Goal: Task Accomplishment & Management: Use online tool/utility

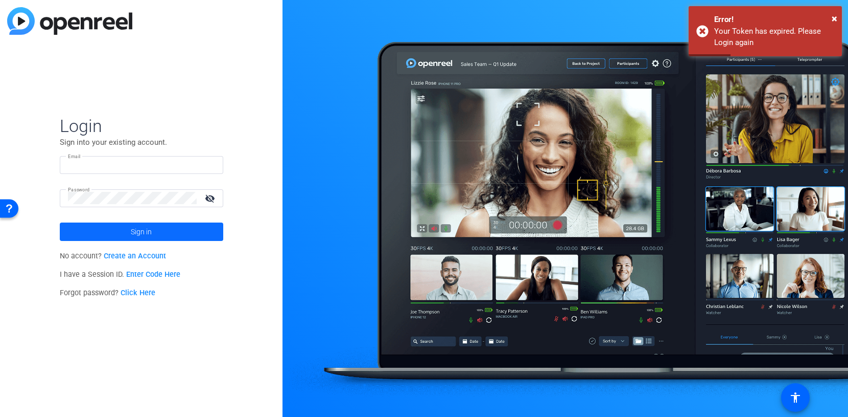
type input "[EMAIL_ADDRESS][DOMAIN_NAME]"
click at [161, 228] on span at bounding box center [142, 231] width 164 height 25
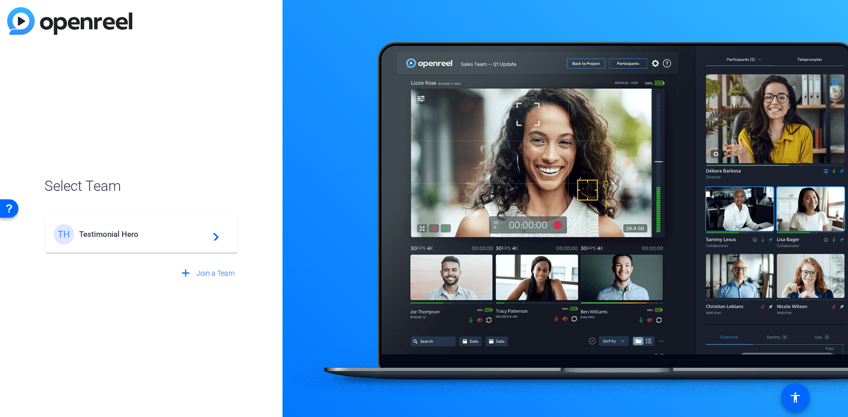
click at [202, 229] on div "TH Testimonial Hero navigate_next" at bounding box center [142, 234] width 176 height 20
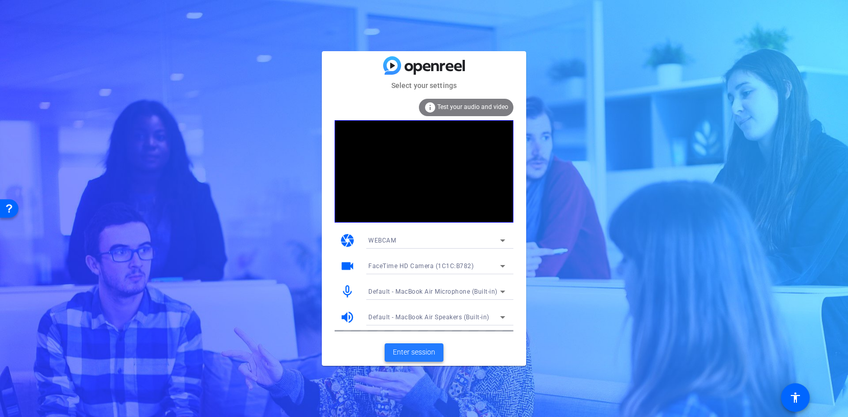
click at [430, 351] on span "Enter session" at bounding box center [414, 352] width 42 height 11
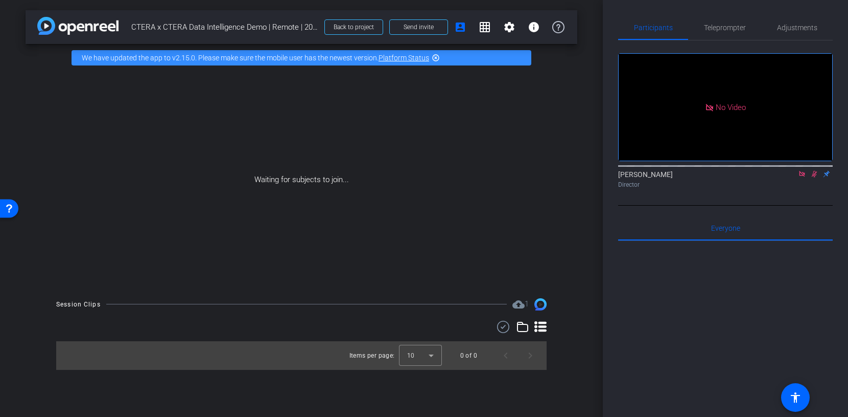
click at [807, 178] on mat-icon at bounding box center [802, 173] width 12 height 9
click at [803, 177] on icon at bounding box center [803, 174] width 6 height 7
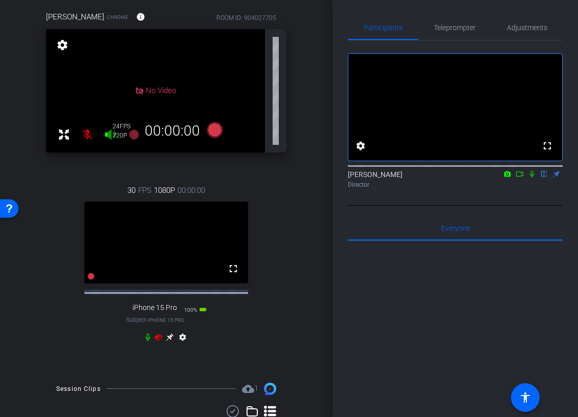
click at [171, 340] on icon at bounding box center [170, 337] width 8 height 8
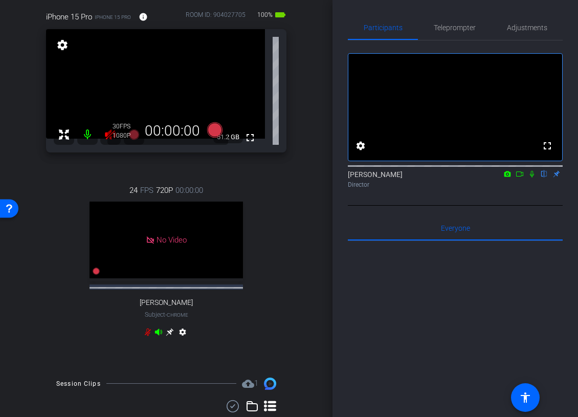
click at [169, 331] on icon at bounding box center [170, 332] width 8 height 8
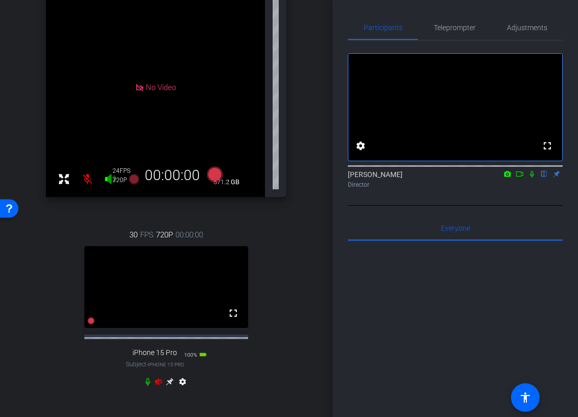
scroll to position [149, 0]
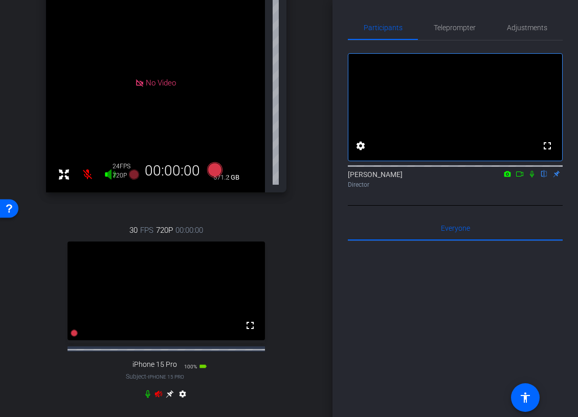
click at [159, 379] on span "iPhone 15 Pro" at bounding box center [166, 377] width 36 height 6
click at [159, 397] on icon at bounding box center [158, 393] width 7 height 7
click at [169, 398] on icon at bounding box center [170, 394] width 8 height 8
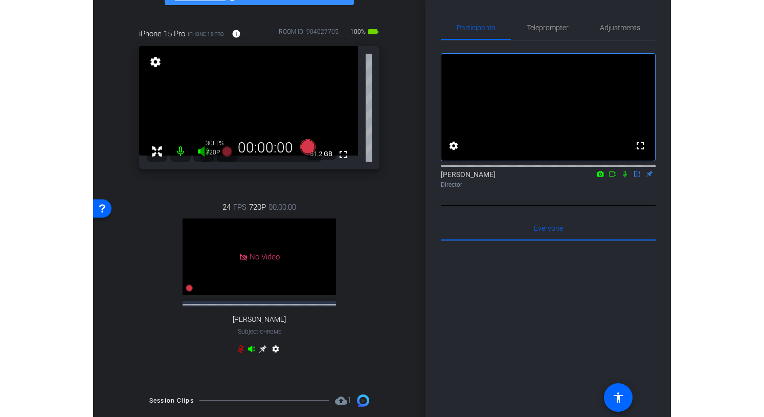
scroll to position [38, 0]
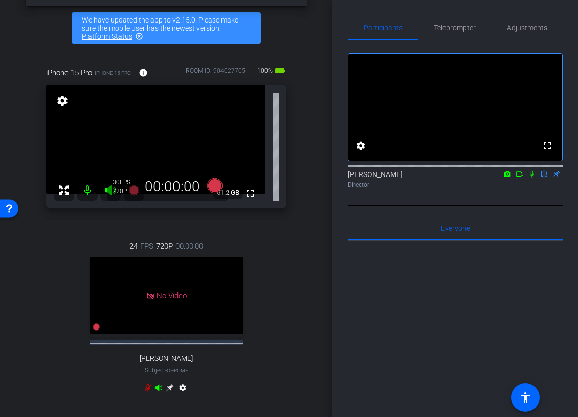
click at [531, 177] on icon at bounding box center [532, 174] width 4 height 7
click at [532, 177] on icon at bounding box center [532, 174] width 6 height 7
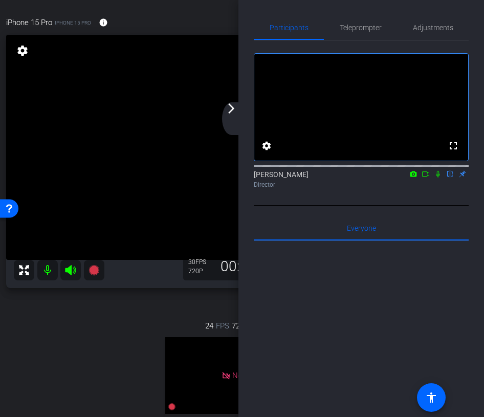
click at [235, 119] on div "arrow_back_ios_new arrow_forward_ios" at bounding box center [232, 118] width 21 height 33
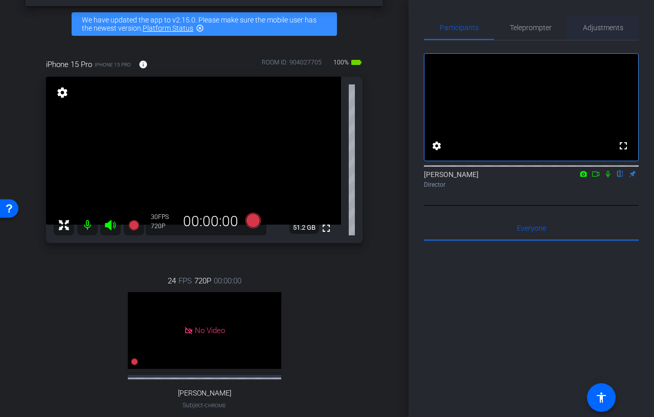
click at [597, 24] on span "Adjustments" at bounding box center [603, 27] width 40 height 7
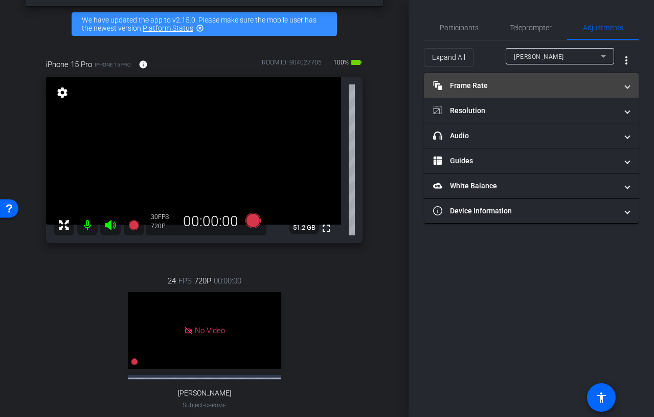
click at [533, 83] on mat-panel-title "Frame Rate Frame Rate" at bounding box center [525, 85] width 184 height 11
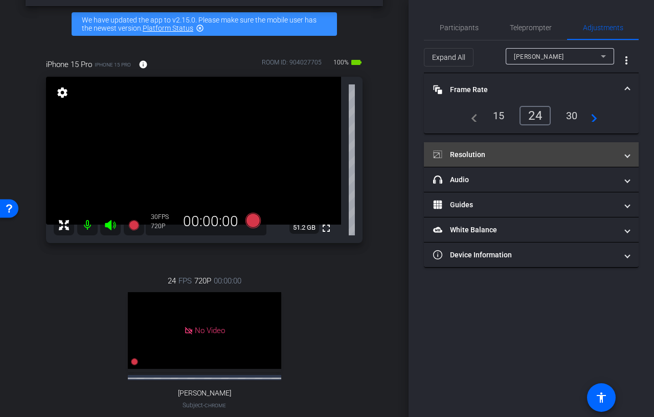
click at [526, 148] on mat-expansion-panel-header "Resolution" at bounding box center [531, 154] width 215 height 25
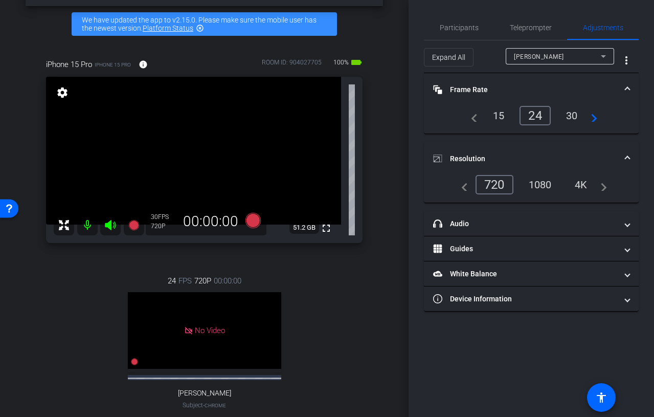
click at [540, 183] on div "1080" at bounding box center [540, 184] width 38 height 17
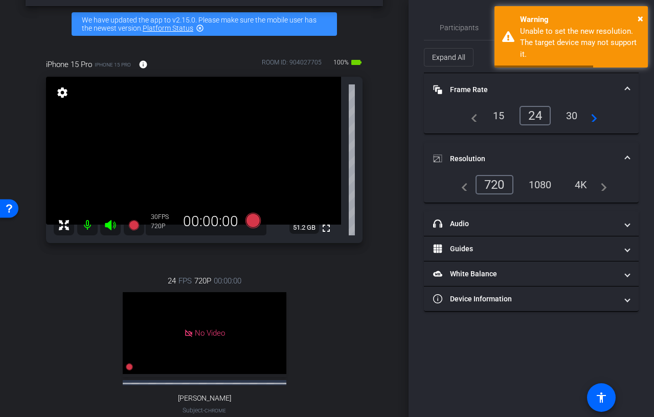
click at [552, 150] on mat-expansion-panel-header "Resolution" at bounding box center [531, 158] width 215 height 33
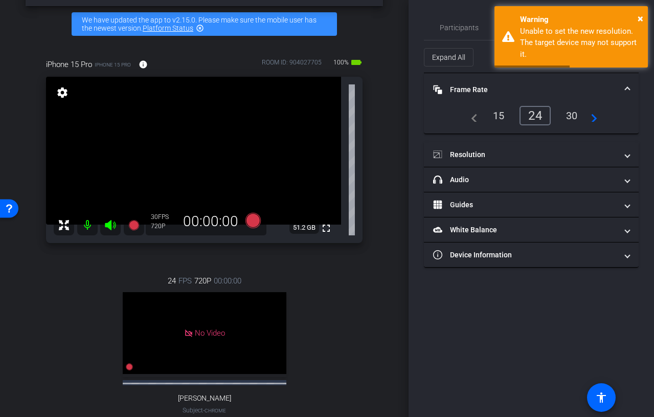
click at [544, 77] on mat-expansion-panel-header "Frame Rate Frame Rate" at bounding box center [531, 89] width 215 height 33
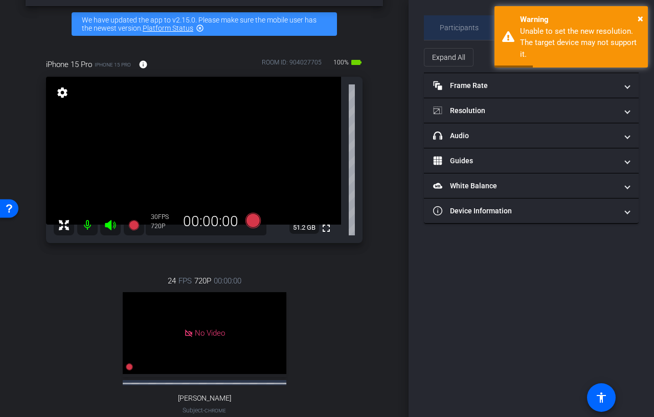
click at [469, 25] on span "Participants" at bounding box center [459, 27] width 39 height 7
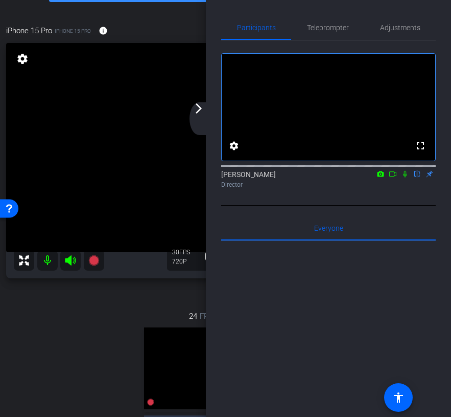
click at [195, 118] on div "arrow_back_ios_new arrow_forward_ios" at bounding box center [200, 118] width 21 height 33
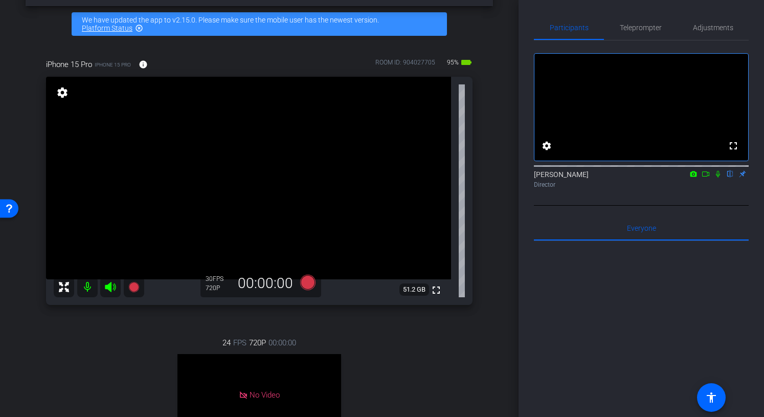
scroll to position [0, 0]
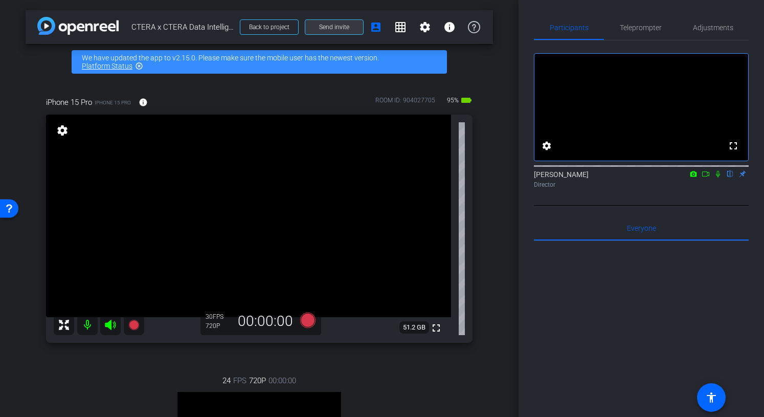
click at [351, 26] on span at bounding box center [334, 27] width 58 height 25
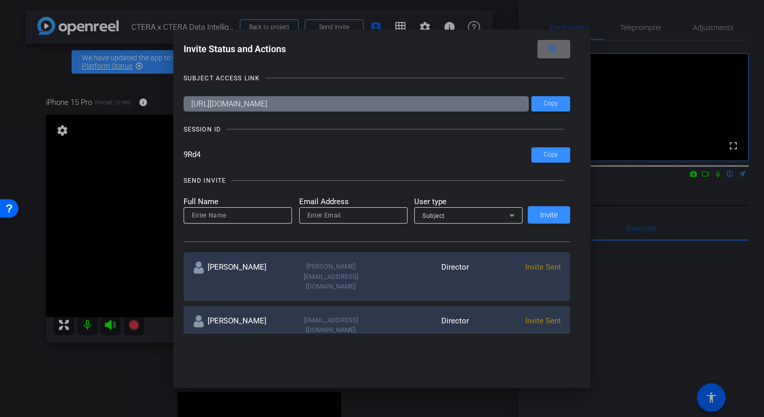
click at [559, 54] on span at bounding box center [553, 49] width 33 height 25
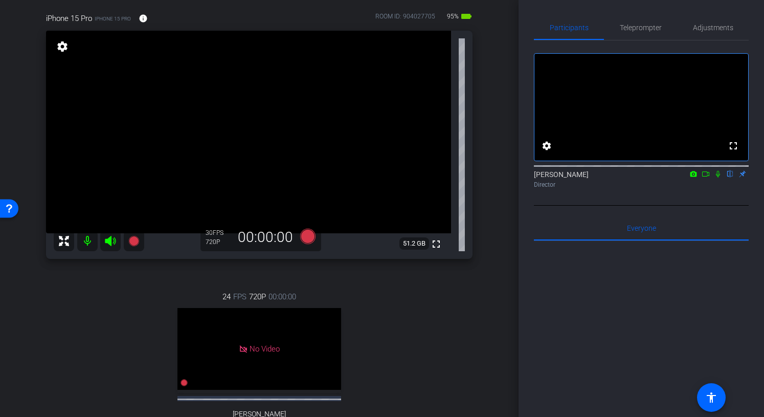
scroll to position [86, 0]
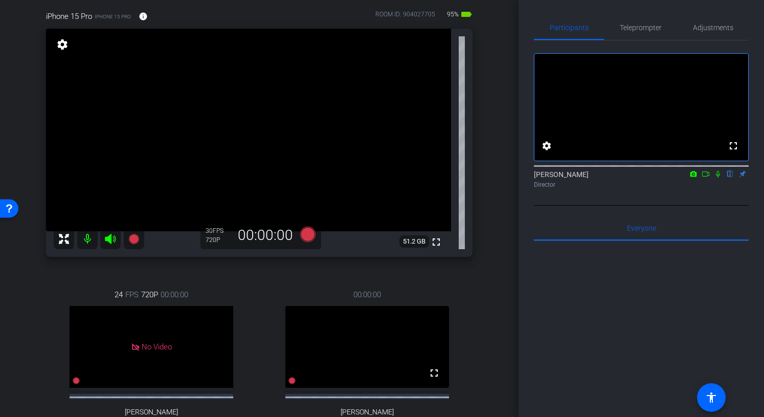
click at [89, 243] on mat-icon at bounding box center [87, 238] width 20 height 20
click at [110, 243] on icon at bounding box center [110, 239] width 12 height 12
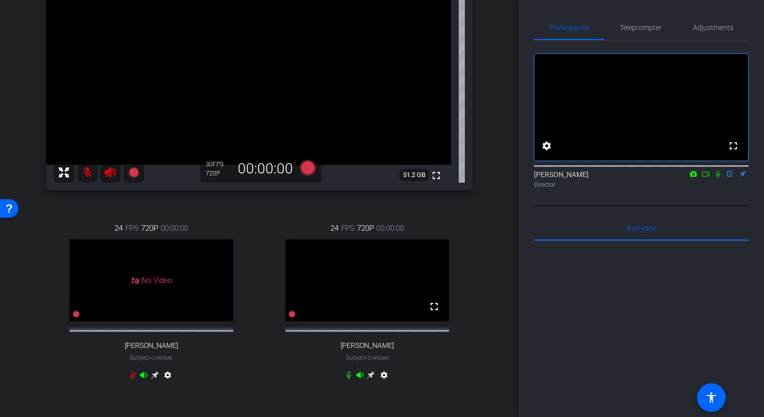
scroll to position [238, 0]
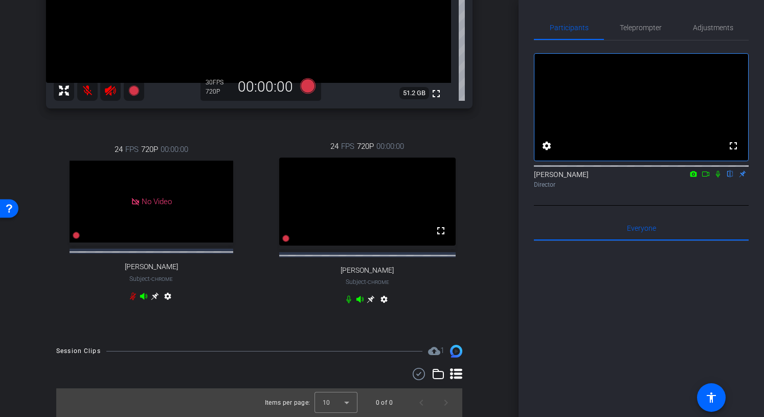
click at [372, 303] on icon at bounding box center [370, 299] width 8 height 8
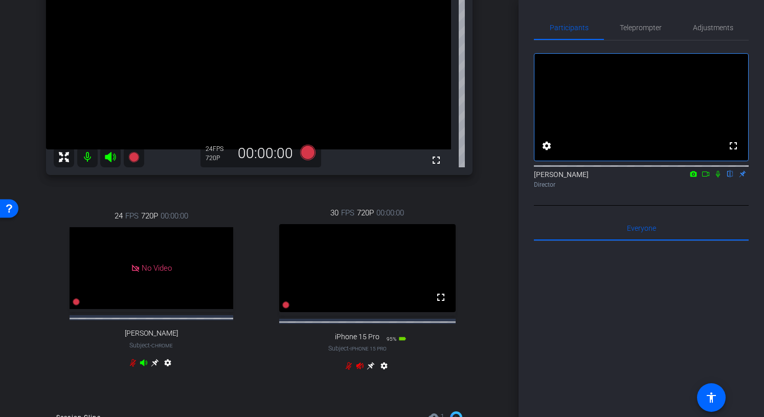
scroll to position [153, 0]
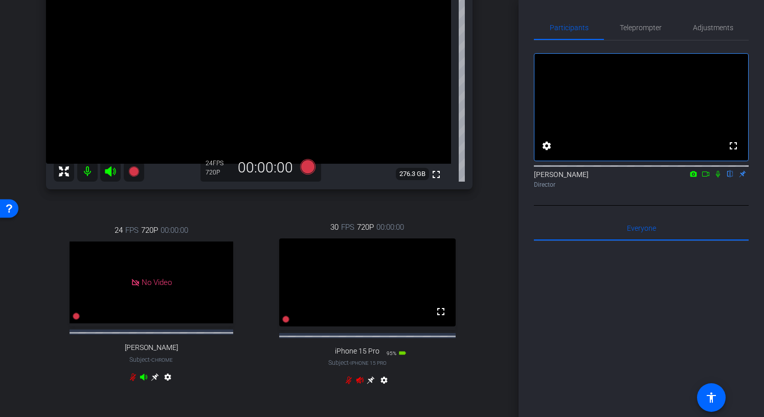
click at [349, 384] on icon at bounding box center [348, 380] width 8 height 8
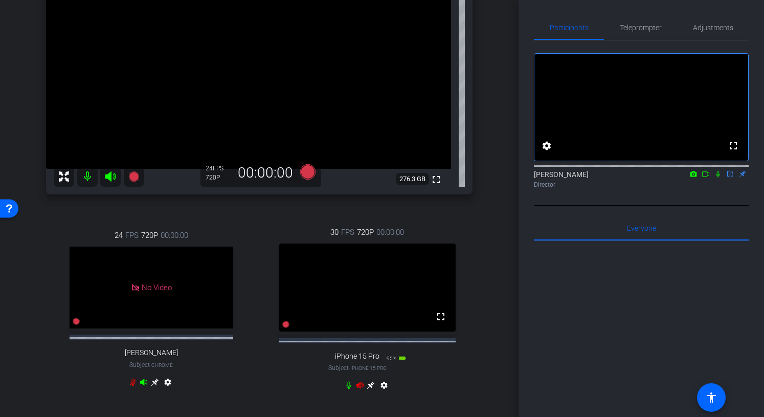
scroll to position [152, 0]
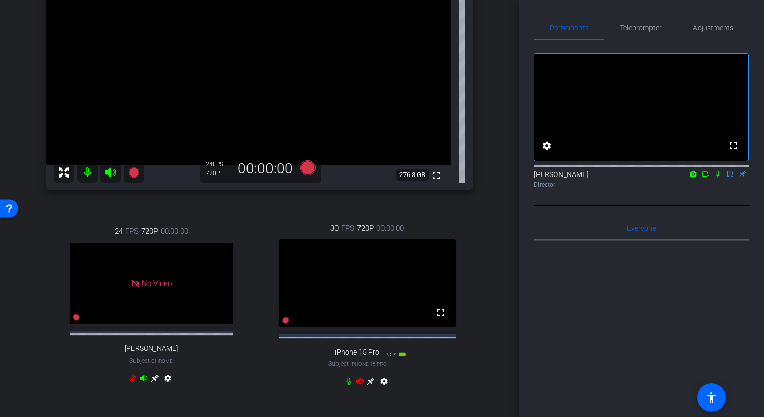
click at [350, 385] on icon at bounding box center [349, 381] width 5 height 8
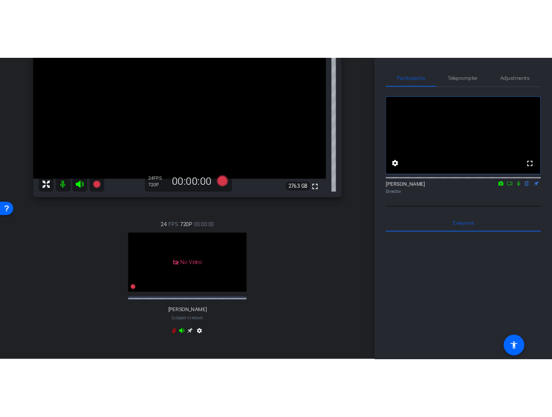
scroll to position [65, 0]
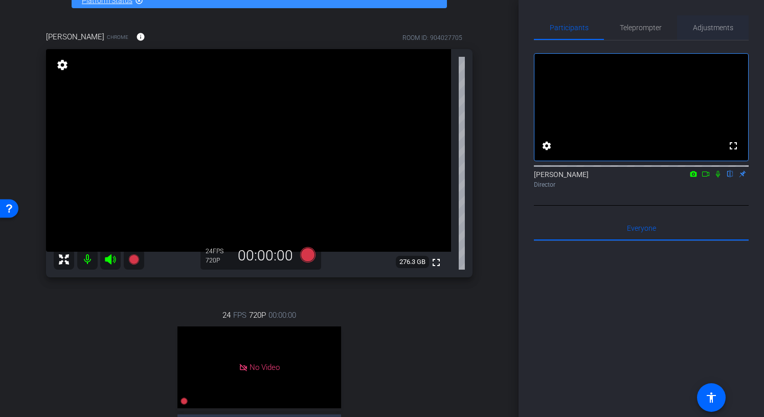
click at [701, 28] on span "Adjustments" at bounding box center [713, 27] width 40 height 7
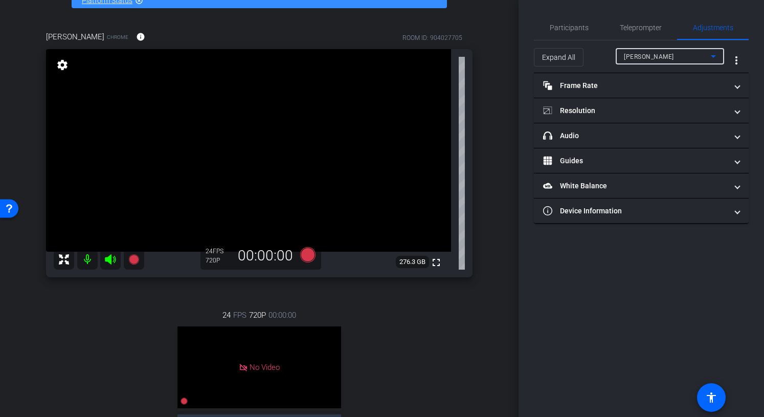
click at [669, 55] on span "Shira Kirshboim" at bounding box center [649, 56] width 50 height 7
click at [665, 87] on mat-option "Aron Brand" at bounding box center [669, 93] width 108 height 16
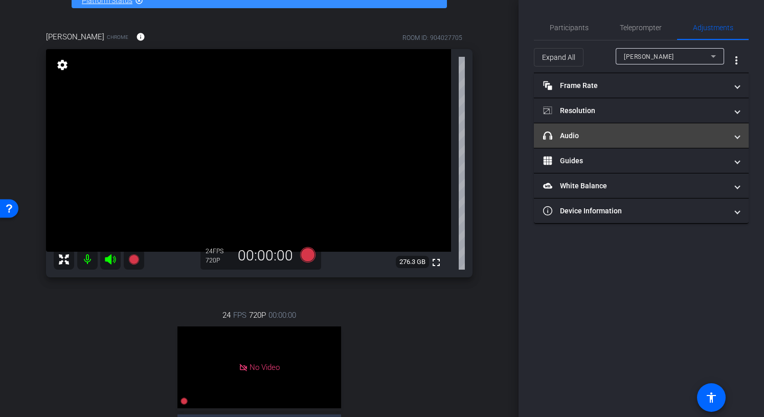
click at [649, 132] on mat-panel-title "headphone icon Audio" at bounding box center [635, 135] width 184 height 11
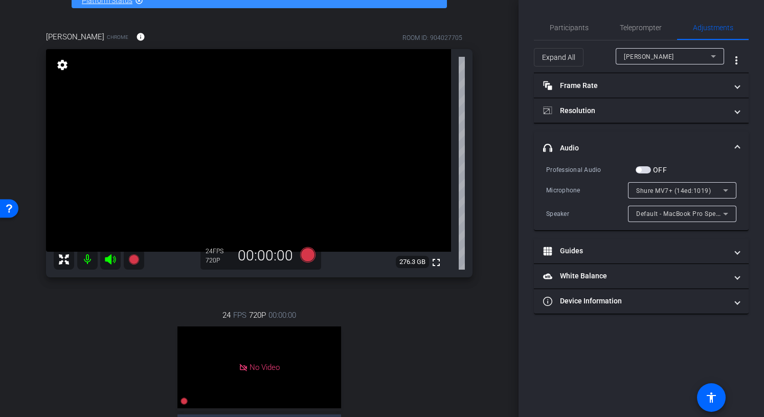
click at [648, 169] on span "button" at bounding box center [642, 169] width 15 height 7
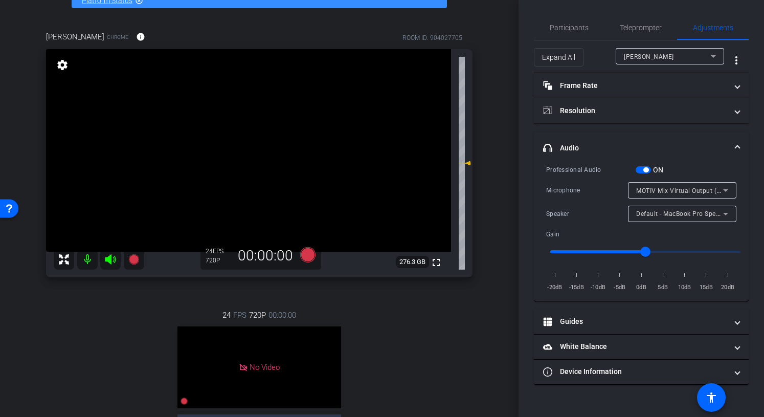
click at [647, 171] on span "button" at bounding box center [645, 169] width 5 height 5
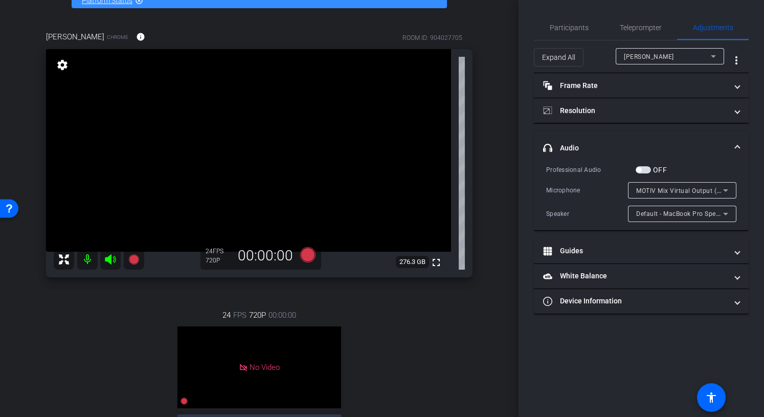
click at [677, 217] on span "Default - MacBook Pro Speakers (Built-in)" at bounding box center [697, 213] width 123 height 8
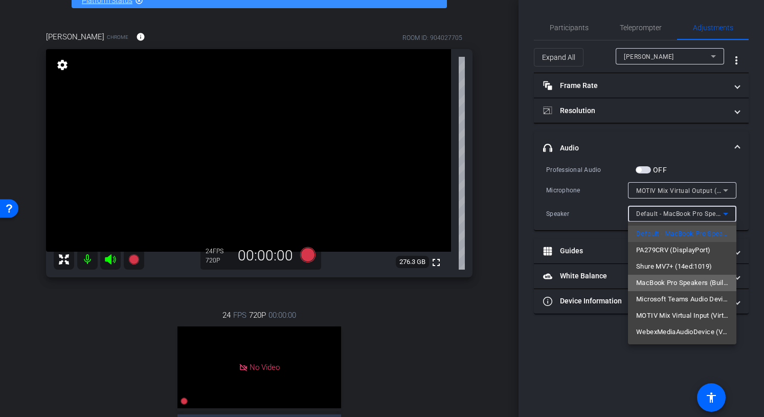
click at [676, 287] on span "MacBook Pro Speakers (Built-in)" at bounding box center [682, 283] width 92 height 12
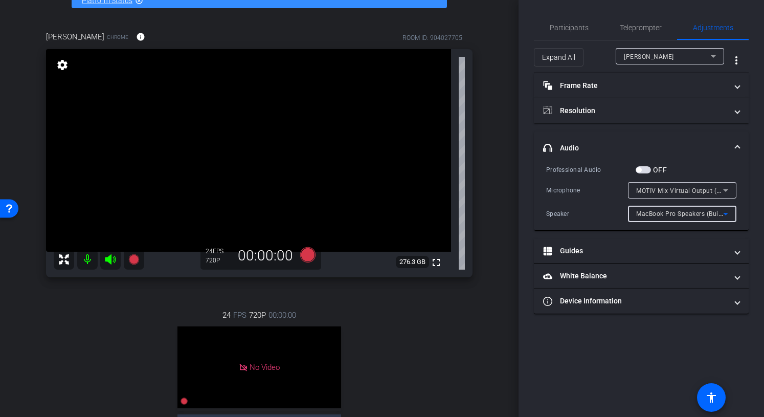
click at [693, 193] on span "MOTIV Mix Virtual Output (Virtual)" at bounding box center [687, 190] width 103 height 8
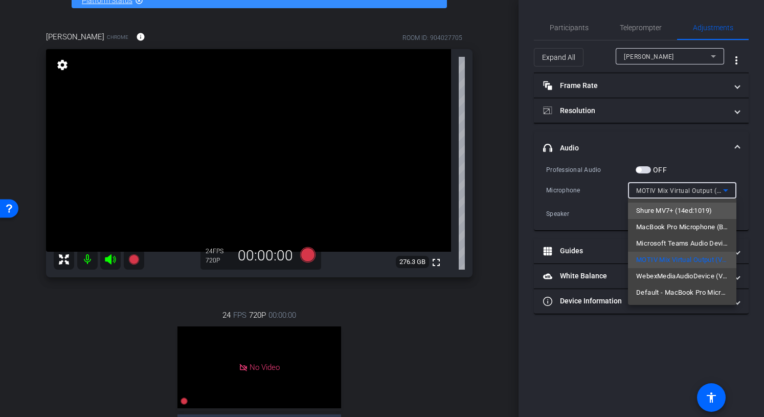
click at [695, 215] on span "Shure MV7+ (14ed:1019)" at bounding box center [674, 210] width 76 height 12
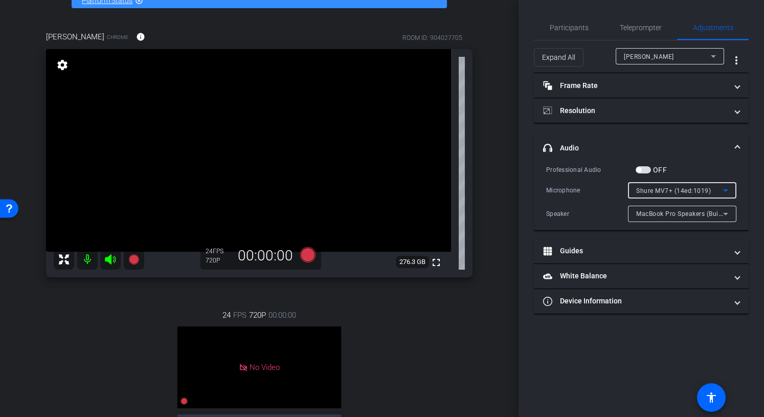
click at [698, 191] on span "Shure MV7+ (14ed:1019)" at bounding box center [673, 190] width 75 height 7
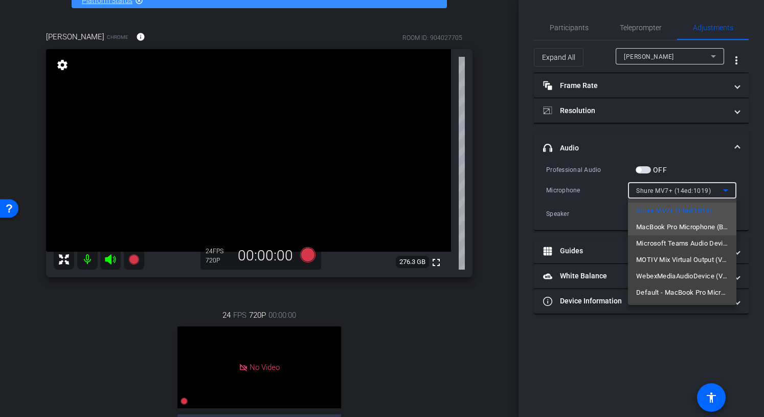
click at [685, 228] on span "MacBook Pro Microphone (Built-in)" at bounding box center [682, 227] width 92 height 12
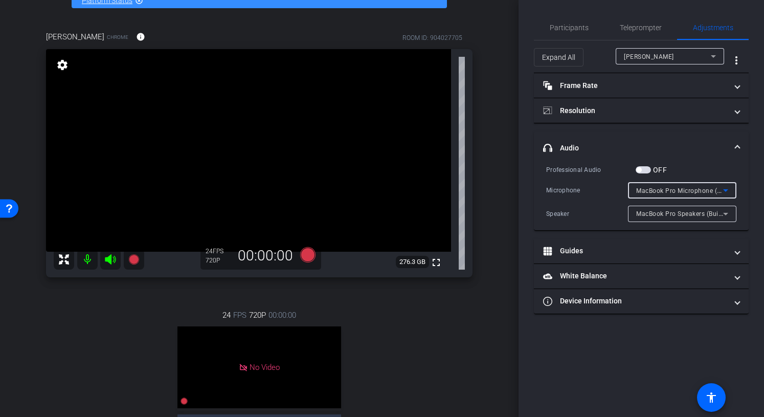
click at [690, 189] on span "MacBook Pro Microphone (Built-in)" at bounding box center [688, 190] width 104 height 8
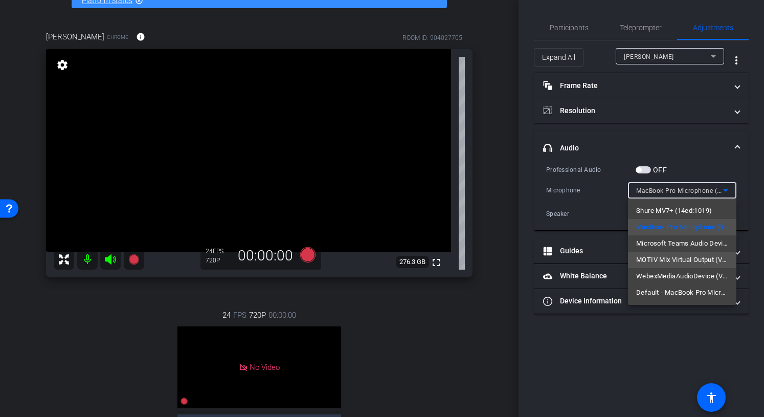
click at [695, 256] on span "MOTIV Mix Virtual Output (Virtual)" at bounding box center [682, 260] width 92 height 12
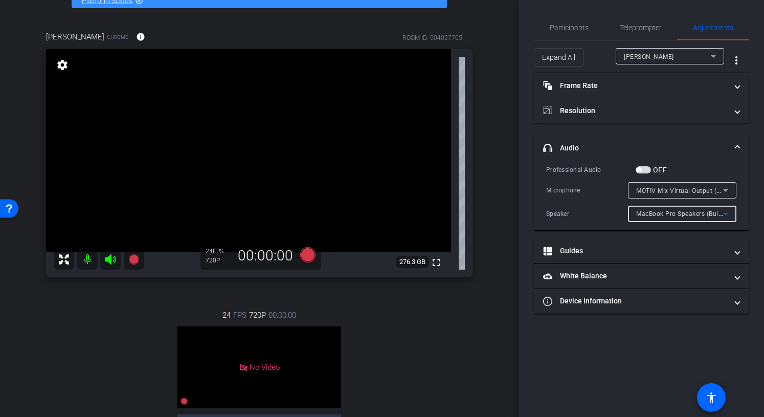
click at [691, 213] on span "MacBook Pro Speakers (Built-in)" at bounding box center [684, 213] width 96 height 8
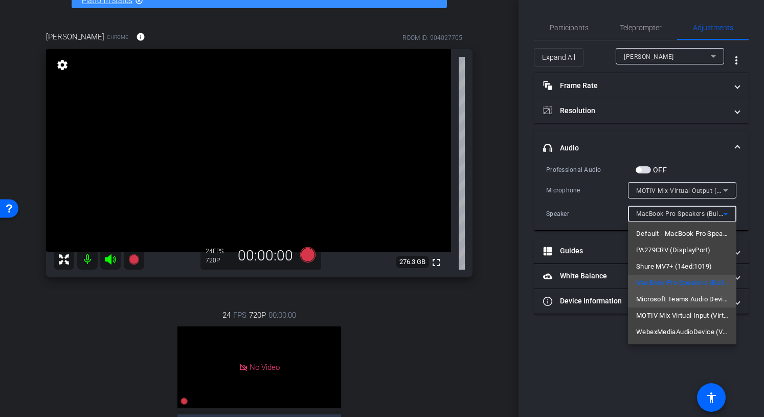
click at [686, 306] on mat-option "Microsoft Teams Audio Device (Virtual)" at bounding box center [682, 299] width 108 height 16
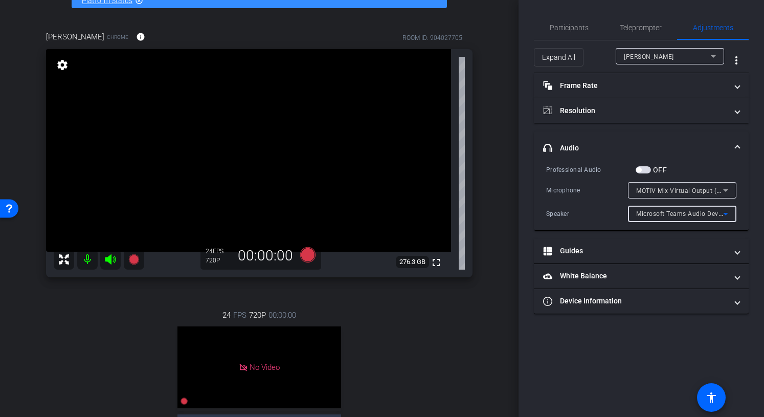
click at [686, 218] on div "Microsoft Teams Audio Device (Virtual)" at bounding box center [679, 213] width 87 height 13
click at [699, 219] on div "MOTIV Mix Virtual Input (Virtual)" at bounding box center [679, 213] width 87 height 13
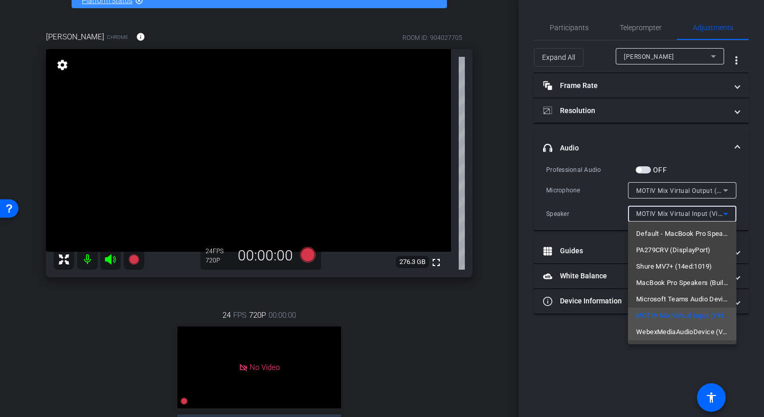
click at [683, 334] on span "WebexMediaAudioDevice (Virtual)" at bounding box center [682, 332] width 92 height 12
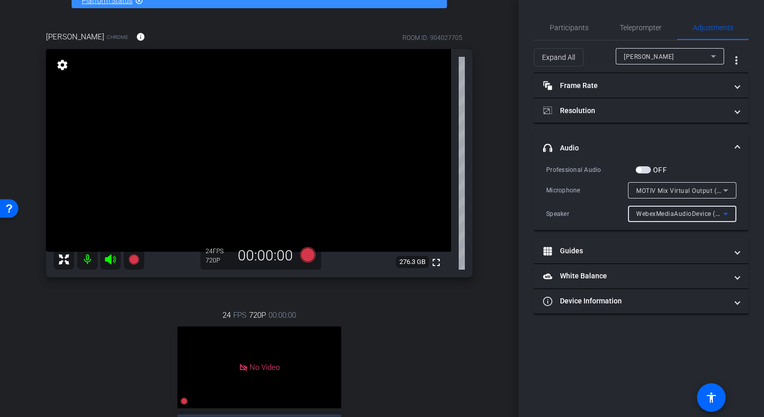
click at [691, 217] on span "WebexMediaAudioDevice (Virtual)" at bounding box center [687, 213] width 102 height 8
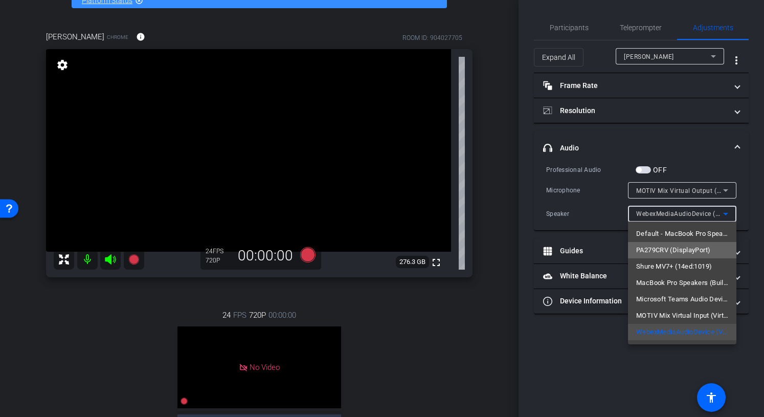
click at [685, 250] on span "PA279CRV (DisplayPort)" at bounding box center [673, 250] width 74 height 12
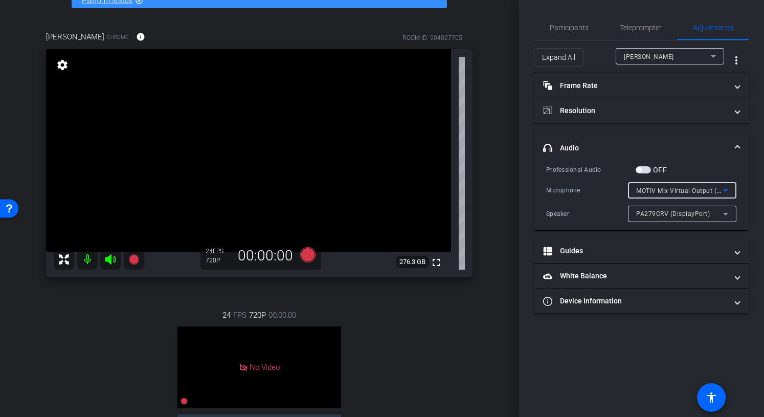
click at [700, 185] on div "MOTIV Mix Virtual Output (Virtual)" at bounding box center [679, 190] width 87 height 13
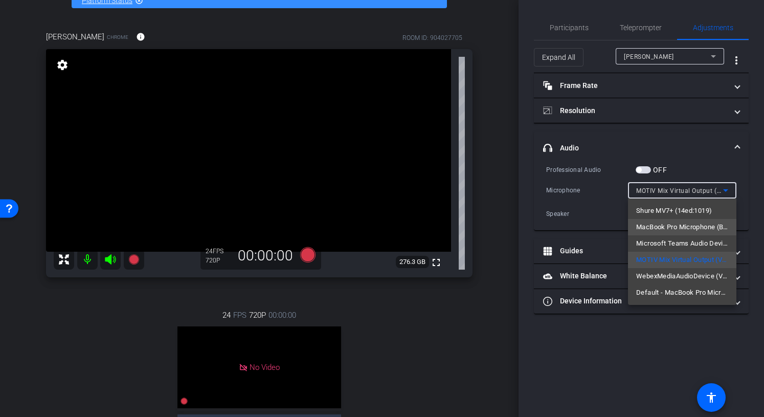
click at [691, 229] on span "MacBook Pro Microphone (Built-in)" at bounding box center [682, 227] width 92 height 12
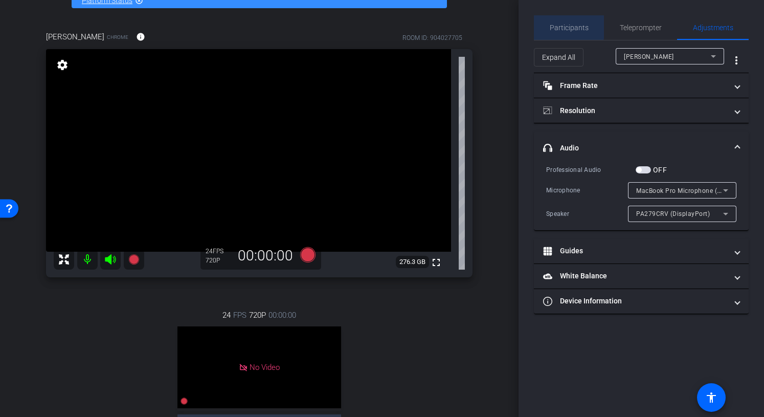
click at [563, 27] on span "Participants" at bounding box center [568, 27] width 39 height 7
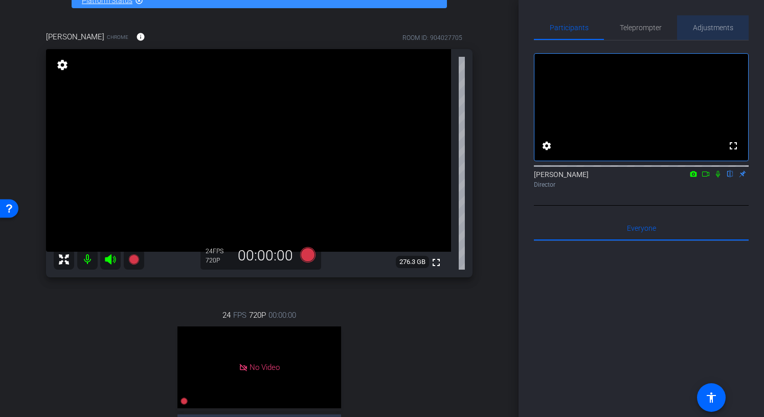
click at [716, 21] on span "Adjustments" at bounding box center [713, 27] width 40 height 25
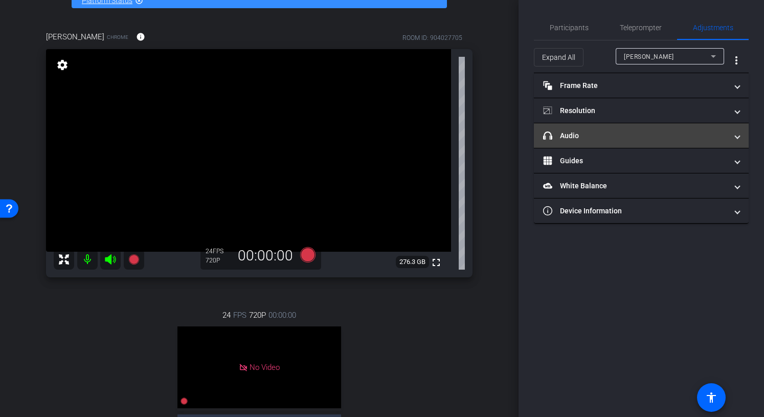
click at [593, 140] on mat-panel-title "headphone icon Audio" at bounding box center [635, 135] width 184 height 11
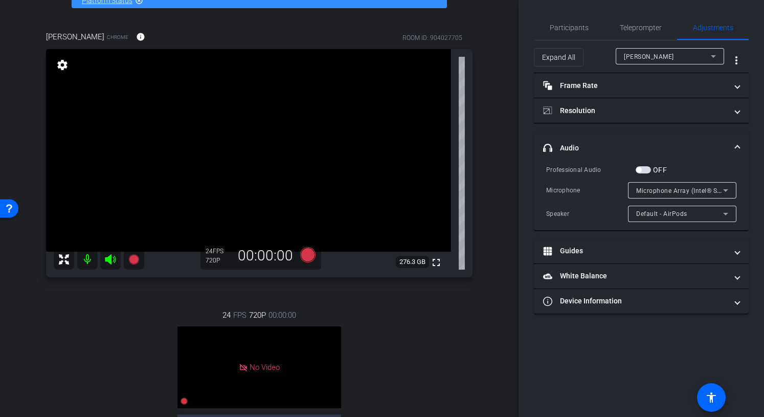
click at [663, 63] on div "Shira Kirshboim" at bounding box center [670, 56] width 92 height 16
click at [665, 192] on span "MOTIV Mix Virtual Output (Virtual)" at bounding box center [687, 190] width 103 height 8
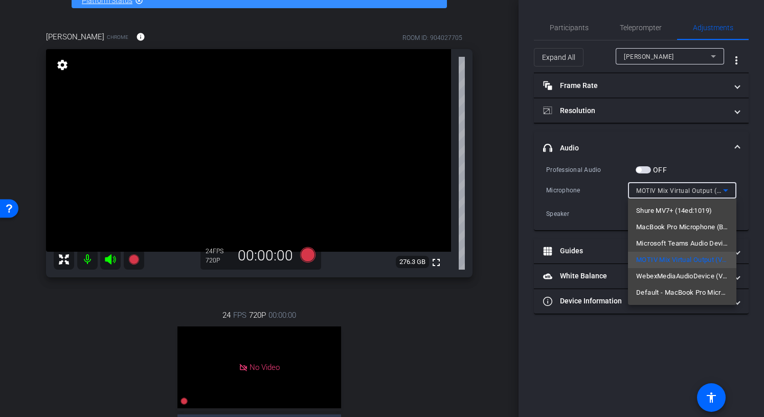
click at [589, 209] on div at bounding box center [382, 208] width 764 height 417
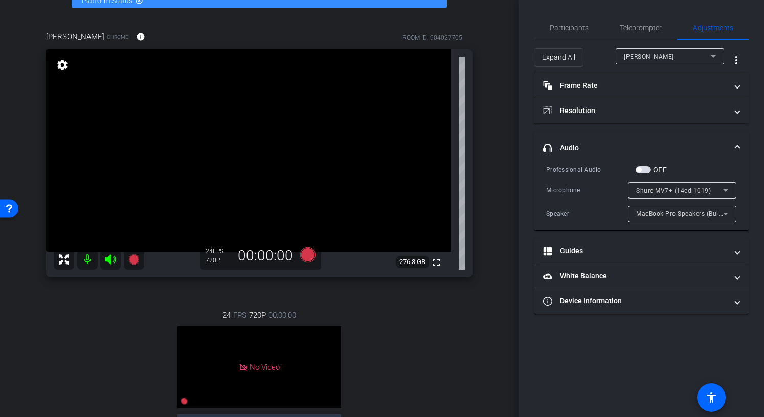
click at [653, 221] on div "MacBook Pro Speakers (Built-in)" at bounding box center [682, 213] width 92 height 16
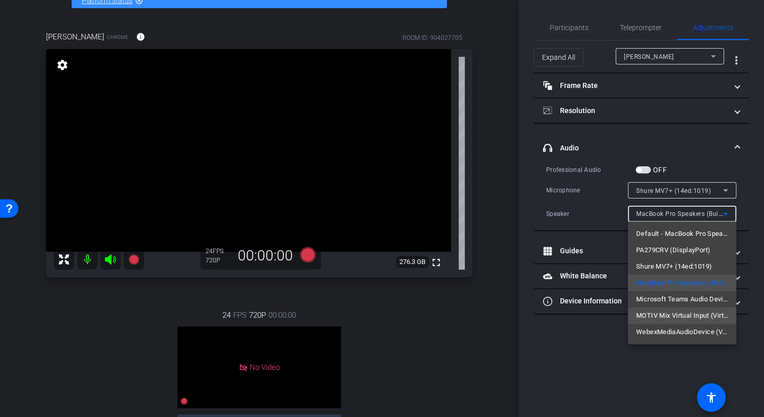
click at [658, 310] on span "MOTIV Mix Virtual Input (Virtual)" at bounding box center [682, 315] width 92 height 12
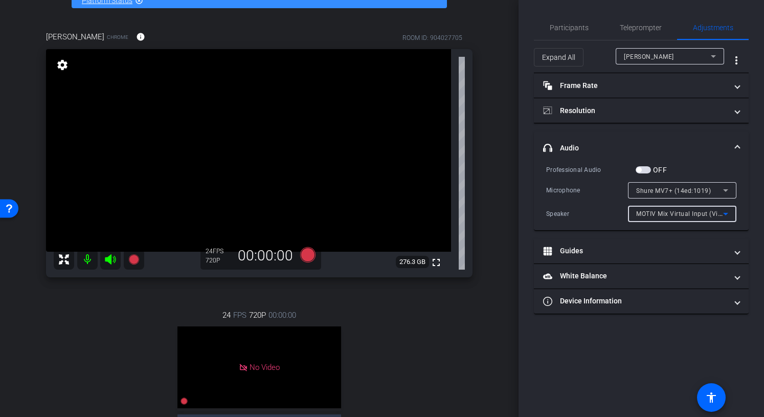
click at [669, 217] on span "MOTIV Mix Virtual Input (Virtual)" at bounding box center [685, 213] width 98 height 8
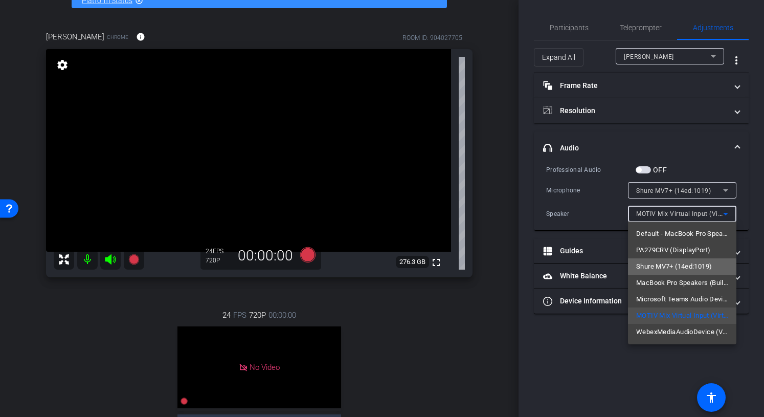
click at [667, 268] on span "Shure MV7+ (14ed:1019)" at bounding box center [674, 266] width 76 height 12
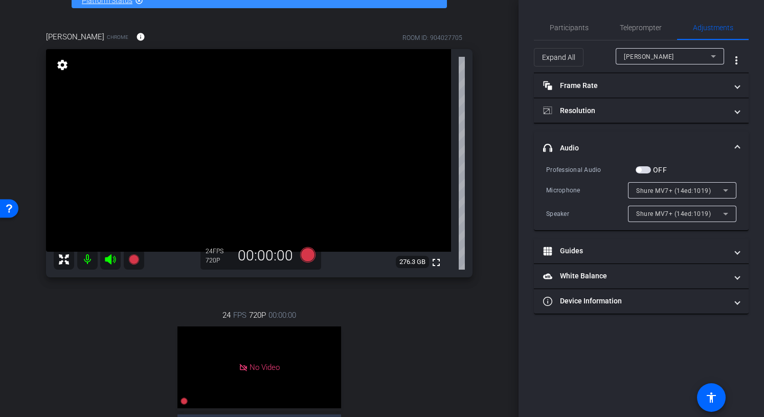
click at [648, 170] on span "button" at bounding box center [642, 169] width 15 height 7
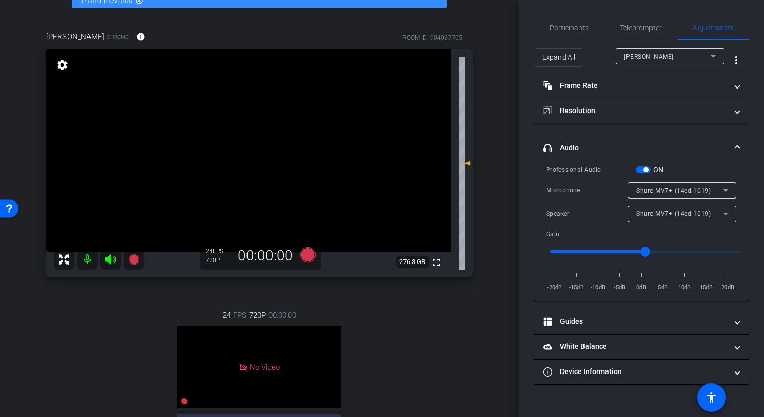
click at [648, 169] on span "button" at bounding box center [645, 169] width 5 height 5
click at [581, 34] on span "Participants" at bounding box center [568, 27] width 39 height 25
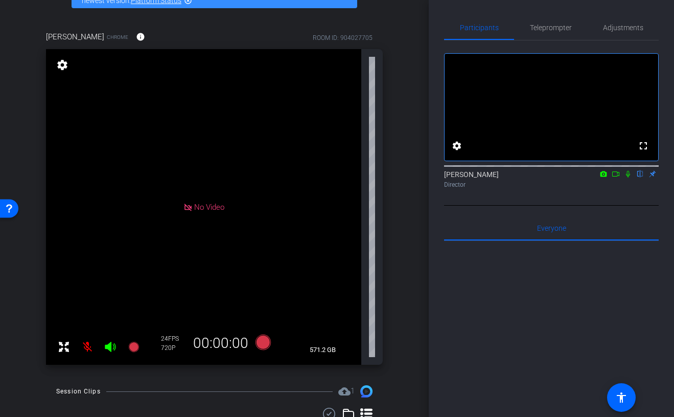
click at [628, 178] on mat-icon at bounding box center [628, 173] width 12 height 9
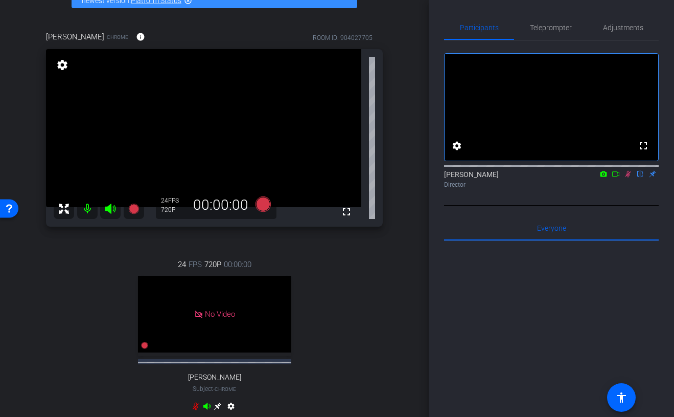
click at [628, 177] on icon at bounding box center [629, 174] width 6 height 7
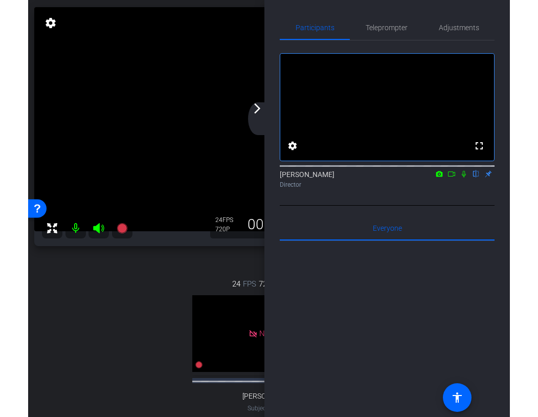
scroll to position [57, 0]
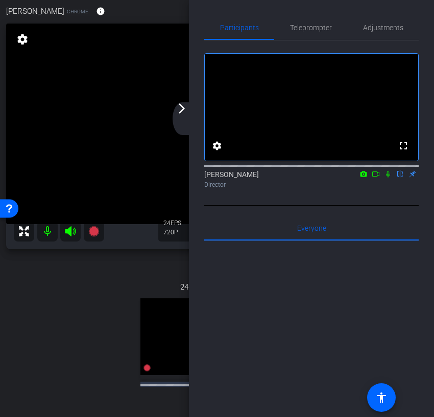
click at [185, 102] on mat-icon "arrow_forward_ios" at bounding box center [182, 108] width 12 height 12
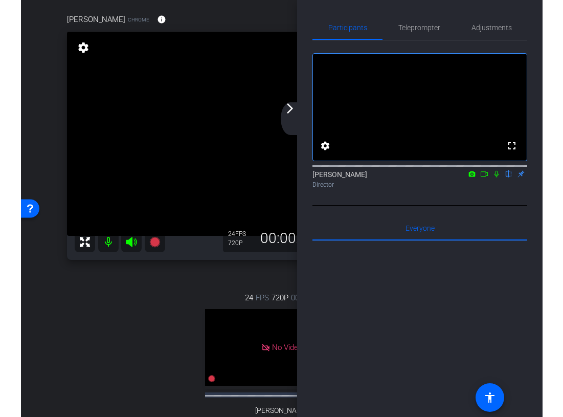
scroll to position [15, 0]
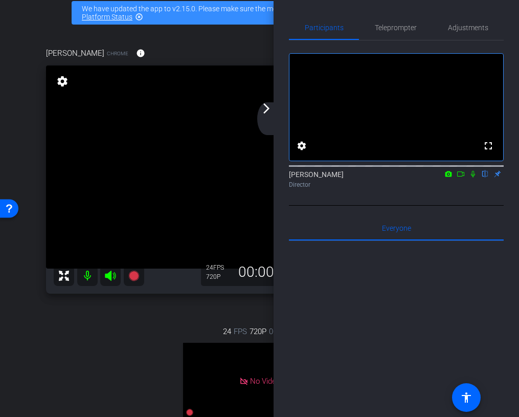
click at [271, 101] on video at bounding box center [248, 166] width 405 height 203
click at [266, 113] on mat-icon "arrow_forward_ios" at bounding box center [266, 108] width 12 height 12
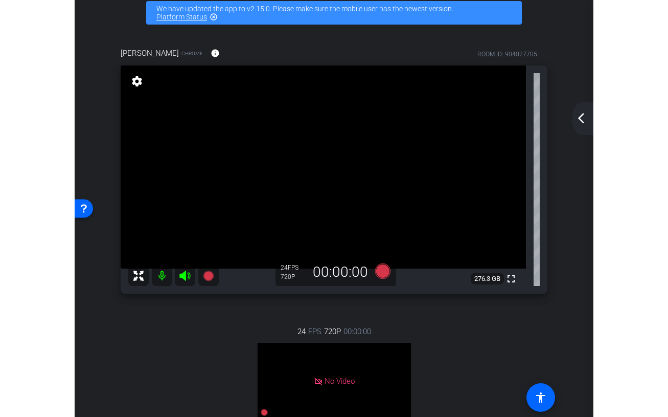
scroll to position [49, 0]
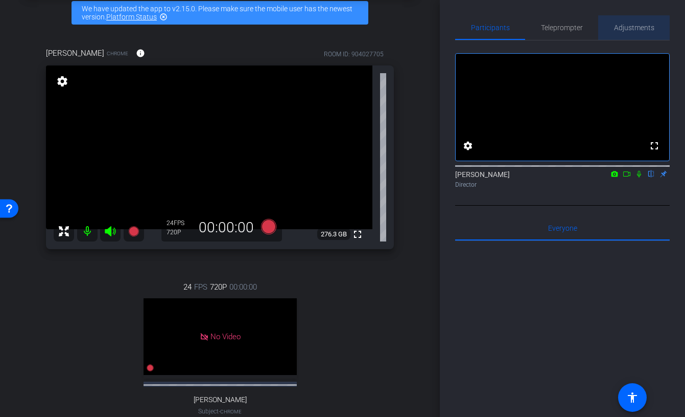
click at [625, 30] on span "Adjustments" at bounding box center [634, 27] width 40 height 7
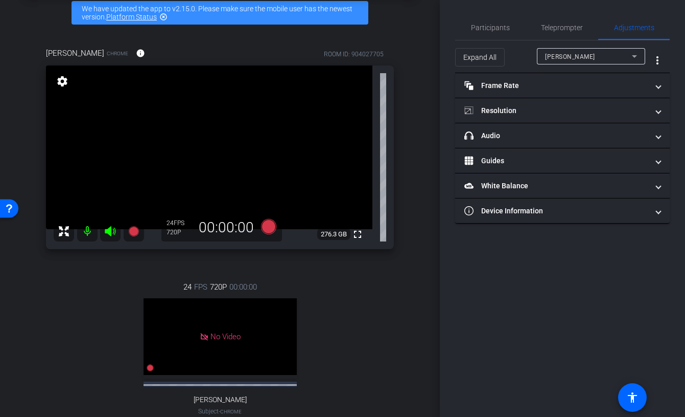
click at [567, 60] on span "Shira Kirshboim" at bounding box center [570, 56] width 50 height 7
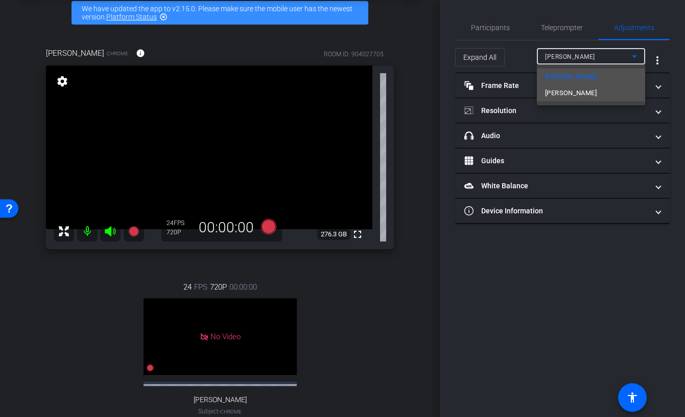
click at [569, 90] on span "Aron Brand" at bounding box center [571, 93] width 52 height 12
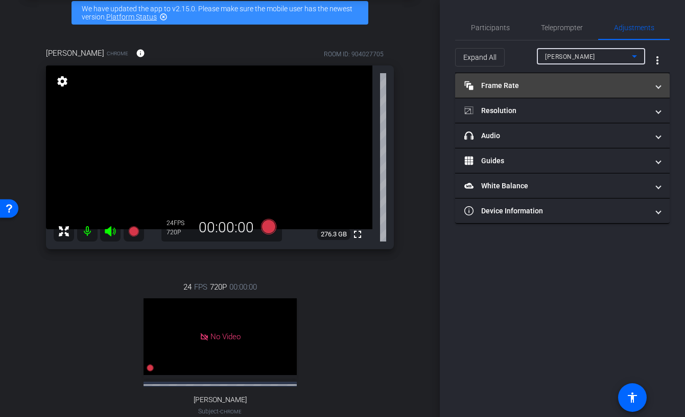
click at [539, 81] on mat-panel-title "Frame Rate Frame Rate" at bounding box center [557, 85] width 184 height 11
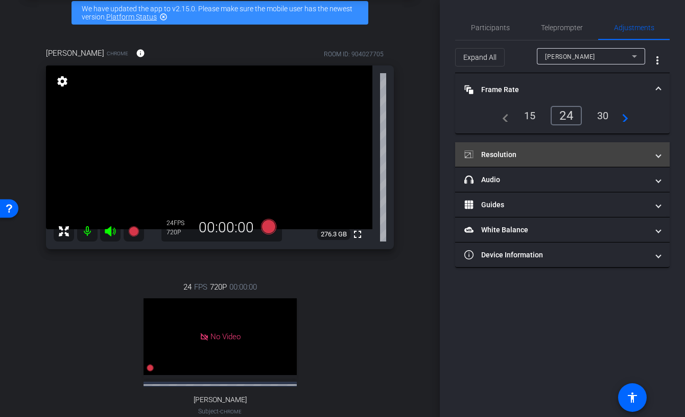
click at [540, 144] on mat-expansion-panel-header "Resolution" at bounding box center [562, 154] width 215 height 25
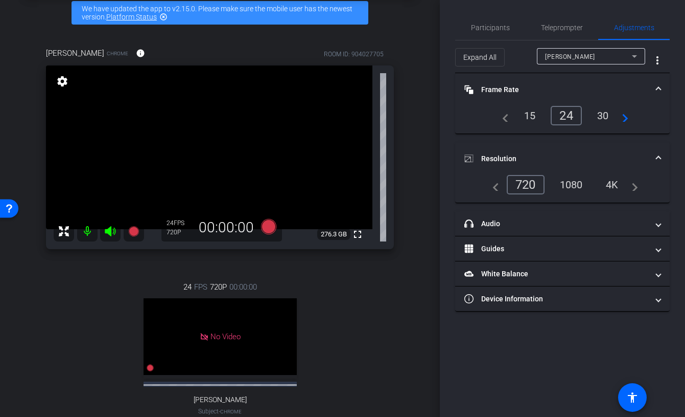
click at [574, 181] on div "1080" at bounding box center [572, 184] width 38 height 17
click at [564, 89] on mat-panel-title "Frame Rate Frame Rate" at bounding box center [557, 89] width 184 height 11
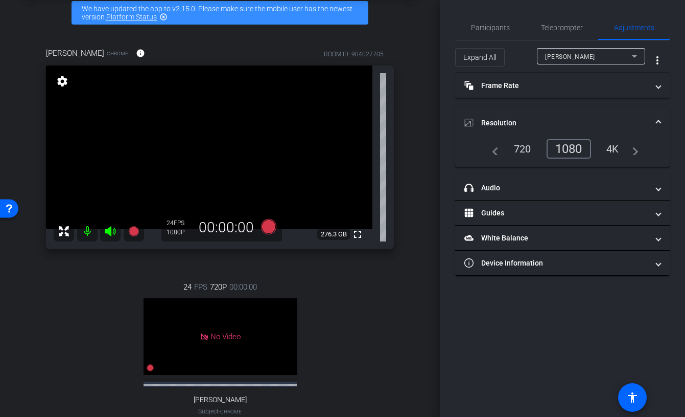
click at [556, 111] on mat-expansion-panel-header "Resolution" at bounding box center [562, 122] width 215 height 33
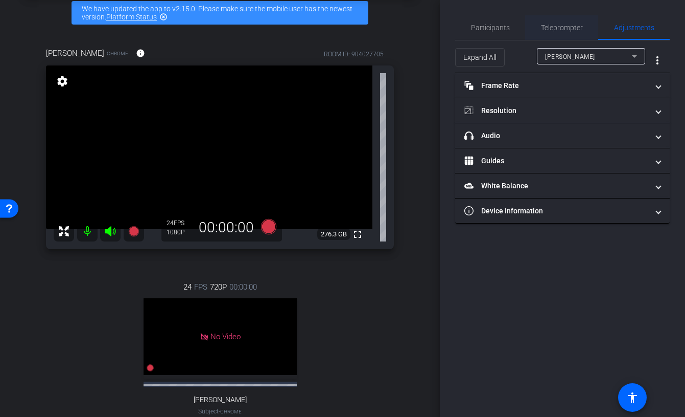
click at [549, 37] on span "Teleprompter" at bounding box center [562, 27] width 42 height 25
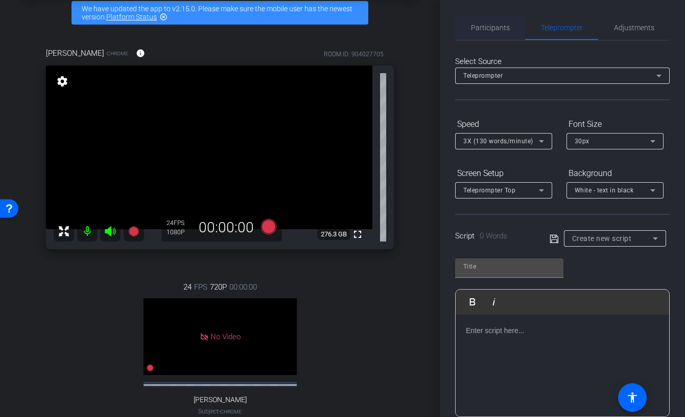
click at [483, 35] on span "Participants" at bounding box center [490, 27] width 39 height 25
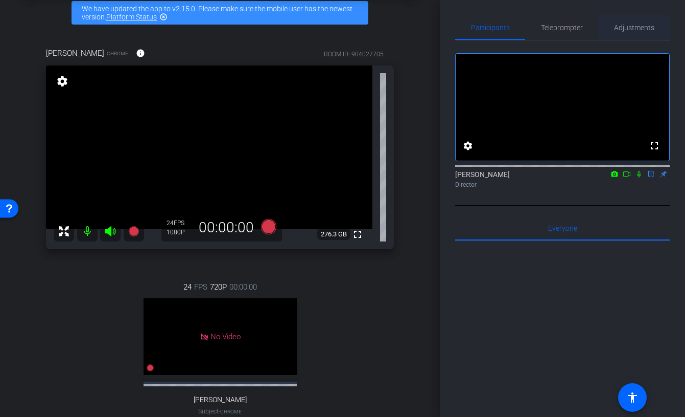
click at [645, 31] on span "Adjustments" at bounding box center [634, 27] width 40 height 7
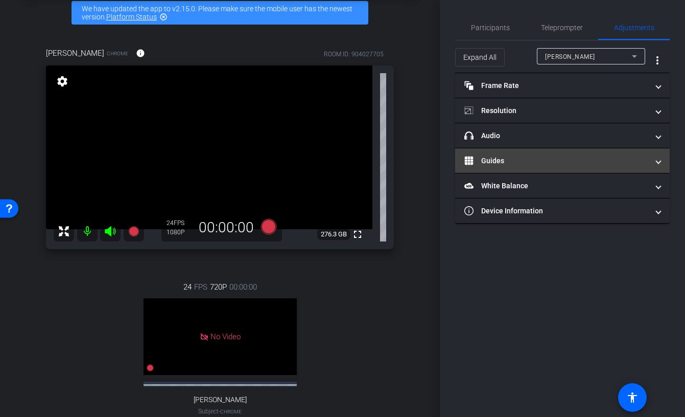
click at [559, 160] on mat-panel-title "Guides" at bounding box center [557, 160] width 184 height 11
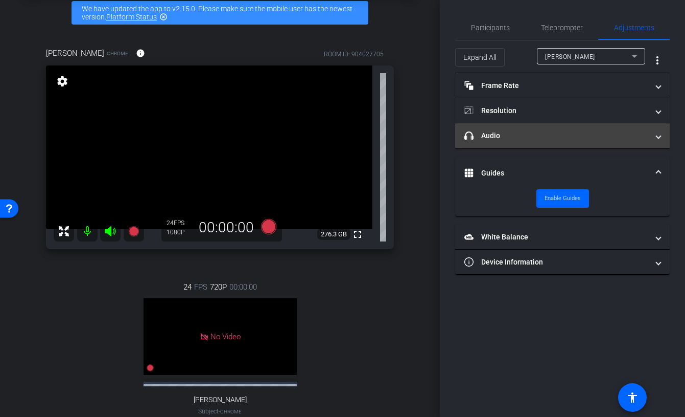
click at [561, 139] on mat-panel-title "headphone icon Audio" at bounding box center [557, 135] width 184 height 11
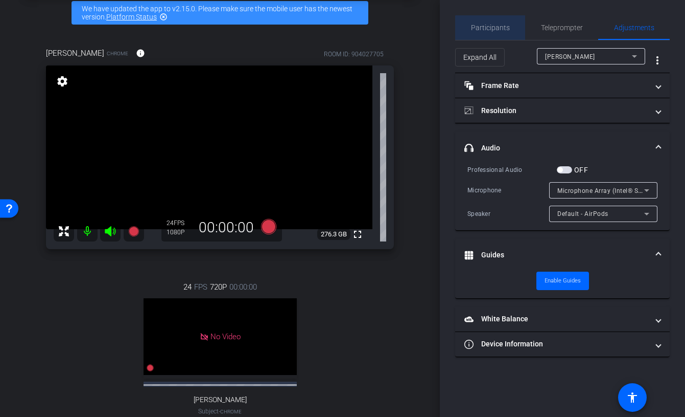
click at [511, 29] on div "Participants" at bounding box center [490, 27] width 70 height 25
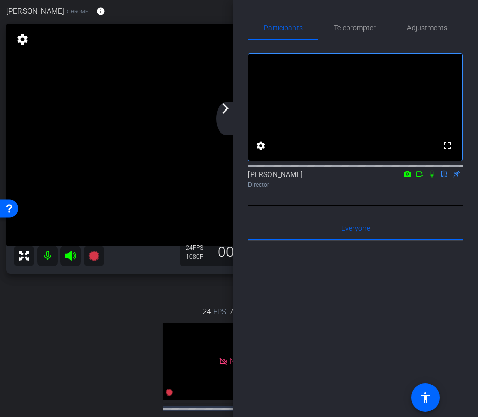
click at [227, 110] on mat-icon "arrow_forward_ios" at bounding box center [225, 108] width 12 height 12
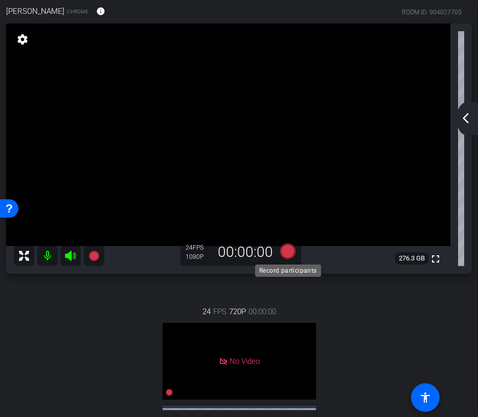
click at [283, 252] on icon at bounding box center [287, 250] width 15 height 15
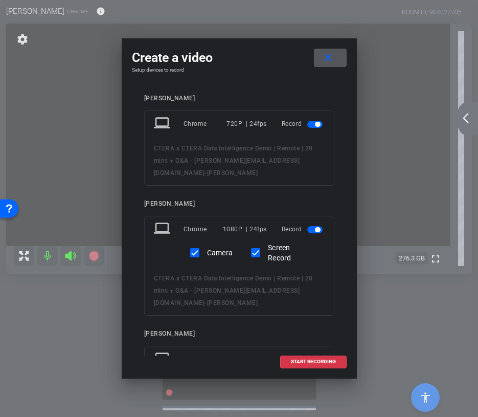
click at [315, 124] on span "button" at bounding box center [317, 124] width 5 height 5
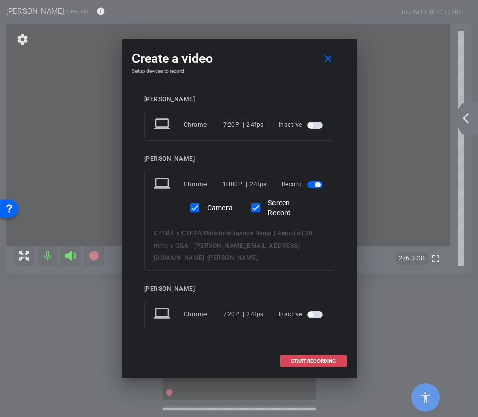
click at [293, 358] on span "START RECORDING" at bounding box center [313, 360] width 45 height 5
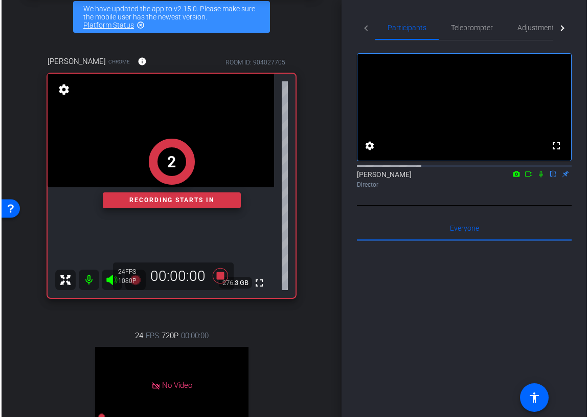
scroll to position [83, 0]
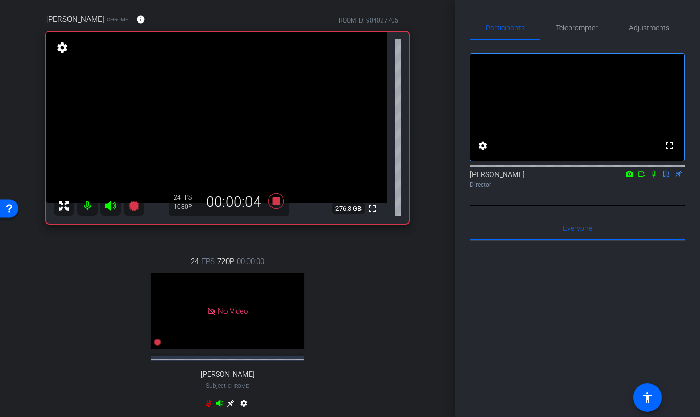
click at [640, 177] on icon at bounding box center [641, 173] width 8 height 7
click at [578, 37] on span "Teleprompter" at bounding box center [577, 27] width 42 height 25
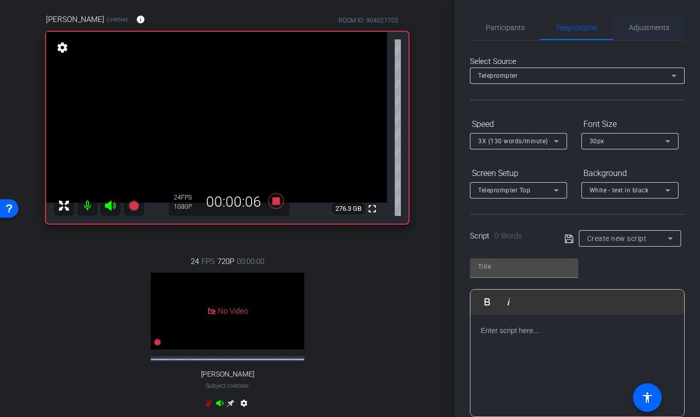
click at [645, 25] on span "Adjustments" at bounding box center [649, 27] width 40 height 7
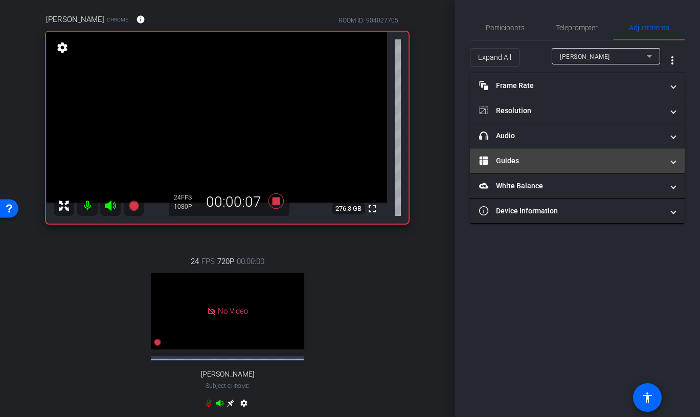
click at [548, 166] on mat-expansion-panel-header "Guides" at bounding box center [577, 160] width 215 height 25
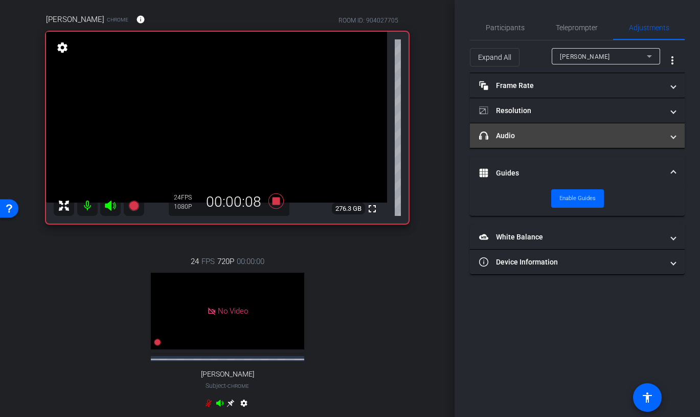
click at [563, 130] on mat-panel-title "headphone icon Audio" at bounding box center [571, 135] width 184 height 11
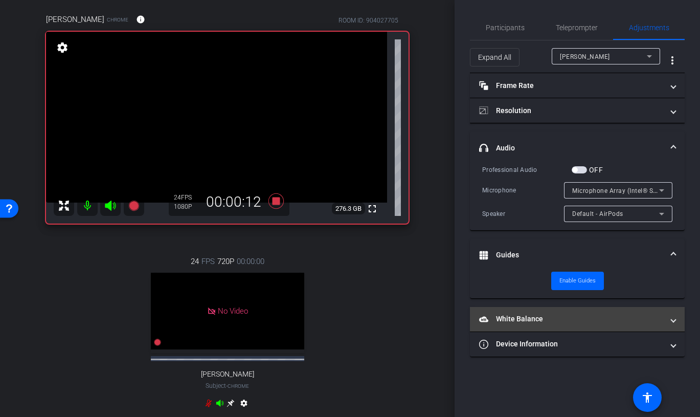
click at [554, 322] on mat-panel-title "White Balance White Balance" at bounding box center [571, 318] width 184 height 11
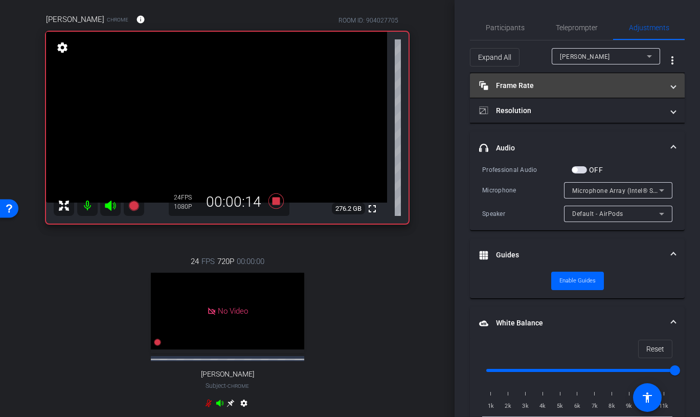
click at [584, 85] on mat-panel-title "Frame Rate Frame Rate" at bounding box center [571, 85] width 184 height 11
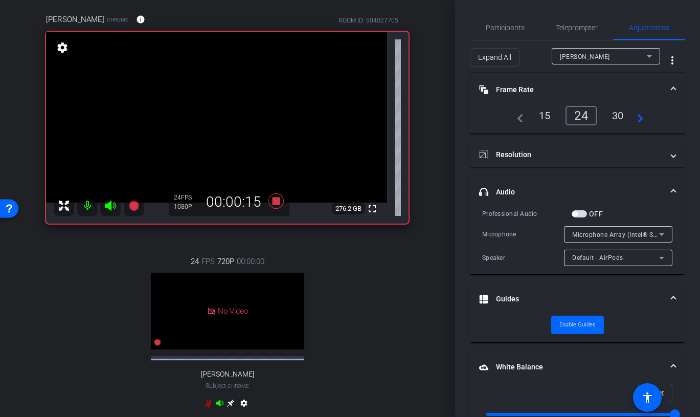
click at [584, 85] on mat-panel-title "Frame Rate Frame Rate" at bounding box center [571, 89] width 184 height 11
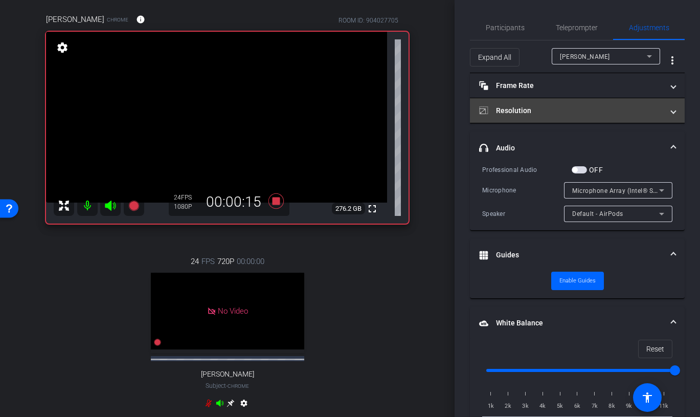
click at [575, 117] on mat-expansion-panel-header "Resolution" at bounding box center [577, 110] width 215 height 25
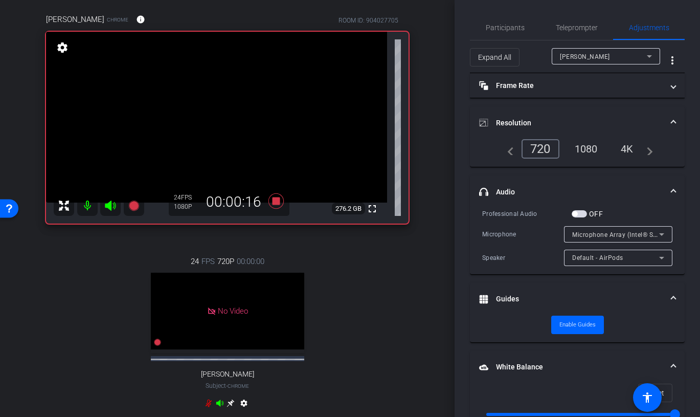
click at [575, 116] on mat-expansion-panel-header "Resolution" at bounding box center [577, 122] width 215 height 33
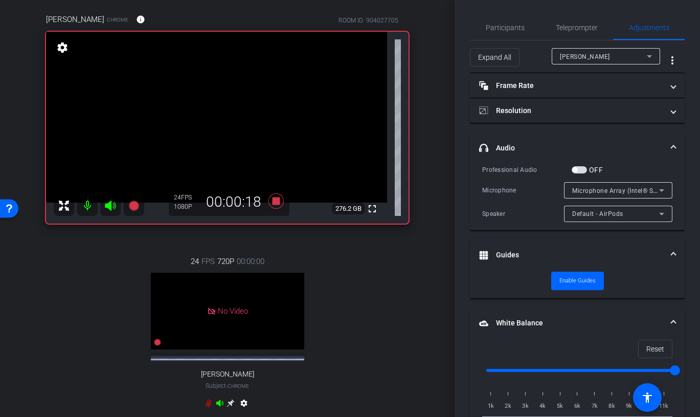
click at [609, 57] on div "Shira Kirshboim" at bounding box center [603, 56] width 87 height 13
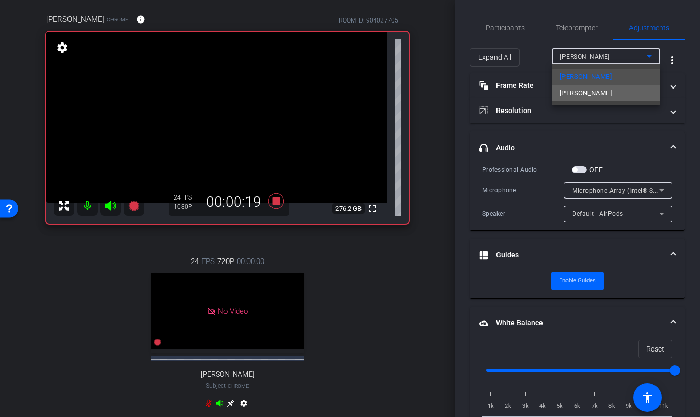
click at [600, 87] on mat-option "Aron Brand" at bounding box center [606, 93] width 108 height 16
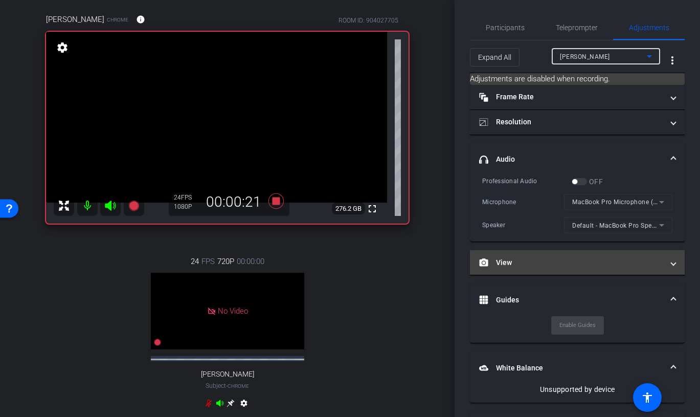
click at [572, 268] on mat-expansion-panel-header "View" at bounding box center [577, 262] width 215 height 25
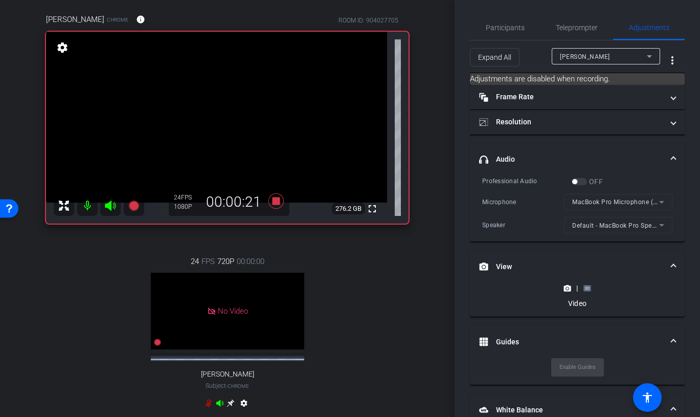
click at [588, 288] on rect at bounding box center [587, 288] width 6 height 4
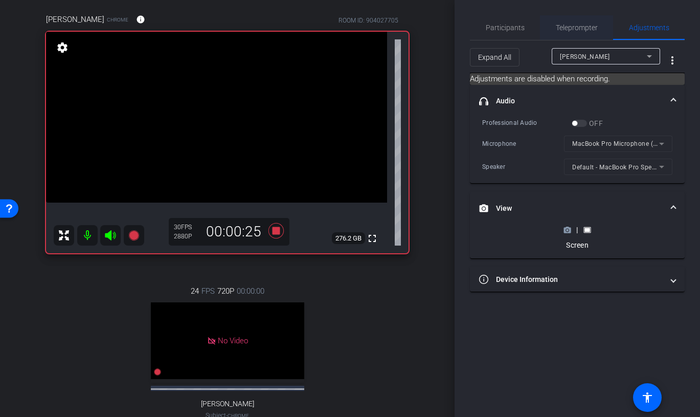
click at [572, 35] on span "Teleprompter" at bounding box center [577, 27] width 42 height 25
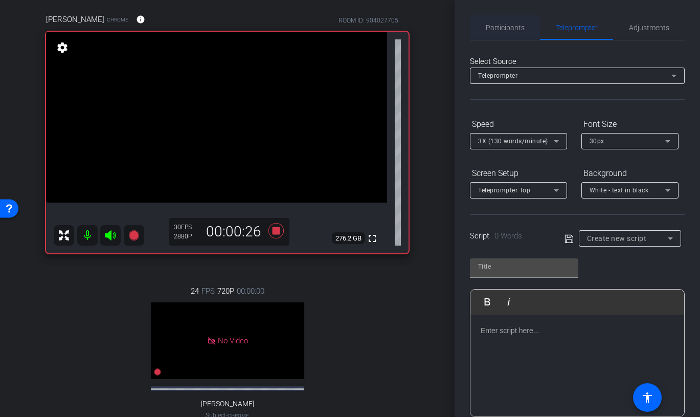
click at [510, 30] on span "Participants" at bounding box center [505, 27] width 39 height 7
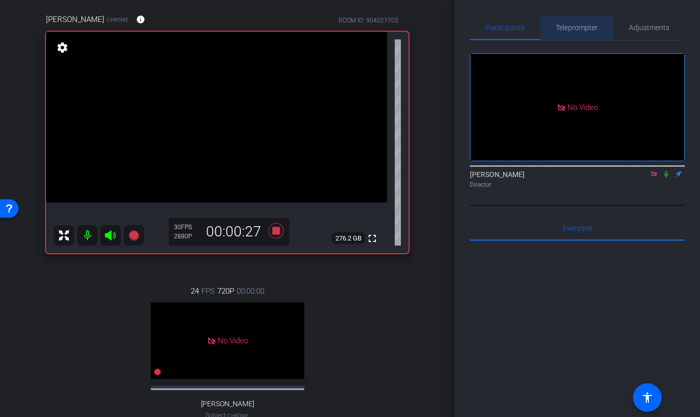
click at [573, 26] on span "Teleprompter" at bounding box center [577, 27] width 42 height 7
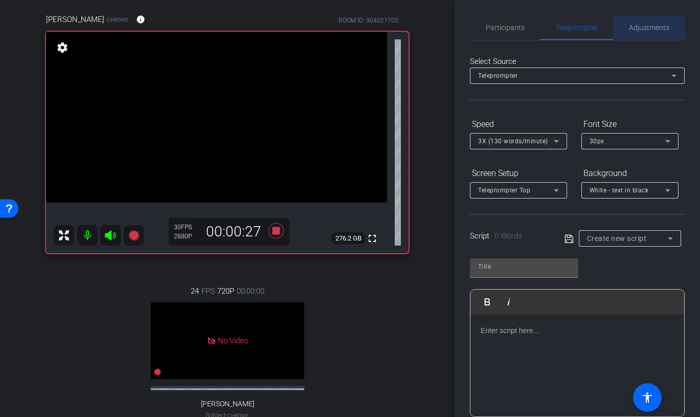
click at [636, 29] on span "Adjustments" at bounding box center [649, 27] width 40 height 7
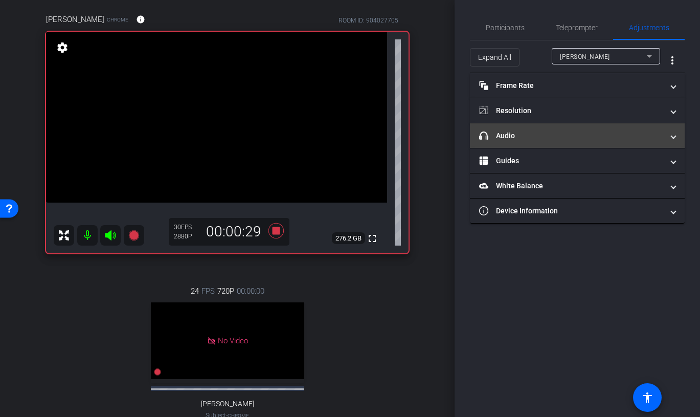
click at [586, 134] on mat-panel-title "headphone icon Audio" at bounding box center [571, 135] width 184 height 11
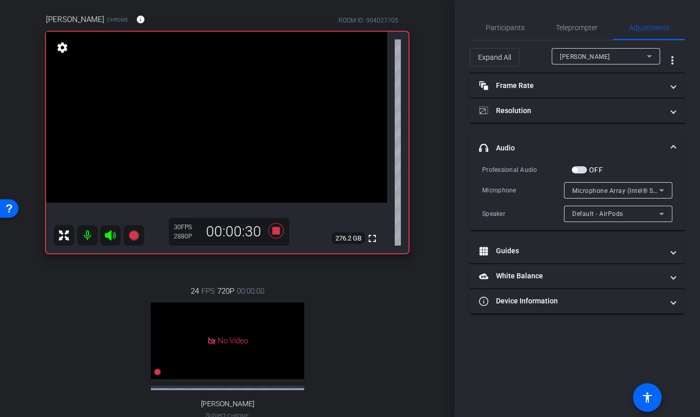
click at [614, 55] on div "Shira Kirshboim" at bounding box center [603, 56] width 87 height 13
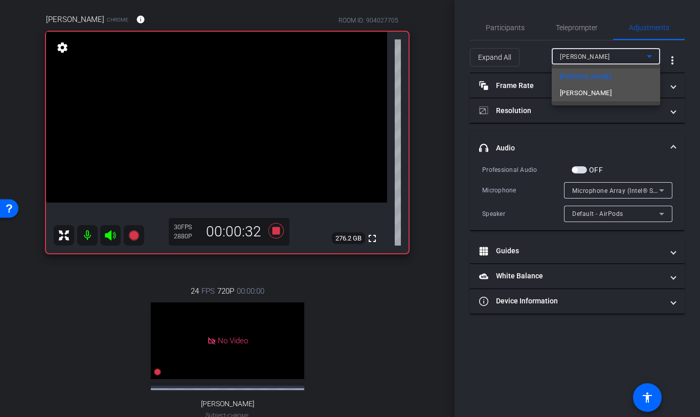
click at [609, 94] on mat-option "Aron Brand" at bounding box center [606, 93] width 108 height 16
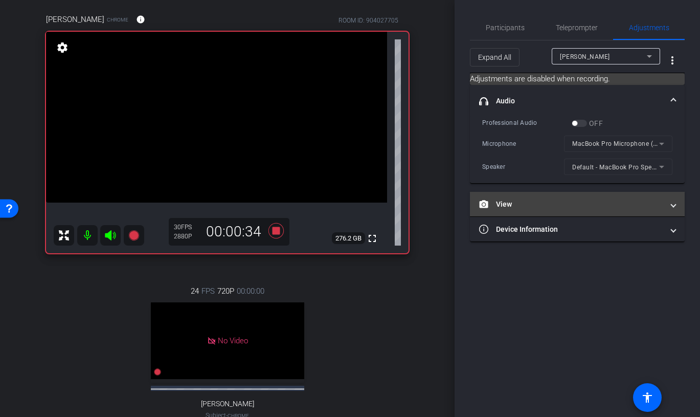
click at [576, 202] on mat-panel-title "View" at bounding box center [571, 204] width 184 height 11
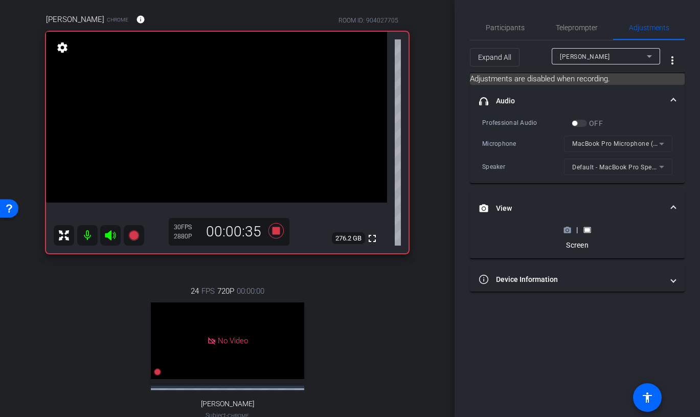
click at [564, 227] on icon at bounding box center [567, 230] width 7 height 6
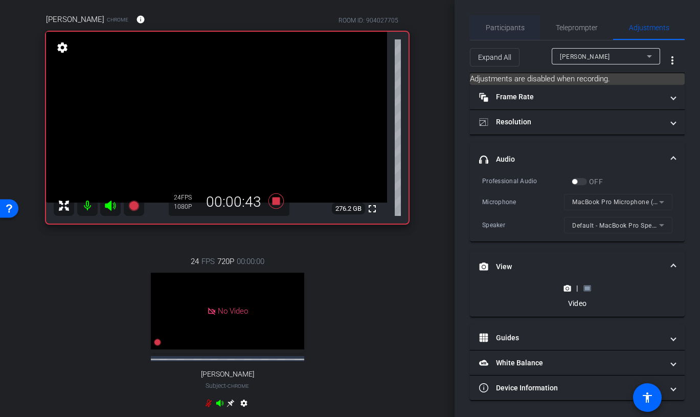
click at [508, 27] on span "Participants" at bounding box center [505, 27] width 39 height 7
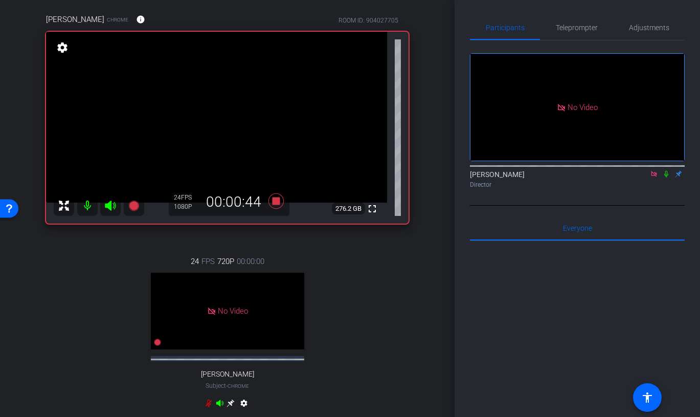
click at [653, 170] on icon at bounding box center [654, 173] width 8 height 7
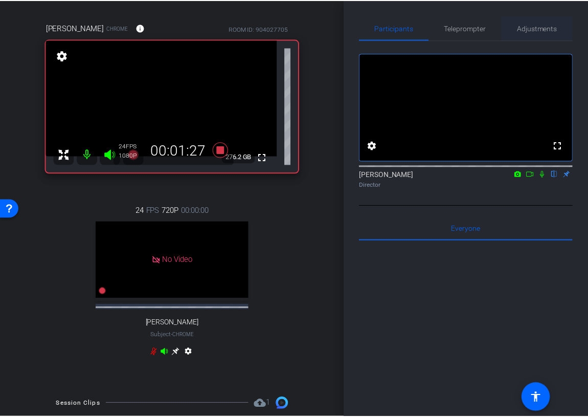
scroll to position [91, 0]
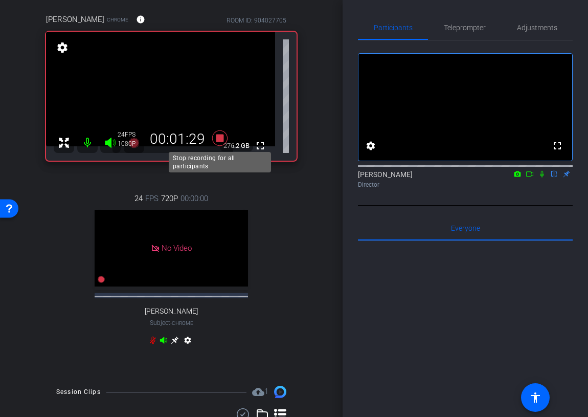
click at [217, 137] on icon at bounding box center [219, 137] width 15 height 15
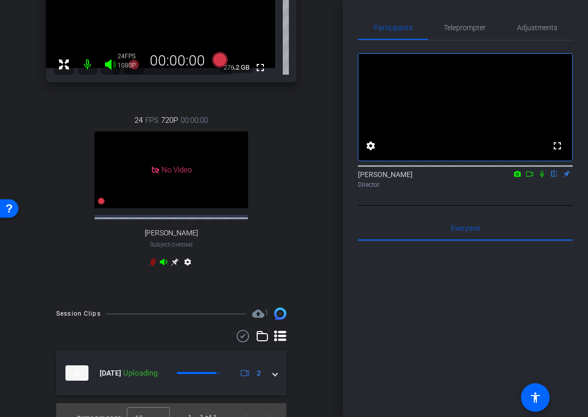
scroll to position [184, 0]
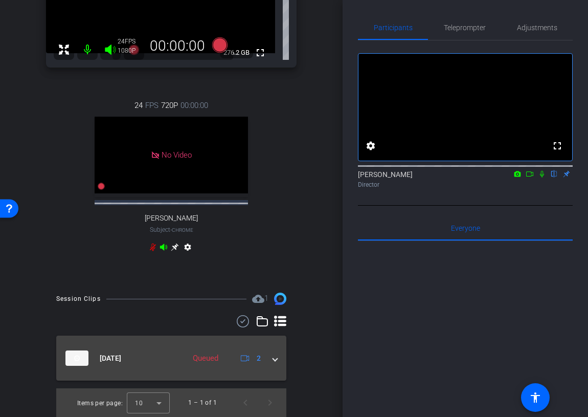
click at [275, 361] on span at bounding box center [275, 358] width 4 height 11
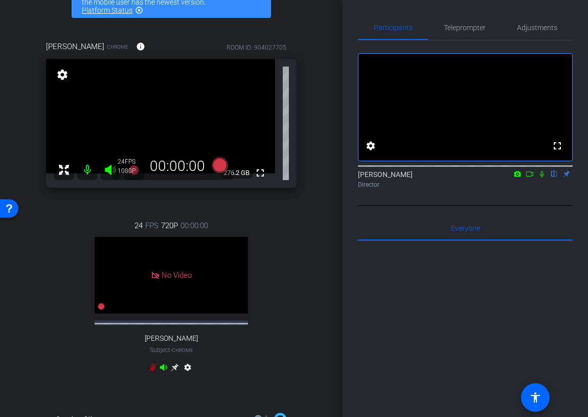
scroll to position [0, 0]
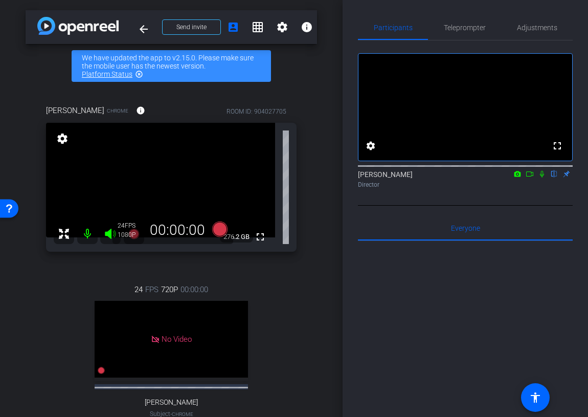
click at [530, 177] on icon at bounding box center [529, 173] width 8 height 7
click at [555, 177] on icon at bounding box center [554, 174] width 4 height 7
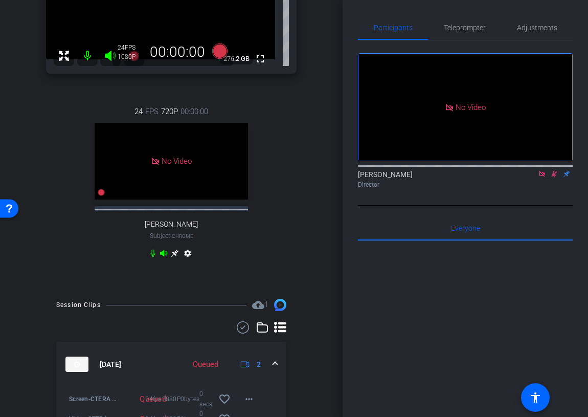
scroll to position [231, 0]
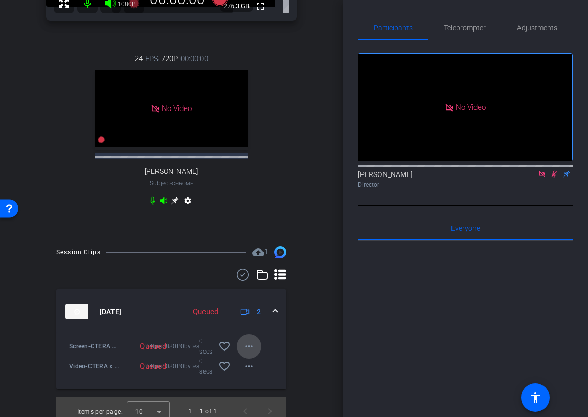
click at [245, 339] on span at bounding box center [249, 346] width 25 height 25
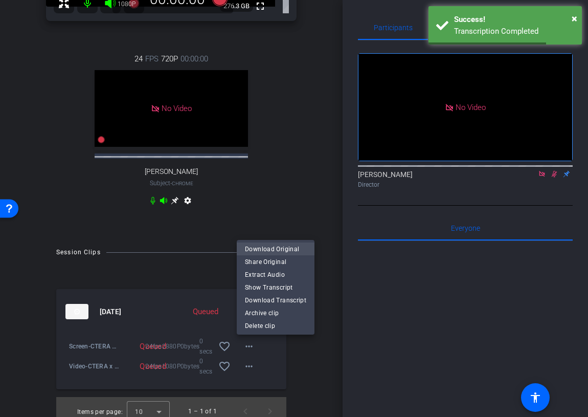
click at [279, 250] on span "Download Original" at bounding box center [275, 248] width 61 height 12
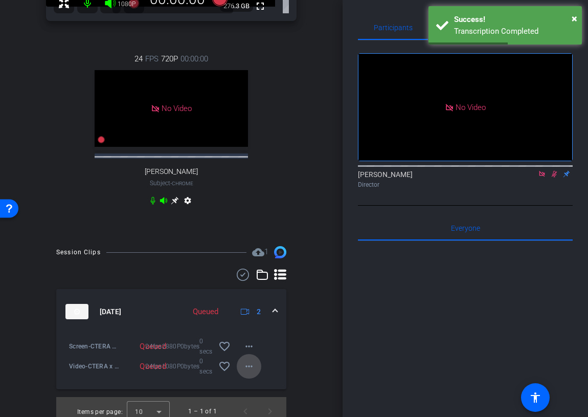
click at [252, 364] on mat-icon "more_horiz" at bounding box center [249, 366] width 12 height 12
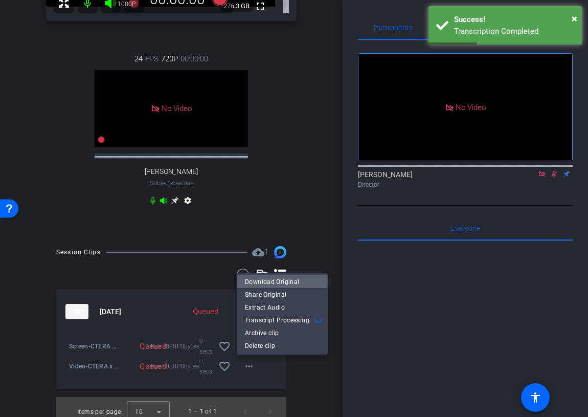
click at [273, 280] on span "Download Original" at bounding box center [282, 281] width 75 height 12
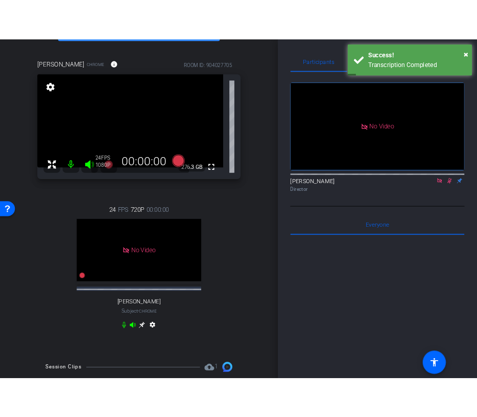
scroll to position [0, 0]
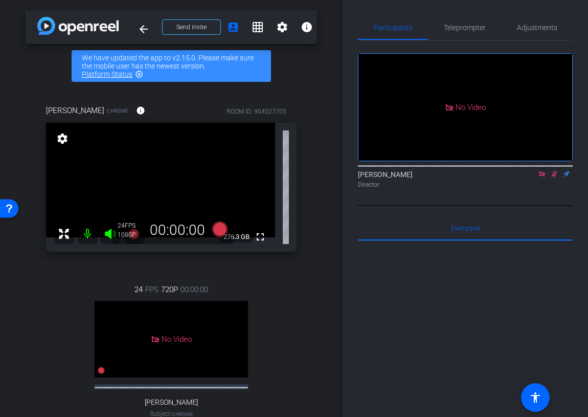
click at [555, 177] on icon at bounding box center [555, 174] width 6 height 7
click at [544, 177] on icon at bounding box center [542, 173] width 8 height 7
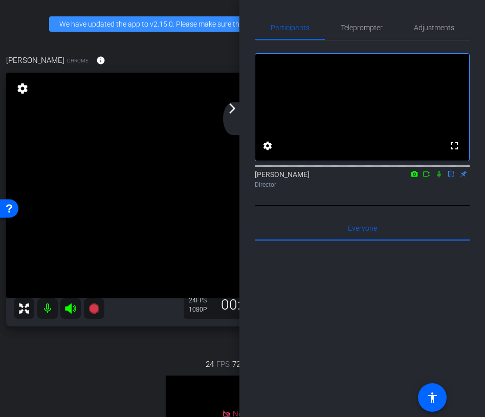
click at [237, 118] on div "arrow_back_ios_new arrow_forward_ios" at bounding box center [233, 118] width 21 height 33
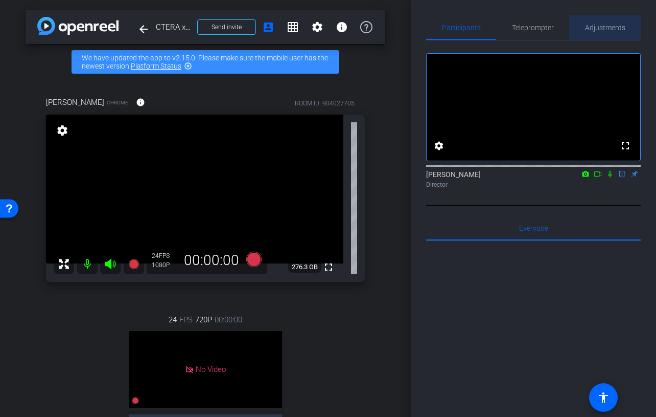
click at [608, 28] on span "Adjustments" at bounding box center [605, 27] width 40 height 7
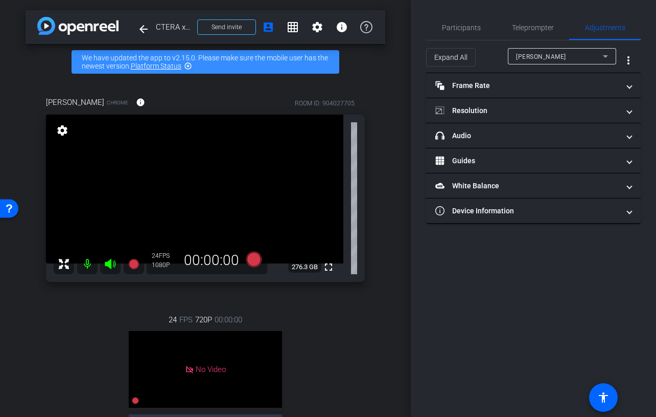
click at [539, 56] on span "Shira Kirshboim" at bounding box center [541, 56] width 50 height 7
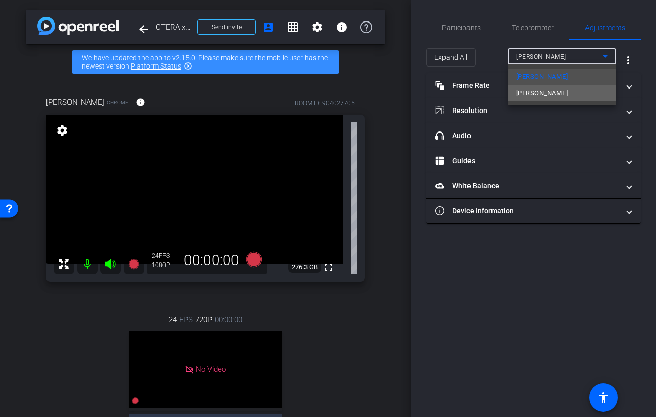
click at [539, 94] on span "Aron Brand" at bounding box center [542, 93] width 52 height 12
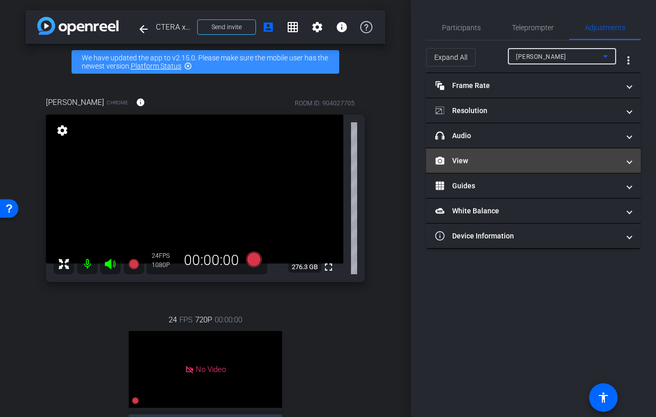
click at [524, 157] on mat-panel-title "View" at bounding box center [527, 160] width 184 height 11
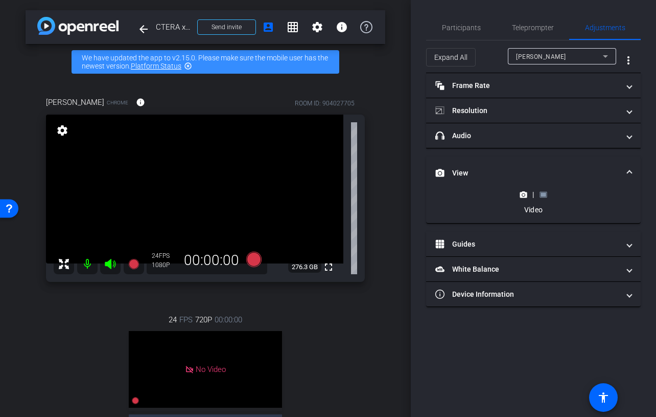
click at [545, 194] on rect at bounding box center [544, 194] width 6 height 4
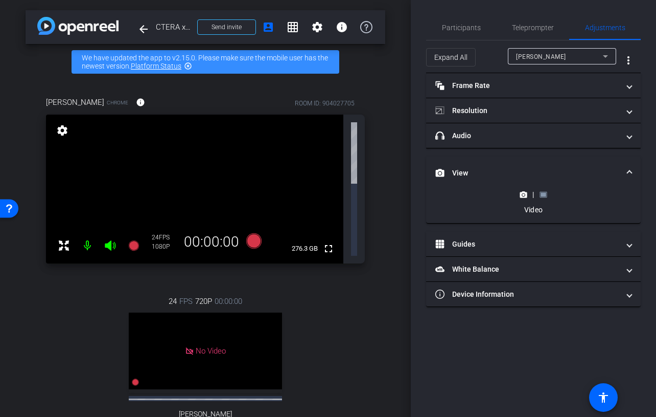
click at [524, 196] on icon at bounding box center [524, 195] width 8 height 8
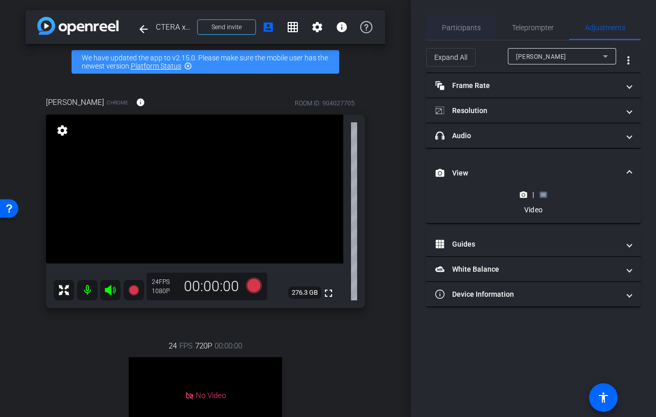
click at [459, 33] on span "Participants" at bounding box center [461, 27] width 39 height 25
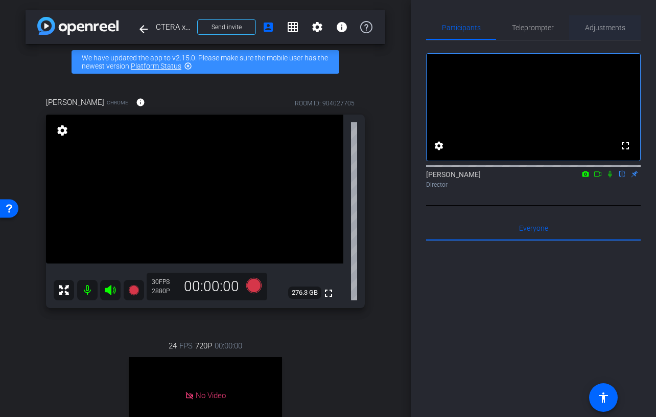
click at [609, 27] on span "Adjustments" at bounding box center [605, 27] width 40 height 7
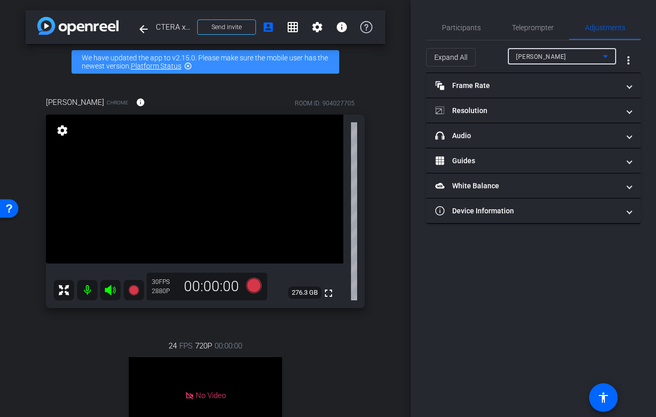
click at [566, 54] on div "Shira Kirshboim" at bounding box center [559, 56] width 87 height 13
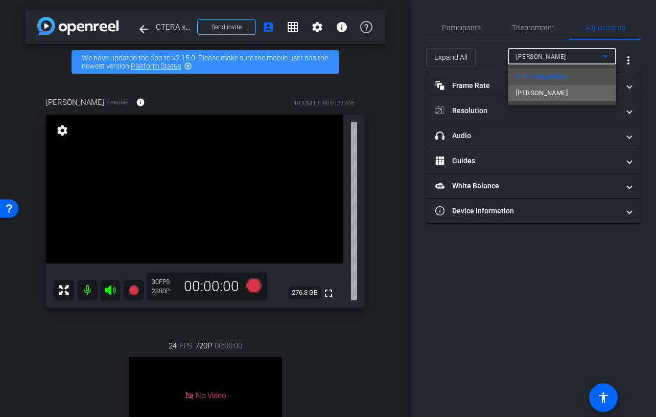
click at [562, 90] on mat-option "Aron Brand" at bounding box center [562, 93] width 108 height 16
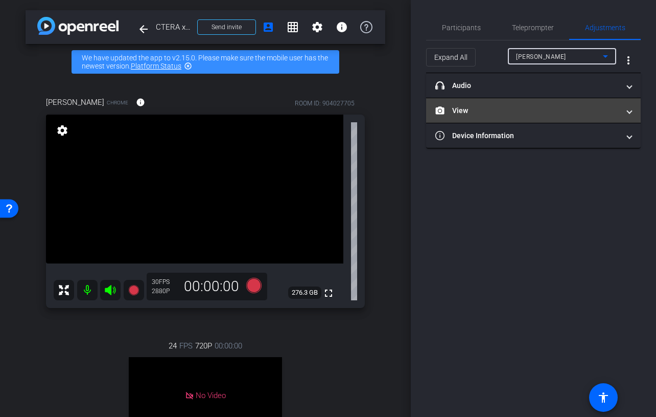
click at [535, 109] on mat-panel-title "View" at bounding box center [527, 110] width 184 height 11
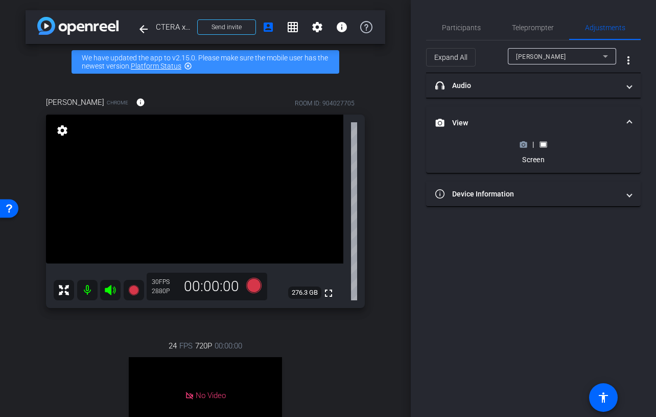
click at [523, 148] on icon at bounding box center [524, 145] width 8 height 8
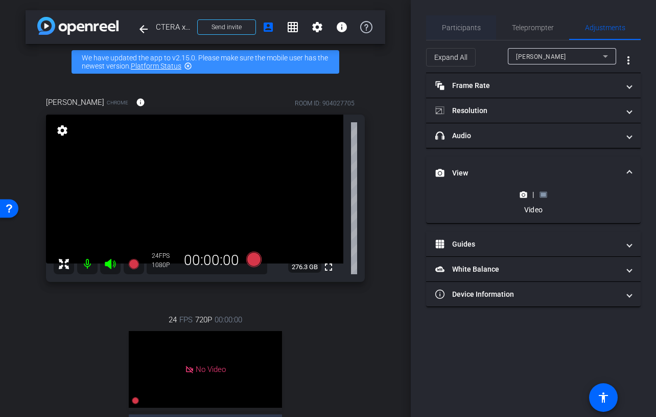
click at [468, 21] on span "Participants" at bounding box center [461, 27] width 39 height 25
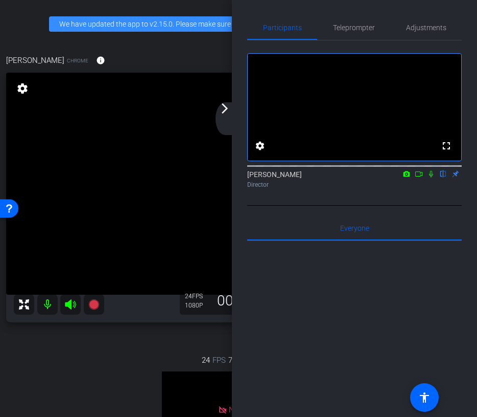
click at [223, 118] on div "arrow_back_ios_new arrow_forward_ios" at bounding box center [226, 118] width 21 height 33
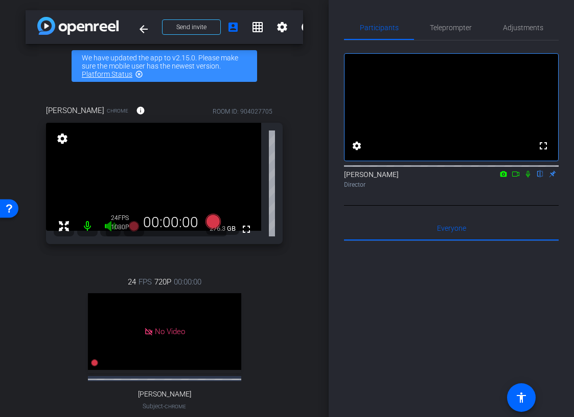
click at [518, 177] on icon at bounding box center [516, 173] width 8 height 7
click at [217, 222] on icon at bounding box center [212, 221] width 15 height 15
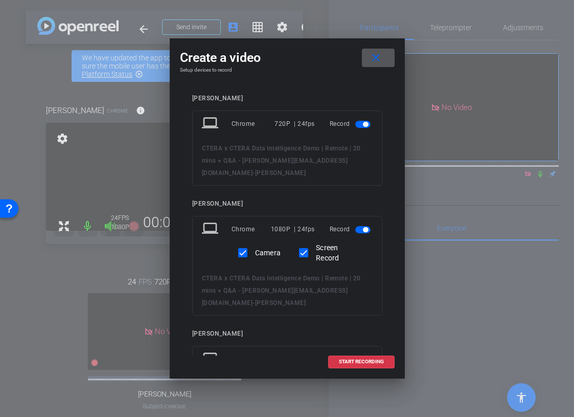
click at [364, 123] on span "button" at bounding box center [365, 124] width 5 height 5
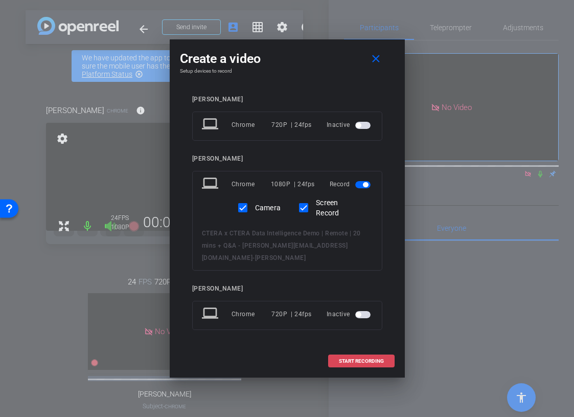
click at [340, 358] on span "START RECORDING" at bounding box center [361, 360] width 45 height 5
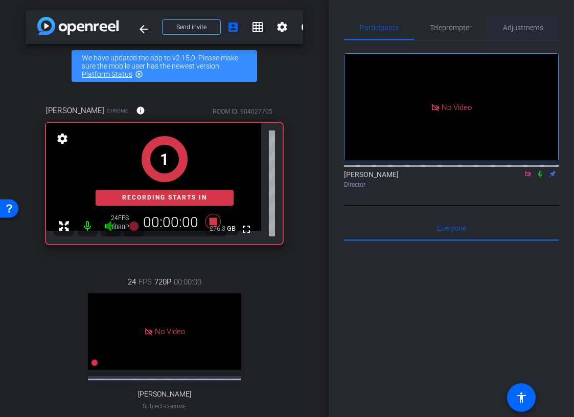
click at [516, 32] on span "Adjustments" at bounding box center [523, 27] width 40 height 25
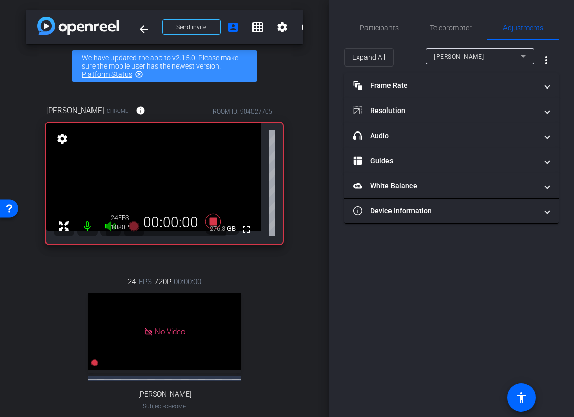
click at [461, 55] on span "Shira Kirshboim" at bounding box center [459, 56] width 50 height 7
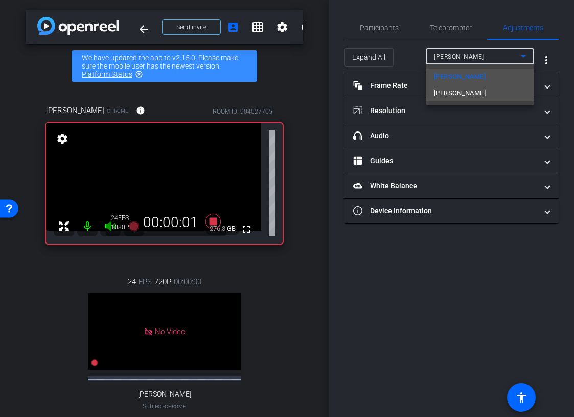
click at [457, 98] on span "Aron Brand" at bounding box center [460, 93] width 52 height 12
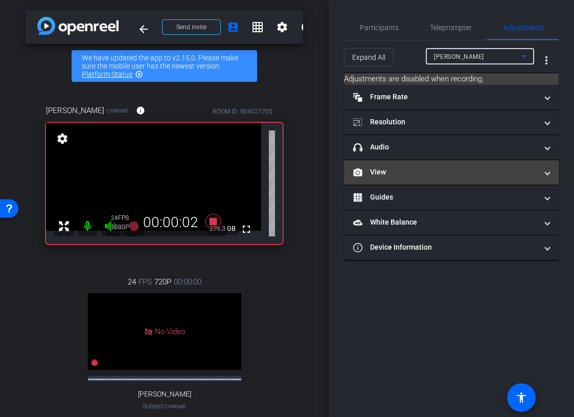
click at [429, 181] on mat-expansion-panel-header "View" at bounding box center [451, 172] width 215 height 25
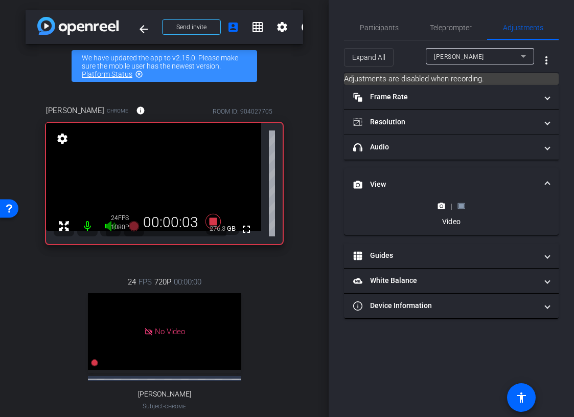
click at [457, 208] on icon at bounding box center [461, 206] width 8 height 8
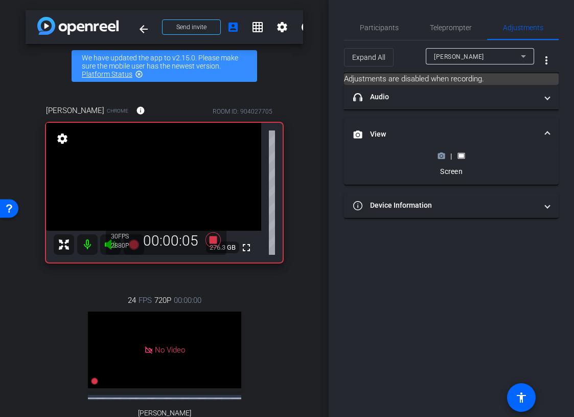
click at [442, 154] on icon at bounding box center [442, 156] width 8 height 8
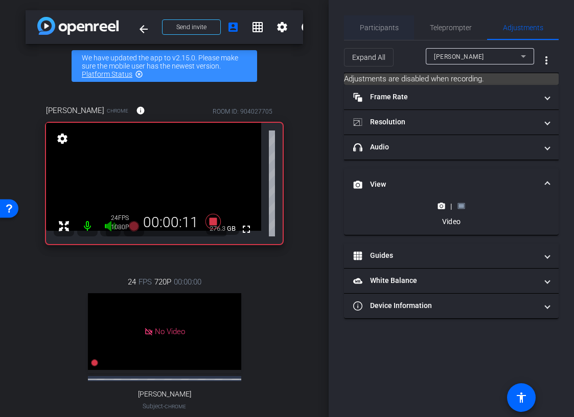
click at [366, 24] on span "Participants" at bounding box center [379, 27] width 39 height 7
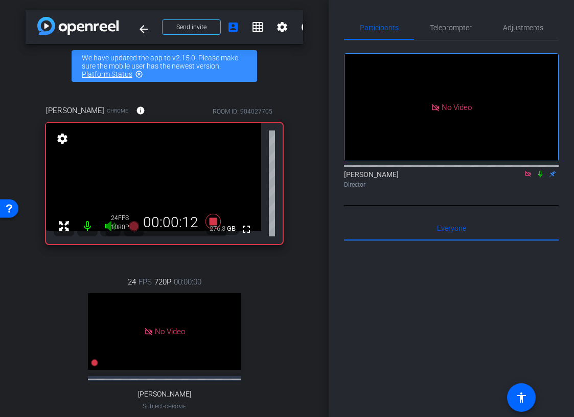
click at [541, 171] on icon at bounding box center [540, 174] width 4 height 7
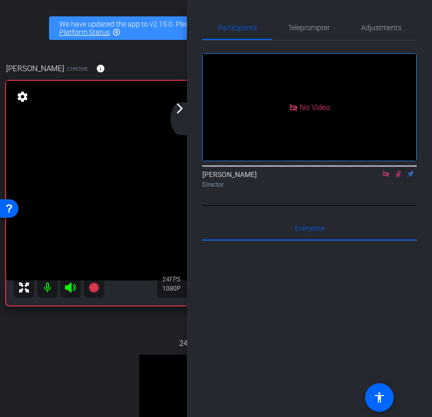
click at [178, 111] on mat-icon "arrow_forward_ios" at bounding box center [180, 108] width 12 height 12
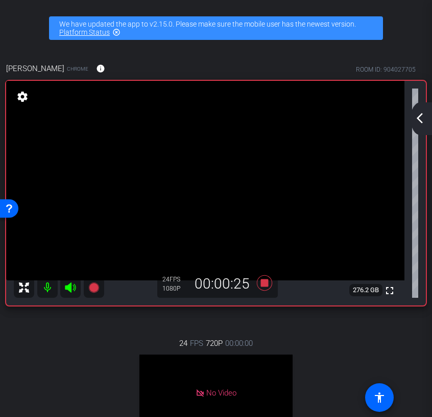
click at [420, 109] on div "arrow_back_ios_new arrow_forward_ios" at bounding box center [421, 118] width 21 height 33
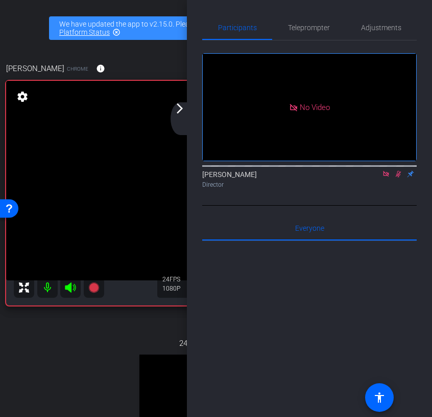
click at [177, 111] on mat-icon "arrow_forward_ios" at bounding box center [180, 108] width 12 height 12
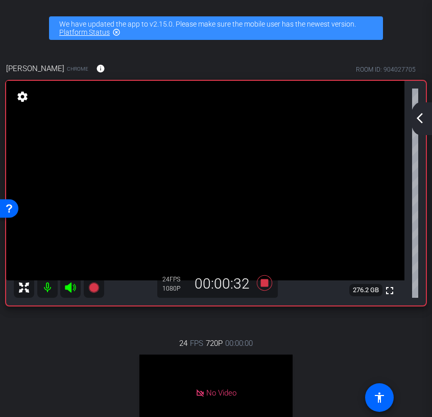
click at [419, 118] on mat-icon "arrow_back_ios_new" at bounding box center [420, 118] width 12 height 12
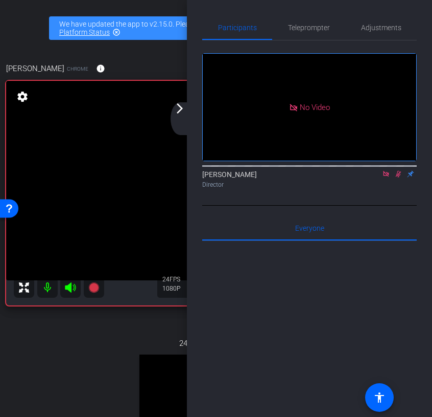
click at [177, 111] on mat-icon "arrow_forward_ios" at bounding box center [180, 108] width 12 height 12
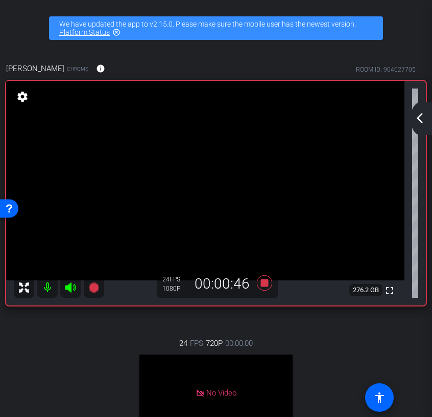
click at [423, 122] on mat-icon "arrow_back_ios_new" at bounding box center [420, 118] width 12 height 12
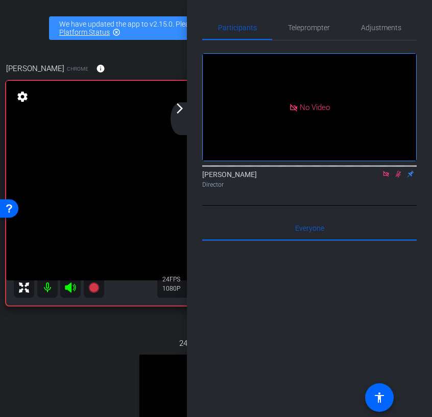
click at [178, 109] on mat-icon "arrow_forward_ios" at bounding box center [180, 108] width 12 height 12
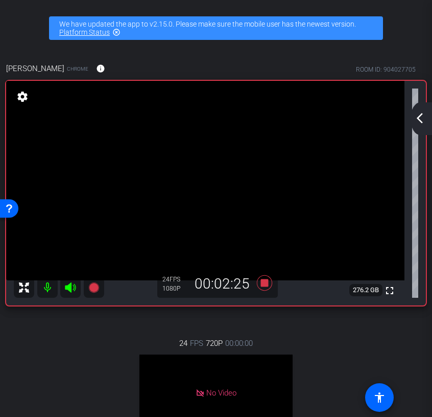
click at [425, 111] on div "arrow_back_ios_new arrow_forward_ios" at bounding box center [421, 118] width 21 height 33
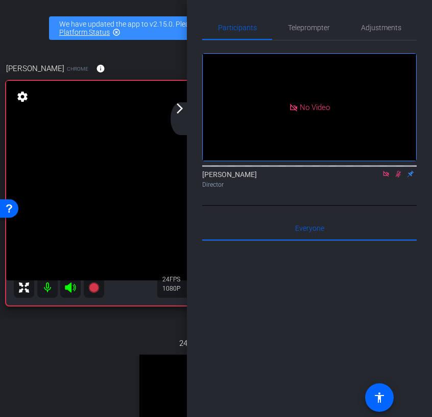
click at [180, 110] on mat-icon "arrow_forward_ios" at bounding box center [180, 108] width 12 height 12
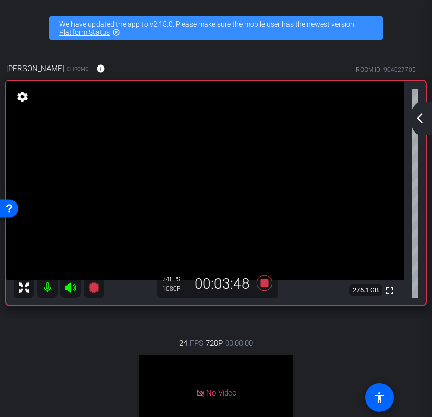
click at [419, 116] on mat-icon "arrow_back_ios_new" at bounding box center [420, 118] width 12 height 12
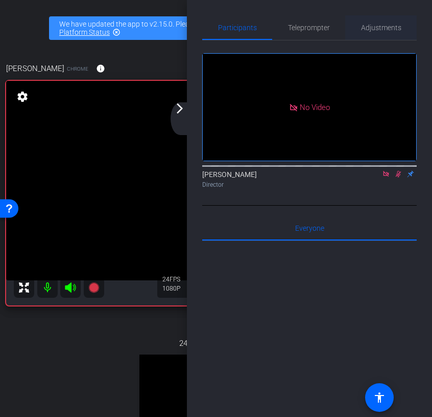
click at [369, 28] on span "Adjustments" at bounding box center [381, 27] width 40 height 7
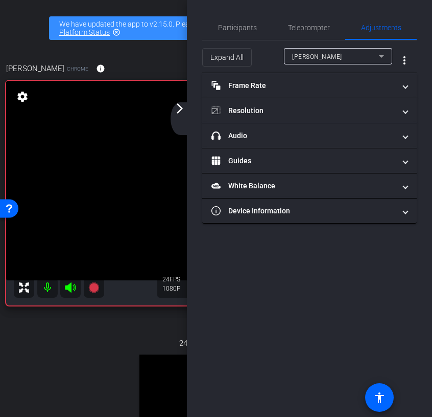
click at [319, 53] on span "Shira Kirshboim" at bounding box center [317, 56] width 50 height 7
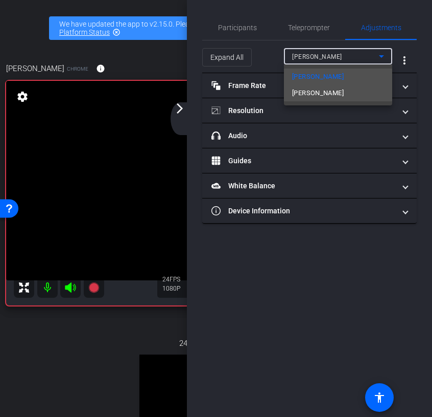
click at [314, 95] on span "Aron Brand" at bounding box center [318, 93] width 52 height 12
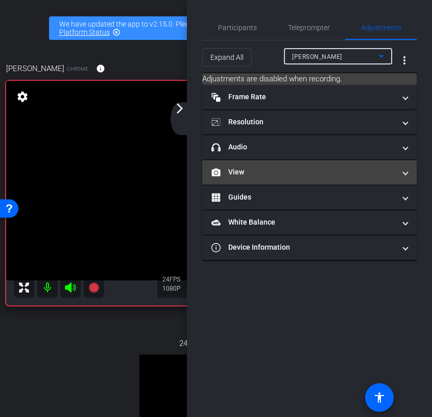
click at [293, 170] on mat-panel-title "View" at bounding box center [304, 172] width 184 height 11
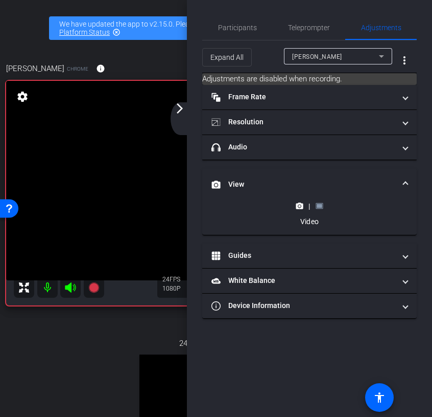
click at [318, 204] on rect at bounding box center [320, 206] width 6 height 4
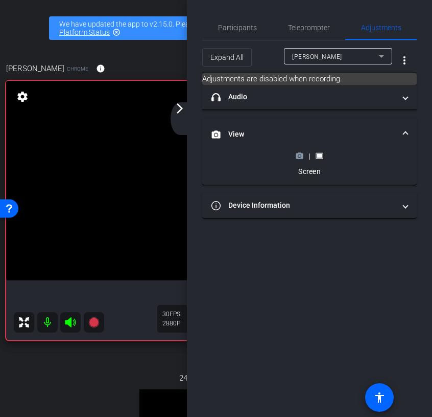
click at [301, 156] on circle at bounding box center [299, 156] width 3 height 3
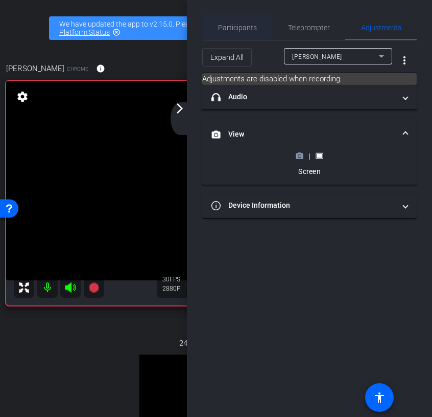
click at [239, 27] on span "Participants" at bounding box center [237, 27] width 39 height 7
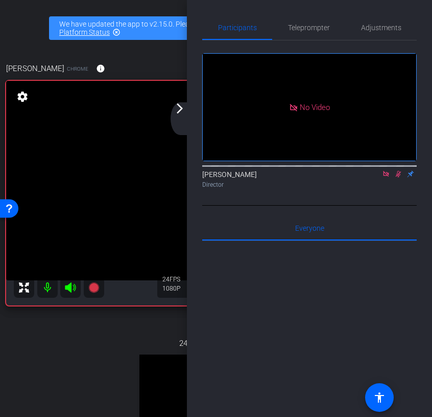
click at [179, 114] on mat-icon "arrow_forward_ios" at bounding box center [180, 108] width 12 height 12
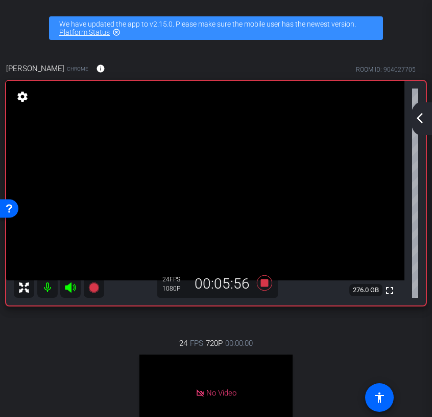
click at [417, 130] on div "arrow_back_ios_new arrow_forward_ios" at bounding box center [421, 118] width 21 height 33
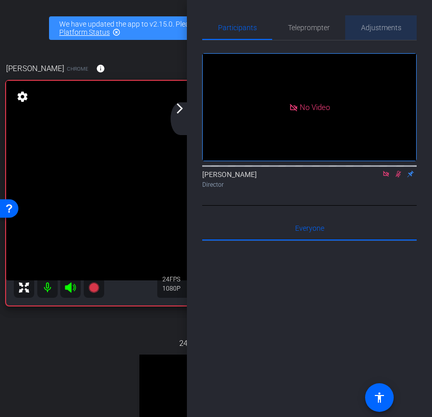
click at [374, 36] on span "Adjustments" at bounding box center [381, 27] width 40 height 25
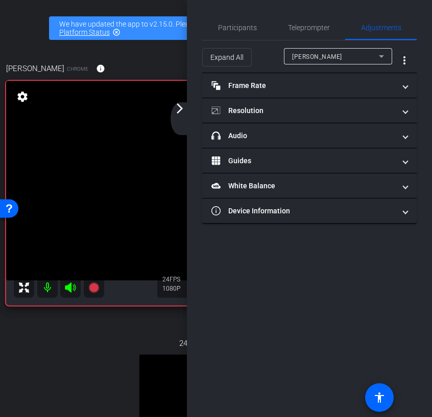
click at [311, 58] on span "Shira Kirshboim" at bounding box center [317, 56] width 50 height 7
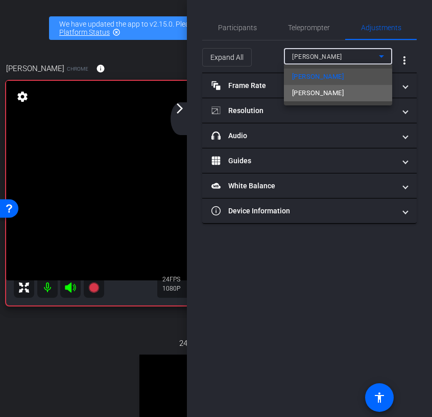
click at [313, 88] on span "Aron Brand" at bounding box center [318, 93] width 52 height 12
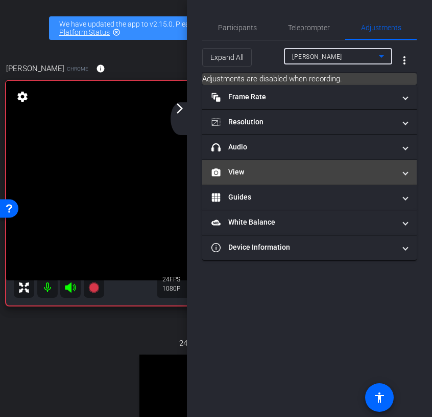
click at [284, 169] on mat-panel-title "View" at bounding box center [304, 172] width 184 height 11
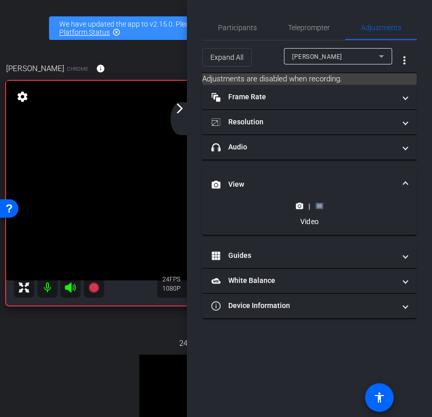
click at [320, 206] on rect at bounding box center [320, 206] width 6 height 4
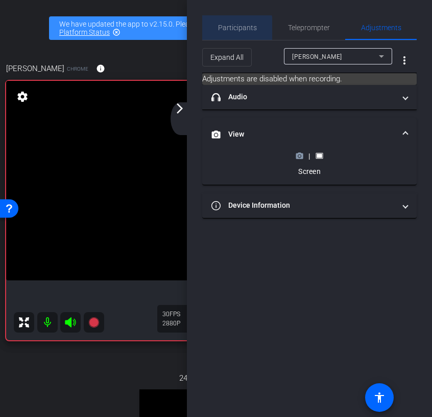
click at [216, 34] on div "Participants" at bounding box center [237, 27] width 70 height 25
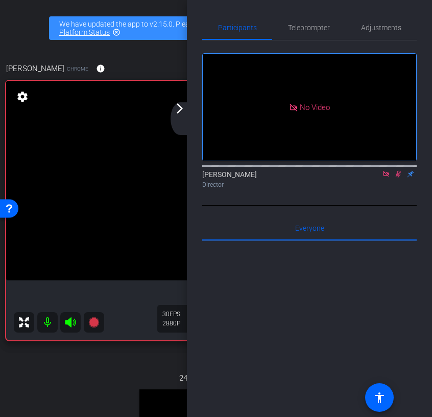
click at [398, 171] on icon at bounding box center [399, 174] width 6 height 7
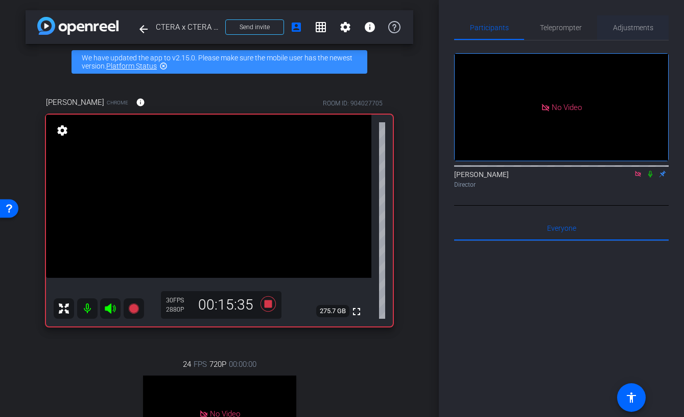
click at [615, 29] on span "Adjustments" at bounding box center [633, 27] width 40 height 7
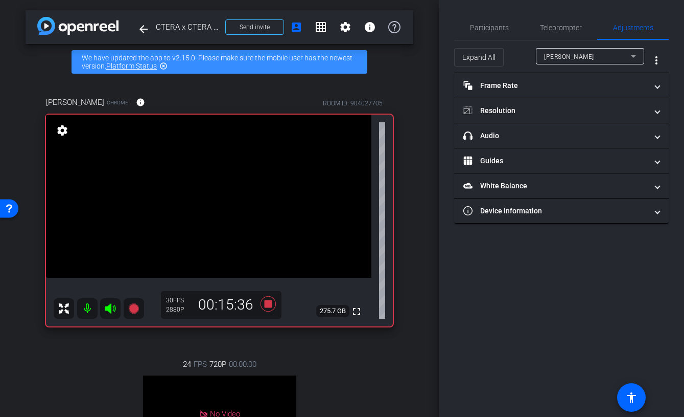
click at [581, 51] on div "Shira Kirshboim" at bounding box center [587, 56] width 87 height 13
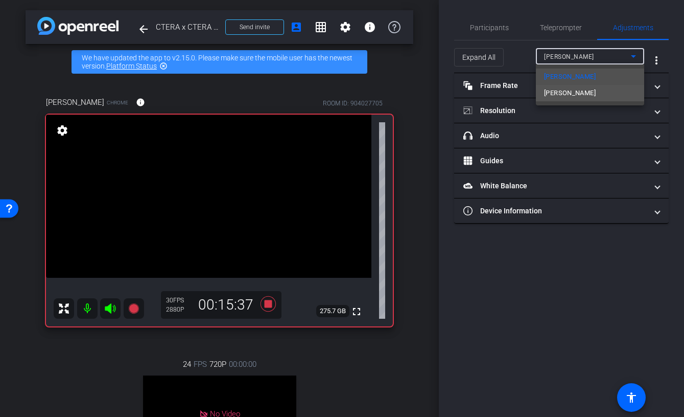
click at [581, 90] on mat-option "Aron Brand" at bounding box center [590, 93] width 108 height 16
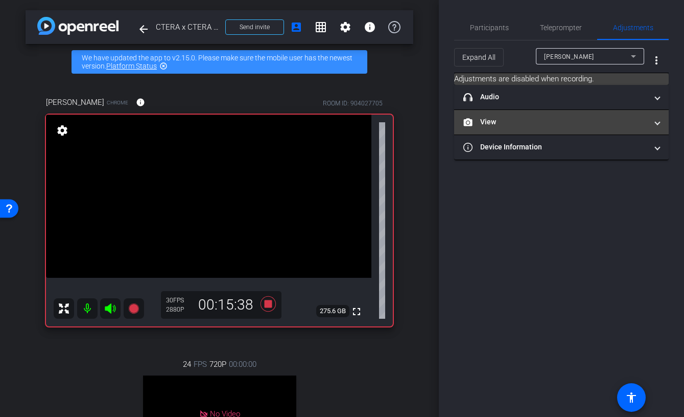
click at [577, 119] on mat-panel-title "View" at bounding box center [556, 122] width 184 height 11
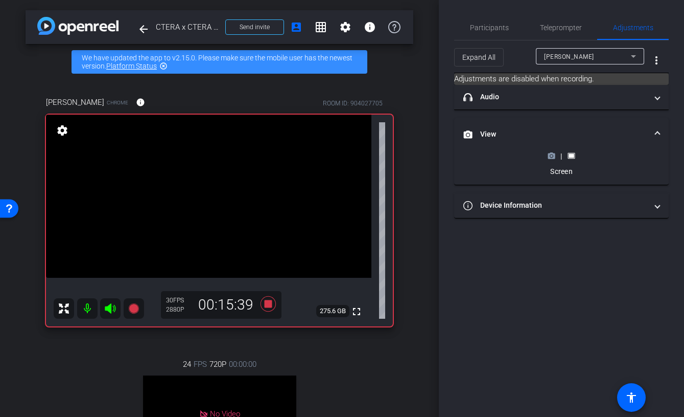
click at [553, 156] on icon at bounding box center [552, 156] width 8 height 8
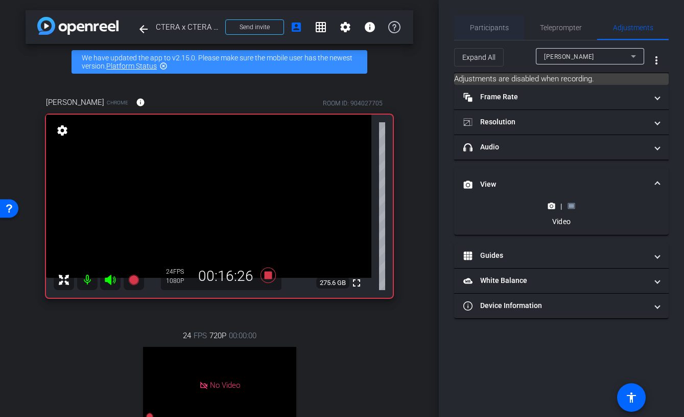
click at [485, 30] on span "Participants" at bounding box center [489, 27] width 39 height 7
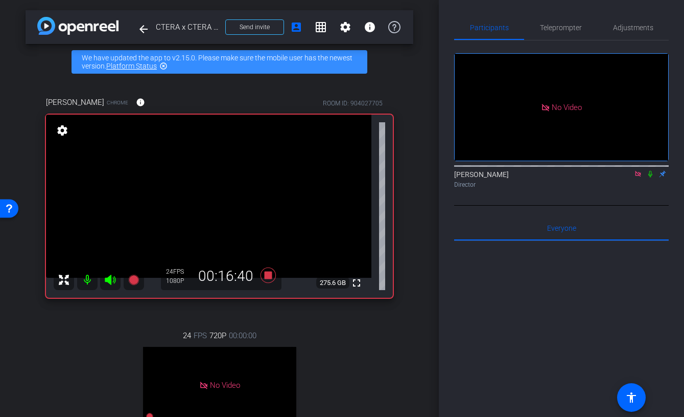
click at [651, 171] on icon at bounding box center [651, 174] width 4 height 7
click at [651, 171] on icon at bounding box center [651, 174] width 6 height 7
click at [651, 171] on icon at bounding box center [651, 174] width 4 height 7
click at [651, 171] on icon at bounding box center [651, 174] width 6 height 7
click at [651, 171] on icon at bounding box center [651, 174] width 4 height 7
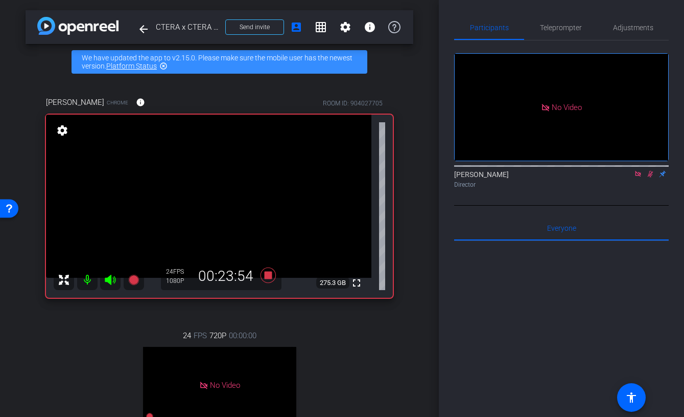
click at [649, 170] on icon at bounding box center [651, 173] width 8 height 7
click at [652, 170] on icon at bounding box center [651, 173] width 8 height 7
click at [652, 171] on icon at bounding box center [651, 174] width 4 height 7
click at [652, 171] on icon at bounding box center [651, 174] width 6 height 7
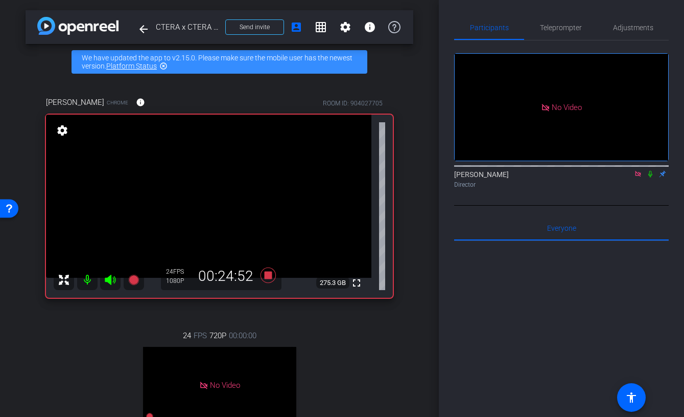
click at [652, 171] on icon at bounding box center [651, 174] width 4 height 7
click at [652, 171] on icon at bounding box center [651, 174] width 6 height 7
click at [652, 171] on icon at bounding box center [651, 174] width 4 height 7
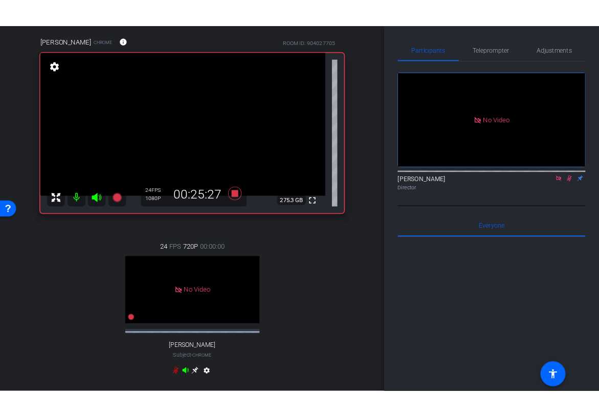
scroll to position [30, 0]
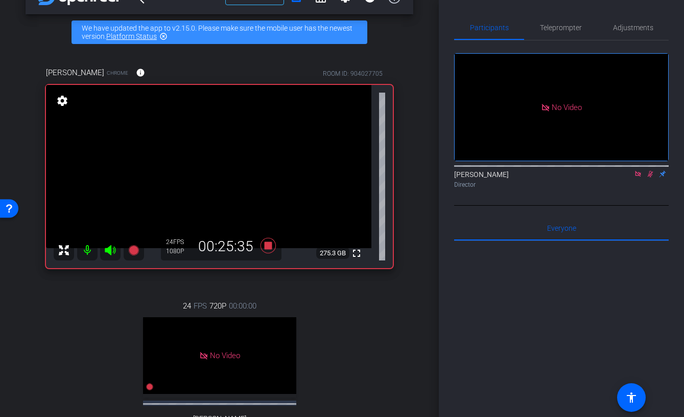
click at [652, 170] on icon at bounding box center [651, 173] width 8 height 7
click at [634, 29] on span "Adjustments" at bounding box center [633, 27] width 40 height 7
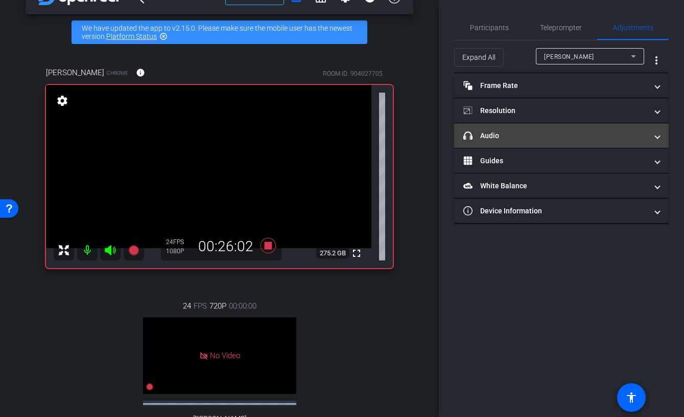
click at [564, 134] on mat-panel-title "headphone icon Audio" at bounding box center [556, 135] width 184 height 11
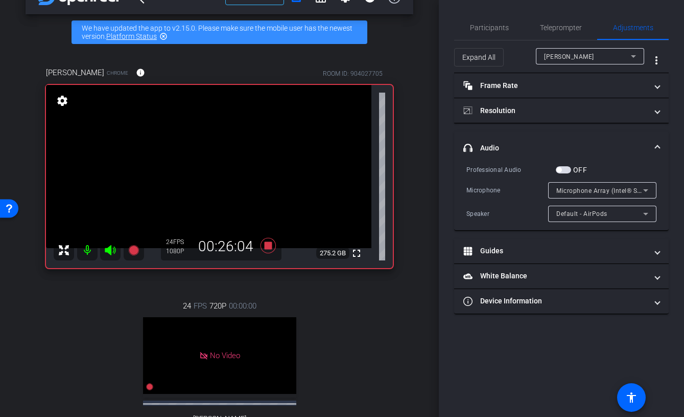
click at [578, 56] on span "Shira Kirshboim" at bounding box center [569, 56] width 50 height 7
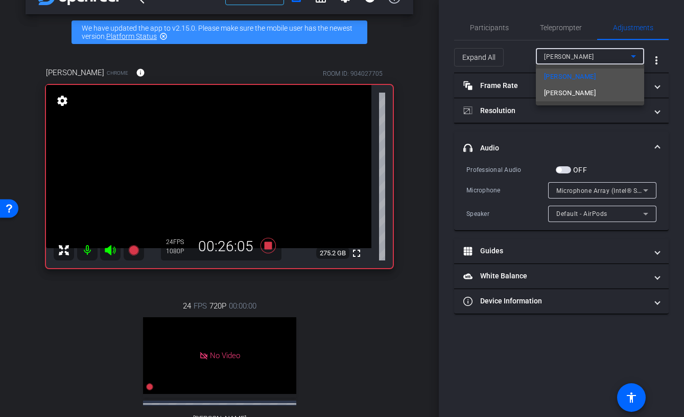
click at [578, 93] on span "Aron Brand" at bounding box center [570, 93] width 52 height 12
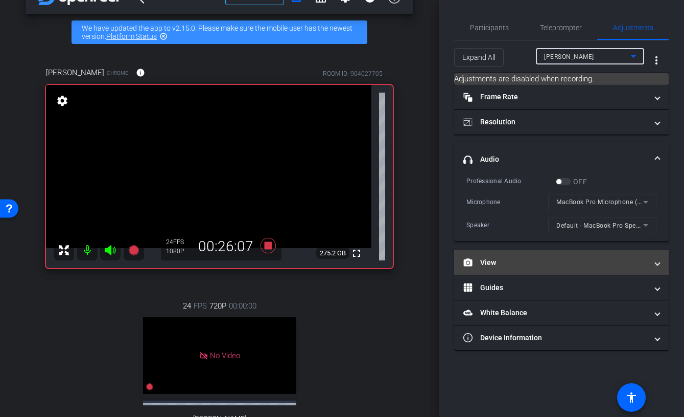
click at [571, 264] on mat-panel-title "View" at bounding box center [556, 262] width 184 height 11
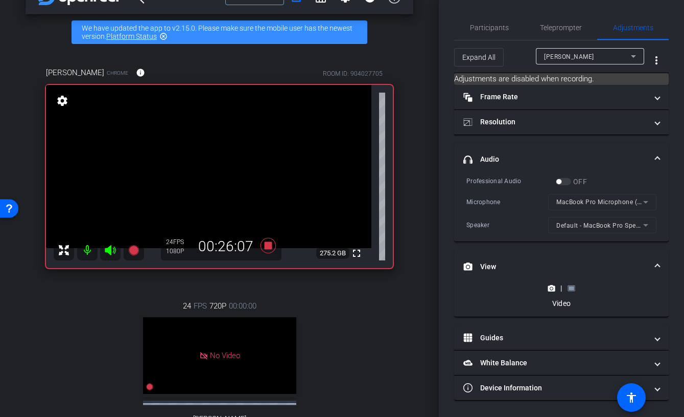
click at [570, 288] on rect at bounding box center [572, 288] width 6 height 4
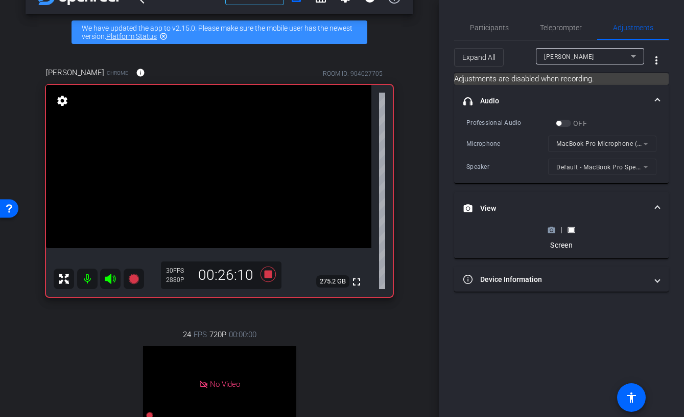
click at [553, 232] on icon at bounding box center [551, 230] width 7 height 6
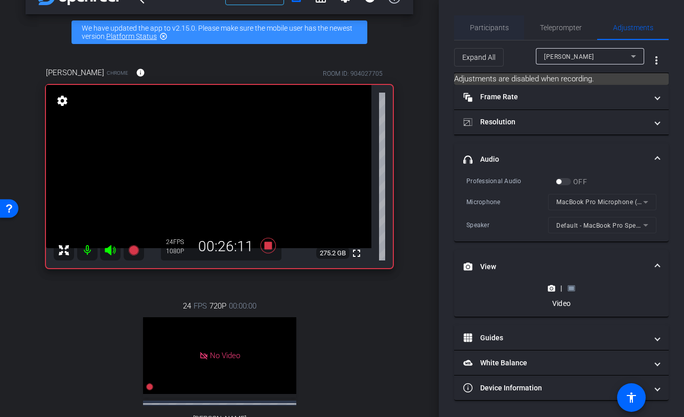
click at [508, 20] on div "Participants" at bounding box center [489, 27] width 70 height 25
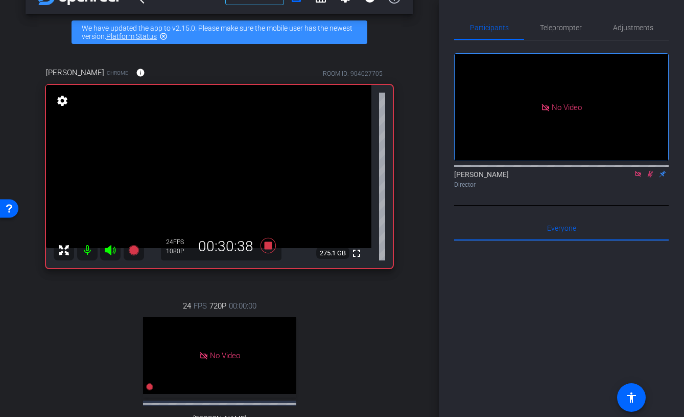
click at [650, 171] on icon at bounding box center [651, 174] width 6 height 7
click at [650, 171] on icon at bounding box center [651, 174] width 4 height 7
click at [650, 171] on icon at bounding box center [651, 174] width 6 height 7
click at [270, 247] on icon at bounding box center [267, 245] width 15 height 15
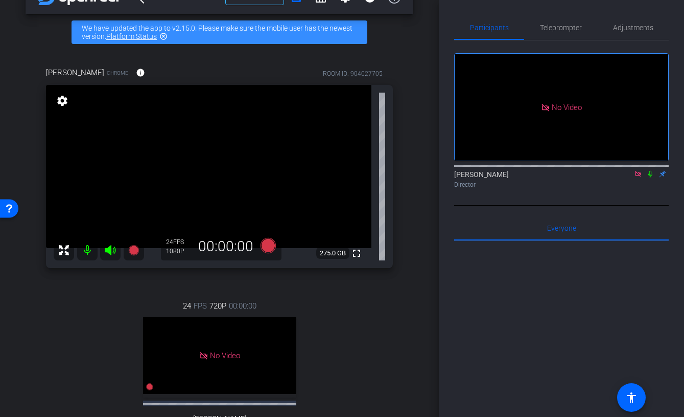
click at [640, 170] on icon at bounding box center [638, 173] width 8 height 7
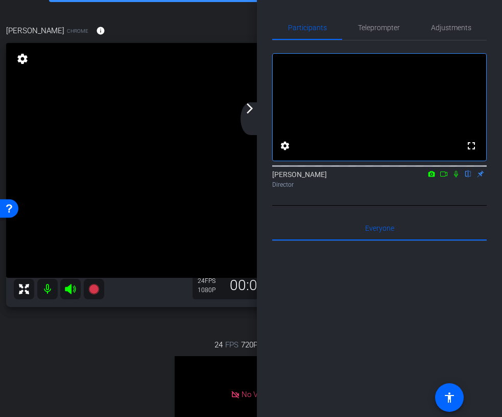
click at [266, 118] on div "Participants Teleprompter Adjustments fullscreen settings Ariam Eqbe flip Direc…" at bounding box center [379, 208] width 245 height 417
click at [251, 117] on div "arrow_back_ios_new arrow_forward_ios" at bounding box center [251, 118] width 21 height 33
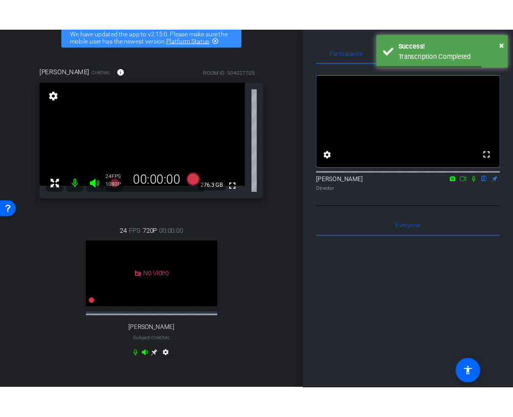
scroll to position [0, 0]
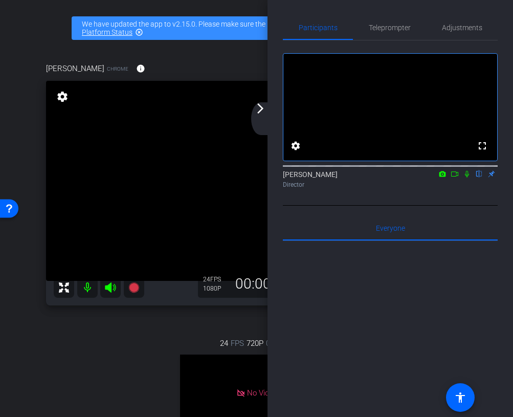
click at [455, 177] on icon at bounding box center [454, 173] width 8 height 7
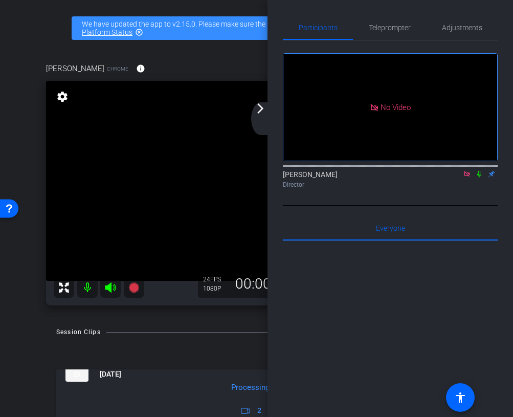
click at [479, 177] on icon at bounding box center [479, 173] width 8 height 7
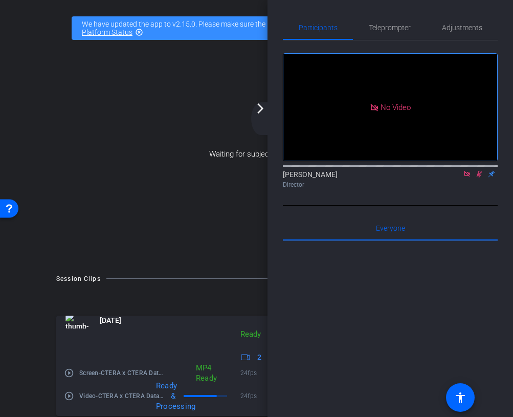
click at [262, 111] on mat-icon "arrow_forward_ios" at bounding box center [260, 108] width 12 height 12
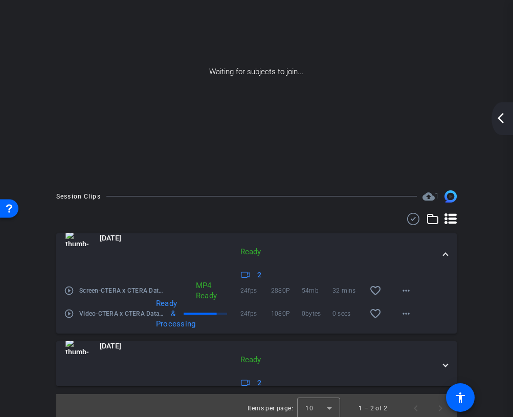
scroll to position [88, 0]
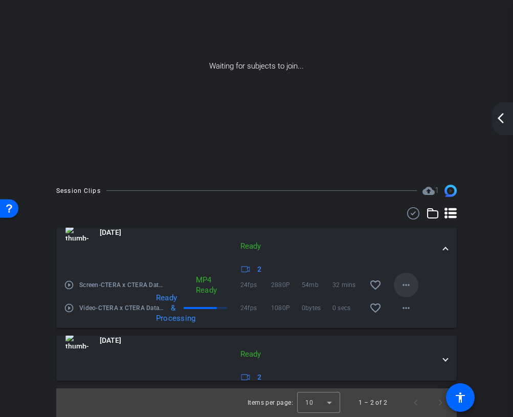
click at [409, 288] on mat-icon "more_horiz" at bounding box center [406, 285] width 12 height 12
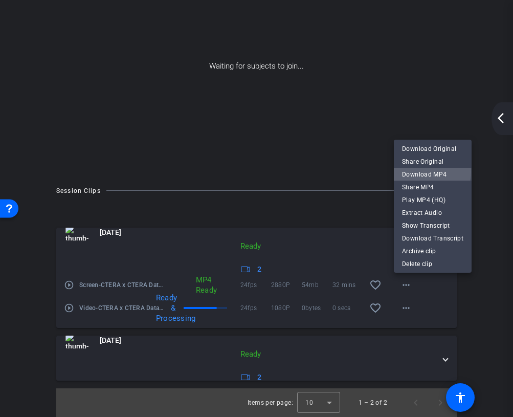
click at [429, 172] on span "Download MP4" at bounding box center [432, 174] width 61 height 12
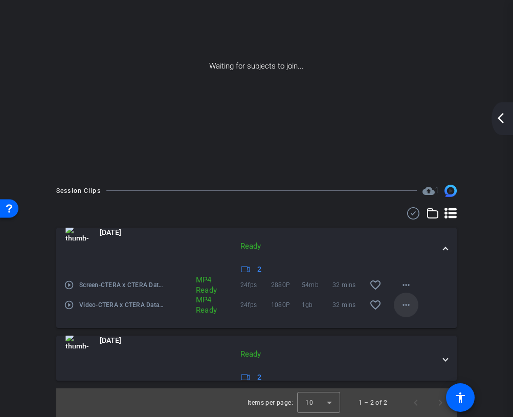
click at [404, 302] on mat-icon "more_horiz" at bounding box center [406, 304] width 12 height 12
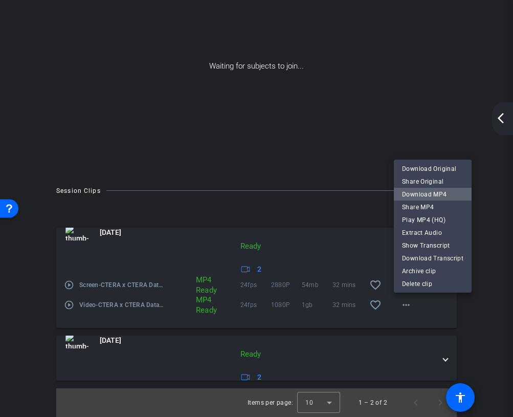
click at [451, 190] on span "Download MP4" at bounding box center [432, 194] width 61 height 12
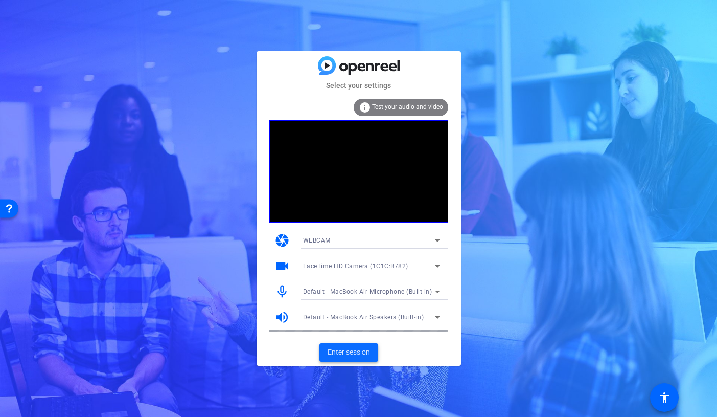
click at [343, 351] on span "Enter session" at bounding box center [349, 352] width 42 height 11
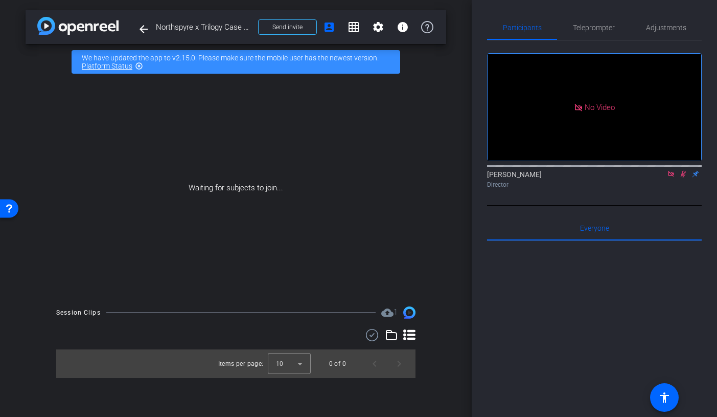
click at [671, 176] on icon at bounding box center [671, 174] width 6 height 6
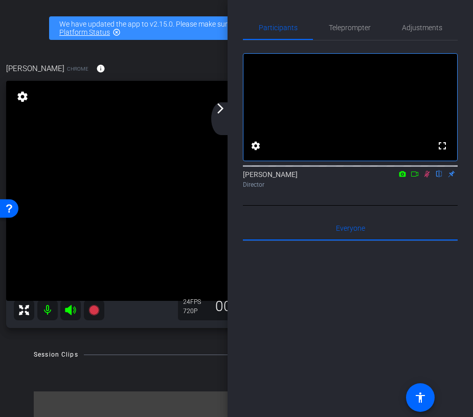
click at [416, 176] on icon at bounding box center [414, 173] width 7 height 5
click at [416, 187] on div "Ariam Eqbe Director" at bounding box center [350, 179] width 215 height 20
click at [426, 177] on icon at bounding box center [427, 173] width 8 height 7
click at [427, 177] on icon at bounding box center [427, 173] width 8 height 7
click at [233, 123] on div "Participants Teleprompter Adjustments fullscreen settings Ariam Eqbe flip Direc…" at bounding box center [349, 208] width 245 height 417
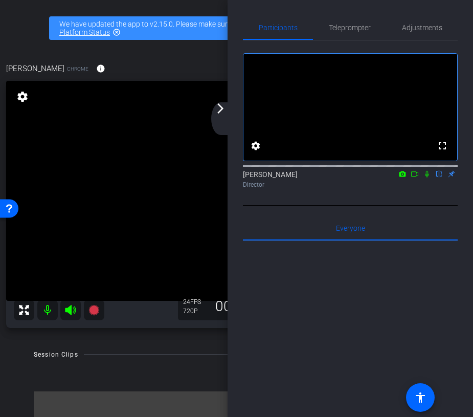
click at [219, 119] on div "arrow_back_ios_new arrow_forward_ios" at bounding box center [221, 118] width 21 height 33
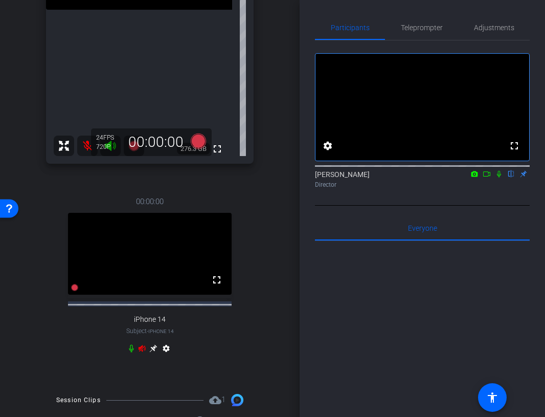
scroll to position [219, 0]
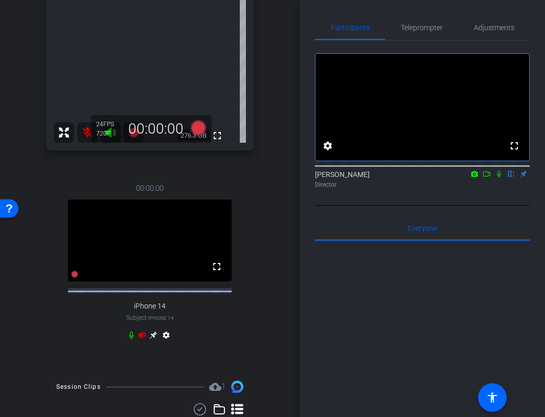
click at [156, 339] on icon at bounding box center [153, 335] width 8 height 8
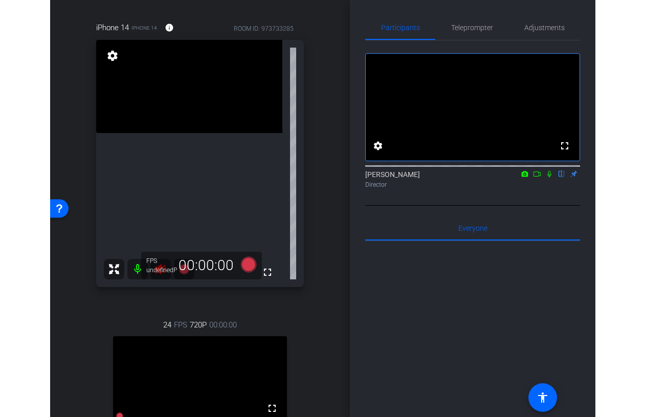
scroll to position [19, 0]
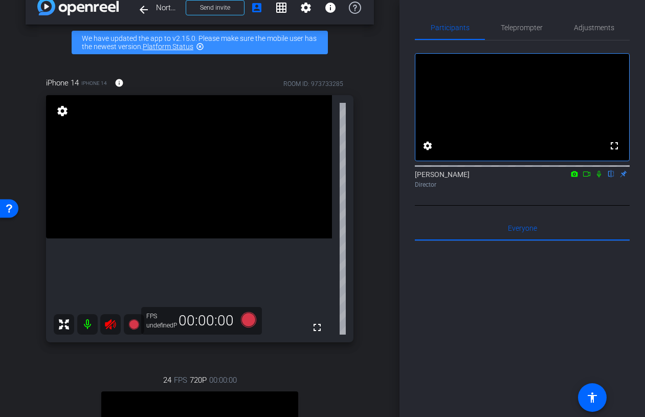
click at [109, 324] on icon at bounding box center [110, 324] width 12 height 12
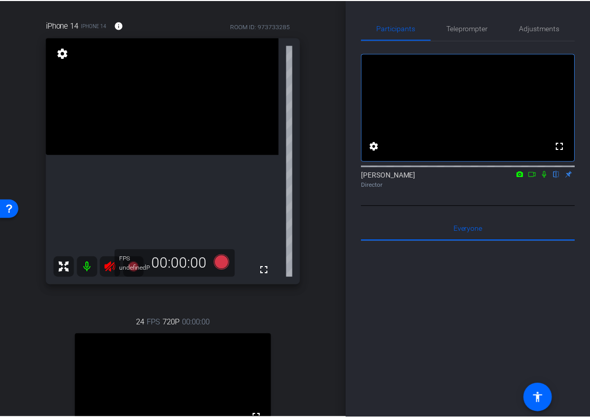
scroll to position [85, 0]
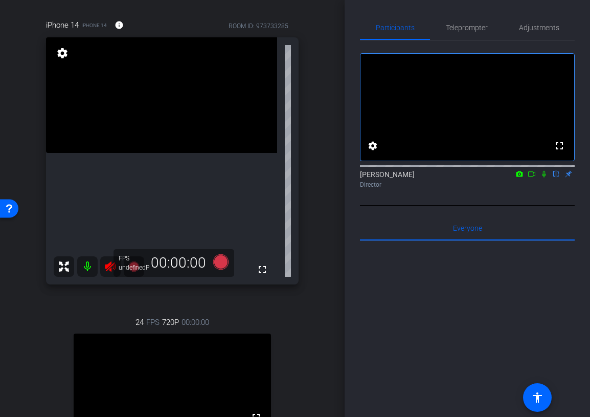
click at [109, 265] on icon at bounding box center [110, 266] width 12 height 12
click at [109, 270] on div at bounding box center [99, 266] width 90 height 20
click at [111, 265] on div at bounding box center [99, 266] width 90 height 20
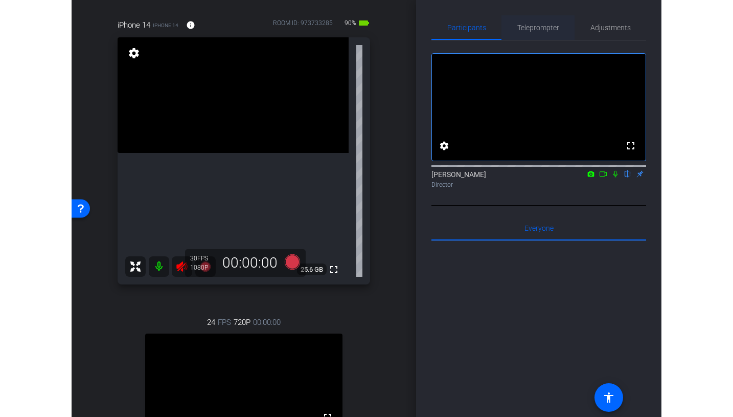
scroll to position [77, 0]
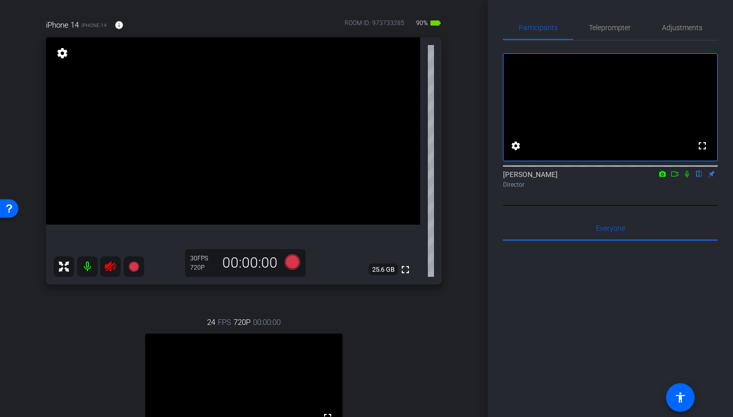
click at [113, 264] on div at bounding box center [99, 266] width 90 height 20
click at [109, 271] on div at bounding box center [99, 266] width 90 height 20
click at [109, 268] on div at bounding box center [99, 266] width 90 height 20
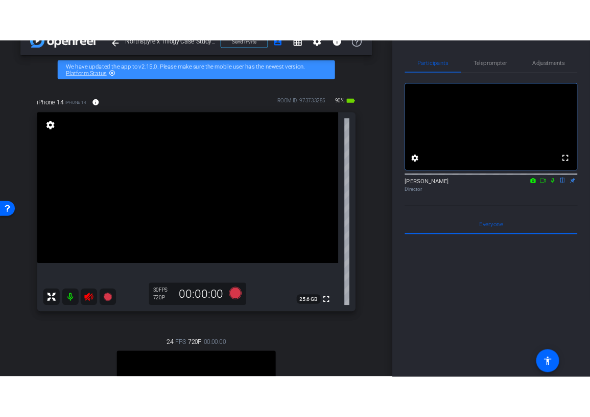
scroll to position [26, 0]
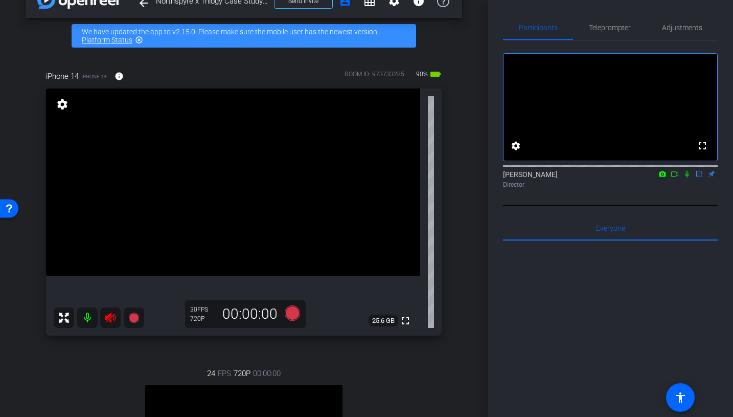
click at [111, 318] on icon at bounding box center [110, 317] width 12 height 12
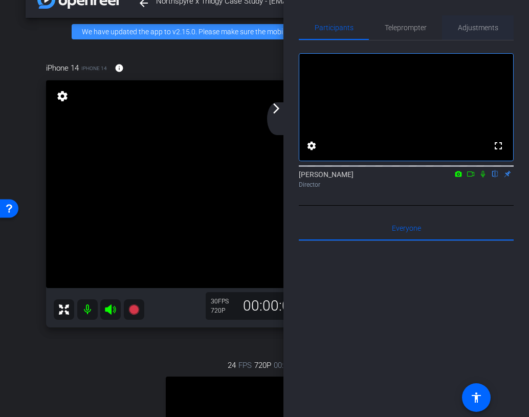
click at [483, 28] on span "Adjustments" at bounding box center [477, 27] width 40 height 7
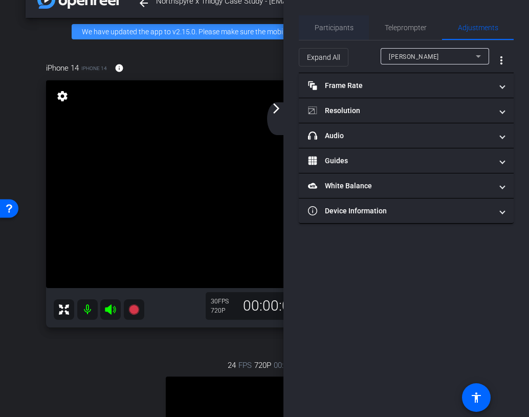
click at [337, 32] on span "Participants" at bounding box center [333, 27] width 39 height 25
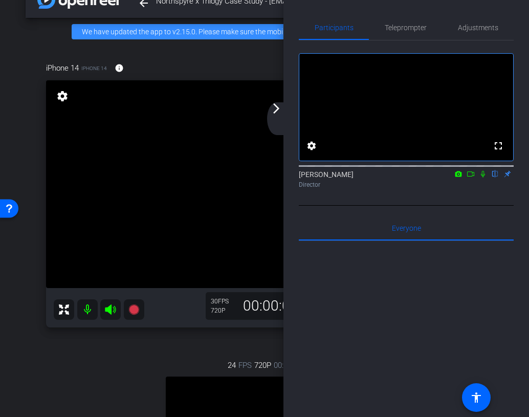
click at [278, 118] on div "arrow_back_ios_new arrow_forward_ios" at bounding box center [277, 118] width 21 height 33
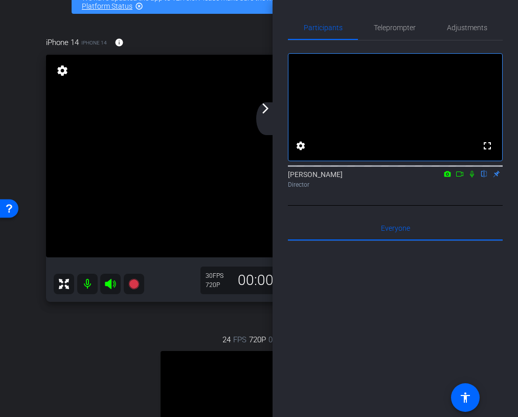
click at [269, 113] on mat-icon "arrow_forward_ios" at bounding box center [265, 108] width 12 height 12
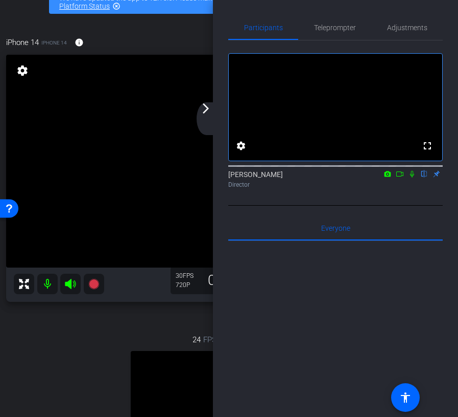
click at [205, 113] on mat-icon "arrow_forward_ios" at bounding box center [206, 108] width 12 height 12
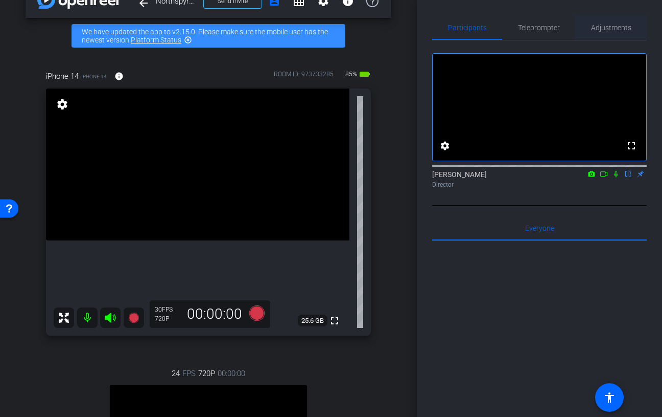
click at [618, 25] on span "Adjustments" at bounding box center [611, 27] width 40 height 7
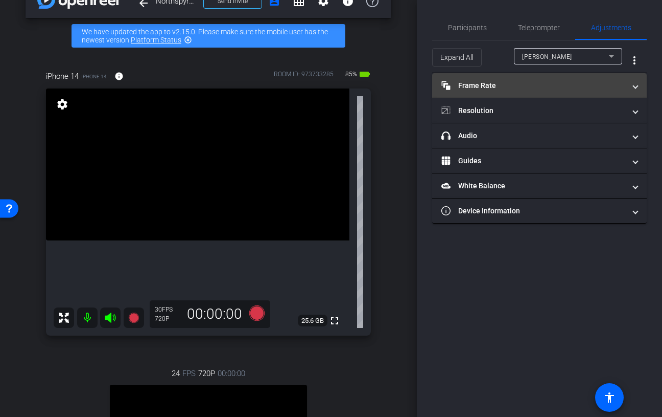
click at [539, 86] on mat-panel-title "Frame Rate Frame Rate" at bounding box center [534, 85] width 184 height 11
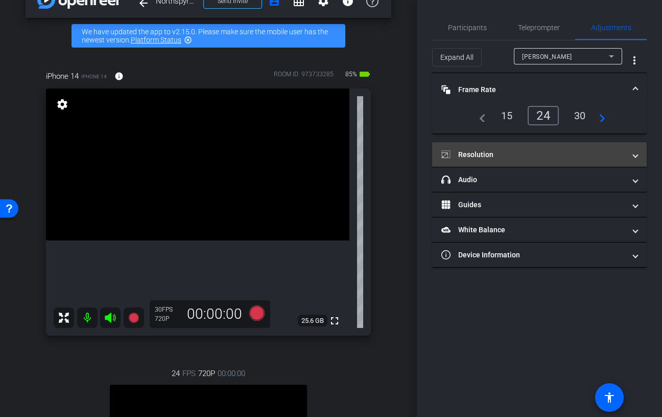
click at [518, 152] on mat-panel-title "Resolution" at bounding box center [534, 154] width 184 height 11
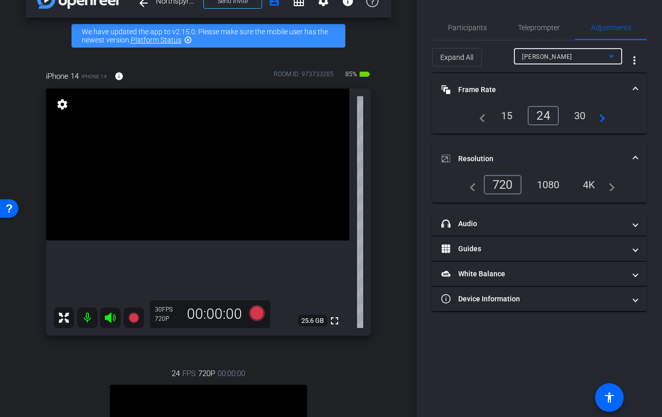
click at [579, 57] on div "cordelia" at bounding box center [565, 56] width 87 height 13
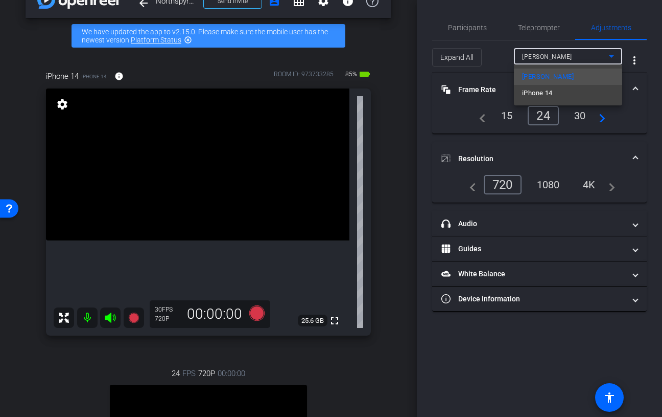
click at [562, 92] on mat-option "iPhone 14" at bounding box center [568, 93] width 108 height 16
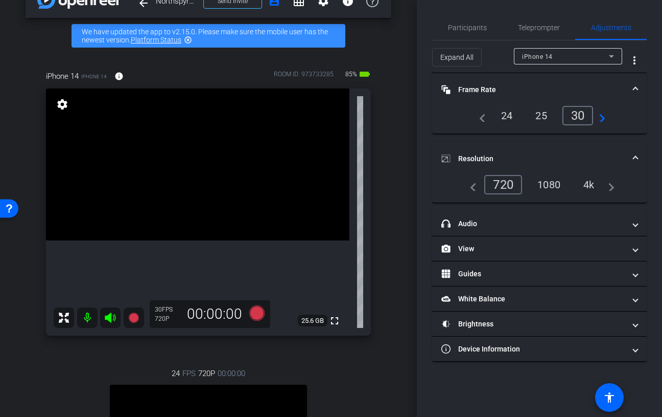
click at [556, 185] on div "1080" at bounding box center [549, 184] width 38 height 17
click at [569, 156] on mat-panel-title "Resolution" at bounding box center [534, 158] width 184 height 11
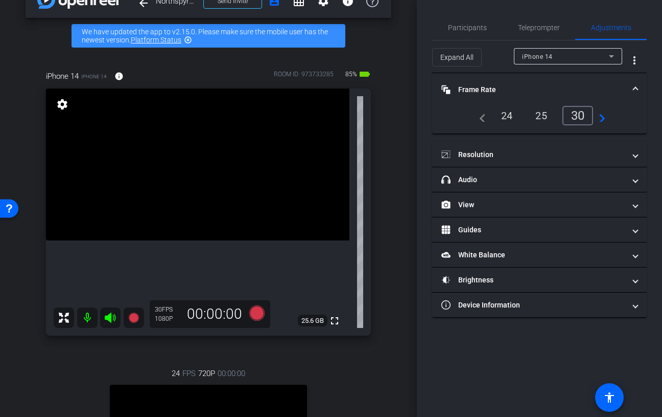
click at [552, 86] on mat-panel-title "Frame Rate Frame Rate" at bounding box center [534, 89] width 184 height 11
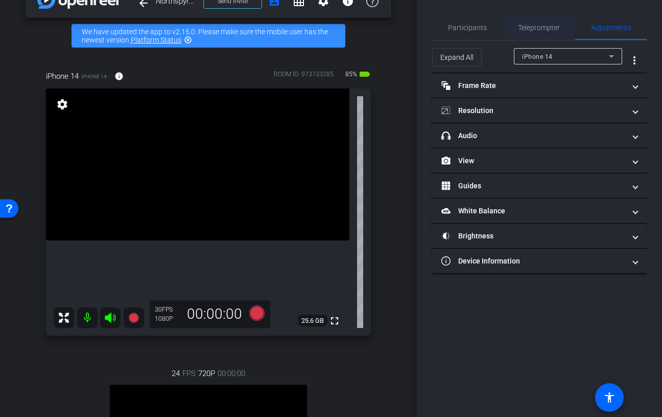
click at [525, 29] on span "Teleprompter" at bounding box center [539, 27] width 42 height 7
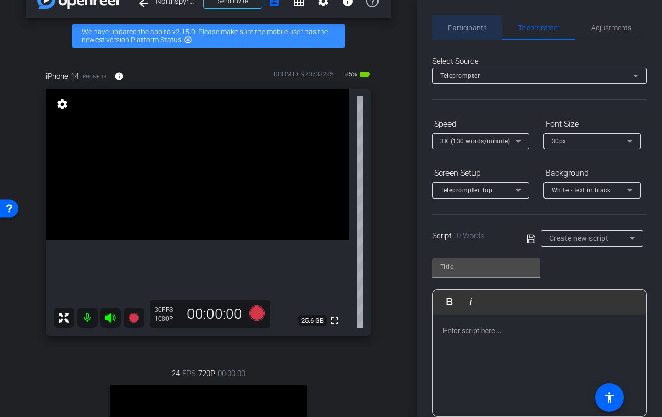
click at [448, 28] on span "Participants" at bounding box center [467, 27] width 39 height 7
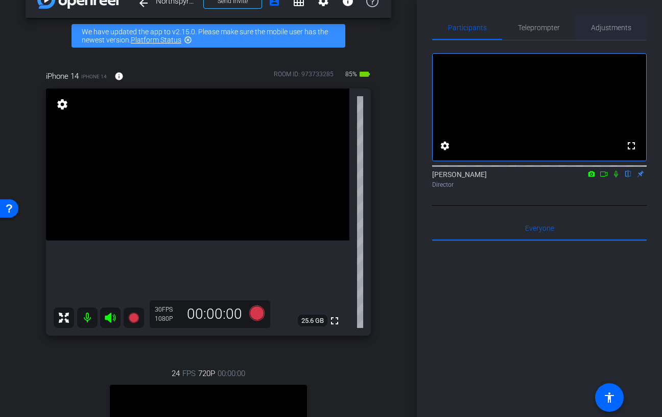
click at [590, 33] on div "Adjustments" at bounding box center [612, 27] width 72 height 25
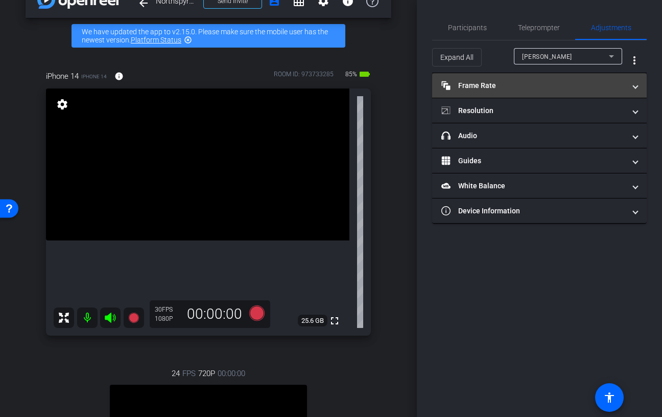
click at [541, 88] on mat-panel-title "Frame Rate Frame Rate" at bounding box center [534, 85] width 184 height 11
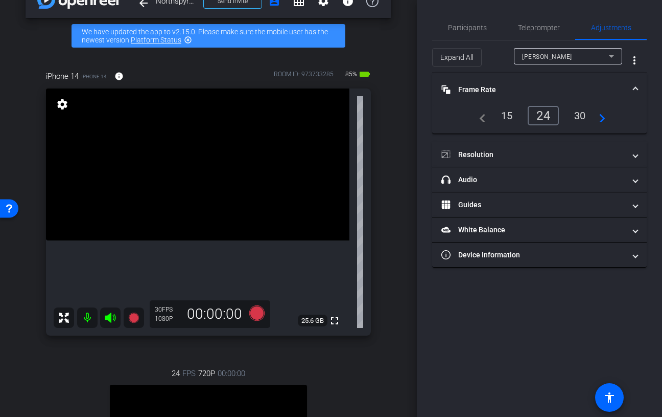
click at [544, 61] on div "cordelia" at bounding box center [565, 56] width 87 height 13
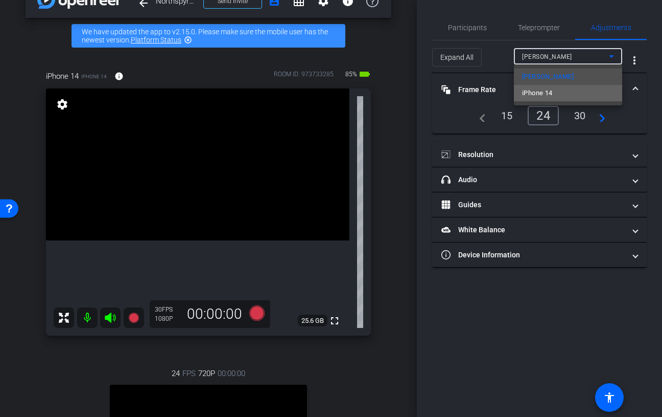
click at [549, 90] on span "iPhone 14" at bounding box center [537, 93] width 30 height 12
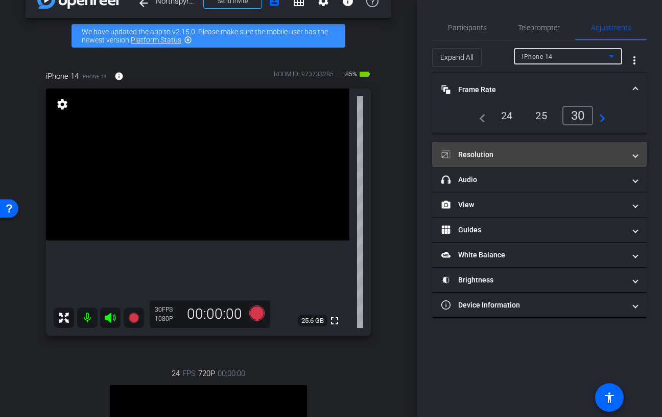
click at [523, 158] on mat-panel-title "Resolution" at bounding box center [534, 154] width 184 height 11
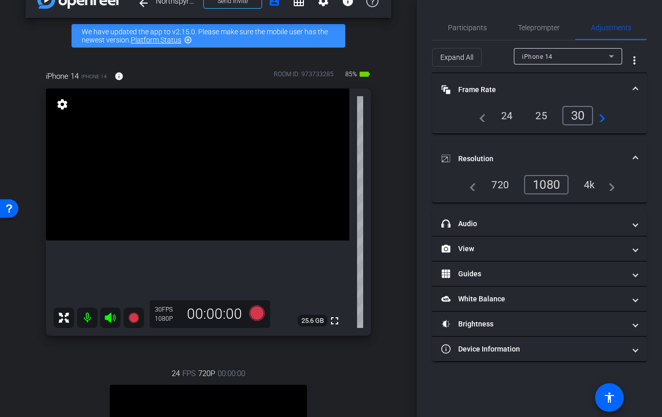
click at [511, 117] on div "24" at bounding box center [507, 115] width 27 height 17
click at [540, 153] on mat-panel-title "Resolution" at bounding box center [534, 158] width 184 height 11
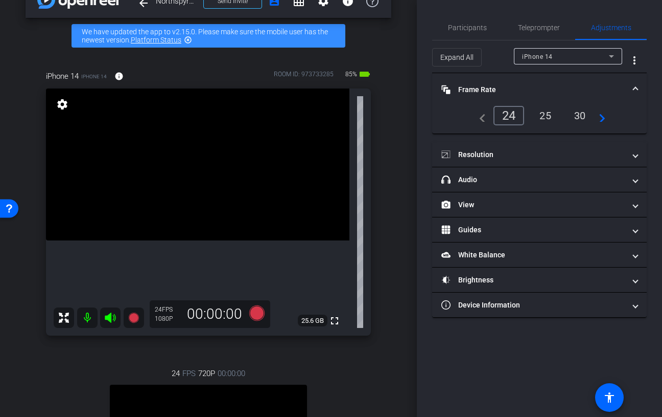
click at [532, 86] on mat-panel-title "Frame Rate Frame Rate" at bounding box center [534, 89] width 184 height 11
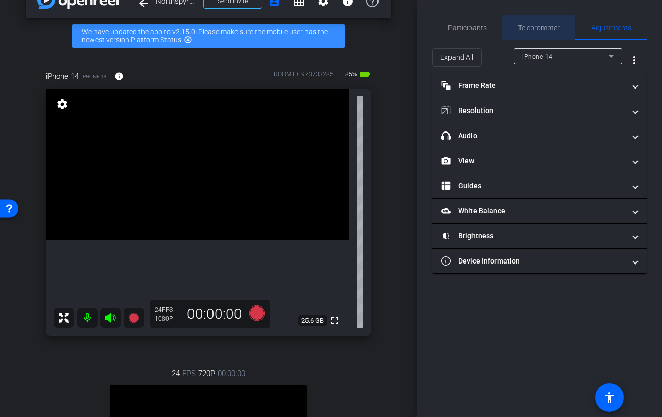
click at [527, 20] on span "Teleprompter" at bounding box center [539, 27] width 42 height 25
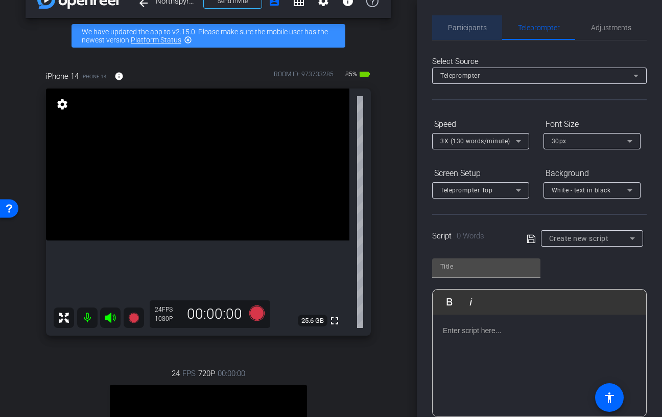
click at [474, 25] on span "Participants" at bounding box center [467, 27] width 39 height 7
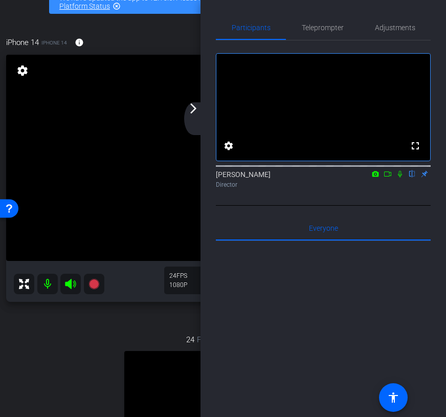
click at [198, 111] on mat-icon "arrow_forward_ios" at bounding box center [193, 108] width 12 height 12
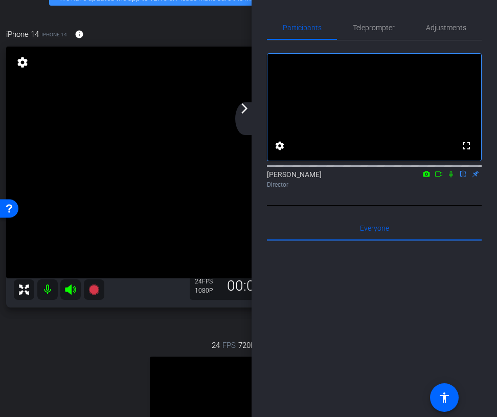
click at [246, 112] on mat-icon "arrow_forward_ios" at bounding box center [244, 108] width 12 height 12
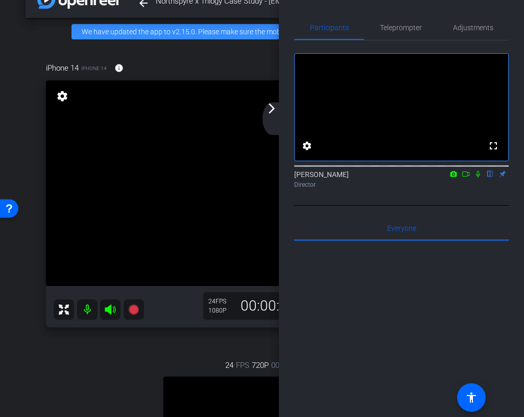
click at [271, 121] on div "arrow_back_ios_new arrow_forward_ios" at bounding box center [273, 118] width 21 height 33
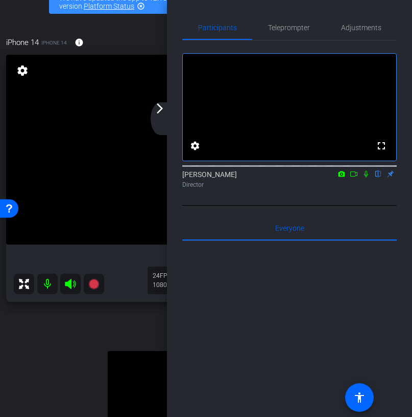
click at [155, 111] on mat-icon "arrow_forward_ios" at bounding box center [160, 108] width 12 height 12
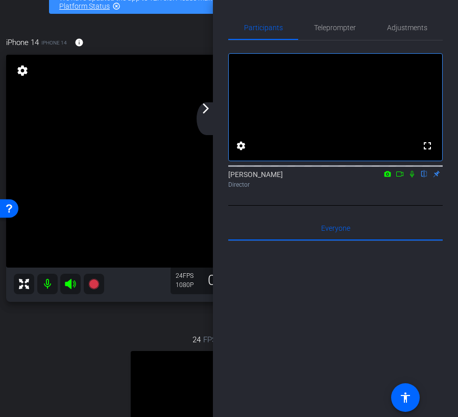
click at [211, 121] on div "arrow_back_ios_new arrow_forward_ios" at bounding box center [207, 118] width 21 height 33
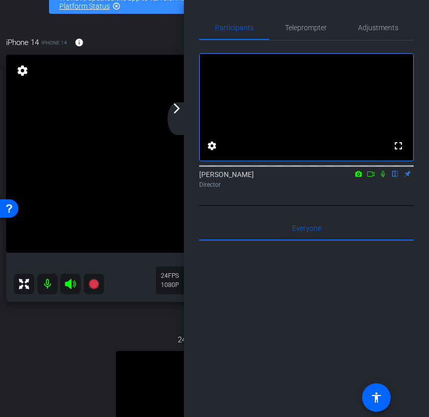
click at [179, 106] on mat-icon "arrow_forward_ios" at bounding box center [177, 108] width 12 height 12
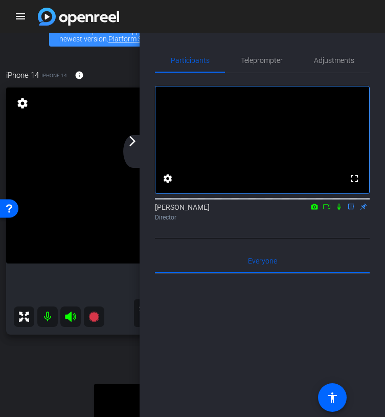
click at [136, 149] on div "arrow_back_ios_new arrow_forward_ios" at bounding box center [133, 151] width 21 height 33
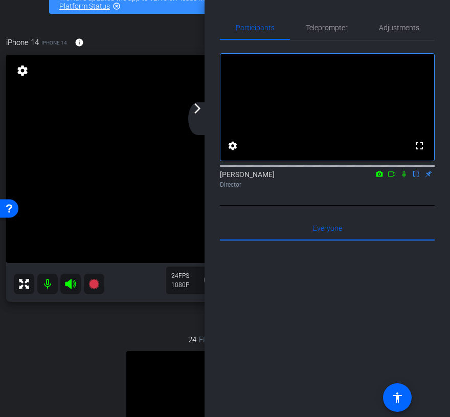
click at [194, 117] on div "arrow_back_ios_new arrow_forward_ios" at bounding box center [198, 118] width 21 height 33
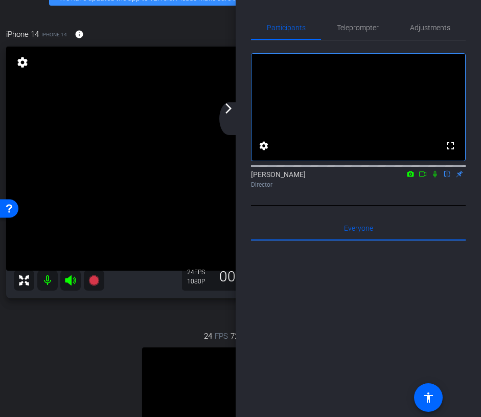
click at [225, 112] on mat-icon "arrow_forward_ios" at bounding box center [228, 108] width 12 height 12
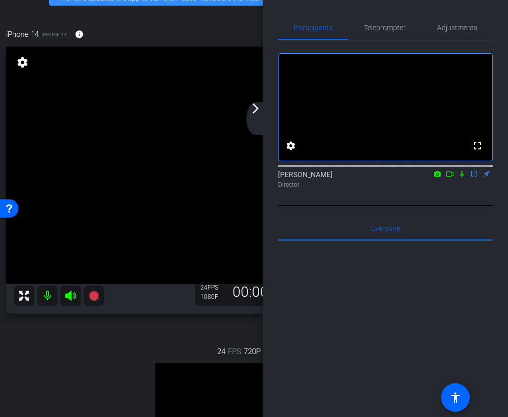
click at [252, 117] on div "arrow_back_ios_new arrow_forward_ios" at bounding box center [256, 118] width 21 height 33
click at [251, 112] on mat-icon "arrow_forward_ios" at bounding box center [253, 108] width 12 height 12
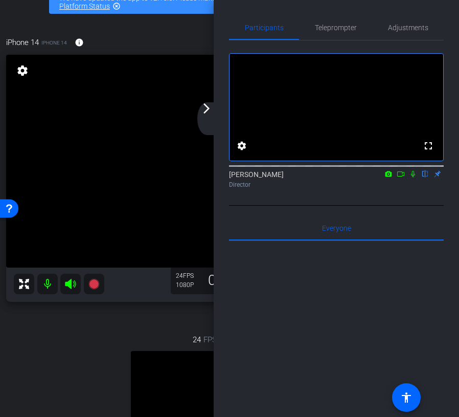
click at [209, 112] on mat-icon "arrow_forward_ios" at bounding box center [206, 108] width 12 height 12
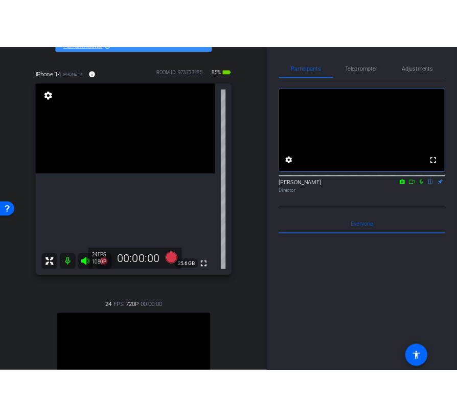
scroll to position [0, 0]
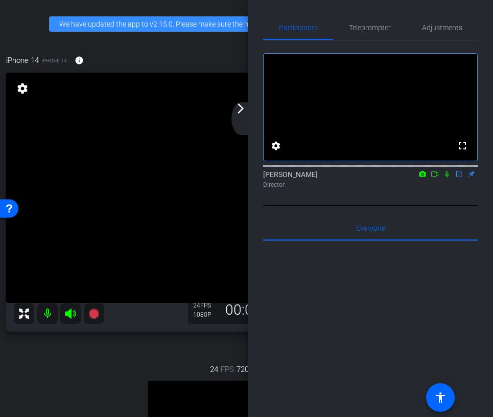
click at [246, 112] on mat-icon "arrow_forward_ios" at bounding box center [241, 108] width 12 height 12
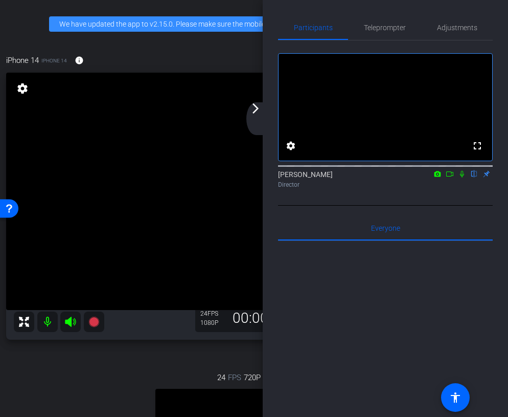
click at [255, 116] on div "arrow_back_ios_new arrow_forward_ios" at bounding box center [256, 118] width 21 height 33
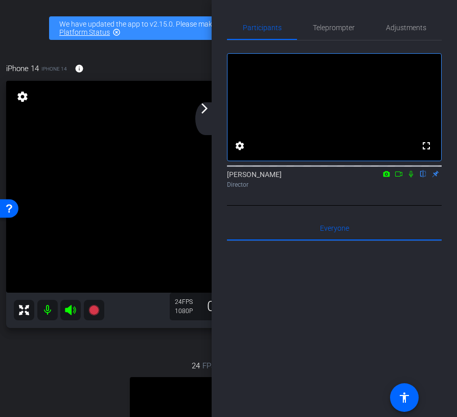
click at [206, 117] on div "arrow_back_ios_new arrow_forward_ios" at bounding box center [205, 118] width 21 height 33
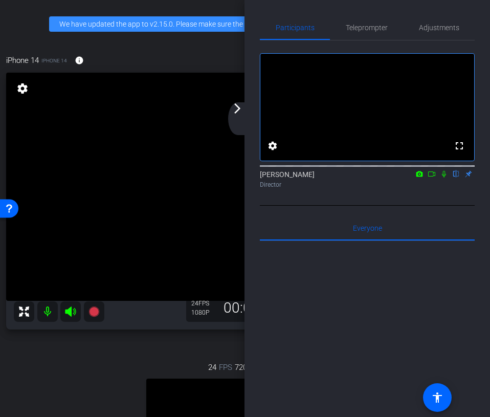
click at [240, 120] on div "arrow_back_ios_new arrow_forward_ios" at bounding box center [238, 118] width 21 height 33
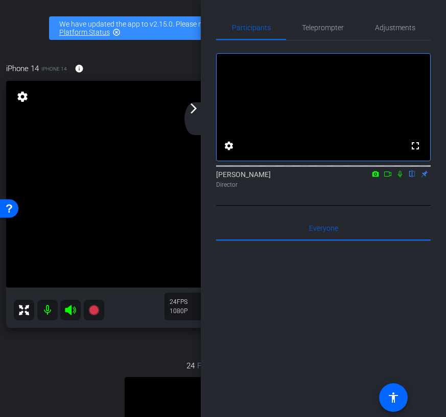
click at [195, 110] on mat-icon "arrow_forward_ios" at bounding box center [194, 108] width 12 height 12
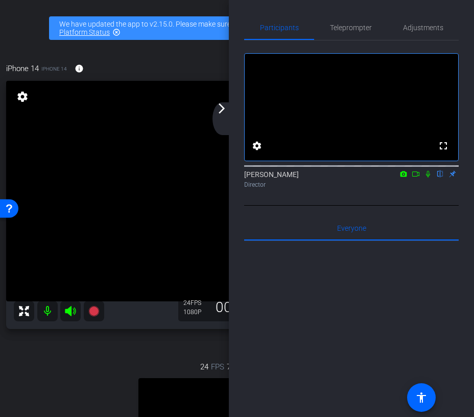
click at [223, 115] on div "arrow_back_ios_new arrow_forward_ios" at bounding box center [223, 118] width 21 height 33
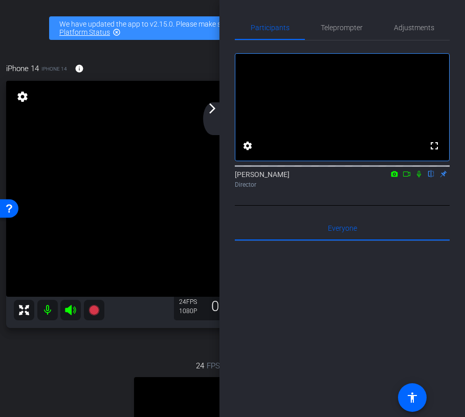
click at [207, 112] on mat-icon "arrow_forward_ios" at bounding box center [212, 108] width 12 height 12
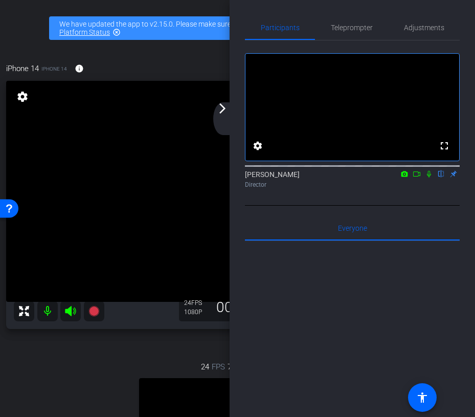
click at [225, 115] on div "arrow_back_ios_new arrow_forward_ios" at bounding box center [223, 118] width 21 height 33
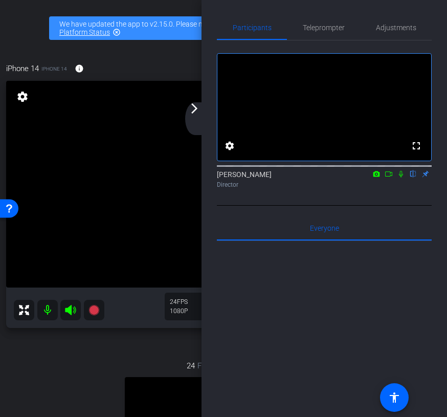
click at [195, 113] on mat-icon "arrow_forward_ios" at bounding box center [194, 108] width 12 height 12
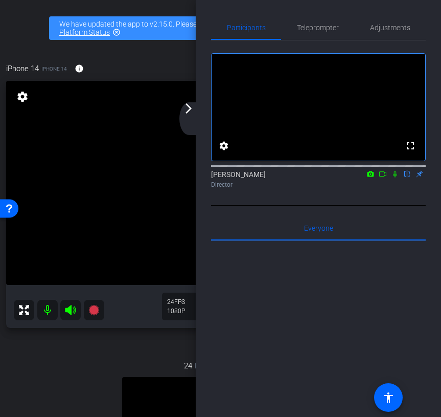
click at [188, 116] on div "arrow_back_ios_new arrow_forward_ios" at bounding box center [189, 118] width 21 height 33
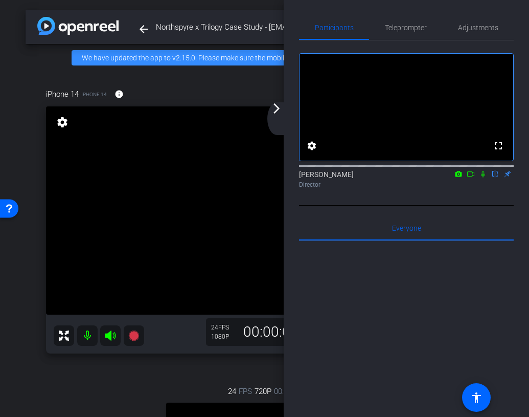
click at [278, 118] on div "arrow_back_ios_new arrow_forward_ios" at bounding box center [277, 118] width 21 height 33
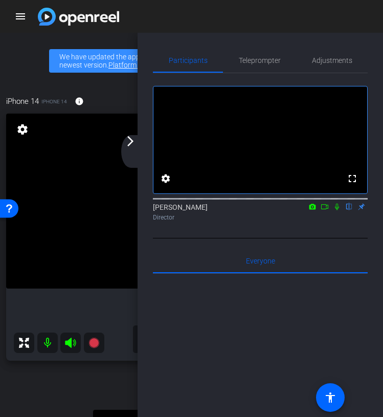
click at [130, 145] on mat-icon "arrow_forward_ios" at bounding box center [130, 141] width 12 height 12
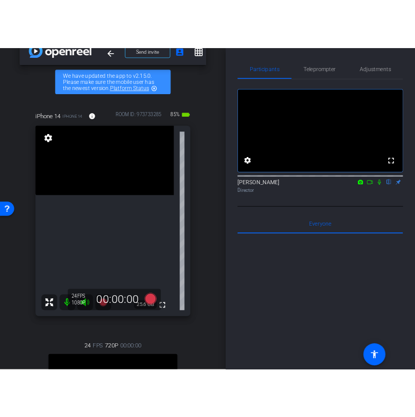
scroll to position [20, 0]
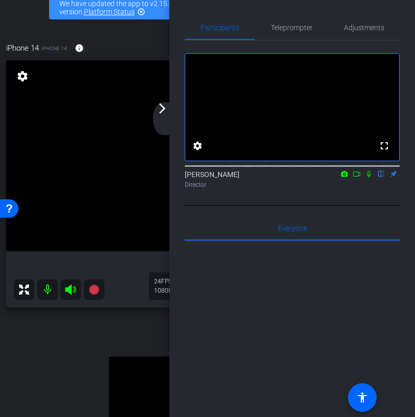
click at [169, 121] on div "arrow_back_ios_new arrow_forward_ios" at bounding box center [163, 118] width 21 height 33
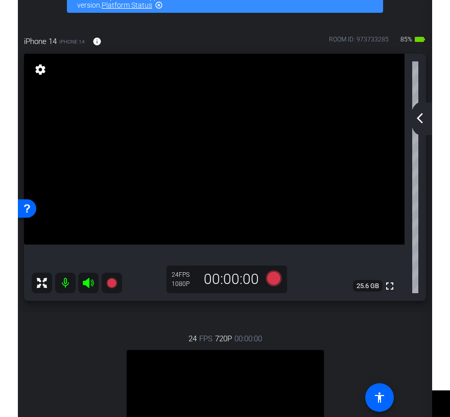
scroll to position [0, 0]
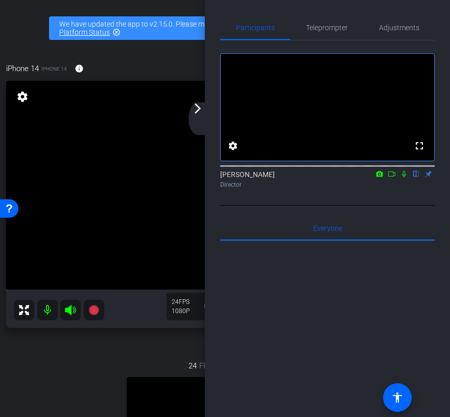
click at [198, 115] on div "arrow_back_ios_new arrow_forward_ios" at bounding box center [199, 118] width 21 height 33
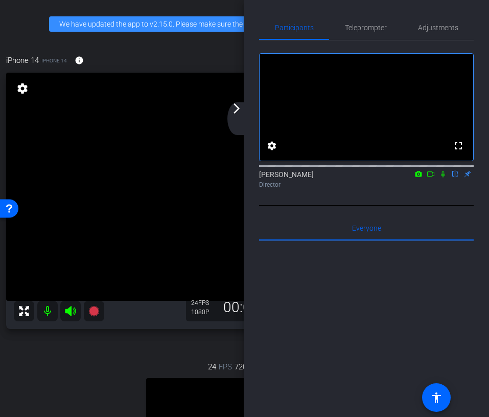
click at [234, 119] on div "arrow_back_ios_new arrow_forward_ios" at bounding box center [237, 118] width 21 height 33
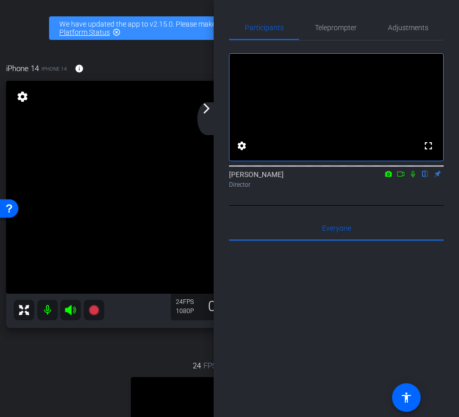
click at [206, 113] on mat-icon "arrow_forward_ios" at bounding box center [206, 108] width 12 height 12
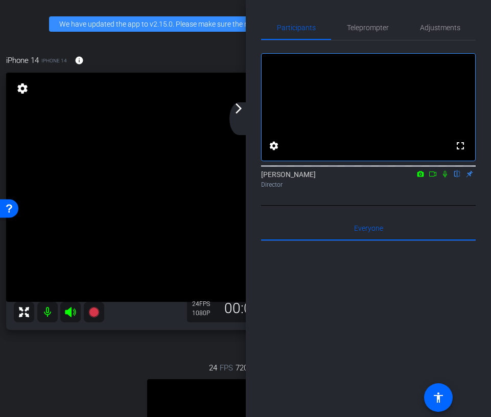
click at [238, 113] on mat-icon "arrow_forward_ios" at bounding box center [239, 108] width 12 height 12
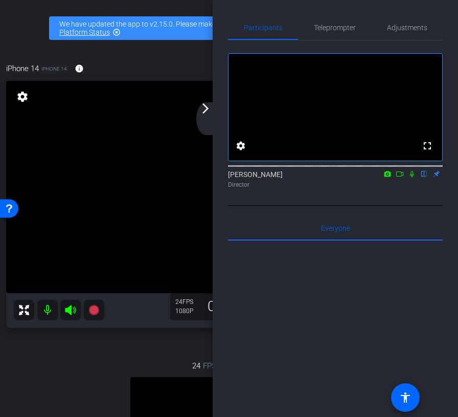
click at [205, 116] on div "arrow_back_ios_new arrow_forward_ios" at bounding box center [206, 118] width 21 height 33
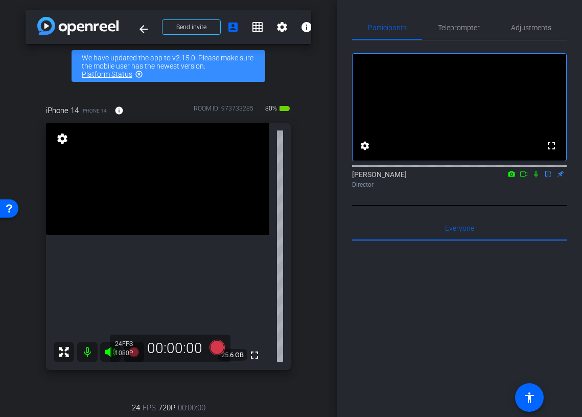
click at [525, 176] on icon at bounding box center [523, 173] width 7 height 5
click at [218, 351] on icon at bounding box center [216, 346] width 15 height 15
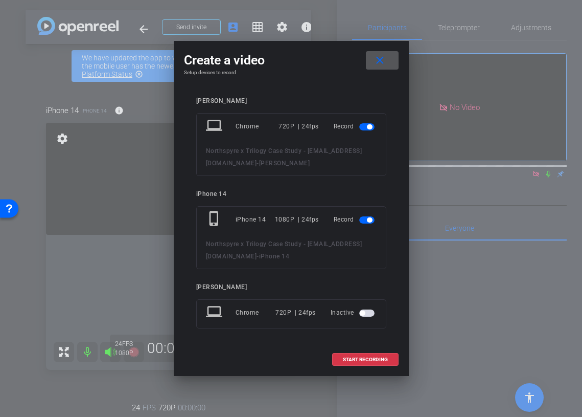
click at [370, 124] on span "button" at bounding box center [369, 126] width 5 height 5
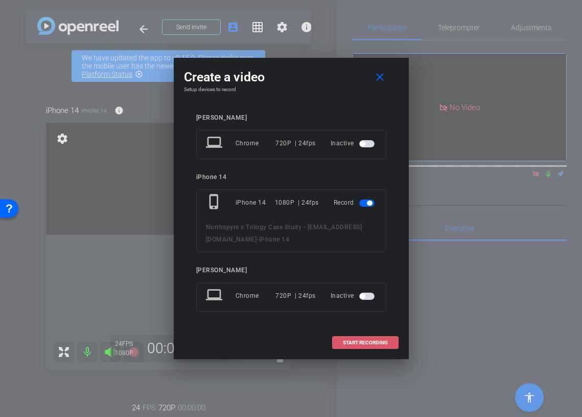
click at [347, 343] on span "START RECORDING" at bounding box center [365, 342] width 45 height 5
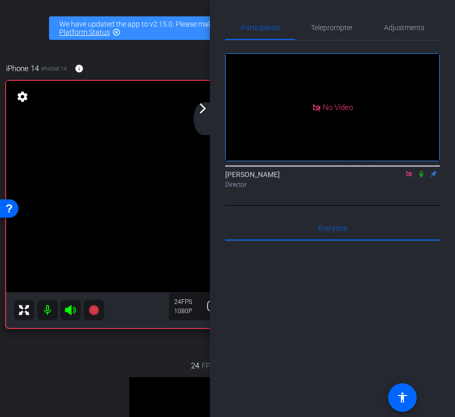
click at [200, 109] on mat-icon "arrow_forward_ios" at bounding box center [203, 108] width 12 height 12
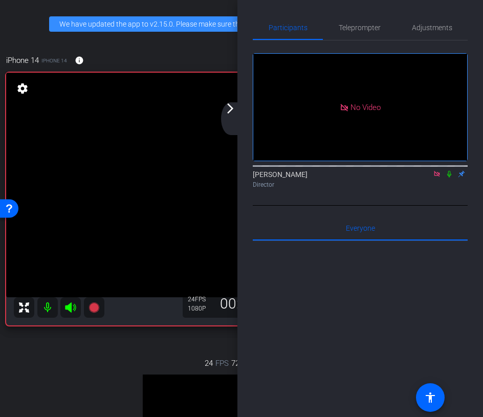
click at [234, 102] on video at bounding box center [230, 185] width 449 height 224
click at [234, 108] on mat-icon "arrow_forward_ios" at bounding box center [230, 108] width 12 height 12
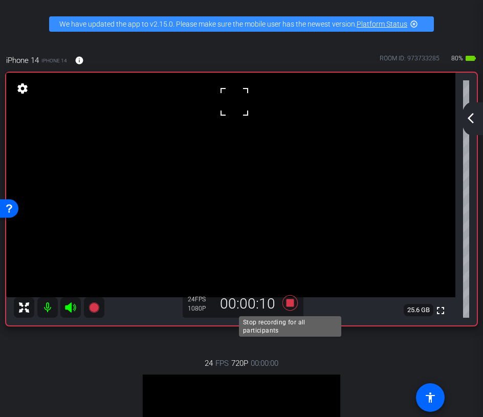
click at [290, 306] on icon at bounding box center [289, 302] width 15 height 15
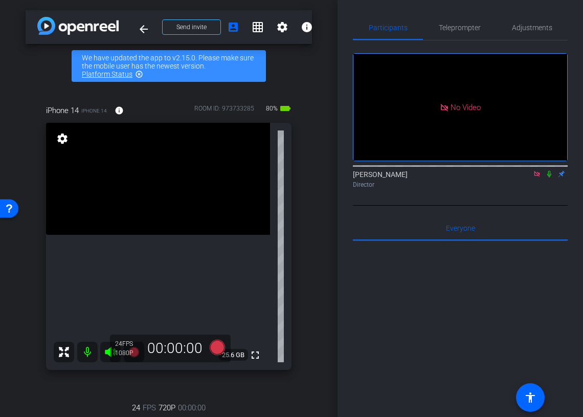
click at [551, 177] on icon at bounding box center [549, 173] width 8 height 7
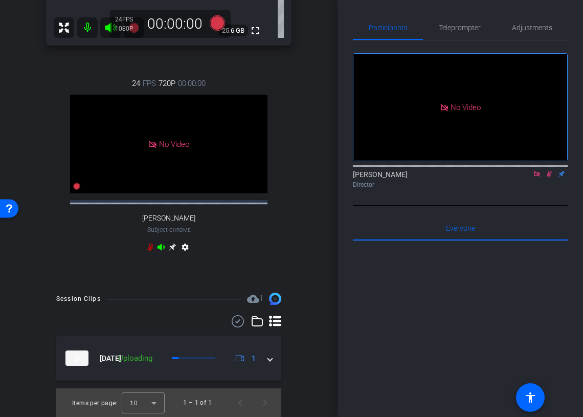
scroll to position [333, 0]
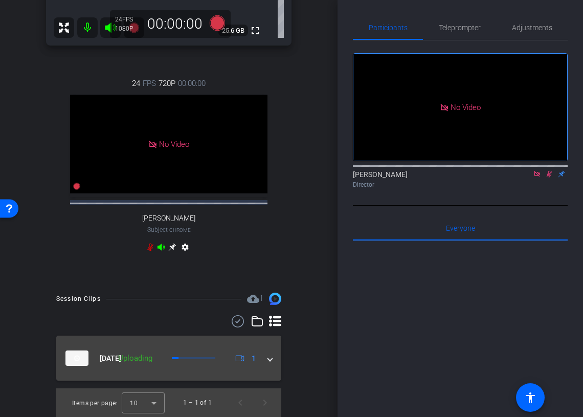
click at [270, 357] on span at bounding box center [270, 358] width 4 height 11
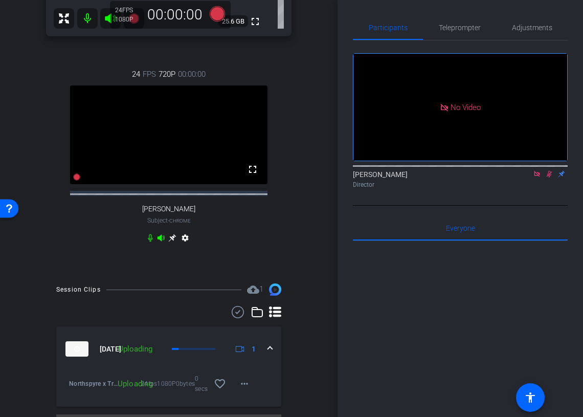
scroll to position [369, 0]
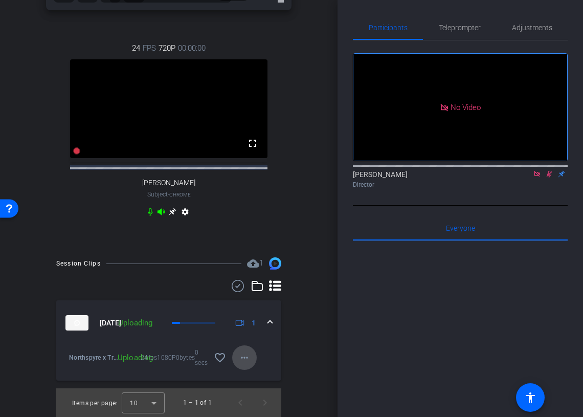
click at [249, 363] on mat-icon "more_horiz" at bounding box center [244, 357] width 12 height 12
click at [311, 342] on div at bounding box center [291, 208] width 583 height 417
click at [254, 355] on span at bounding box center [244, 357] width 25 height 25
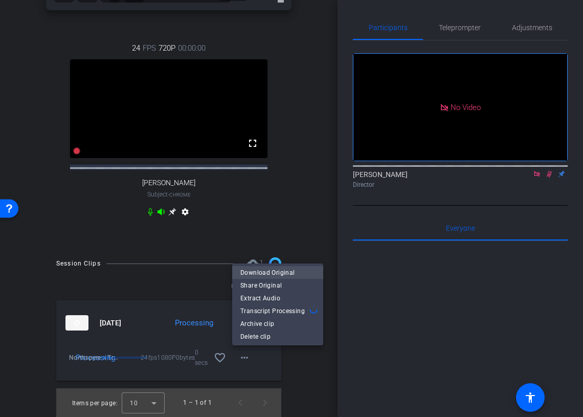
click at [279, 271] on span "Download Original" at bounding box center [277, 272] width 75 height 12
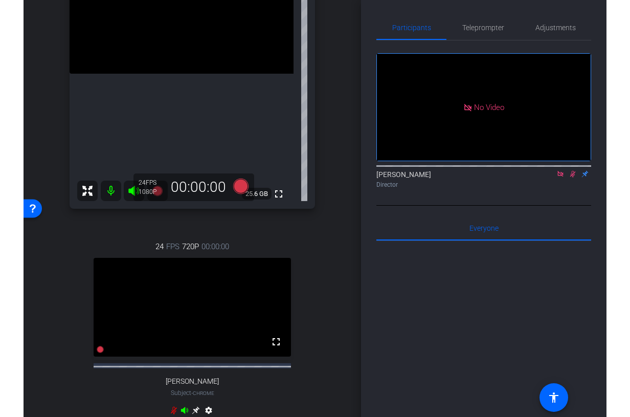
scroll to position [0, 0]
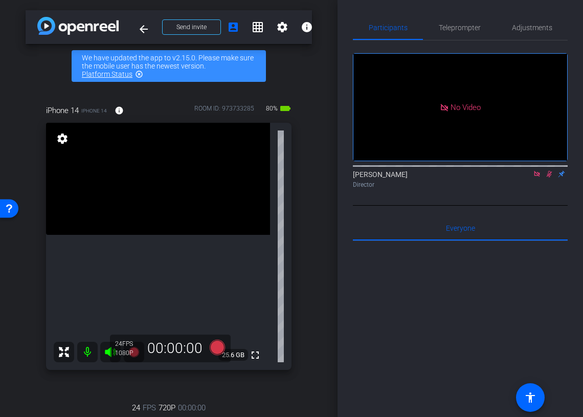
click at [549, 177] on icon at bounding box center [549, 173] width 8 height 7
click at [535, 177] on icon at bounding box center [537, 173] width 8 height 7
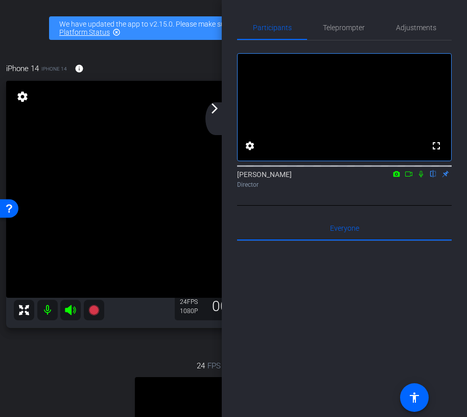
click at [216, 111] on mat-icon "arrow_forward_ios" at bounding box center [215, 108] width 12 height 12
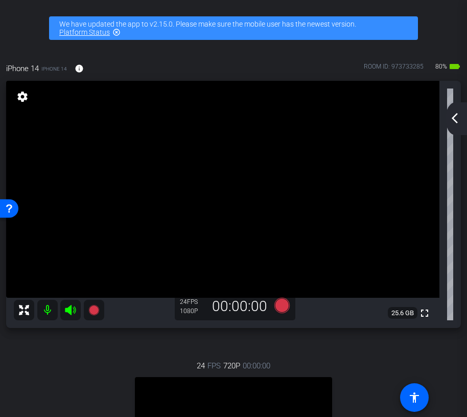
click at [451, 114] on mat-icon "arrow_back_ios_new" at bounding box center [455, 118] width 12 height 12
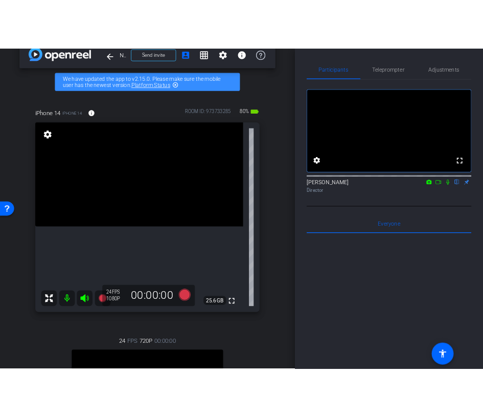
scroll to position [10, 0]
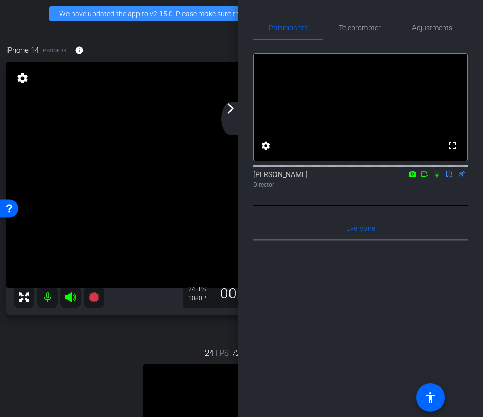
click at [233, 108] on mat-icon "arrow_forward_ios" at bounding box center [230, 108] width 12 height 12
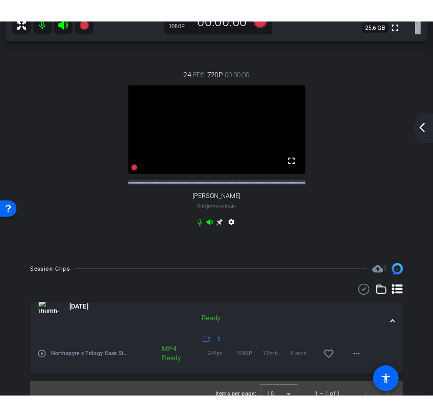
scroll to position [0, 0]
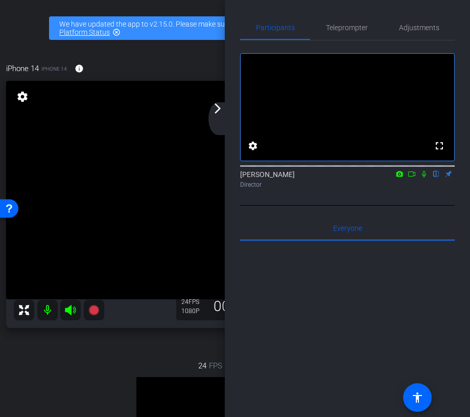
click at [415, 177] on icon at bounding box center [412, 173] width 8 height 7
click at [213, 112] on mat-icon "arrow_forward_ios" at bounding box center [218, 108] width 12 height 12
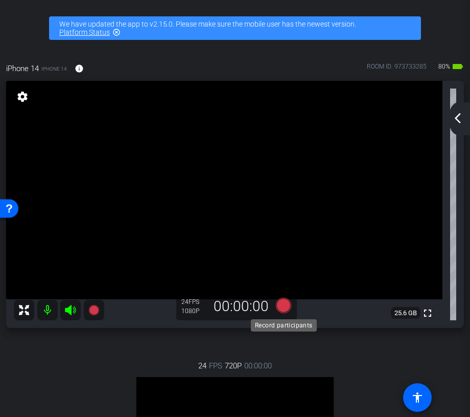
click at [287, 297] on icon at bounding box center [283, 305] width 25 height 18
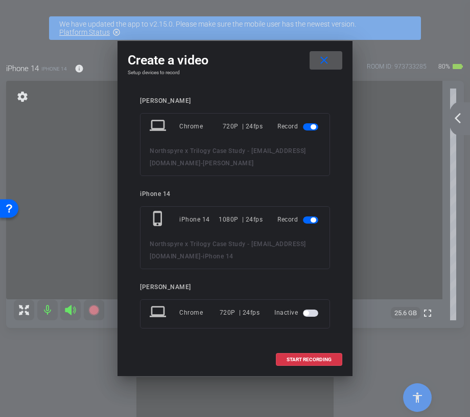
click at [306, 131] on mat-slide-toggle at bounding box center [311, 126] width 17 height 12
click at [313, 128] on span "button" at bounding box center [313, 126] width 5 height 5
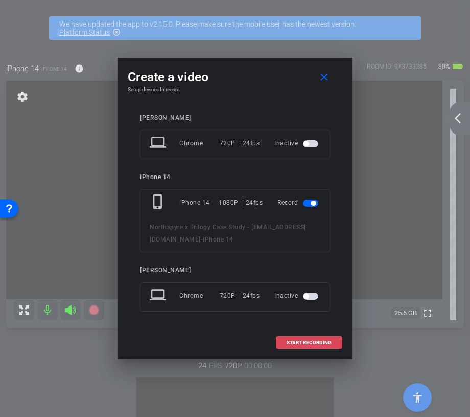
click at [306, 345] on span at bounding box center [309, 342] width 65 height 25
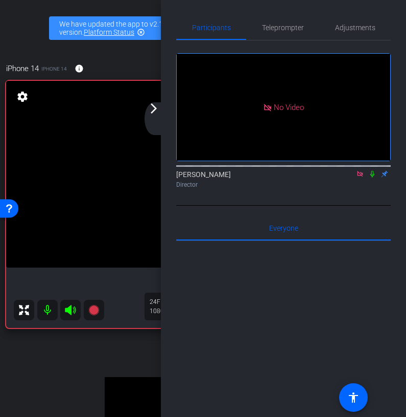
click at [160, 113] on div "arrow_back_ios_new arrow_forward_ios" at bounding box center [155, 118] width 21 height 33
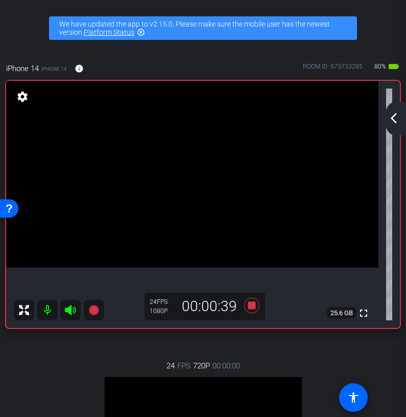
click at [392, 114] on mat-icon "arrow_back_ios_new" at bounding box center [394, 118] width 12 height 12
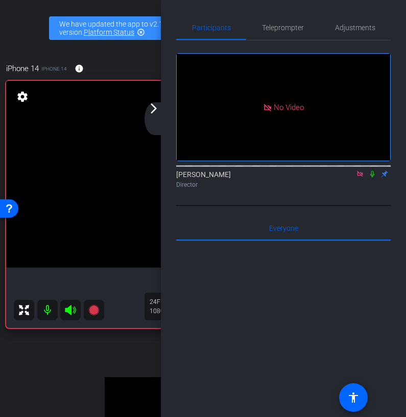
click at [151, 113] on mat-icon "arrow_forward_ios" at bounding box center [154, 108] width 12 height 12
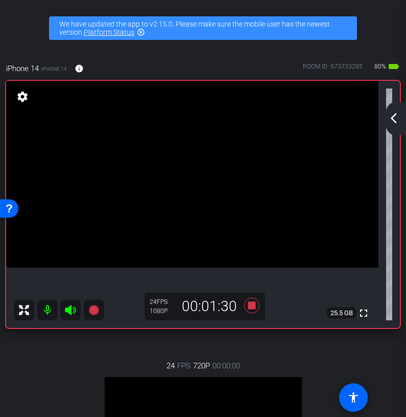
click at [393, 105] on div "arrow_back_ios_new arrow_forward_ios" at bounding box center [395, 118] width 21 height 33
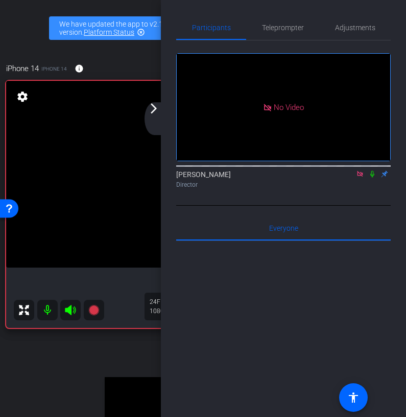
click at [159, 117] on div "arrow_back_ios_new arrow_forward_ios" at bounding box center [155, 118] width 21 height 33
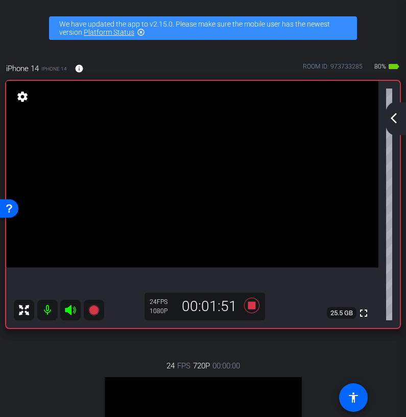
click at [395, 118] on mat-icon "arrow_back_ios_new" at bounding box center [394, 118] width 12 height 12
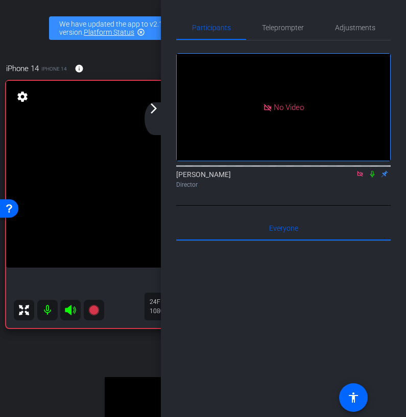
click at [157, 118] on div "arrow_back_ios_new arrow_forward_ios" at bounding box center [155, 118] width 21 height 33
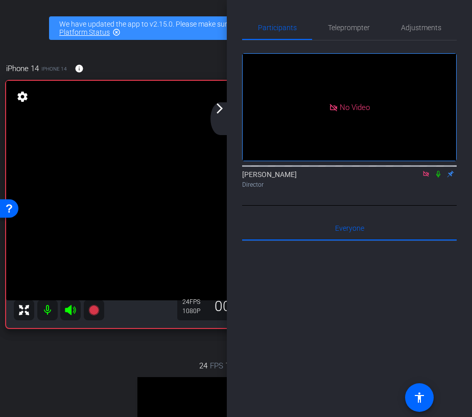
click at [224, 109] on mat-icon "arrow_forward_ios" at bounding box center [220, 108] width 12 height 12
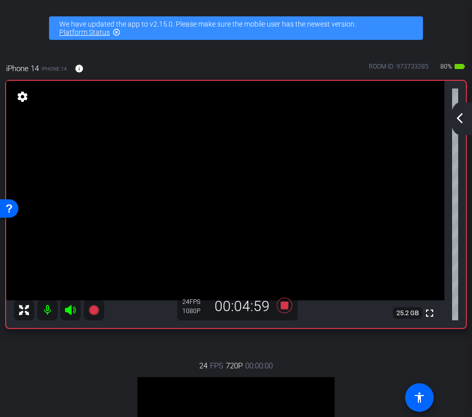
click at [459, 121] on mat-icon "arrow_back_ios_new" at bounding box center [460, 118] width 12 height 12
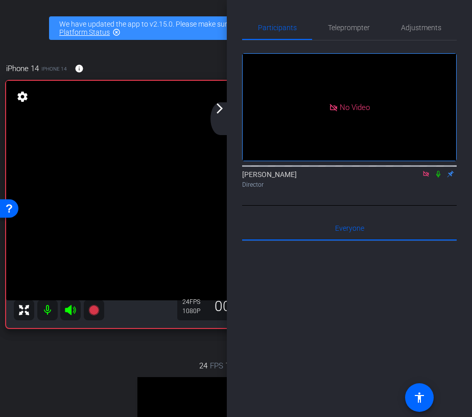
click at [217, 119] on div "arrow_back_ios_new arrow_forward_ios" at bounding box center [221, 118] width 21 height 33
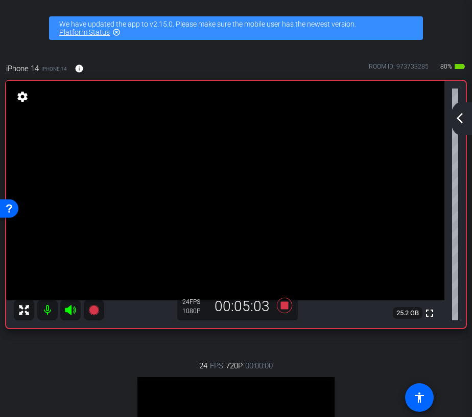
click at [460, 108] on div "arrow_back_ios_new arrow_forward_ios" at bounding box center [461, 118] width 21 height 33
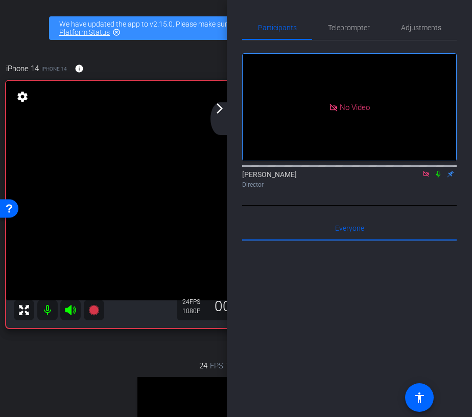
click at [220, 109] on mat-icon "arrow_forward_ios" at bounding box center [220, 108] width 12 height 12
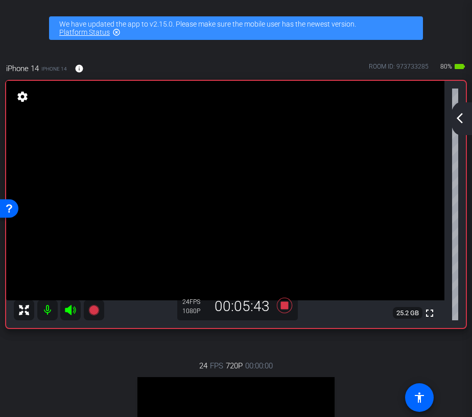
click at [465, 118] on mat-icon "arrow_back_ios_new" at bounding box center [460, 118] width 12 height 12
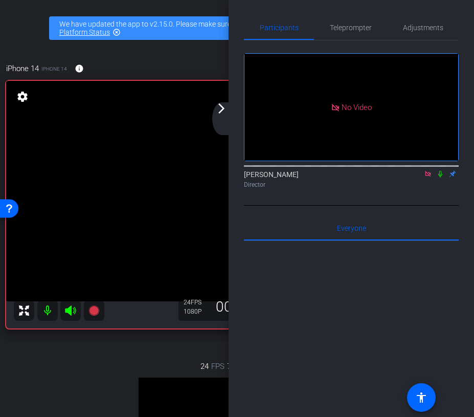
click at [441, 177] on icon at bounding box center [440, 173] width 8 height 7
click at [441, 177] on icon at bounding box center [441, 174] width 6 height 7
click at [221, 116] on div "arrow_back_ios_new arrow_forward_ios" at bounding box center [222, 118] width 21 height 33
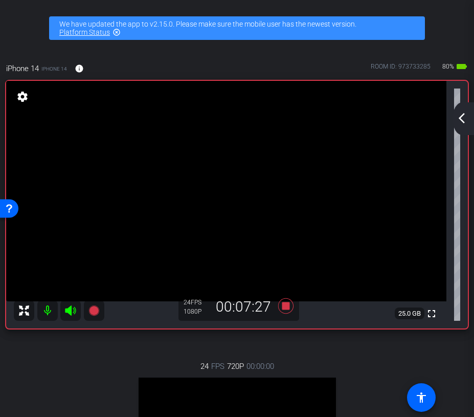
click at [469, 119] on div "arrow_back_ios_new arrow_forward_ios" at bounding box center [462, 118] width 21 height 33
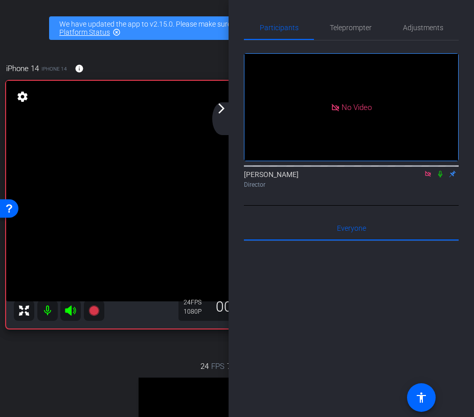
click at [442, 177] on icon at bounding box center [440, 173] width 8 height 7
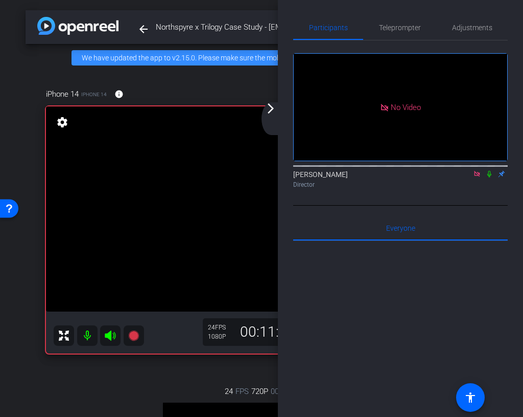
click at [493, 177] on icon at bounding box center [490, 173] width 8 height 7
click at [273, 108] on mat-icon "arrow_forward_ios" at bounding box center [271, 108] width 12 height 12
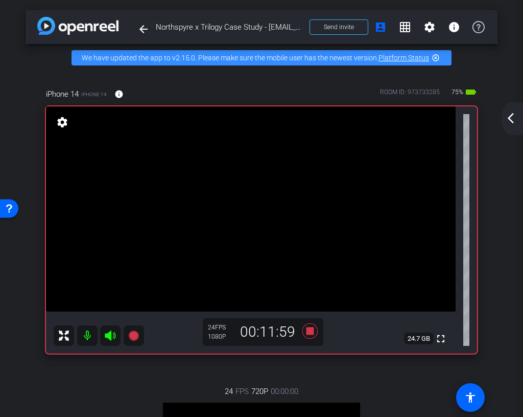
click at [508, 117] on mat-icon "arrow_back_ios_new" at bounding box center [511, 118] width 12 height 12
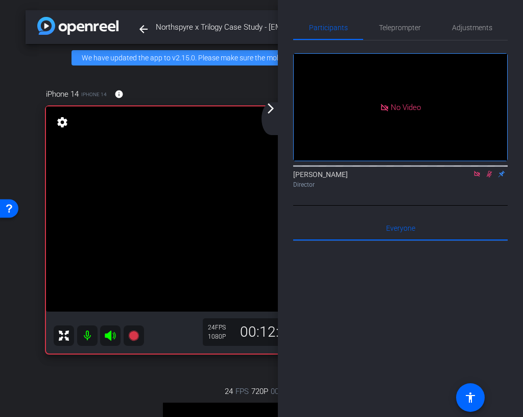
click at [489, 177] on icon at bounding box center [490, 174] width 6 height 7
click at [489, 177] on icon at bounding box center [490, 173] width 8 height 7
click at [272, 109] on mat-icon "arrow_forward_ios" at bounding box center [271, 108] width 12 height 12
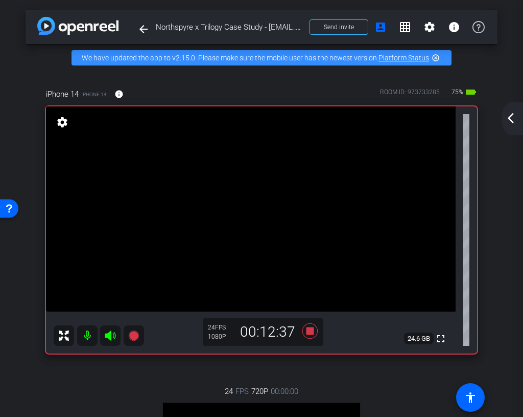
click at [513, 116] on mat-icon "arrow_back_ios_new" at bounding box center [511, 118] width 12 height 12
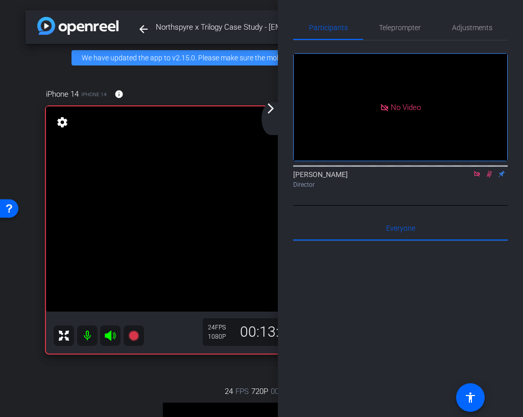
click at [490, 177] on icon at bounding box center [490, 173] width 8 height 7
click at [488, 177] on icon at bounding box center [490, 173] width 8 height 7
click at [490, 177] on icon at bounding box center [490, 174] width 6 height 7
click at [274, 109] on mat-icon "arrow_forward_ios" at bounding box center [271, 108] width 12 height 12
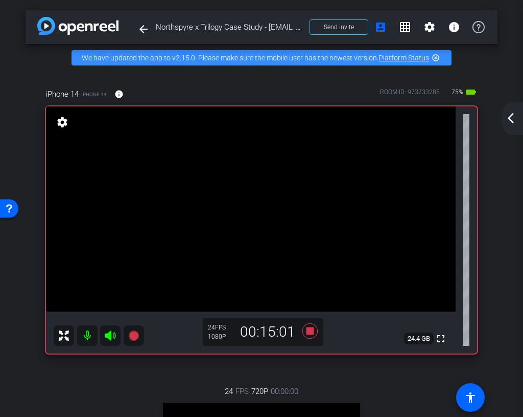
click at [513, 119] on mat-icon "arrow_back_ios_new" at bounding box center [511, 118] width 12 height 12
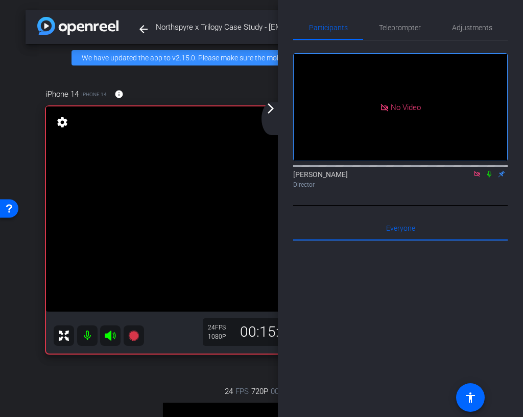
click at [489, 177] on icon at bounding box center [490, 174] width 4 height 7
click at [489, 177] on icon at bounding box center [490, 173] width 8 height 7
click at [488, 177] on icon at bounding box center [490, 174] width 4 height 7
click at [490, 177] on icon at bounding box center [490, 174] width 6 height 7
click at [489, 177] on icon at bounding box center [490, 174] width 4 height 7
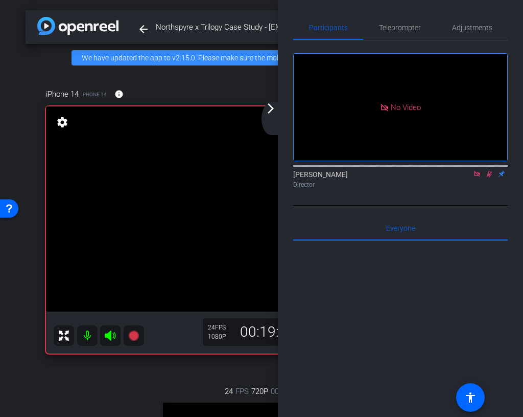
click at [488, 177] on icon at bounding box center [490, 173] width 8 height 7
click at [490, 177] on icon at bounding box center [490, 173] width 8 height 7
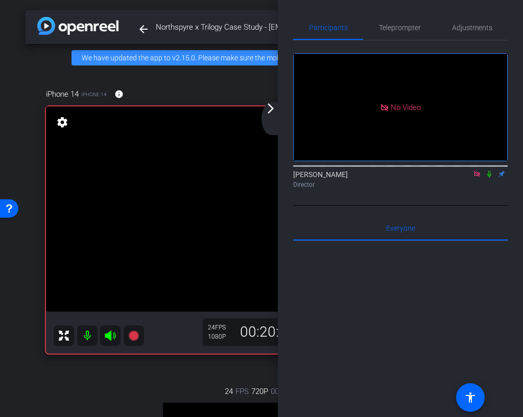
click at [490, 177] on icon at bounding box center [490, 173] width 8 height 7
click at [491, 177] on icon at bounding box center [490, 173] width 8 height 7
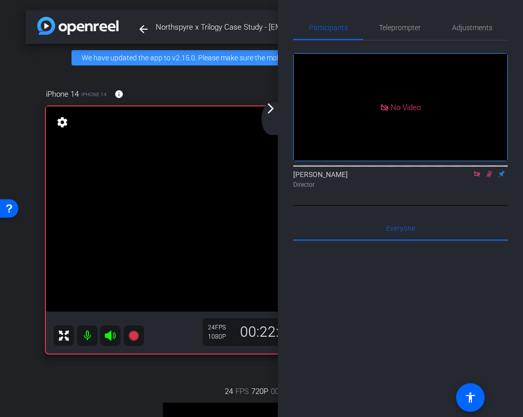
click at [488, 177] on icon at bounding box center [490, 174] width 6 height 7
click at [487, 177] on icon at bounding box center [490, 173] width 8 height 7
click at [492, 177] on icon at bounding box center [490, 173] width 8 height 7
click at [489, 177] on icon at bounding box center [490, 173] width 8 height 7
click at [489, 177] on icon at bounding box center [490, 174] width 6 height 7
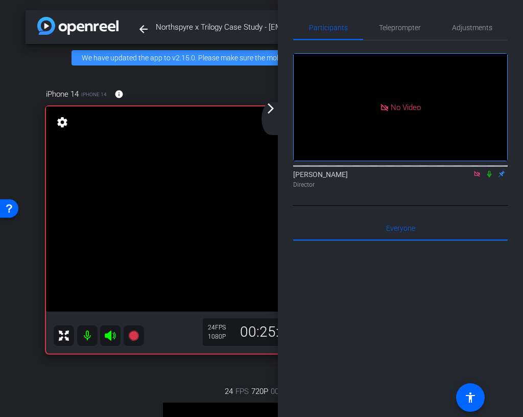
click at [489, 177] on icon at bounding box center [490, 173] width 8 height 7
click at [489, 177] on icon at bounding box center [490, 174] width 6 height 7
click at [493, 177] on icon at bounding box center [490, 173] width 8 height 7
click at [491, 177] on icon at bounding box center [490, 174] width 6 height 7
click at [490, 177] on icon at bounding box center [490, 173] width 8 height 7
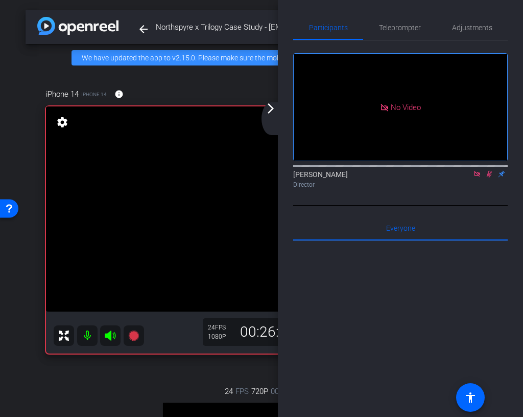
click at [490, 177] on icon at bounding box center [490, 174] width 6 height 7
click at [490, 177] on icon at bounding box center [490, 174] width 4 height 7
click at [490, 177] on icon at bounding box center [490, 174] width 6 height 7
click at [490, 177] on icon at bounding box center [490, 174] width 4 height 7
click at [489, 177] on icon at bounding box center [490, 173] width 8 height 7
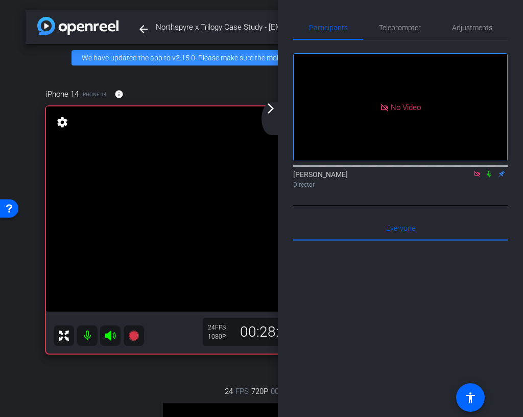
click at [489, 177] on icon at bounding box center [490, 173] width 8 height 7
click at [492, 177] on icon at bounding box center [490, 173] width 8 height 7
click at [489, 177] on icon at bounding box center [490, 174] width 4 height 7
click at [491, 177] on icon at bounding box center [490, 174] width 6 height 7
click at [492, 177] on icon at bounding box center [490, 173] width 8 height 7
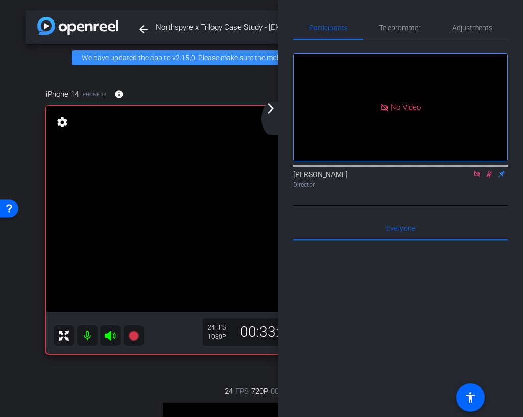
click at [489, 177] on icon at bounding box center [490, 173] width 8 height 7
click at [490, 177] on icon at bounding box center [490, 174] width 4 height 7
click at [491, 177] on icon at bounding box center [490, 173] width 8 height 7
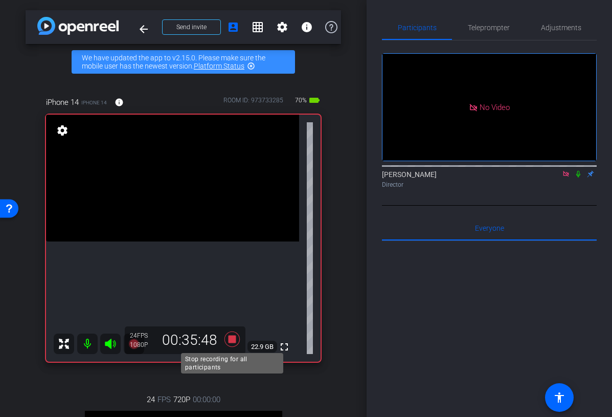
click at [233, 338] on icon at bounding box center [231, 338] width 15 height 15
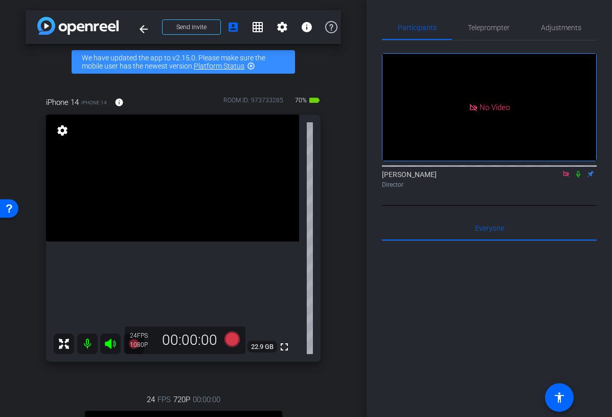
click at [568, 176] on icon at bounding box center [566, 174] width 6 height 6
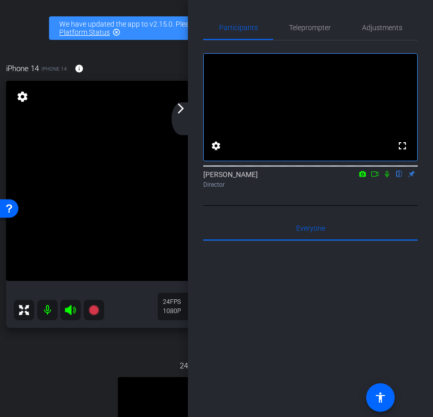
click at [180, 109] on mat-icon "arrow_forward_ios" at bounding box center [181, 108] width 12 height 12
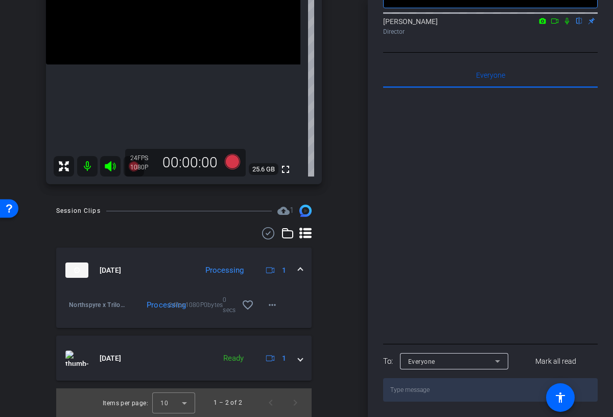
scroll to position [177, 0]
click at [556, 19] on icon at bounding box center [555, 20] width 8 height 7
click at [579, 20] on icon at bounding box center [580, 20] width 8 height 7
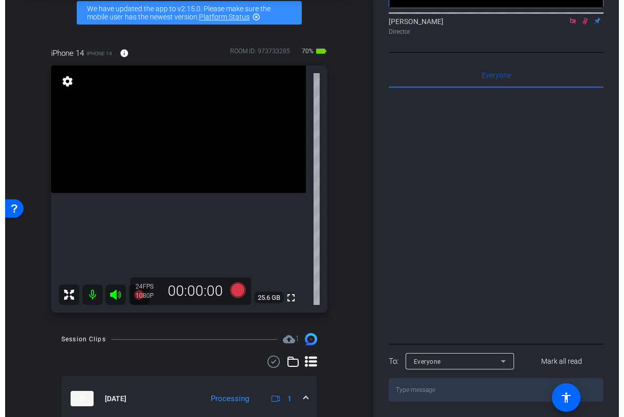
scroll to position [0, 0]
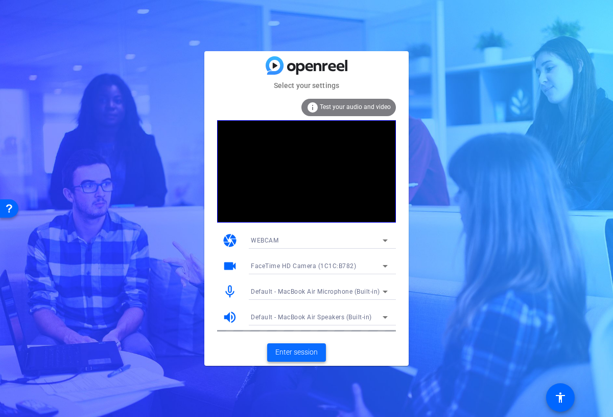
click at [297, 354] on span "Enter session" at bounding box center [296, 352] width 42 height 11
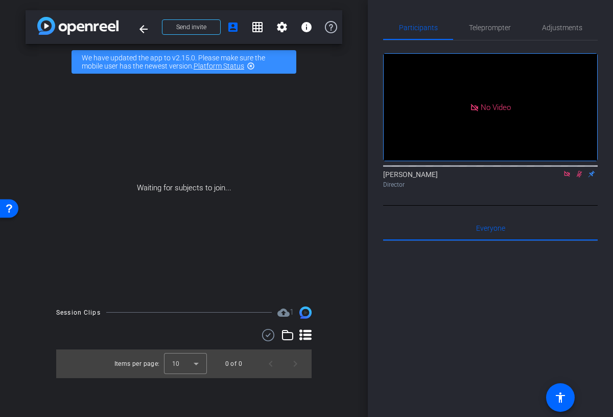
click at [567, 176] on icon at bounding box center [567, 174] width 6 height 6
click at [567, 177] on icon at bounding box center [568, 174] width 6 height 7
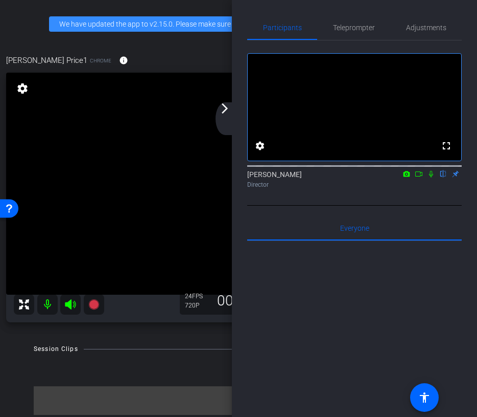
click at [224, 111] on mat-icon "arrow_forward_ios" at bounding box center [225, 108] width 12 height 12
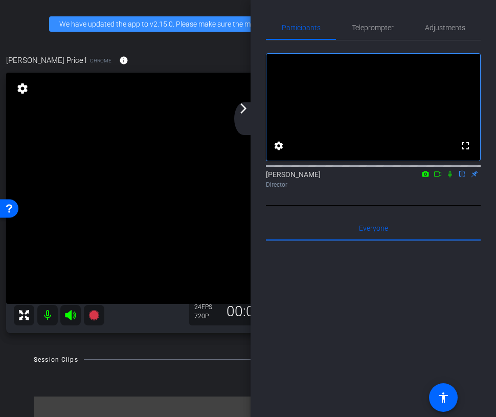
click at [244, 111] on mat-icon "arrow_forward_ios" at bounding box center [243, 108] width 12 height 12
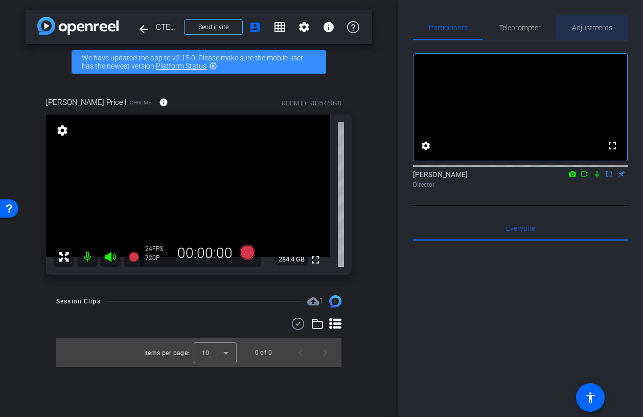
click at [588, 31] on span "Adjustments" at bounding box center [592, 27] width 40 height 7
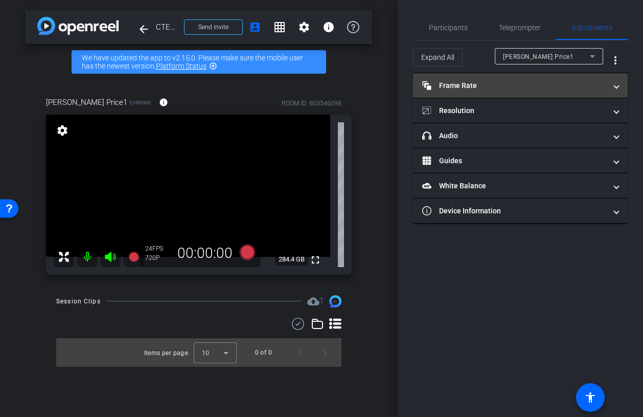
click at [539, 78] on mat-expansion-panel-header "Frame Rate Frame Rate" at bounding box center [520, 85] width 215 height 25
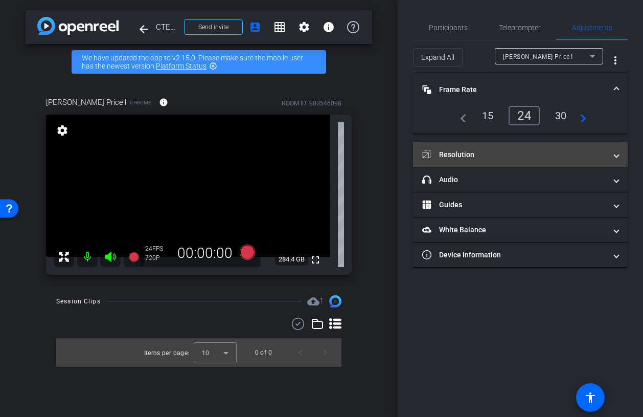
click at [535, 149] on mat-panel-title "Resolution" at bounding box center [514, 154] width 184 height 11
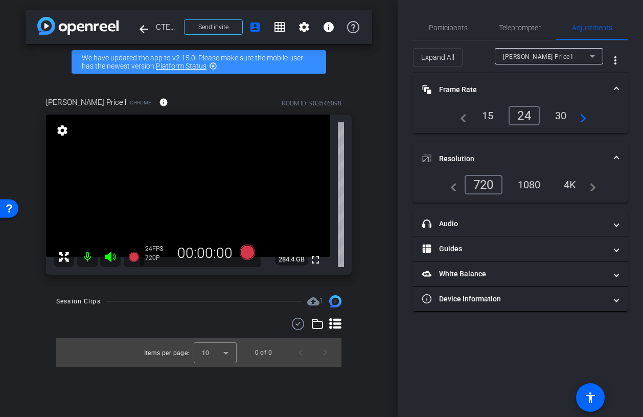
click at [534, 190] on div "1080" at bounding box center [529, 184] width 38 height 17
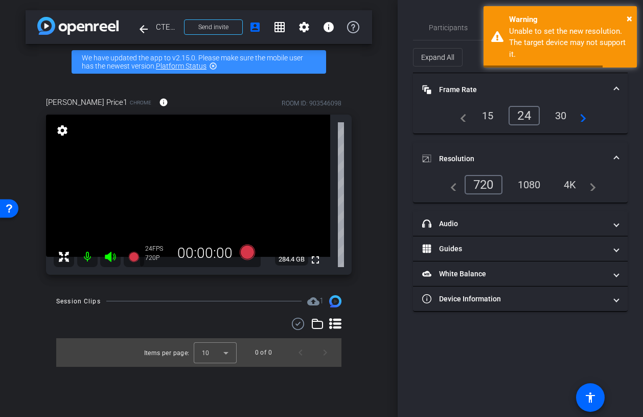
click at [533, 179] on div "1080" at bounding box center [529, 184] width 38 height 17
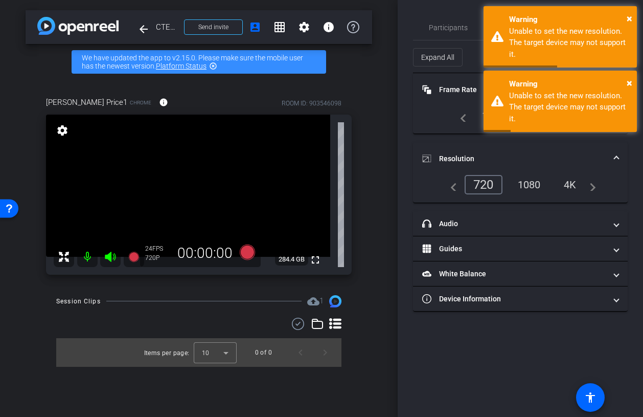
click at [529, 159] on mat-panel-title "Resolution" at bounding box center [514, 158] width 184 height 11
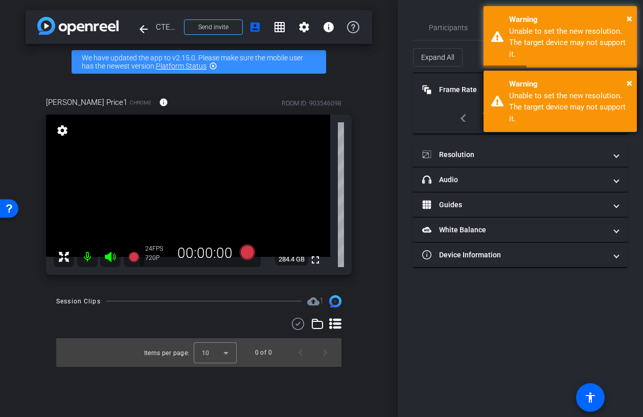
click at [613, 80] on div "× Warning Unable to set the new resolution. The target device may not support i…" at bounding box center [560, 101] width 153 height 61
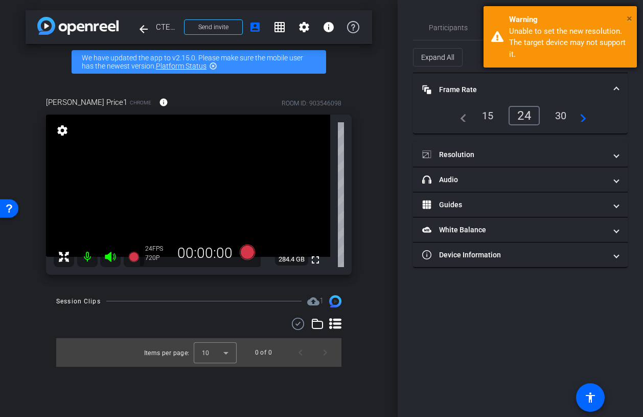
click at [613, 12] on span "×" at bounding box center [630, 18] width 6 height 12
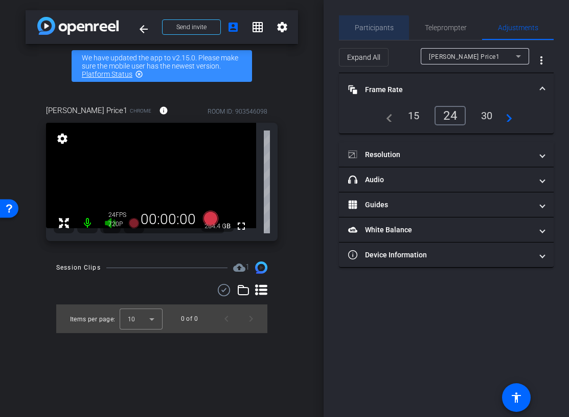
click at [371, 35] on span "Participants" at bounding box center [374, 27] width 39 height 25
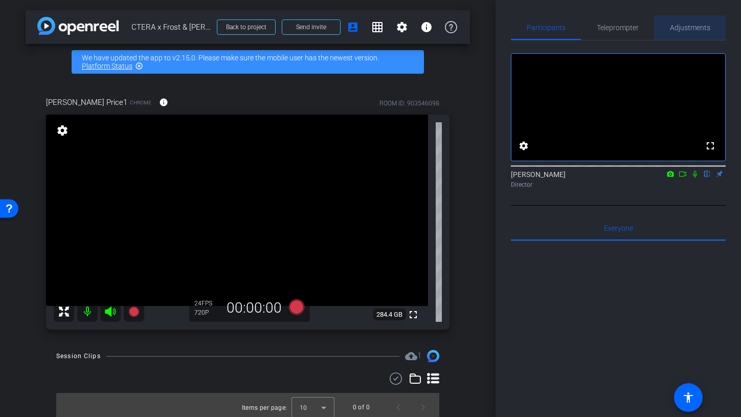
click at [613, 22] on span "Adjustments" at bounding box center [690, 27] width 40 height 25
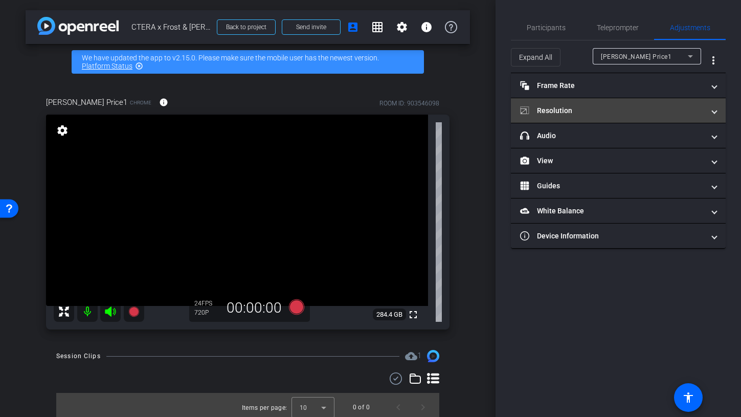
click at [569, 119] on mat-expansion-panel-header "Resolution" at bounding box center [618, 110] width 215 height 25
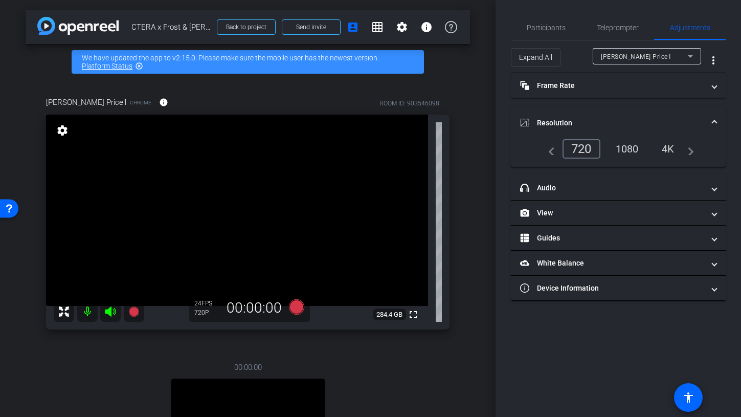
click at [613, 144] on div "1080" at bounding box center [627, 148] width 38 height 17
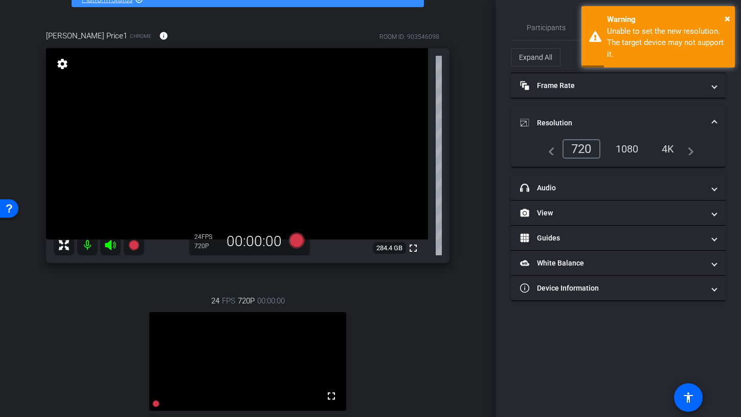
scroll to position [21, 0]
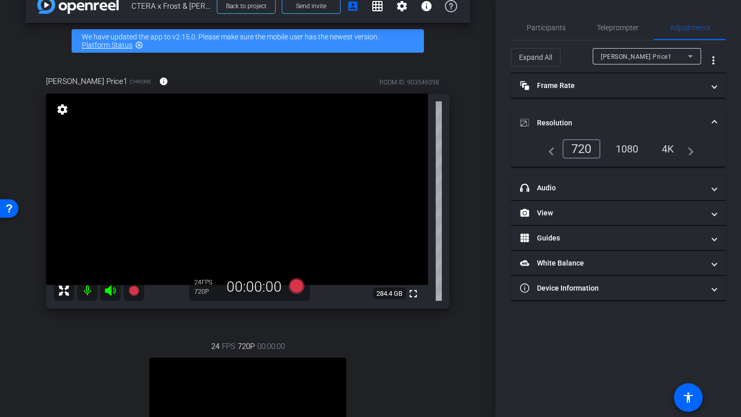
click at [612, 113] on mat-expansion-panel-header "Resolution" at bounding box center [618, 122] width 215 height 33
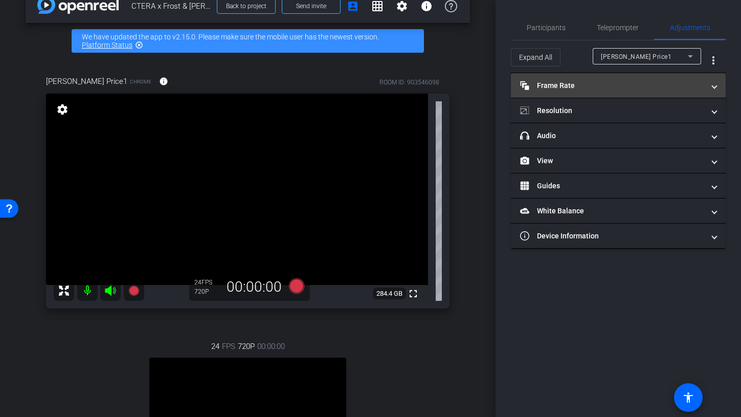
click at [559, 87] on mat-panel-title "Frame Rate Frame Rate" at bounding box center [612, 85] width 184 height 11
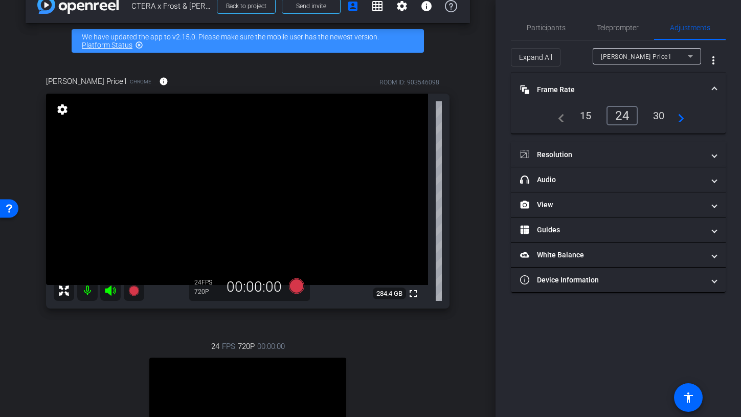
click at [607, 87] on mat-panel-title "Frame Rate Frame Rate" at bounding box center [612, 89] width 184 height 11
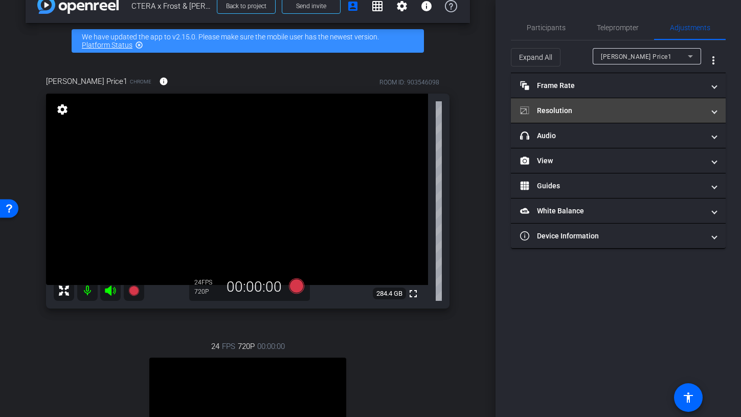
click at [607, 109] on mat-panel-title "Resolution" at bounding box center [612, 110] width 184 height 11
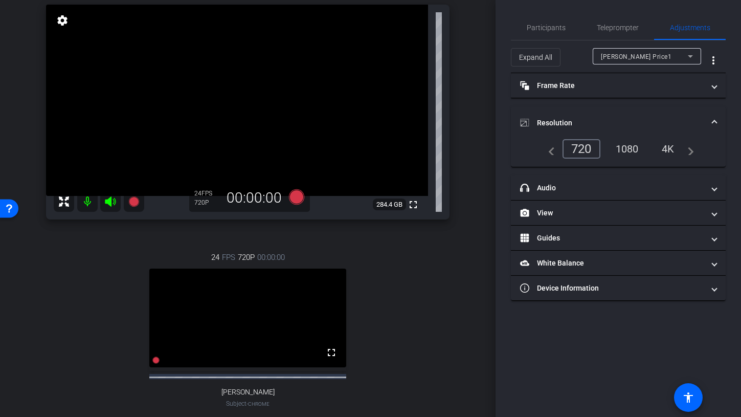
scroll to position [154, 0]
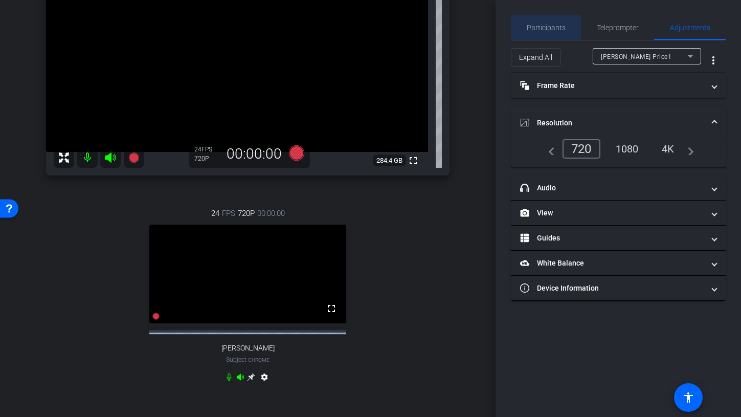
click at [547, 24] on span "Participants" at bounding box center [545, 27] width 39 height 7
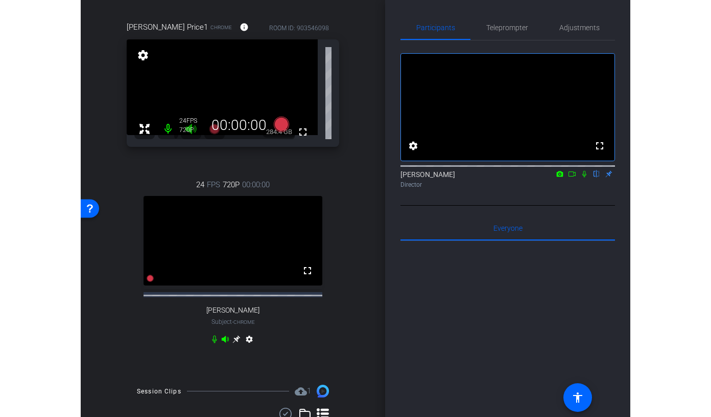
scroll to position [78, 0]
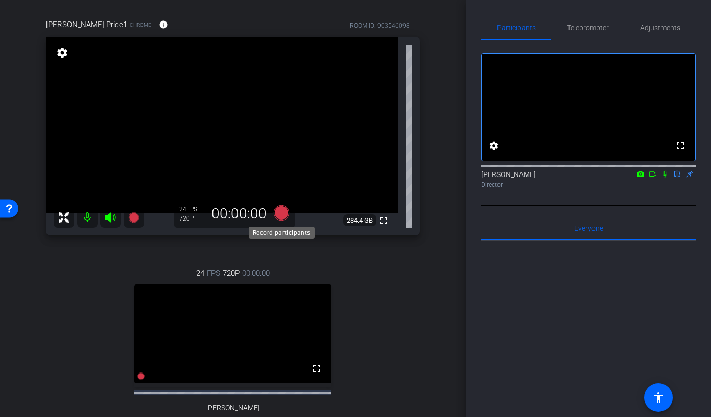
click at [277, 211] on icon at bounding box center [281, 212] width 15 height 15
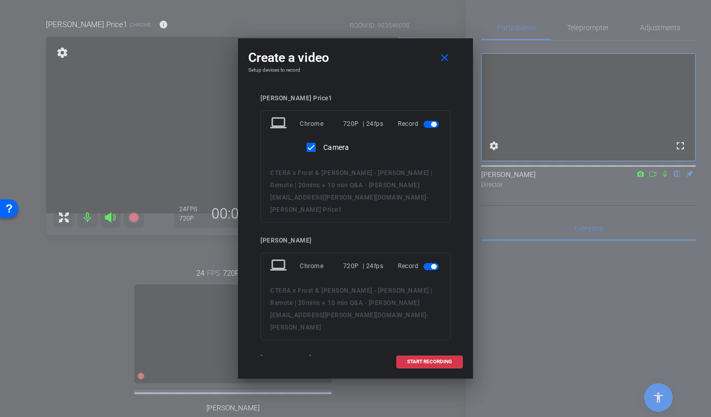
click at [427, 263] on span "button" at bounding box center [431, 266] width 15 height 7
click at [423, 359] on span "START RECORDING" at bounding box center [429, 361] width 45 height 5
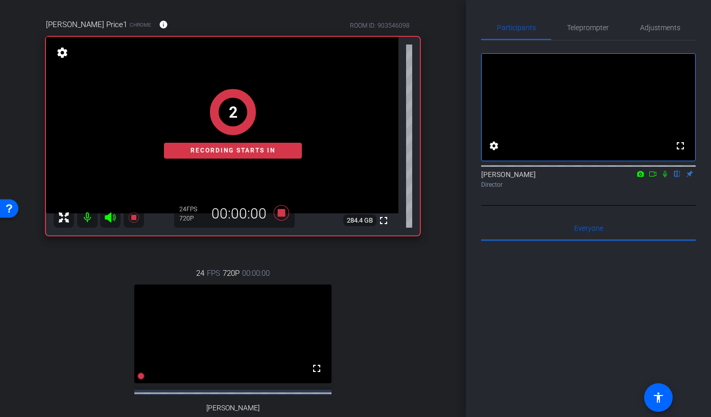
click at [284, 213] on div "2 Recording starts in" at bounding box center [233, 123] width 374 height 223
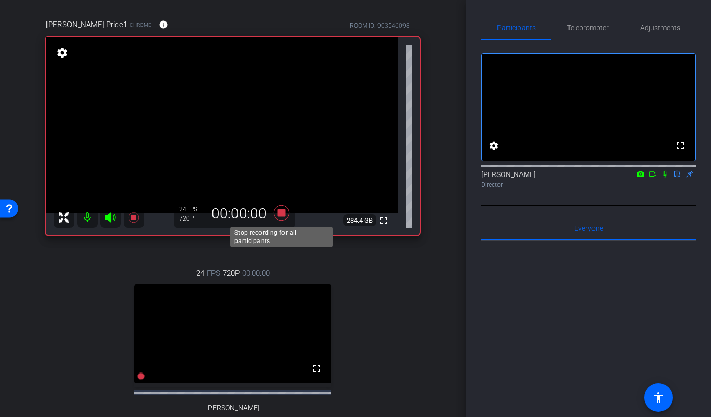
click at [284, 215] on icon at bounding box center [281, 212] width 15 height 15
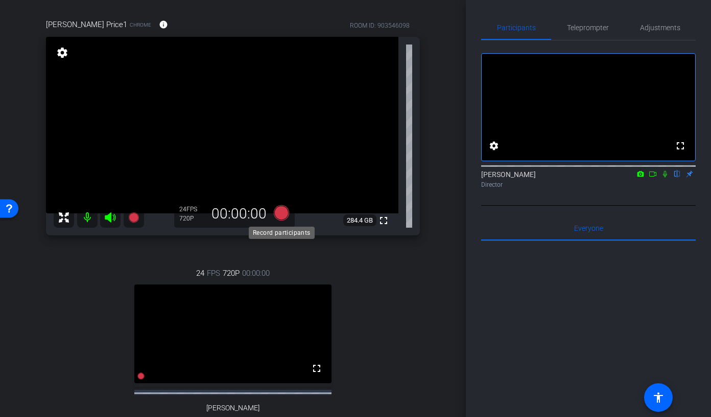
click at [282, 213] on icon at bounding box center [281, 212] width 15 height 15
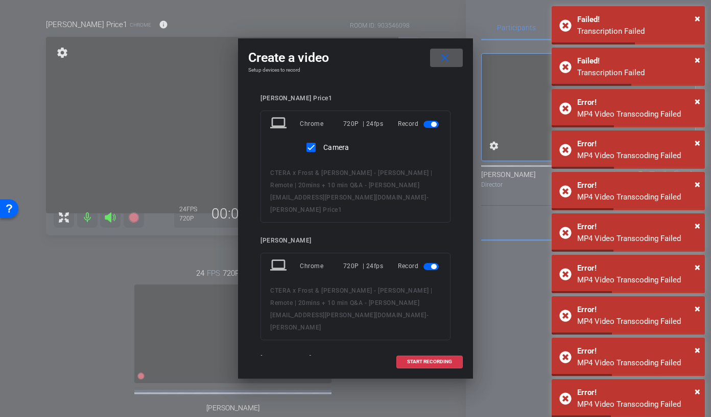
click at [463, 59] on span at bounding box center [446, 57] width 33 height 25
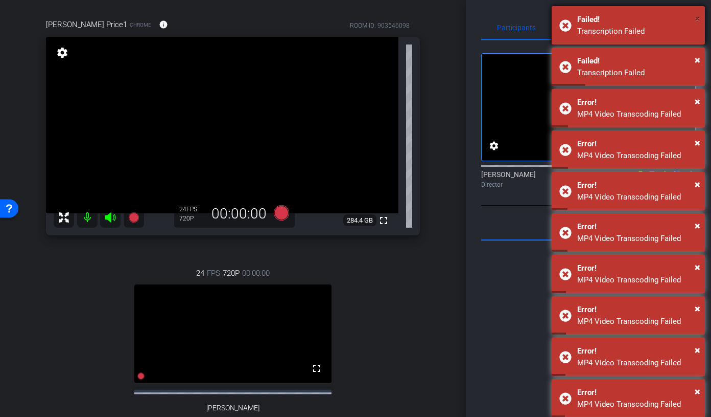
click at [613, 17] on span "×" at bounding box center [698, 18] width 6 height 12
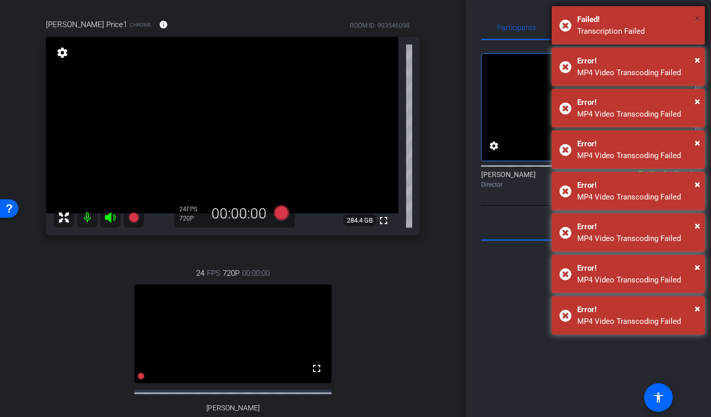
click at [613, 18] on span "×" at bounding box center [698, 18] width 6 height 12
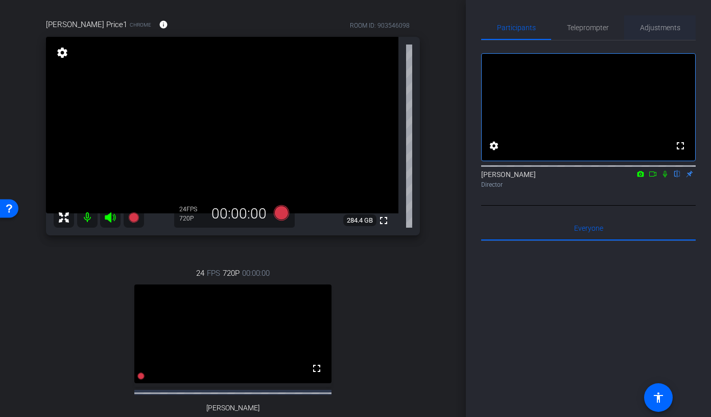
click at [613, 28] on span "Adjustments" at bounding box center [660, 27] width 40 height 7
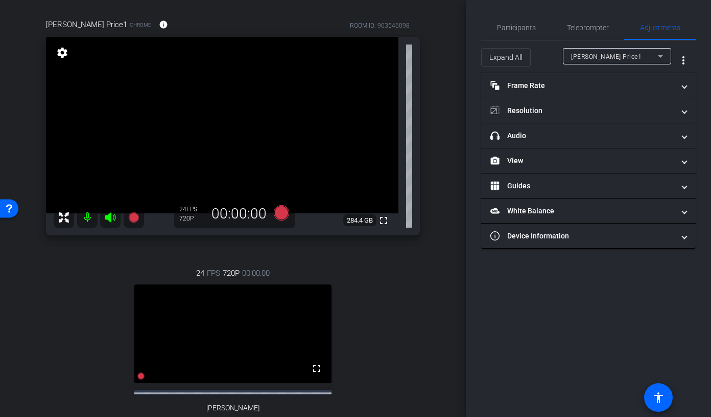
click at [613, 55] on div "Karyn Price1" at bounding box center [614, 56] width 87 height 13
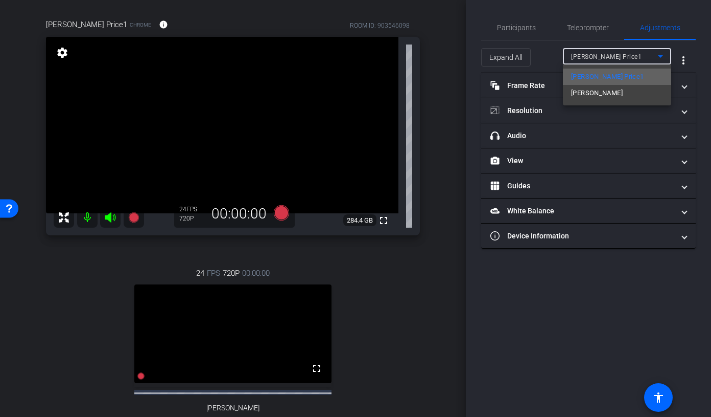
click at [607, 78] on span "Karyn Price1" at bounding box center [607, 77] width 73 height 12
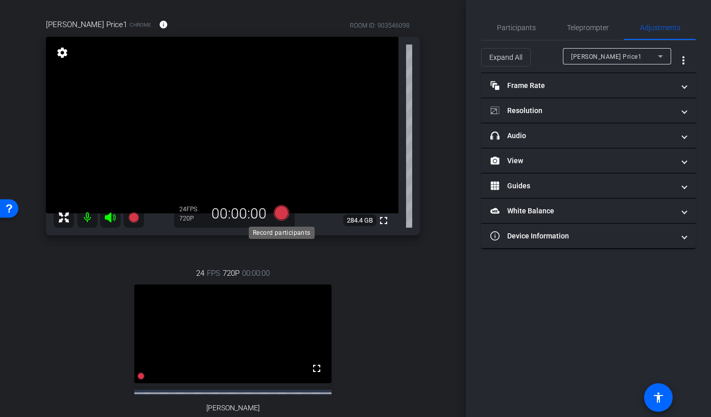
click at [287, 214] on icon at bounding box center [281, 212] width 15 height 15
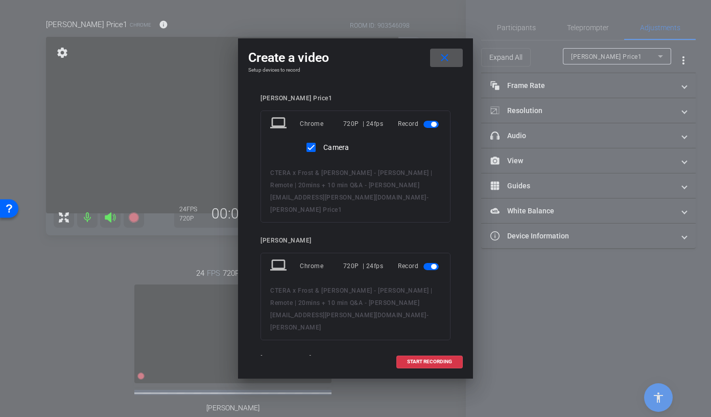
click at [432, 263] on span "button" at bounding box center [431, 266] width 15 height 7
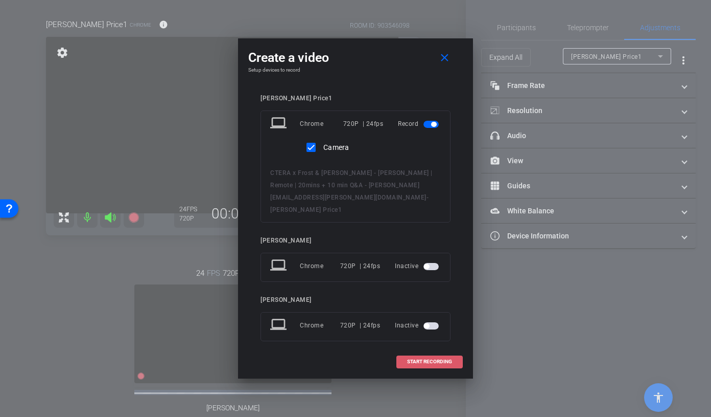
click at [424, 359] on span "START RECORDING" at bounding box center [429, 361] width 45 height 5
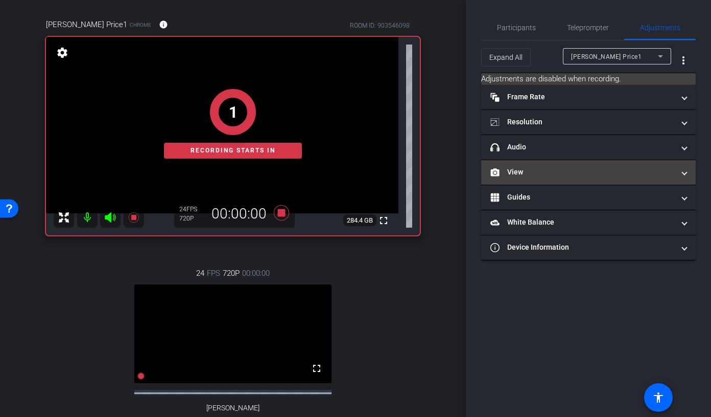
click at [542, 162] on mat-expansion-panel-header "View" at bounding box center [588, 172] width 215 height 25
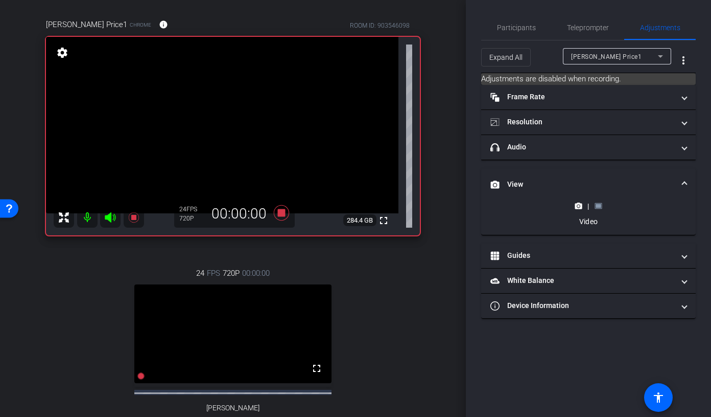
click at [600, 202] on icon at bounding box center [599, 206] width 8 height 8
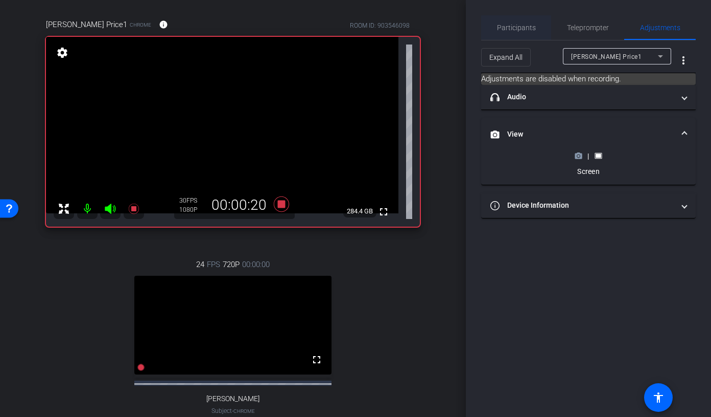
click at [528, 27] on span "Participants" at bounding box center [516, 27] width 39 height 7
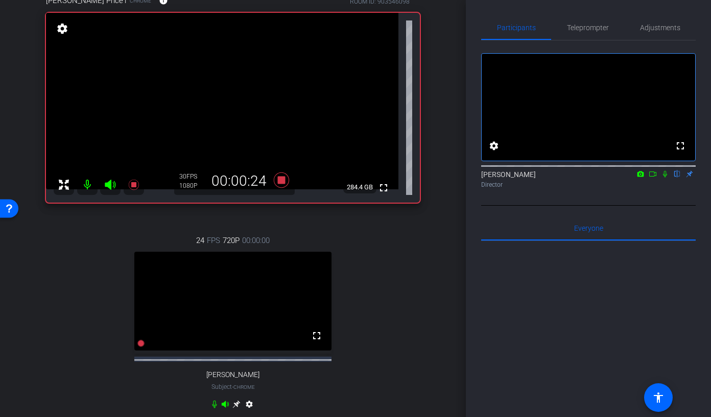
scroll to position [112, 0]
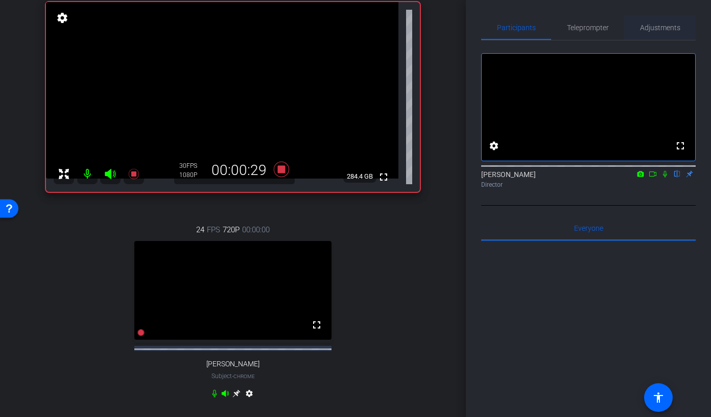
click at [613, 32] on span "Adjustments" at bounding box center [660, 27] width 40 height 25
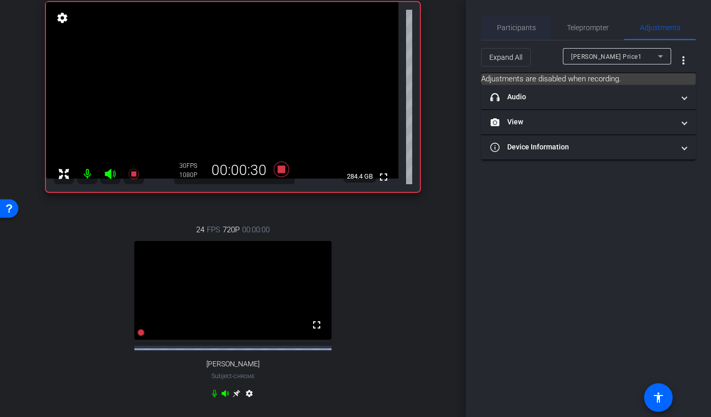
click at [537, 34] on div "Participants" at bounding box center [516, 27] width 70 height 25
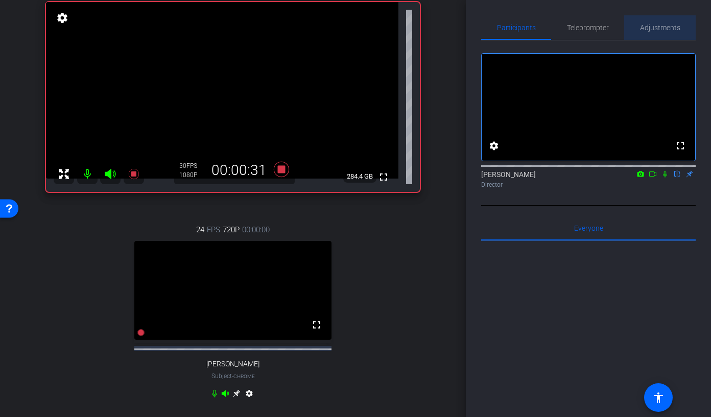
click at [613, 27] on span "Adjustments" at bounding box center [660, 27] width 40 height 7
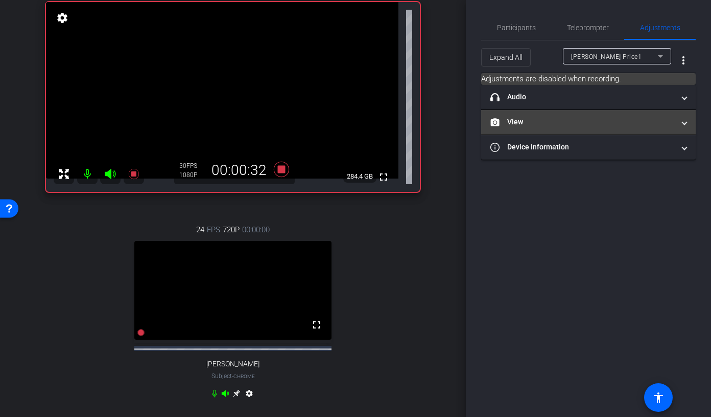
click at [588, 126] on mat-panel-title "View" at bounding box center [583, 122] width 184 height 11
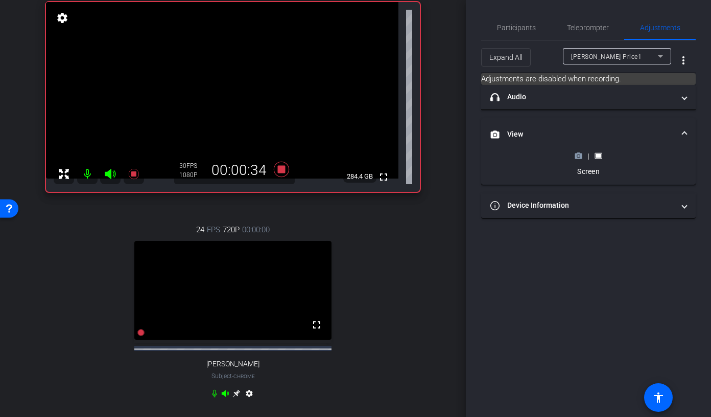
click at [577, 158] on icon at bounding box center [579, 156] width 8 height 8
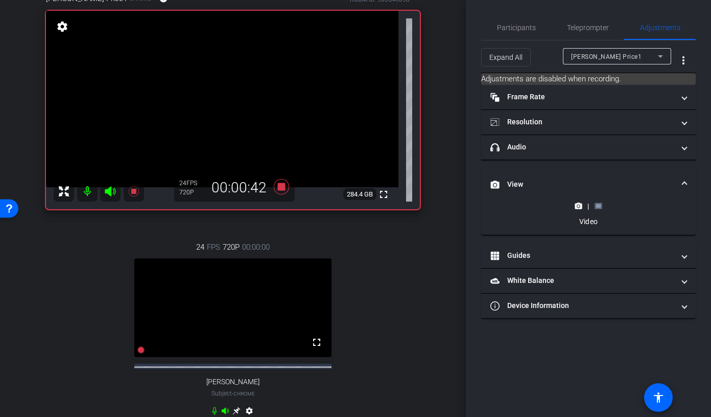
scroll to position [105, 0]
click at [520, 32] on span "Participants" at bounding box center [516, 27] width 39 height 25
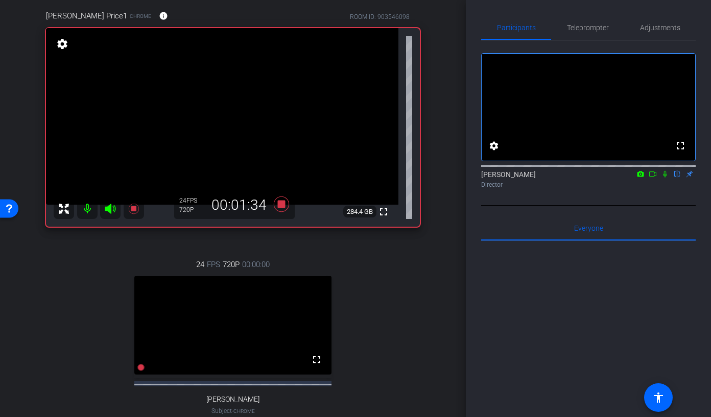
scroll to position [87, 0]
click at [613, 32] on span "Adjustments" at bounding box center [660, 27] width 40 height 25
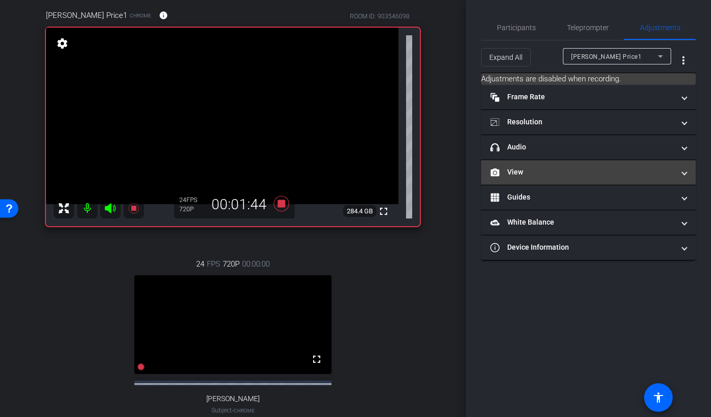
click at [580, 170] on mat-panel-title "View" at bounding box center [583, 172] width 184 height 11
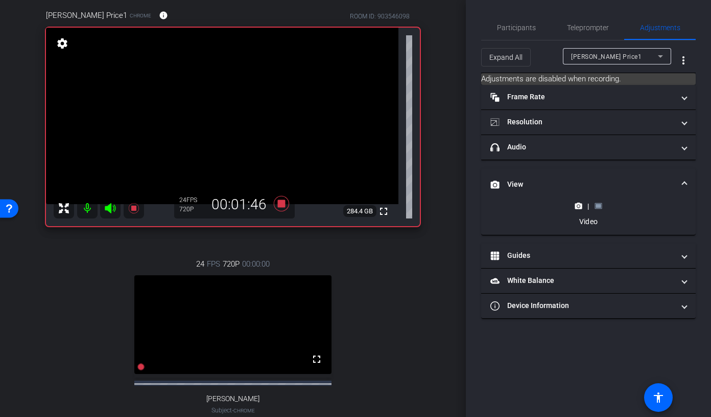
click at [596, 206] on rect at bounding box center [599, 206] width 6 height 4
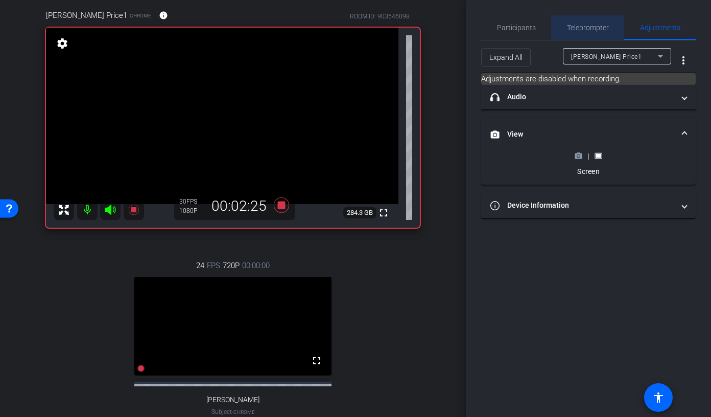
click at [587, 29] on span "Teleprompter" at bounding box center [588, 27] width 42 height 7
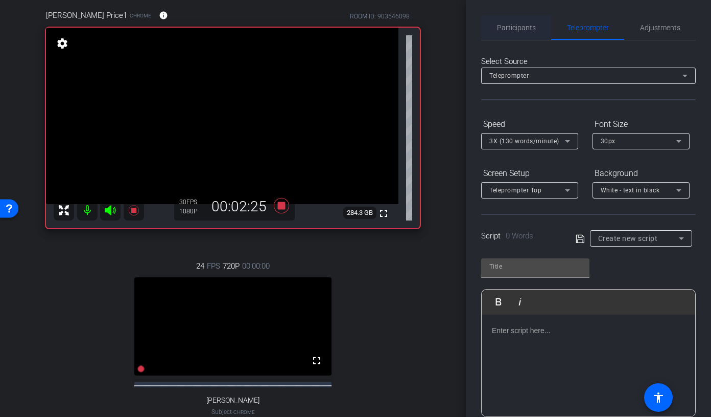
click at [528, 32] on span "Participants" at bounding box center [516, 27] width 39 height 25
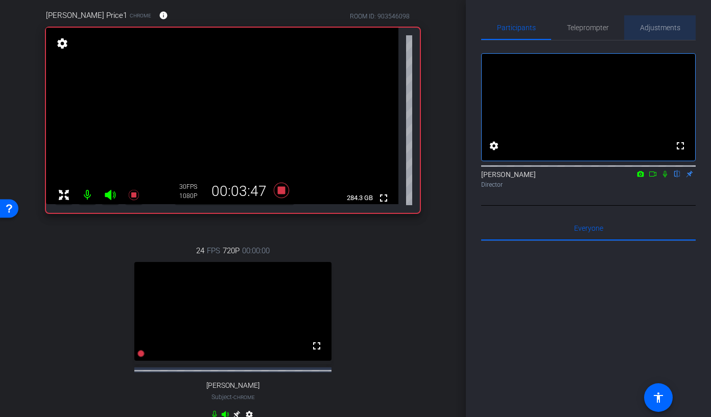
click at [613, 32] on span "Adjustments" at bounding box center [660, 27] width 40 height 25
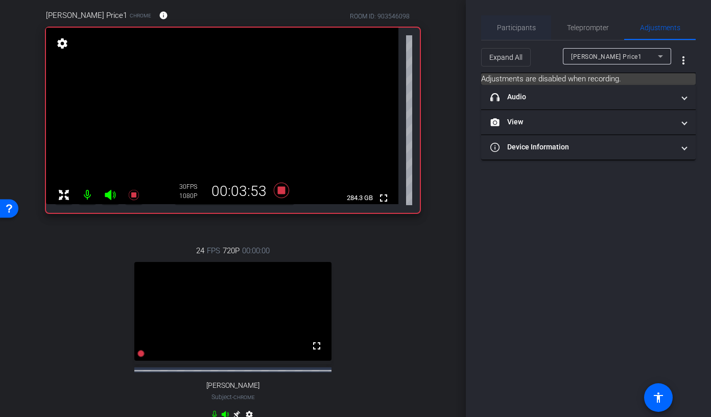
click at [531, 26] on span "Participants" at bounding box center [516, 27] width 39 height 7
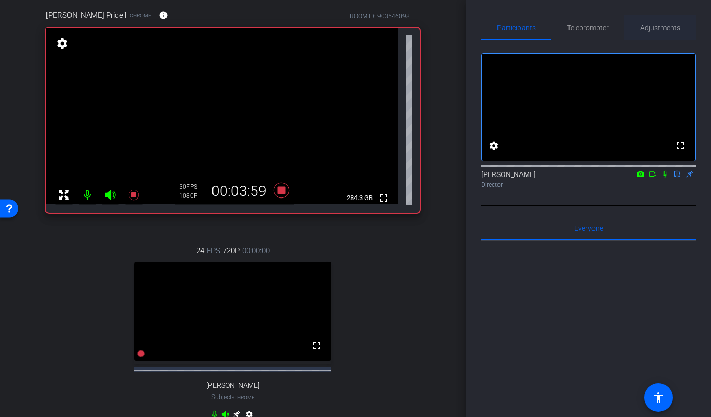
click at [613, 25] on span "Adjustments" at bounding box center [660, 27] width 40 height 7
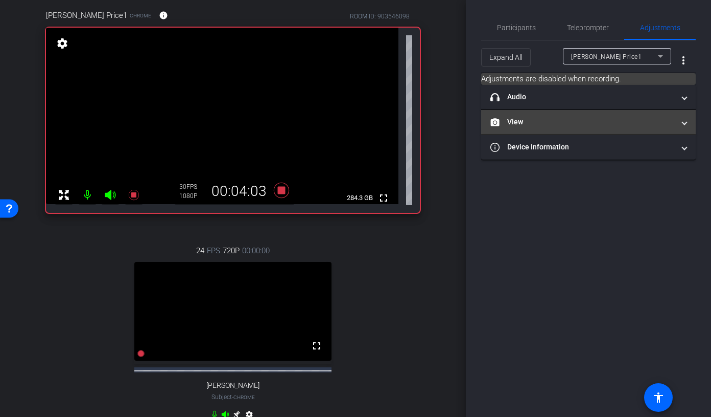
click at [613, 120] on mat-panel-title "View" at bounding box center [583, 122] width 184 height 11
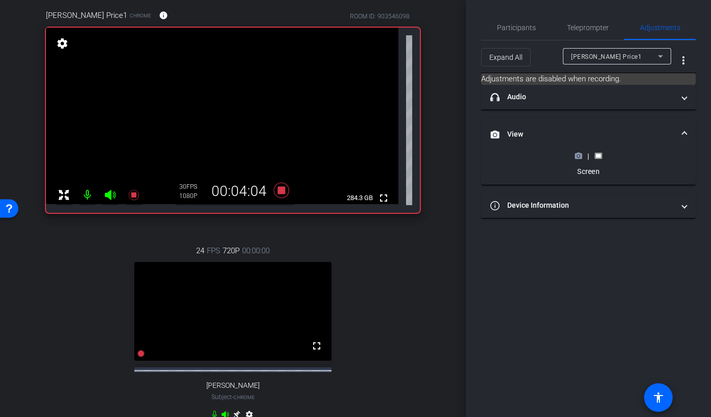
click at [612, 118] on mat-expansion-panel-header "View" at bounding box center [588, 134] width 215 height 33
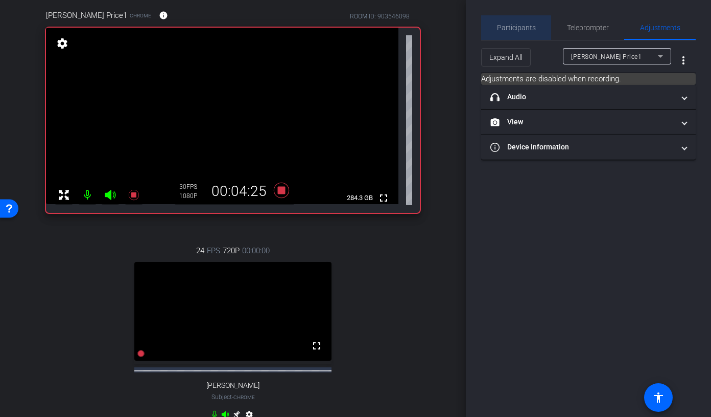
click at [510, 30] on span "Participants" at bounding box center [516, 27] width 39 height 7
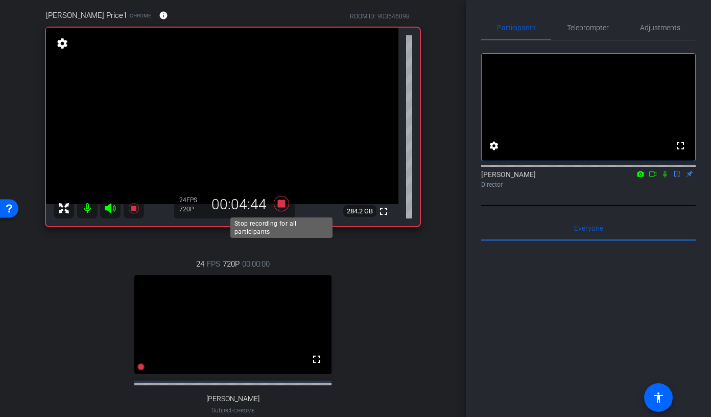
click at [279, 203] on icon at bounding box center [281, 203] width 15 height 15
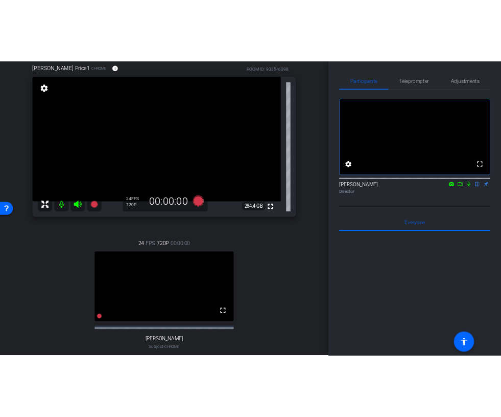
scroll to position [91, 0]
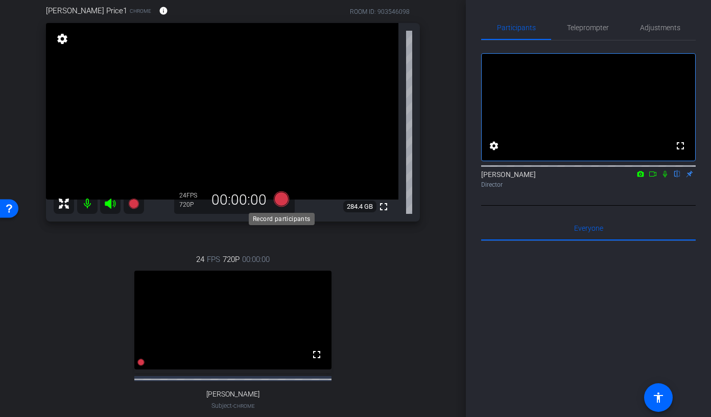
click at [279, 199] on icon at bounding box center [281, 198] width 15 height 15
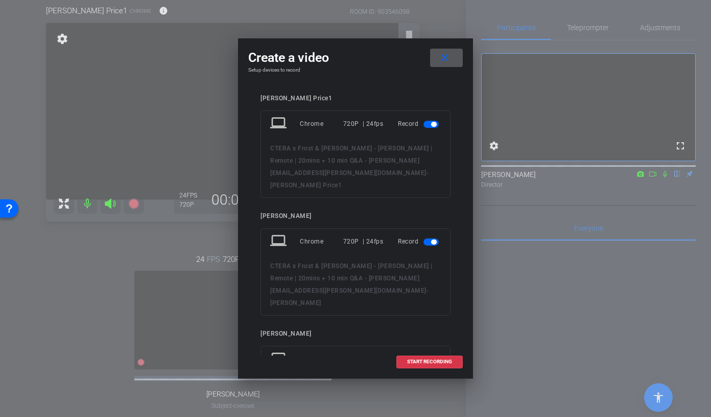
click at [429, 238] on span "button" at bounding box center [431, 241] width 15 height 7
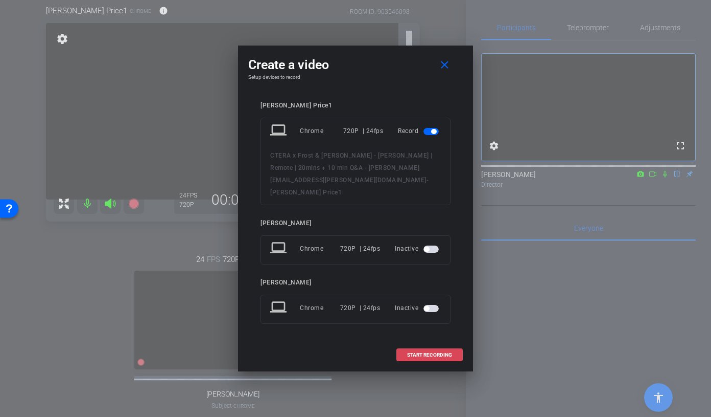
click at [421, 352] on span "START RECORDING" at bounding box center [429, 354] width 45 height 5
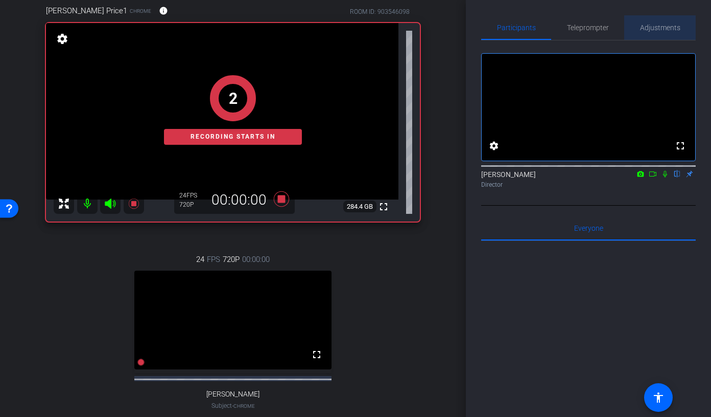
click at [613, 28] on span "Adjustments" at bounding box center [660, 27] width 40 height 7
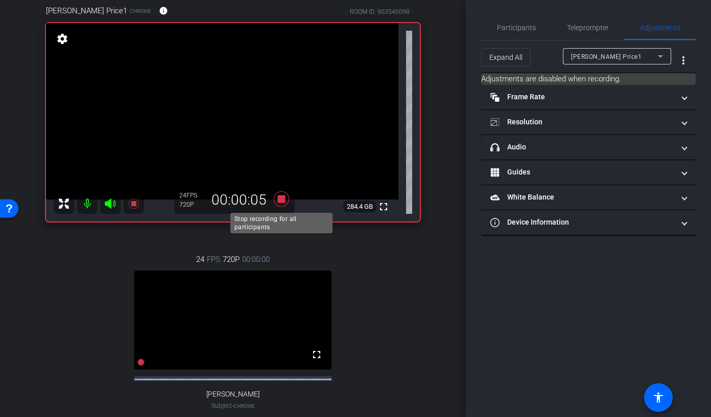
click at [284, 197] on icon at bounding box center [281, 198] width 15 height 15
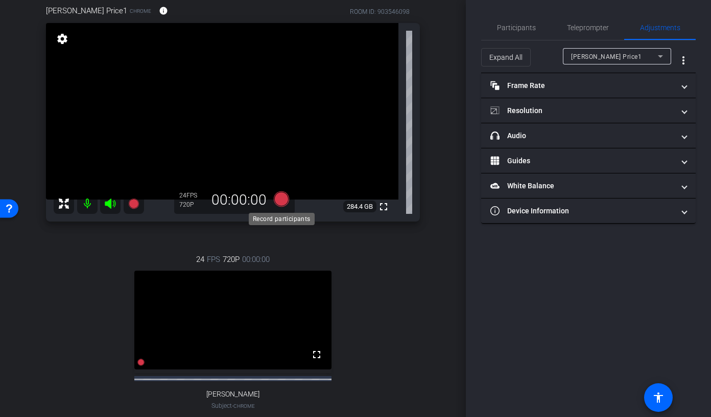
click at [283, 198] on icon at bounding box center [281, 198] width 15 height 15
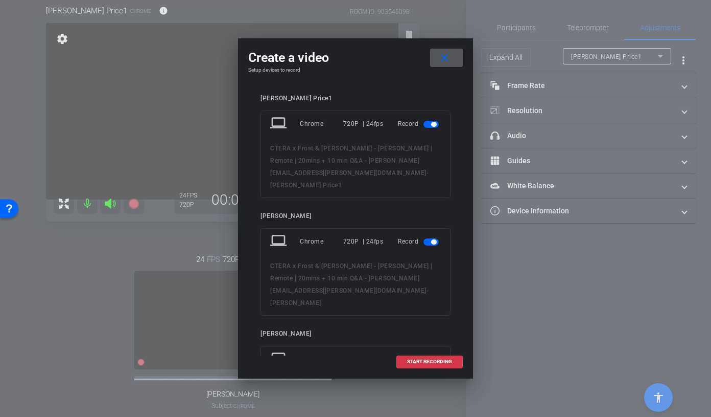
click at [445, 53] on span at bounding box center [446, 57] width 33 height 25
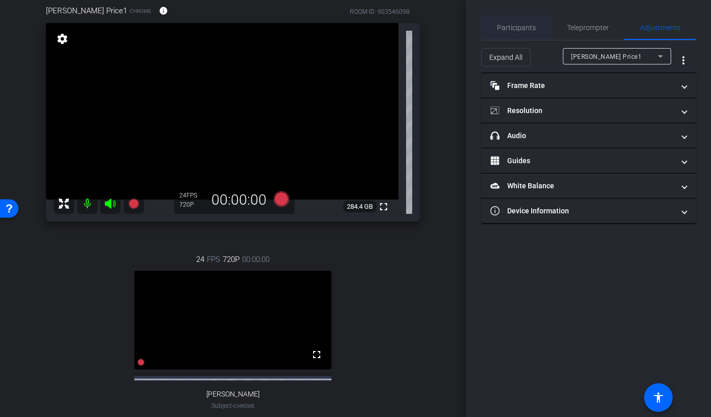
click at [513, 34] on span "Participants" at bounding box center [516, 27] width 39 height 25
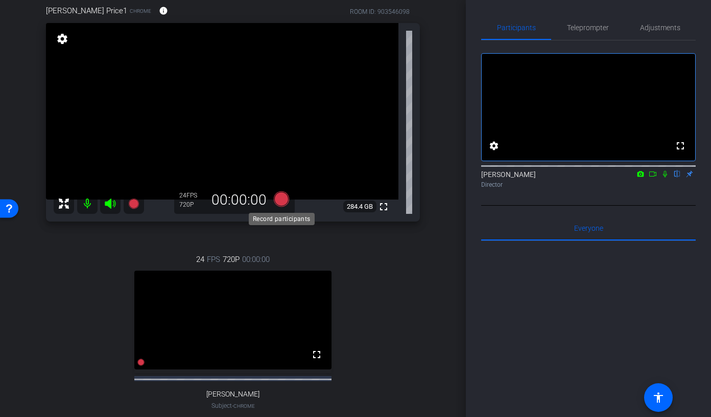
click at [284, 197] on icon at bounding box center [281, 198] width 15 height 15
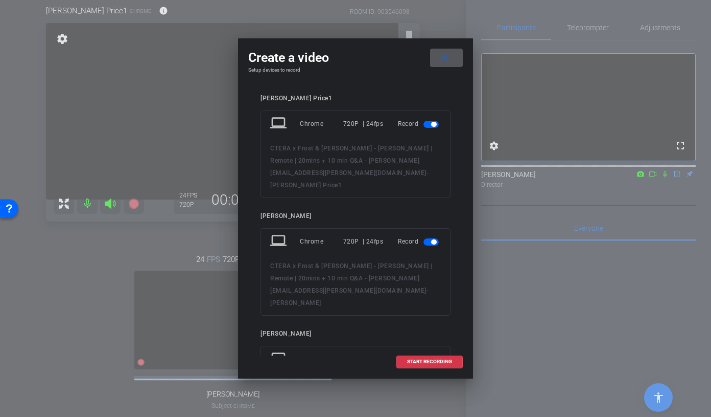
click at [429, 238] on span "button" at bounding box center [431, 241] width 15 height 7
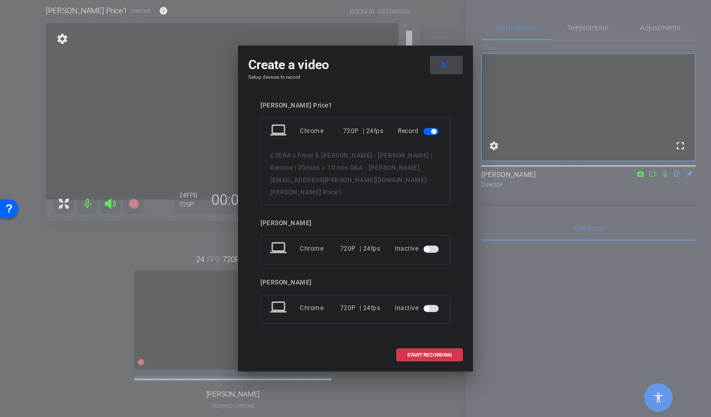
click at [450, 71] on mat-icon "close" at bounding box center [445, 65] width 13 height 13
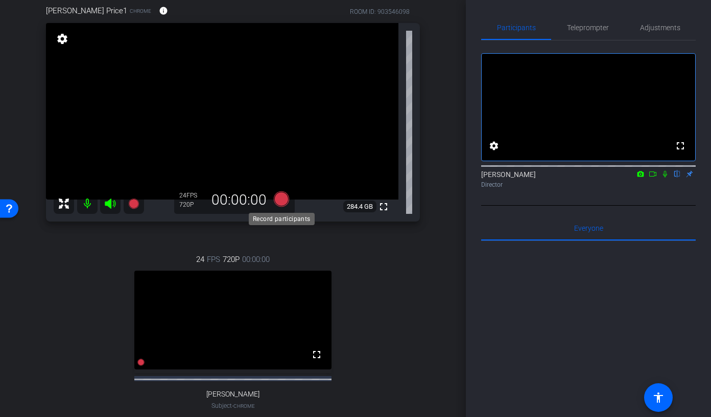
click at [283, 202] on icon at bounding box center [281, 198] width 15 height 15
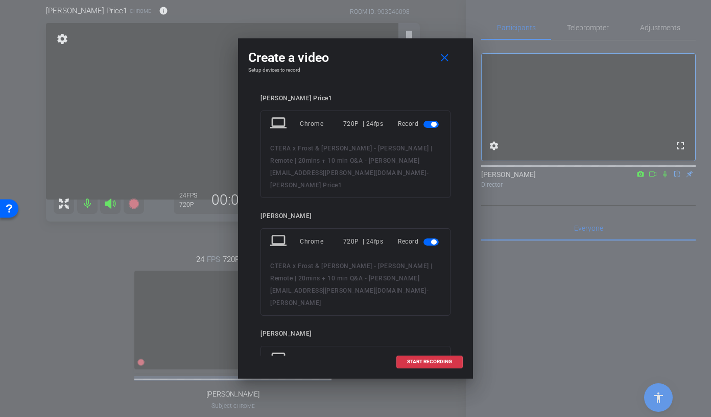
click at [431, 235] on mat-slide-toggle at bounding box center [432, 241] width 17 height 12
click at [429, 238] on span "button" at bounding box center [431, 241] width 15 height 7
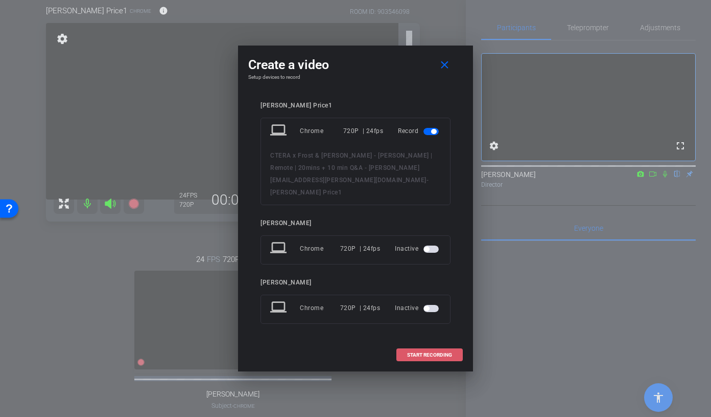
click at [421, 345] on span at bounding box center [429, 354] width 65 height 25
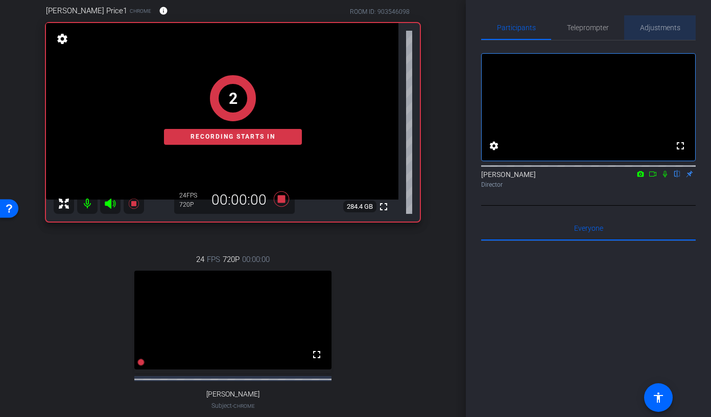
click at [613, 20] on span "Adjustments" at bounding box center [660, 27] width 40 height 25
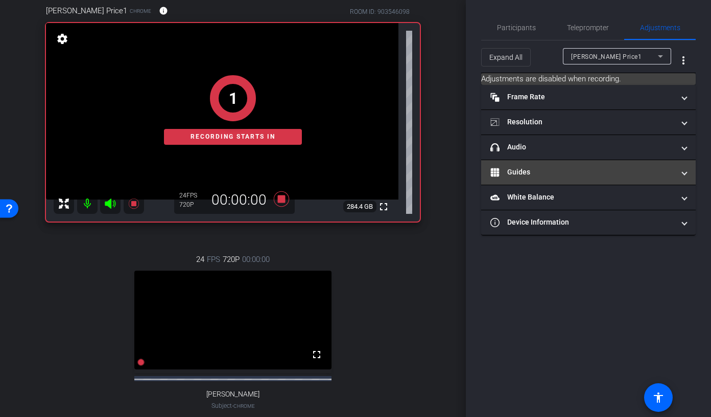
click at [548, 171] on mat-panel-title "Guides" at bounding box center [583, 172] width 184 height 11
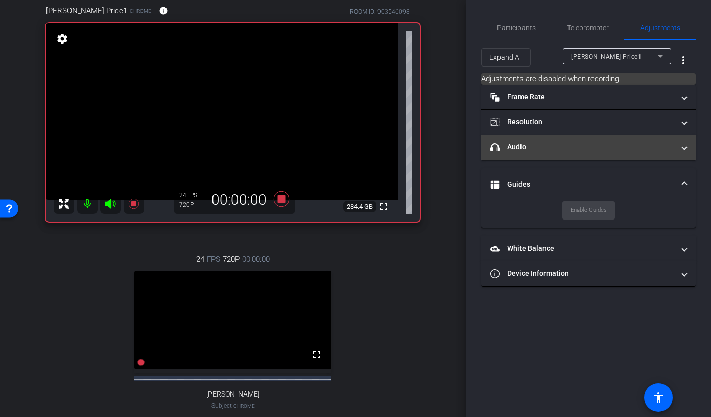
click at [566, 155] on mat-expansion-panel-header "headphone icon Audio" at bounding box center [588, 147] width 215 height 25
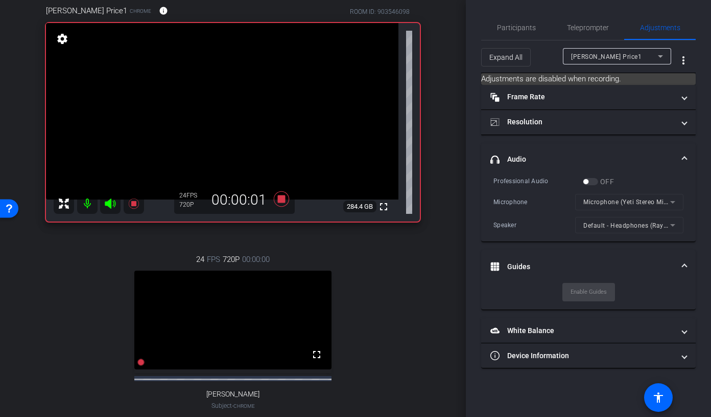
click at [568, 153] on mat-expansion-panel-header "headphone icon Audio" at bounding box center [588, 159] width 215 height 33
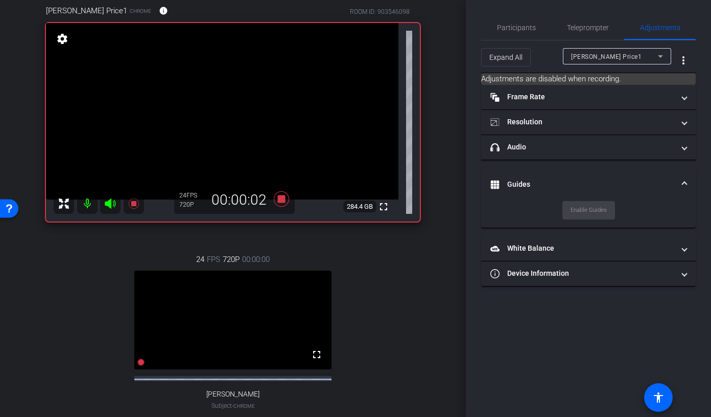
click at [559, 171] on mat-expansion-panel-header "Guides" at bounding box center [588, 184] width 215 height 33
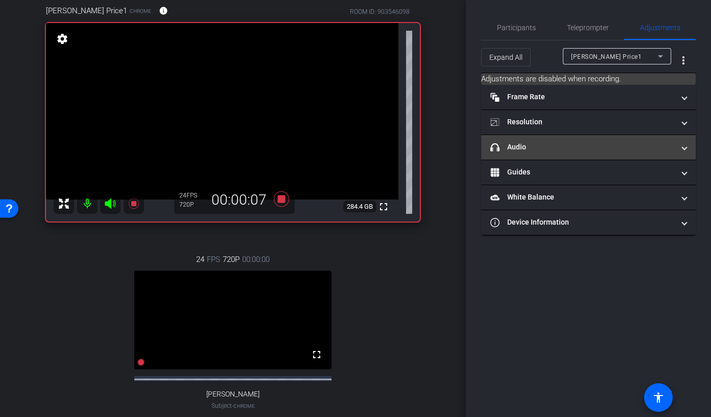
click at [545, 155] on mat-expansion-panel-header "headphone icon Audio" at bounding box center [588, 147] width 215 height 25
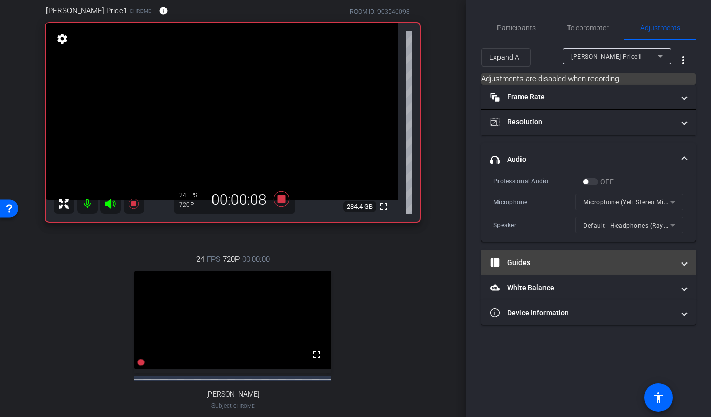
click at [532, 256] on mat-expansion-panel-header "Guides" at bounding box center [588, 262] width 215 height 25
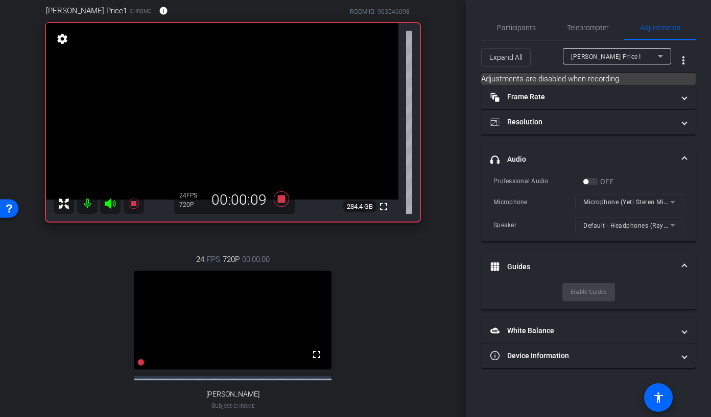
click at [561, 157] on mat-panel-title "headphone icon Audio" at bounding box center [583, 159] width 184 height 11
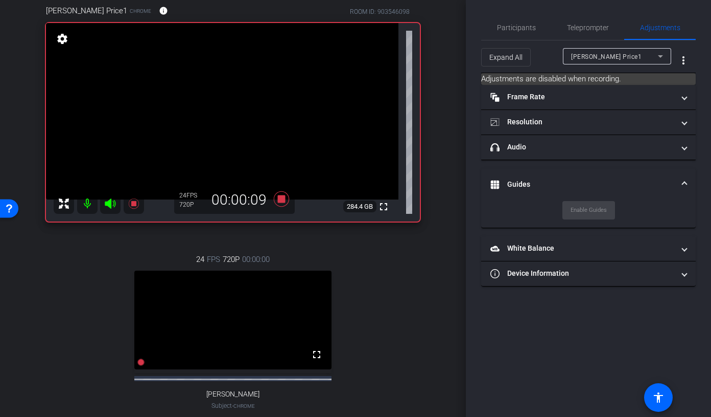
click at [552, 174] on mat-expansion-panel-header "Guides" at bounding box center [588, 184] width 215 height 33
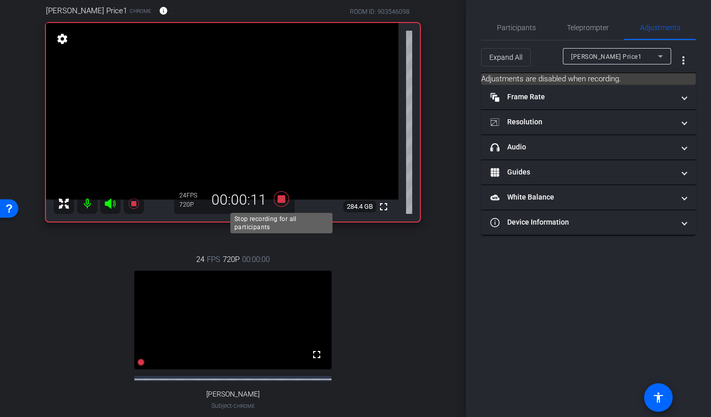
click at [273, 201] on icon at bounding box center [281, 199] width 25 height 18
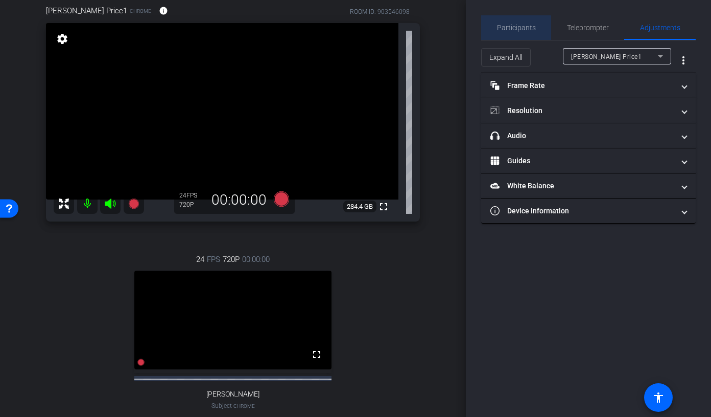
click at [515, 32] on span "Participants" at bounding box center [516, 27] width 39 height 25
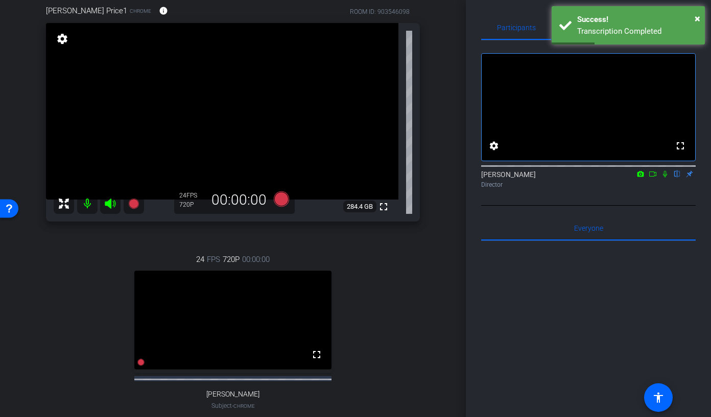
click at [418, 229] on div "Karyn Price1 Chrome info ROOM ID: 903546098 fullscreen settings 284.4 GB 24 FPS…" at bounding box center [233, 223] width 415 height 470
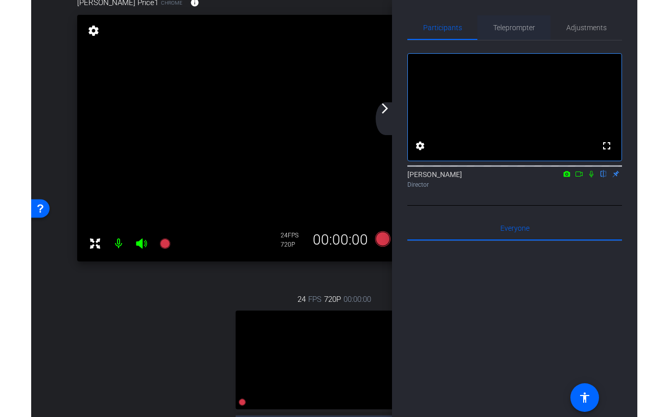
scroll to position [58, 0]
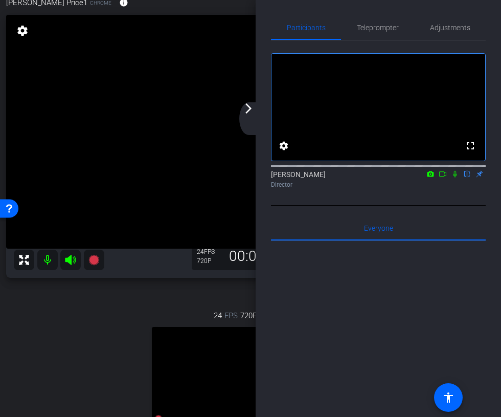
click at [248, 110] on mat-icon "arrow_forward_ios" at bounding box center [248, 108] width 12 height 12
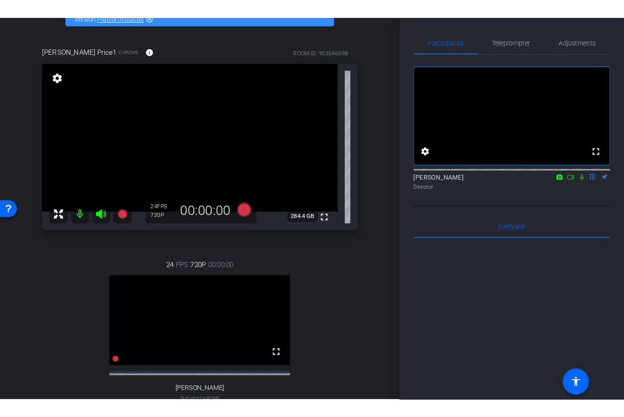
scroll to position [53, 0]
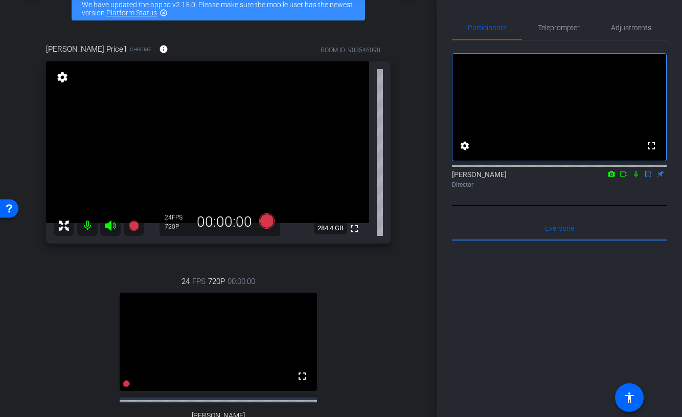
click at [613, 177] on icon at bounding box center [636, 173] width 8 height 7
click at [263, 222] on icon at bounding box center [266, 220] width 15 height 15
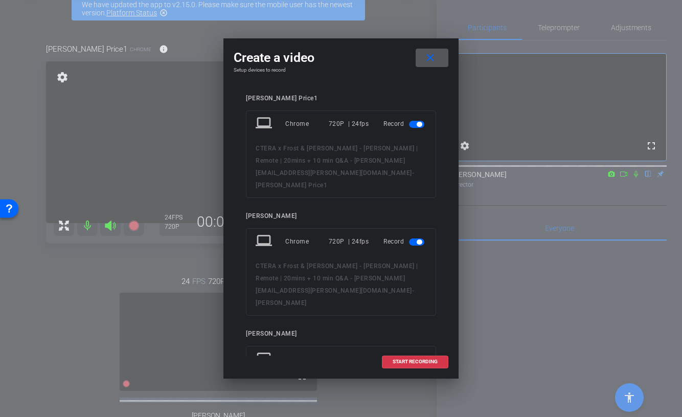
click at [434, 63] on mat-icon "close" at bounding box center [430, 58] width 13 height 13
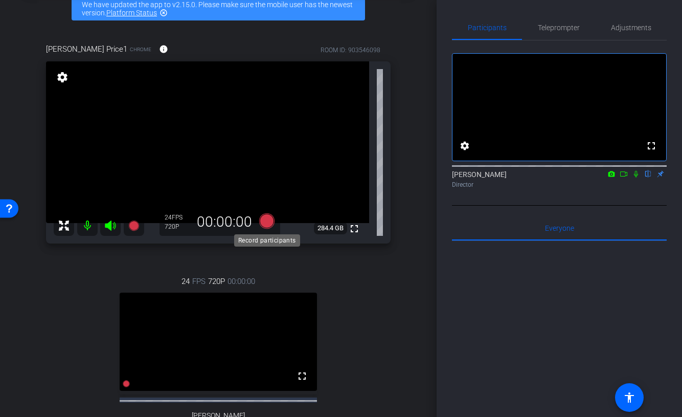
click at [270, 221] on icon at bounding box center [266, 220] width 15 height 15
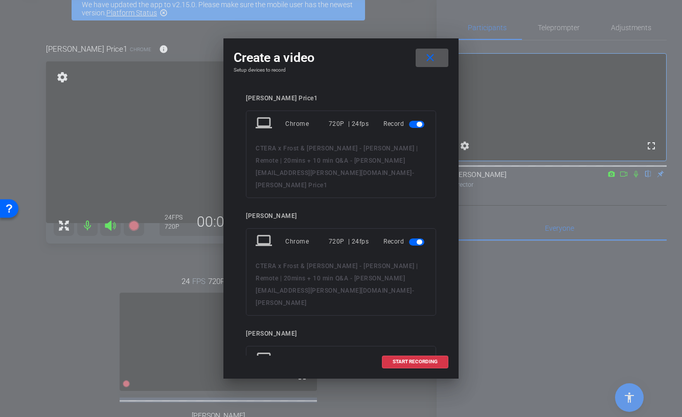
click at [419, 239] on span "button" at bounding box center [419, 241] width 5 height 5
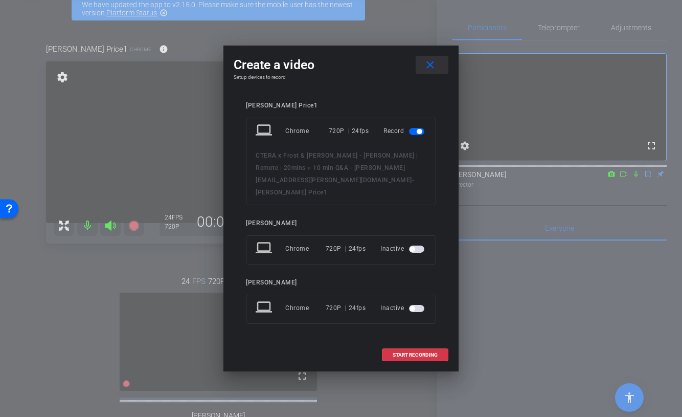
click at [436, 71] on span at bounding box center [432, 65] width 33 height 25
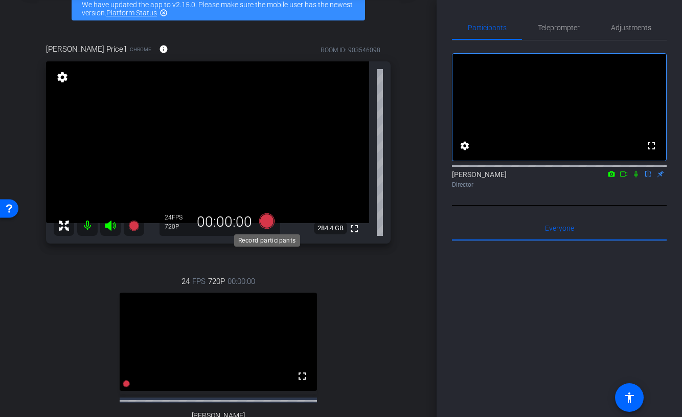
click at [264, 222] on icon at bounding box center [266, 220] width 15 height 15
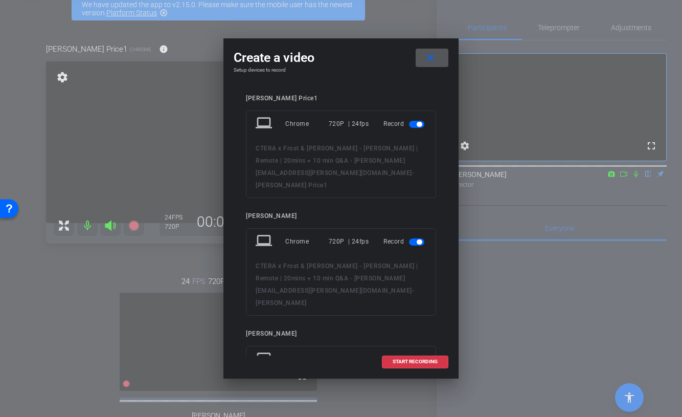
click at [432, 60] on mat-icon "close" at bounding box center [430, 58] width 13 height 13
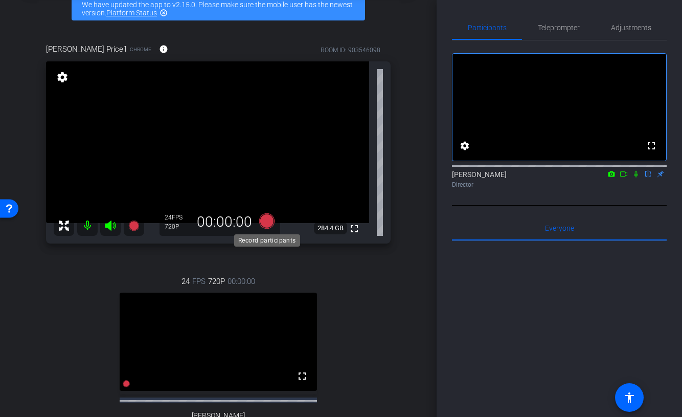
click at [265, 219] on icon at bounding box center [266, 220] width 15 height 15
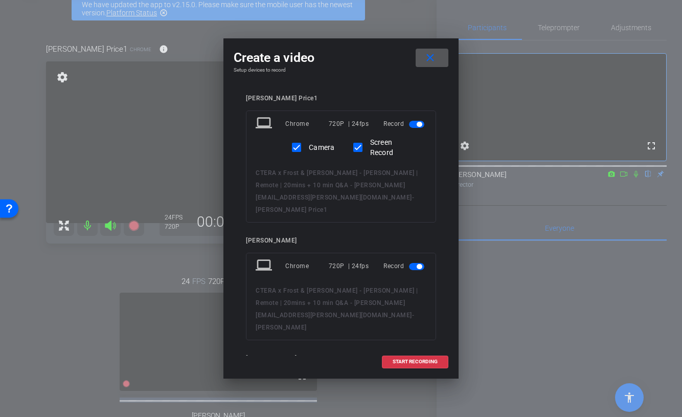
click at [418, 264] on span "button" at bounding box center [419, 266] width 5 height 5
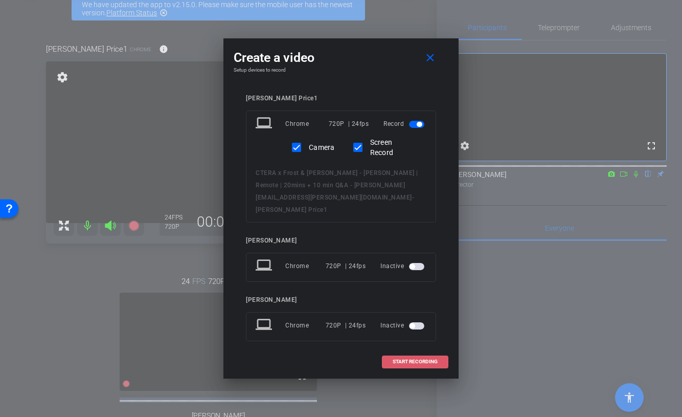
click at [392, 355] on span at bounding box center [414, 361] width 65 height 25
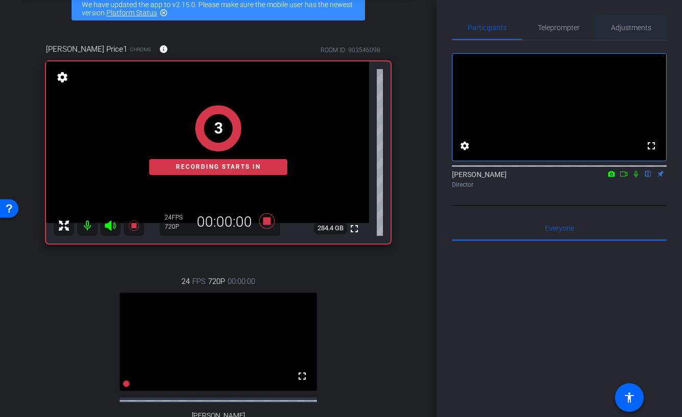
click at [613, 30] on span "Adjustments" at bounding box center [631, 27] width 40 height 7
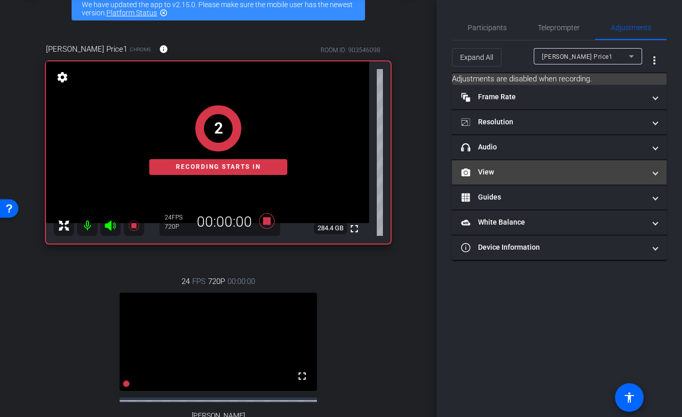
click at [552, 171] on mat-panel-title "View" at bounding box center [553, 172] width 184 height 11
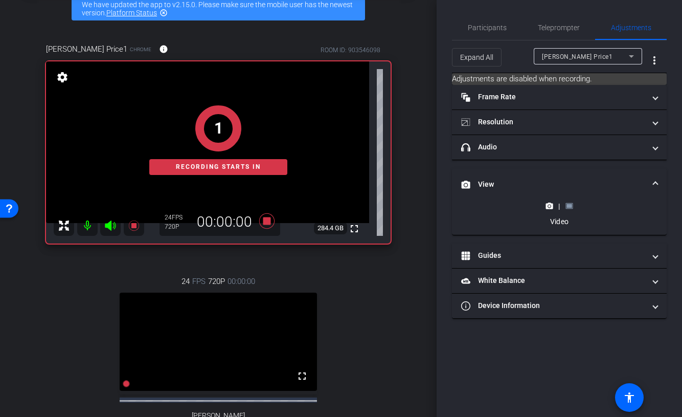
click at [569, 204] on rect at bounding box center [569, 206] width 6 height 4
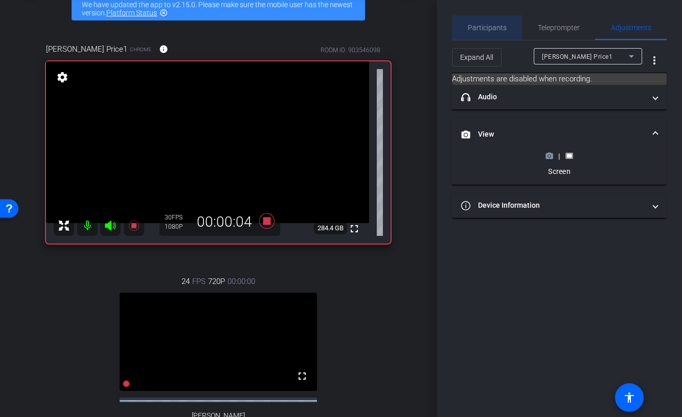
click at [496, 29] on span "Participants" at bounding box center [487, 27] width 39 height 7
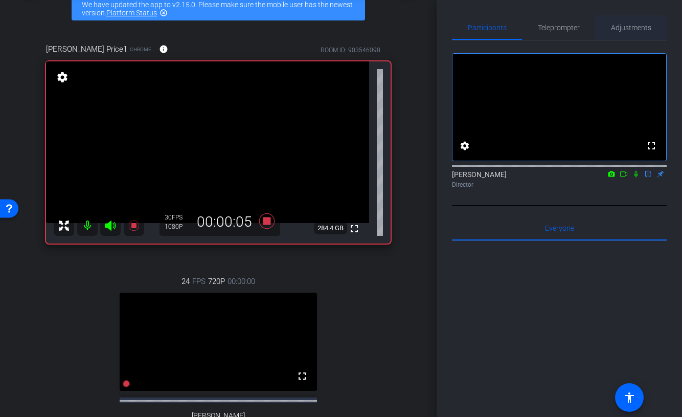
click at [613, 35] on span "Adjustments" at bounding box center [631, 27] width 40 height 25
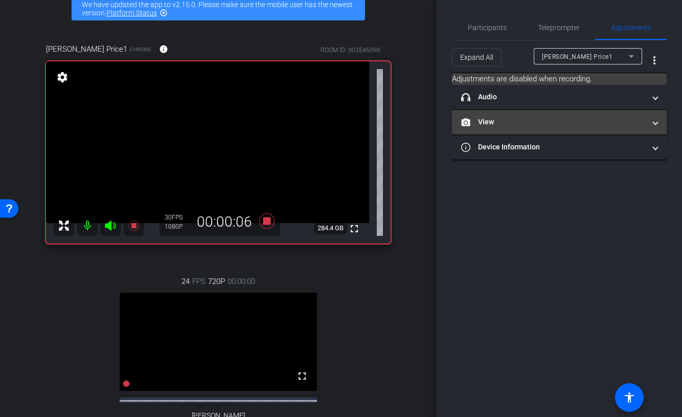
click at [547, 123] on mat-panel-title "View" at bounding box center [553, 122] width 184 height 11
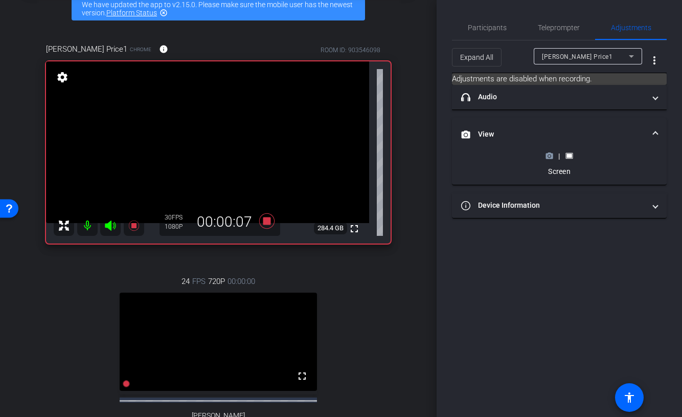
click at [548, 156] on circle at bounding box center [549, 156] width 3 height 3
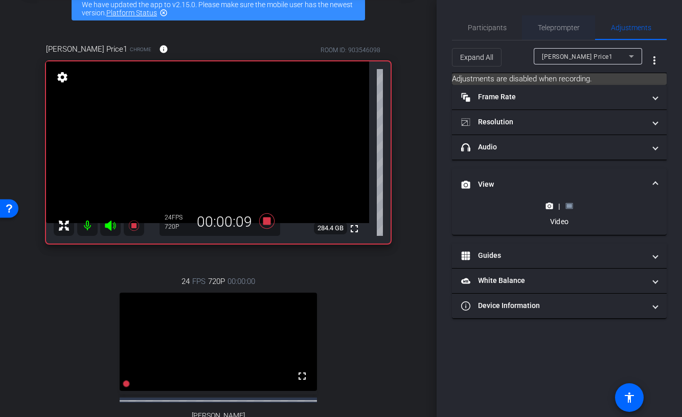
click at [545, 32] on span "Teleprompter" at bounding box center [559, 27] width 42 height 25
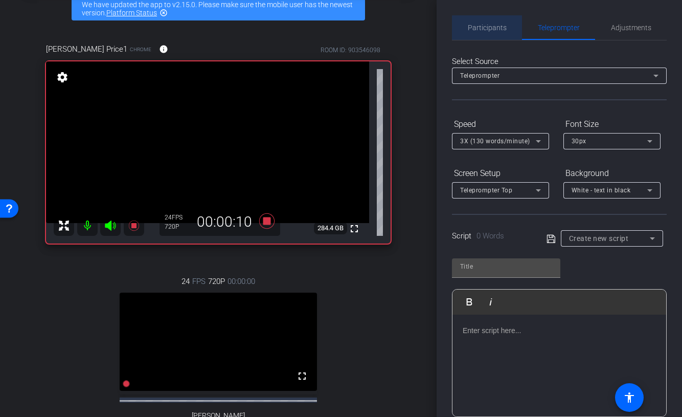
click at [488, 30] on span "Participants" at bounding box center [487, 27] width 39 height 7
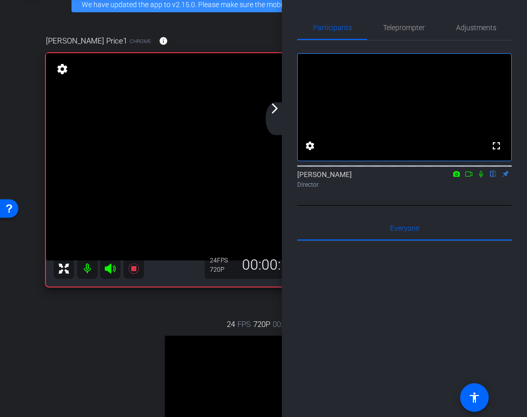
click at [274, 119] on div "arrow_back_ios_new arrow_forward_ios" at bounding box center [276, 118] width 21 height 33
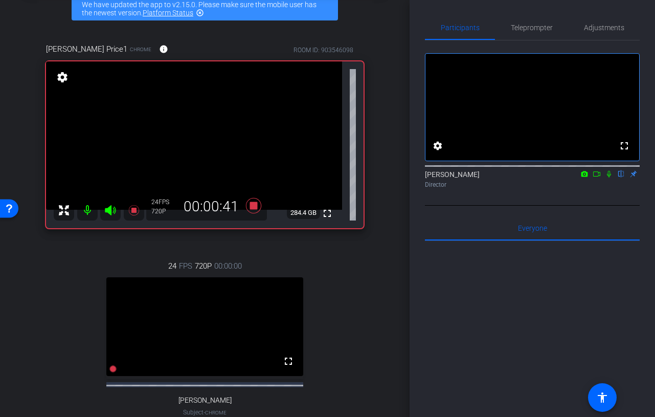
click at [595, 177] on icon at bounding box center [596, 173] width 8 height 7
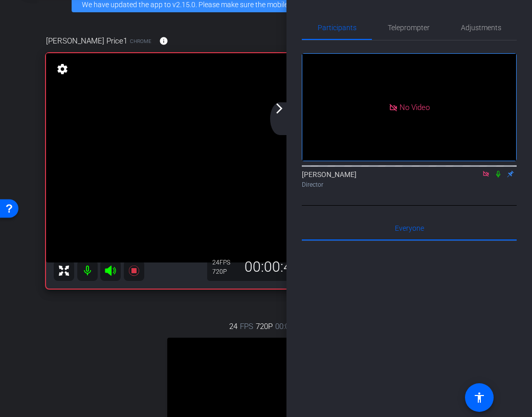
click at [268, 118] on video at bounding box center [255, 157] width 418 height 209
click at [281, 118] on div "arrow_back_ios_new arrow_forward_ios" at bounding box center [280, 118] width 21 height 33
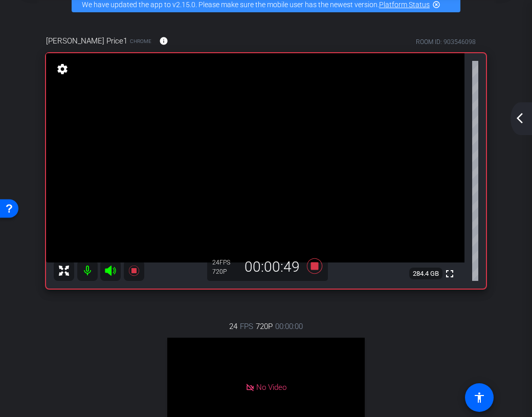
click at [520, 112] on mat-icon "arrow_back_ios_new" at bounding box center [519, 118] width 12 height 12
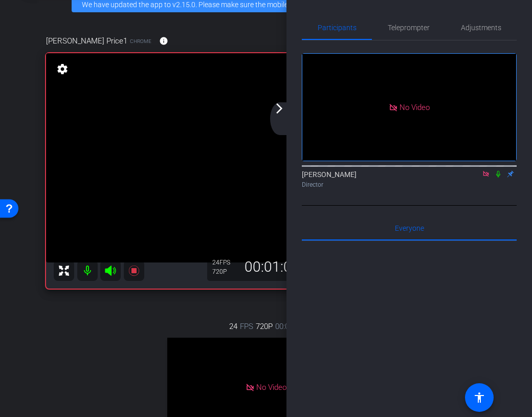
click at [283, 111] on mat-icon "arrow_forward_ios" at bounding box center [279, 108] width 12 height 12
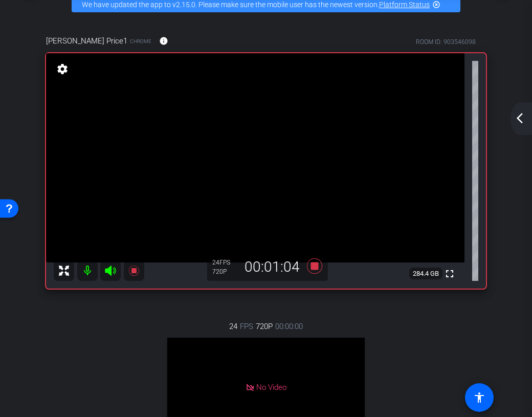
click at [522, 117] on mat-icon "arrow_back_ios_new" at bounding box center [519, 118] width 12 height 12
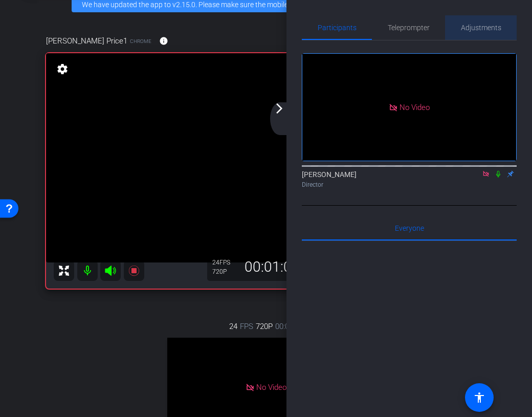
click at [479, 19] on span "Adjustments" at bounding box center [481, 27] width 40 height 25
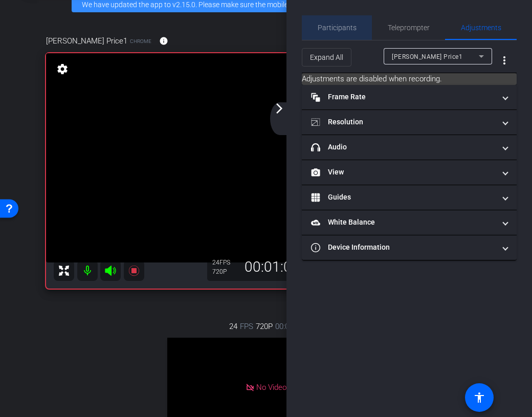
click at [339, 27] on span "Participants" at bounding box center [336, 27] width 39 height 7
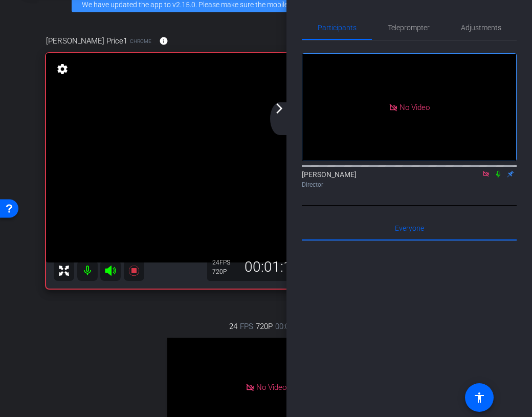
click at [275, 111] on mat-icon "arrow_forward_ios" at bounding box center [279, 108] width 12 height 12
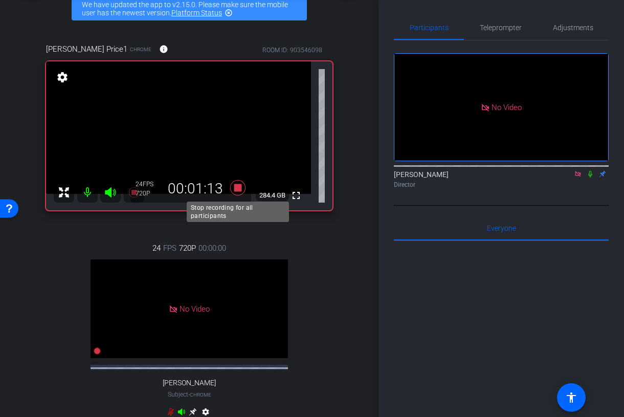
click at [236, 193] on icon at bounding box center [237, 187] width 25 height 18
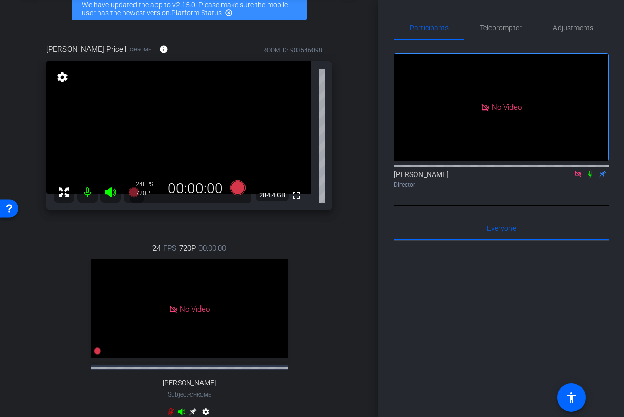
click at [591, 170] on icon at bounding box center [590, 173] width 8 height 7
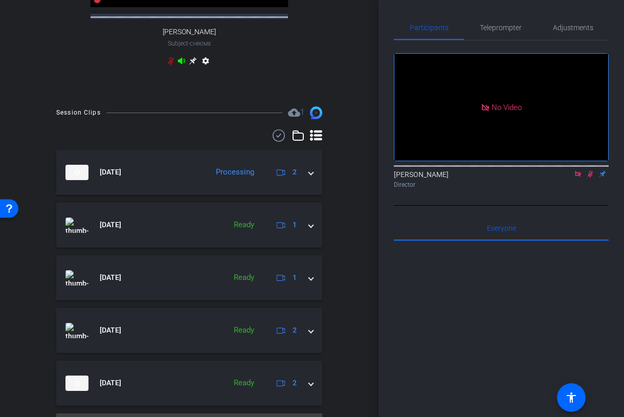
scroll to position [438, 0]
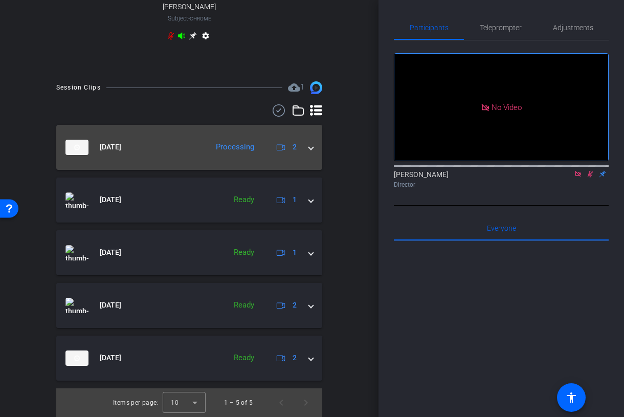
click at [308, 145] on div "Aug 15, 2025 Processing 2" at bounding box center [186, 147] width 243 height 15
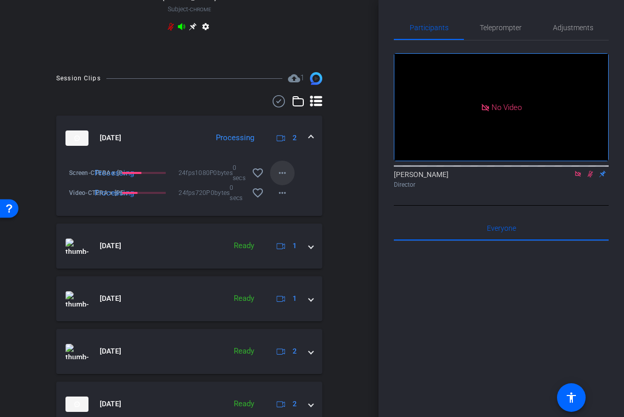
click at [280, 179] on mat-icon "more_horiz" at bounding box center [282, 173] width 12 height 12
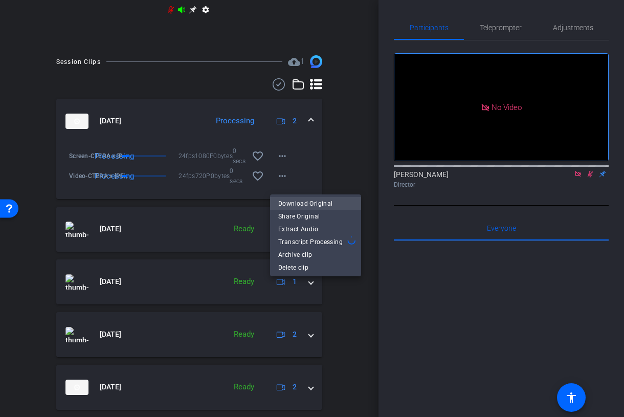
click at [306, 201] on span "Download Original" at bounding box center [315, 203] width 75 height 12
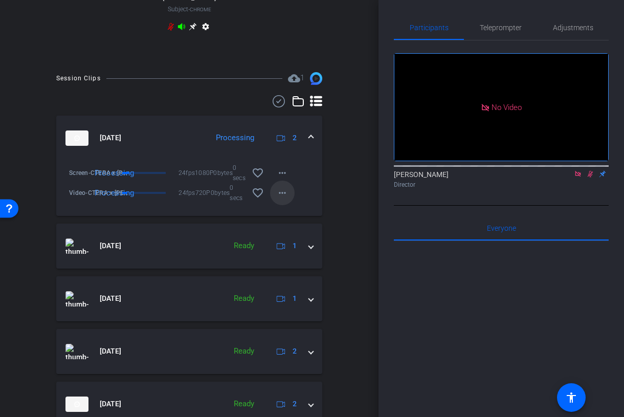
click at [280, 199] on mat-icon "more_horiz" at bounding box center [282, 193] width 12 height 12
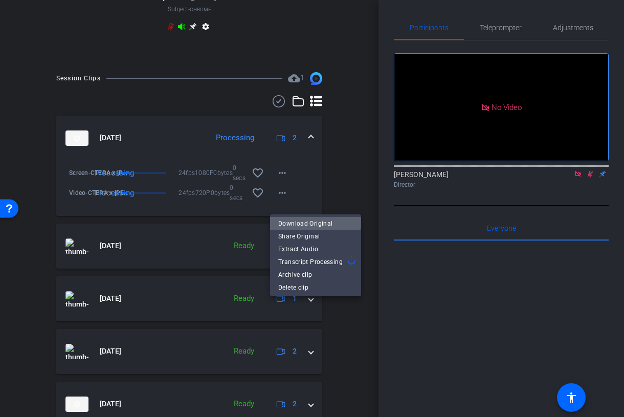
click at [315, 221] on span "Download Original" at bounding box center [315, 223] width 75 height 12
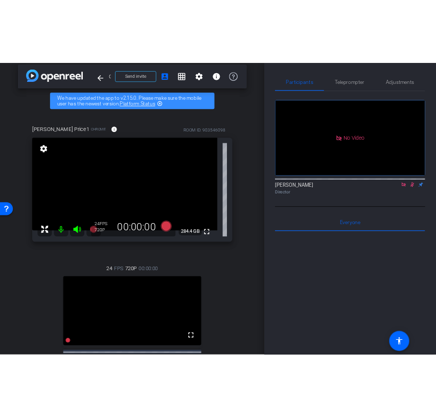
scroll to position [0, 0]
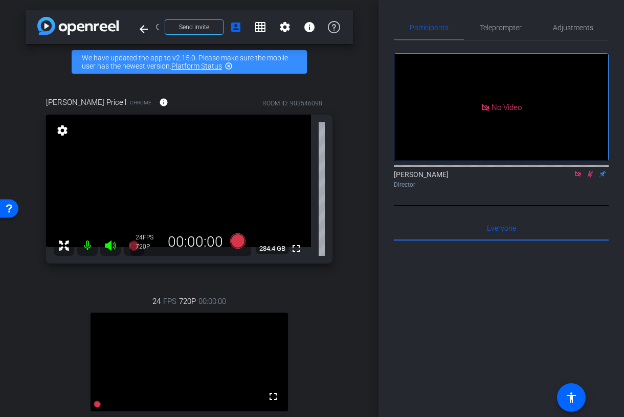
click at [587, 170] on icon at bounding box center [590, 173] width 8 height 7
click at [578, 171] on icon at bounding box center [578, 174] width 6 height 6
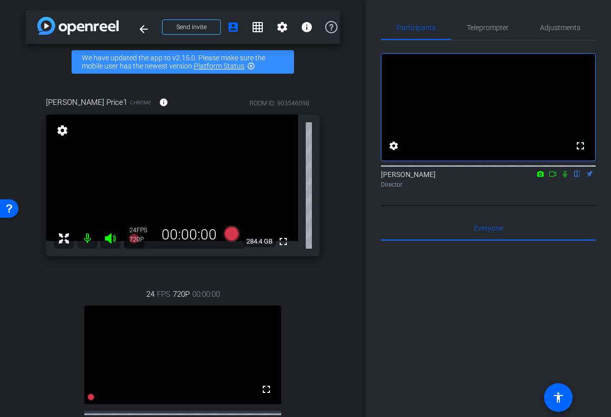
click at [553, 178] on mat-icon at bounding box center [552, 173] width 12 height 9
click at [227, 236] on icon at bounding box center [230, 233] width 15 height 15
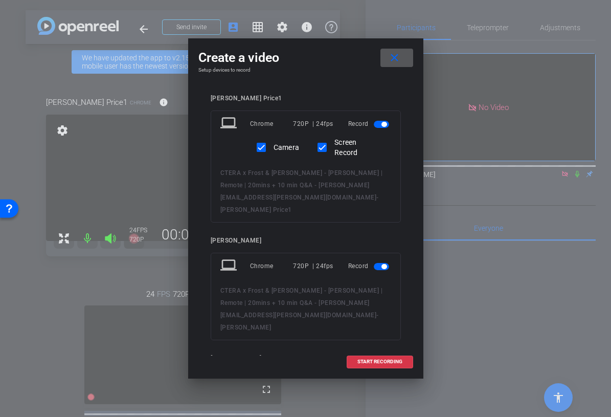
click at [378, 263] on span "button" at bounding box center [381, 266] width 15 height 7
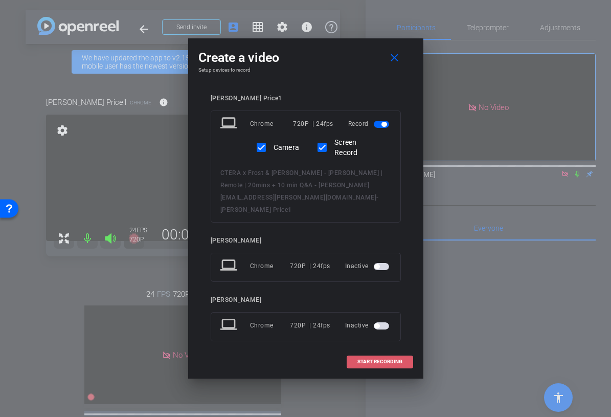
click at [369, 359] on span "START RECORDING" at bounding box center [379, 361] width 45 height 5
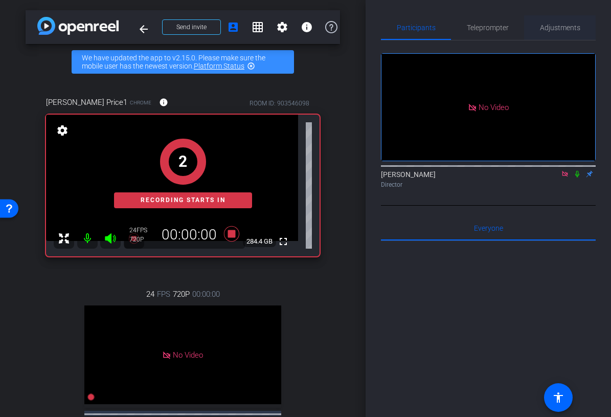
click at [579, 28] on span "Adjustments" at bounding box center [560, 27] width 40 height 7
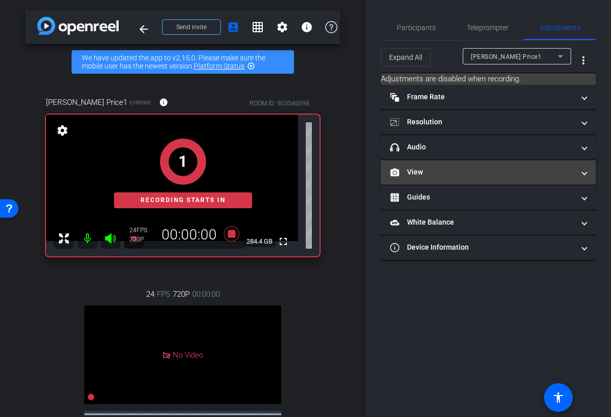
click at [478, 172] on mat-panel-title "View" at bounding box center [482, 172] width 184 height 11
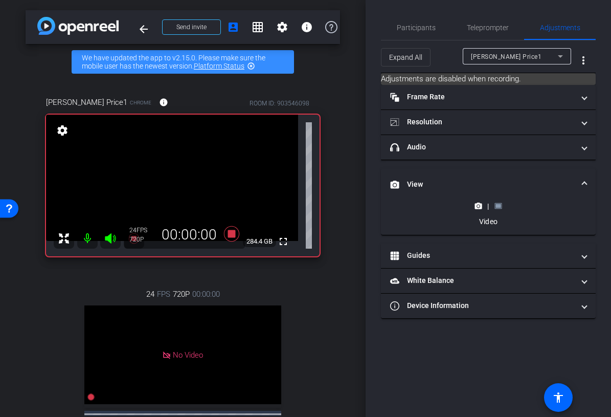
click at [498, 208] on icon at bounding box center [497, 206] width 7 height 6
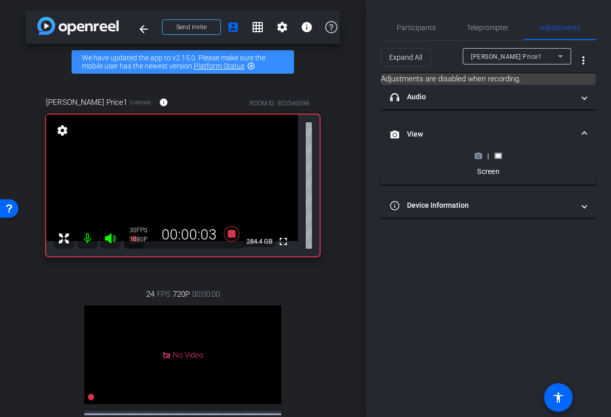
click at [480, 157] on icon at bounding box center [478, 156] width 7 height 6
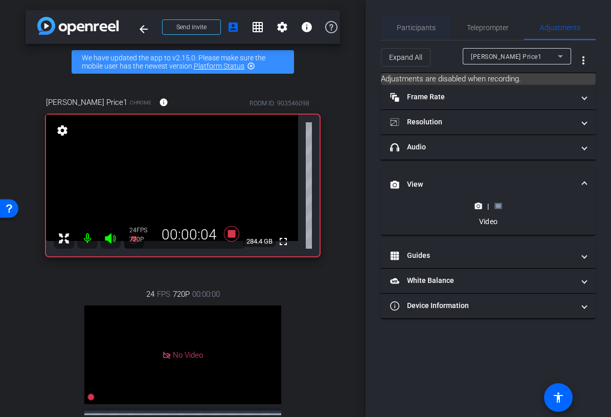
click at [423, 29] on span "Participants" at bounding box center [416, 27] width 39 height 7
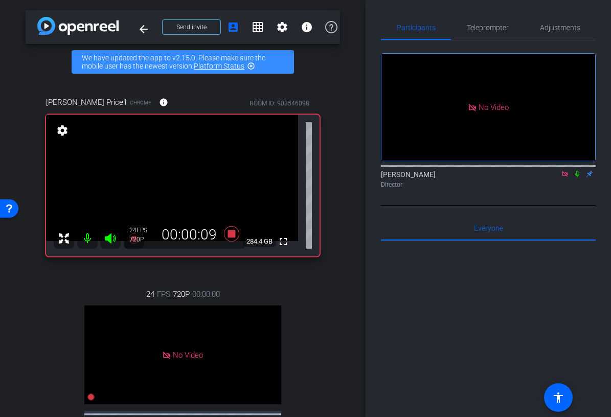
click at [578, 170] on icon at bounding box center [577, 173] width 8 height 7
click at [579, 170] on icon at bounding box center [577, 173] width 8 height 7
click at [554, 35] on span "Adjustments" at bounding box center [560, 27] width 40 height 25
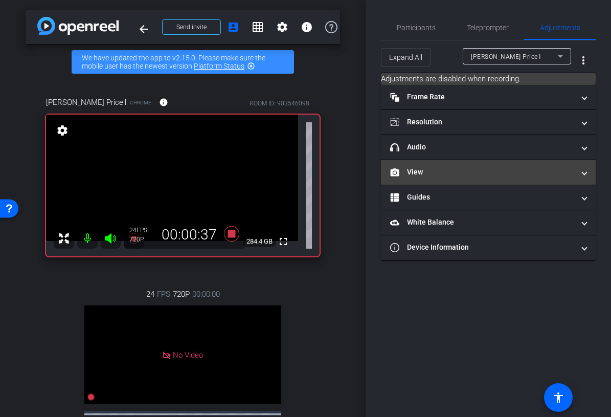
click at [487, 179] on mat-expansion-panel-header "View" at bounding box center [488, 172] width 215 height 25
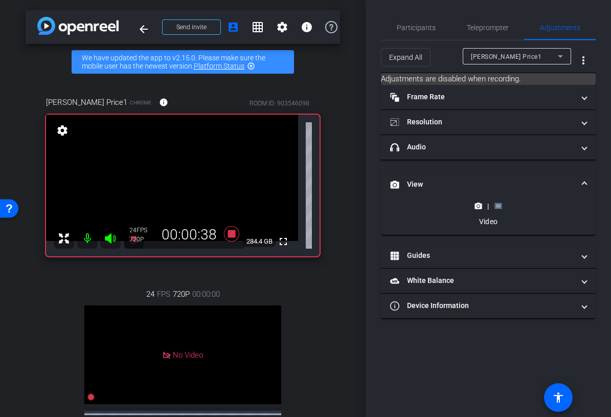
click at [500, 203] on icon at bounding box center [497, 206] width 7 height 6
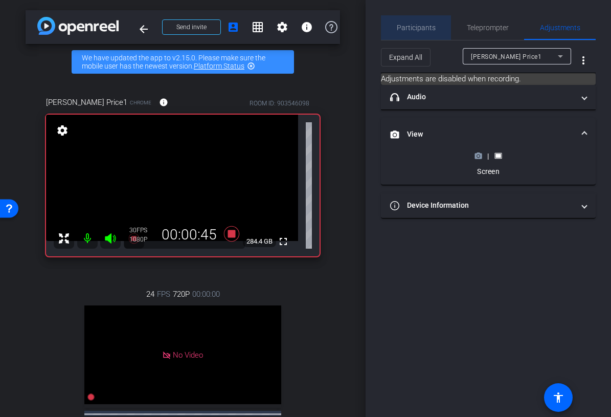
click at [417, 31] on span "Participants" at bounding box center [416, 27] width 39 height 7
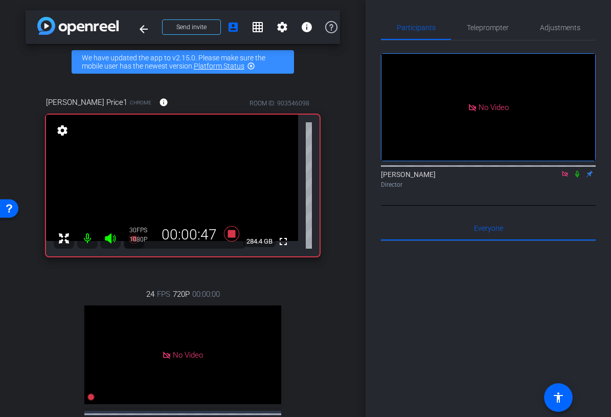
click at [562, 170] on icon at bounding box center [565, 173] width 8 height 7
click at [552, 177] on icon at bounding box center [552, 173] width 8 height 7
click at [575, 177] on icon at bounding box center [577, 173] width 8 height 7
click at [560, 29] on span "Adjustments" at bounding box center [560, 27] width 40 height 7
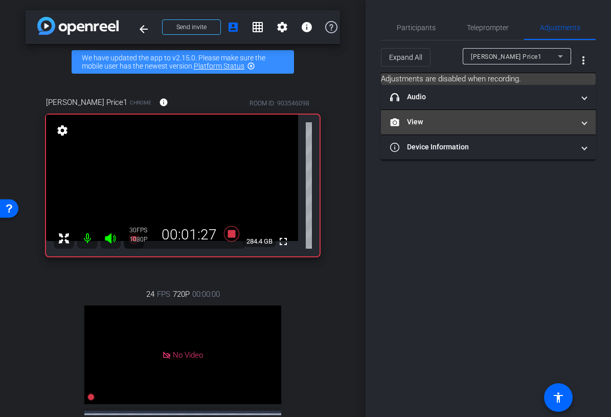
click at [483, 123] on mat-panel-title "View" at bounding box center [482, 122] width 184 height 11
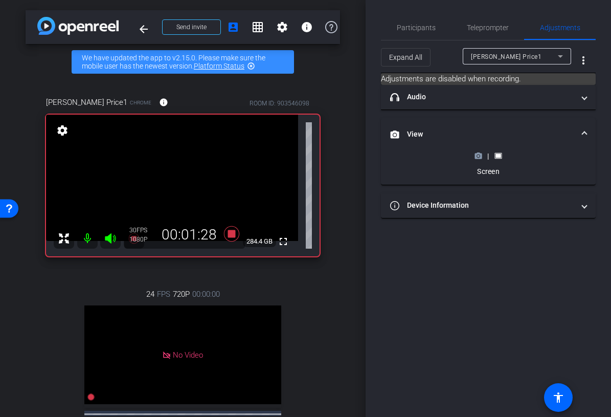
click at [481, 158] on icon at bounding box center [478, 156] width 7 height 6
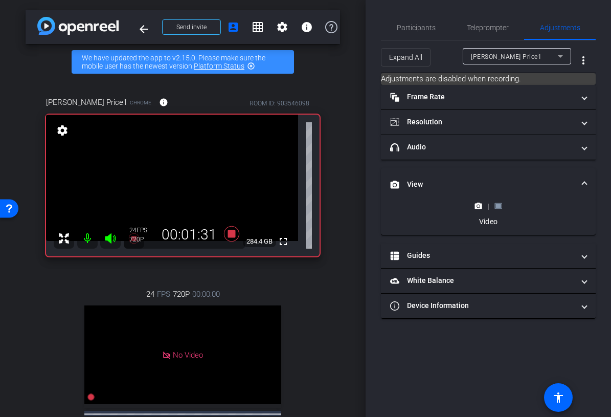
click at [495, 209] on icon at bounding box center [498, 206] width 8 height 8
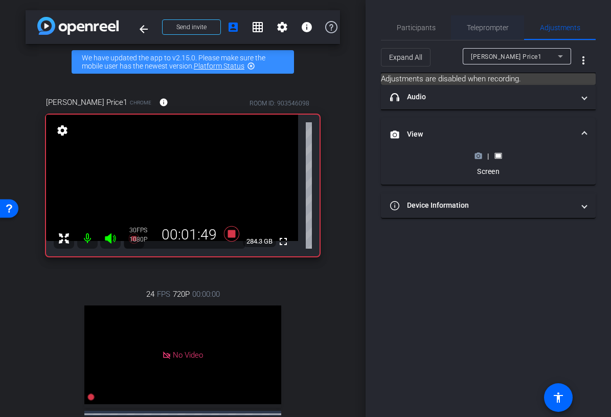
click at [483, 30] on span "Teleprompter" at bounding box center [488, 27] width 42 height 7
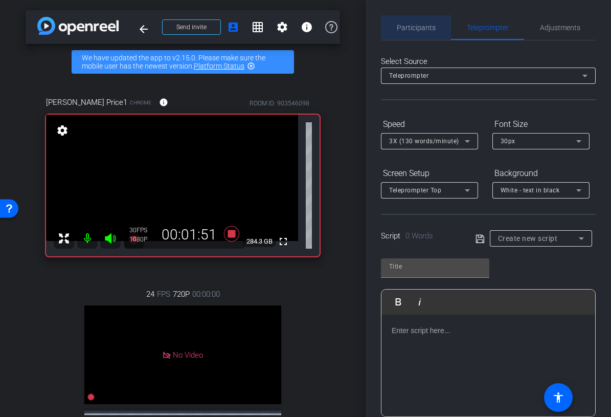
click at [427, 29] on span "Participants" at bounding box center [416, 27] width 39 height 7
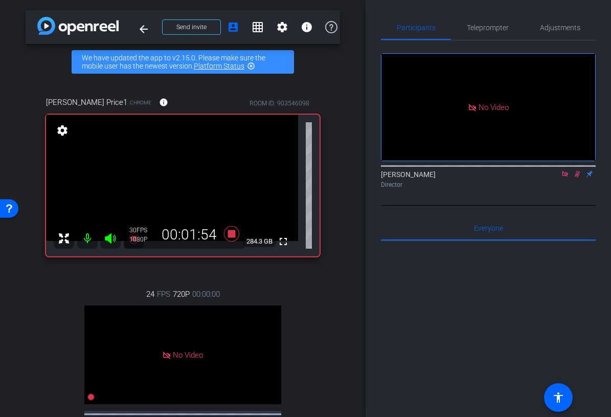
click at [578, 170] on icon at bounding box center [577, 173] width 8 height 7
click at [578, 171] on icon at bounding box center [577, 174] width 4 height 7
click at [547, 26] on span "Adjustments" at bounding box center [560, 27] width 40 height 7
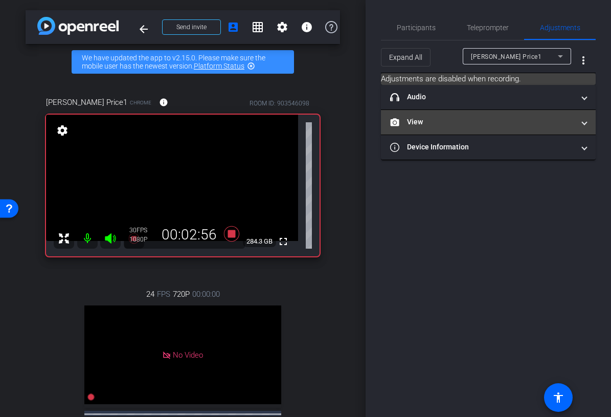
click at [494, 118] on mat-panel-title "View" at bounding box center [482, 122] width 184 height 11
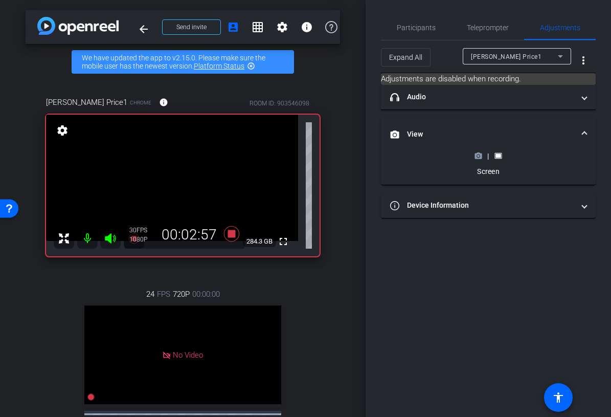
click at [479, 156] on icon at bounding box center [478, 156] width 8 height 8
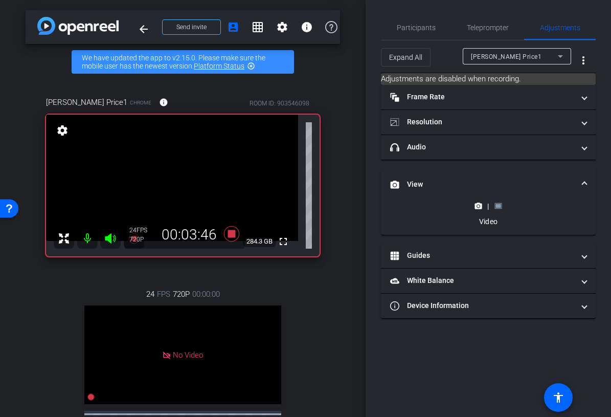
click at [497, 206] on rect at bounding box center [498, 206] width 6 height 4
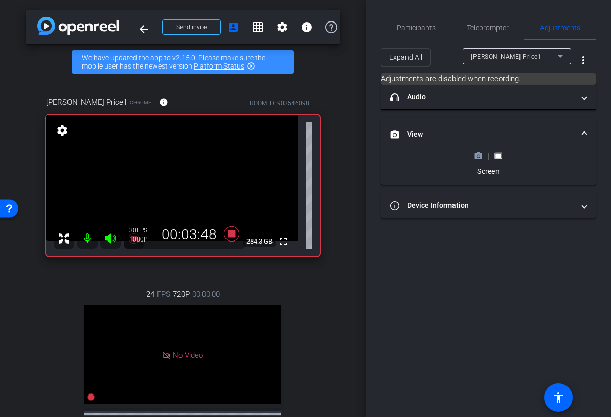
click at [479, 158] on icon at bounding box center [478, 156] width 7 height 6
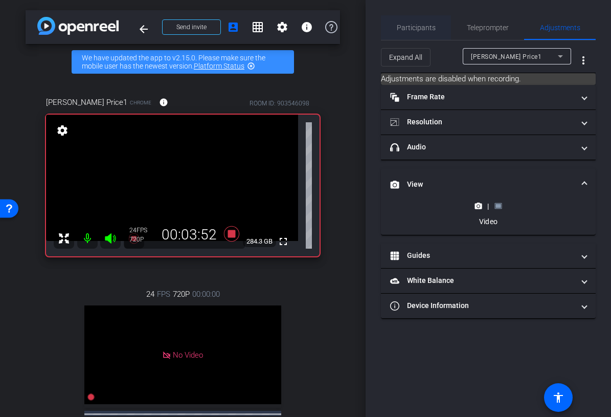
click at [422, 25] on span "Participants" at bounding box center [416, 27] width 39 height 7
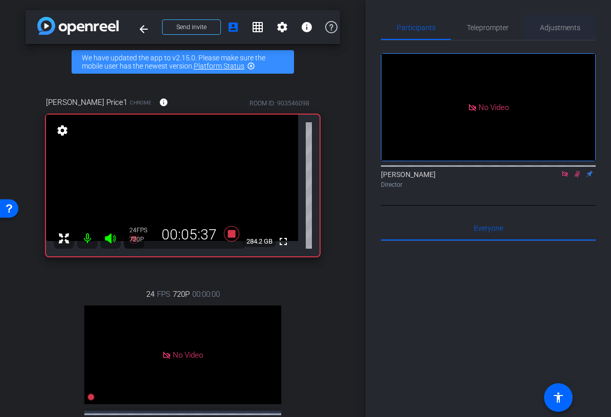
click at [561, 26] on span "Adjustments" at bounding box center [560, 27] width 40 height 7
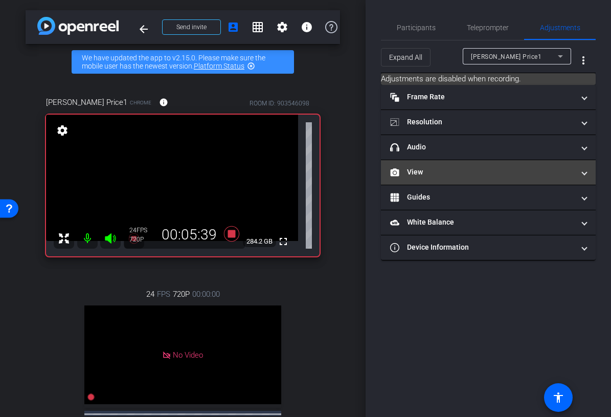
click at [512, 182] on mat-expansion-panel-header "View" at bounding box center [488, 172] width 215 height 25
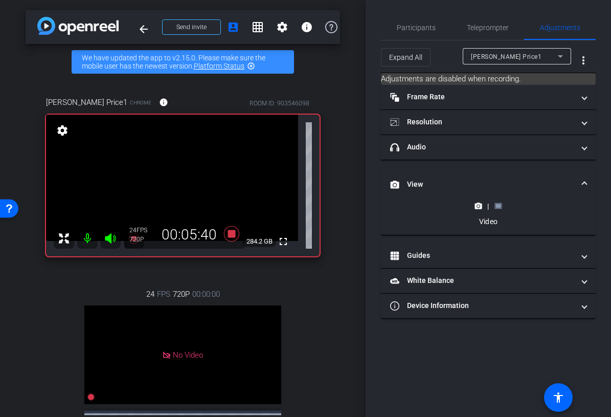
click at [495, 206] on icon at bounding box center [498, 206] width 8 height 8
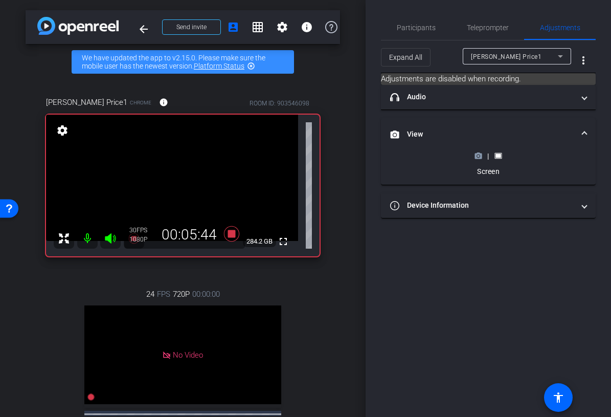
click at [479, 160] on div "|" at bounding box center [487, 156] width 37 height 10
click at [479, 158] on icon at bounding box center [478, 156] width 7 height 6
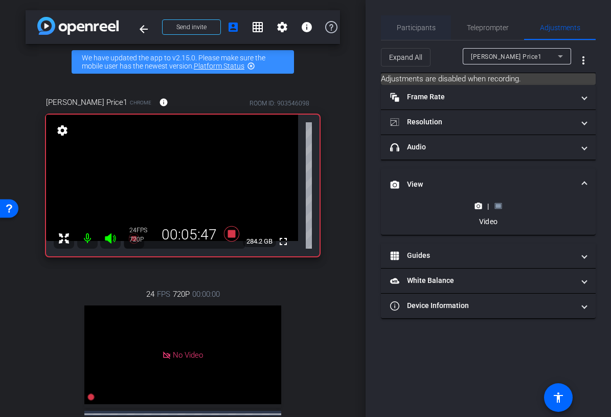
click at [414, 33] on span "Participants" at bounding box center [416, 27] width 39 height 25
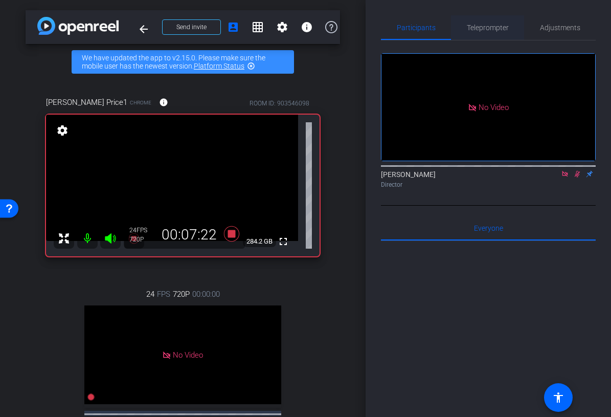
click at [512, 36] on div "Teleprompter" at bounding box center [487, 27] width 73 height 25
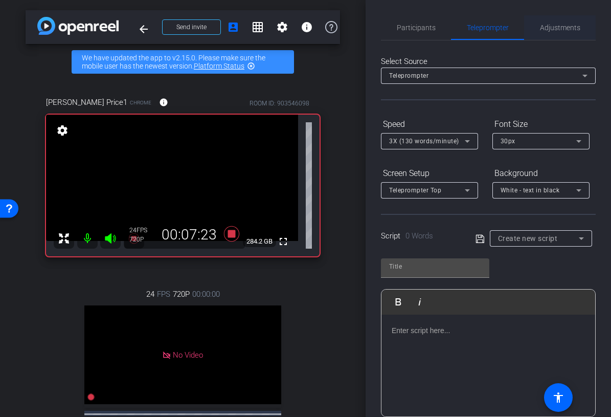
click at [535, 34] on div "Adjustments" at bounding box center [560, 27] width 72 height 25
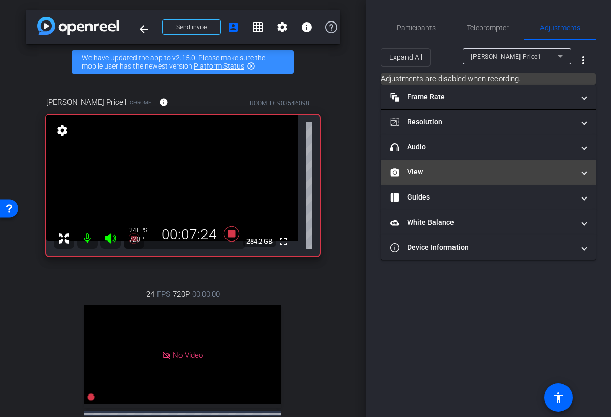
click at [485, 175] on mat-panel-title "View" at bounding box center [482, 172] width 184 height 11
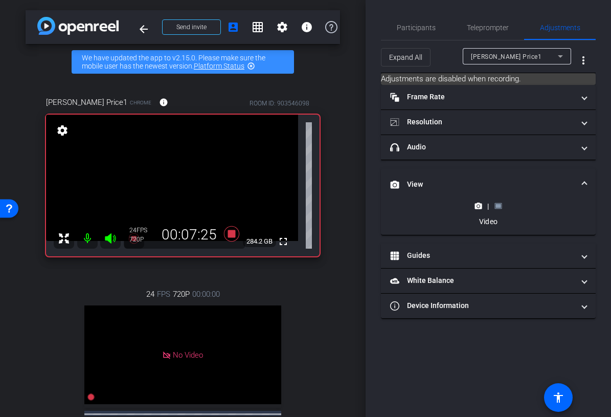
click at [497, 205] on rect at bounding box center [498, 206] width 6 height 4
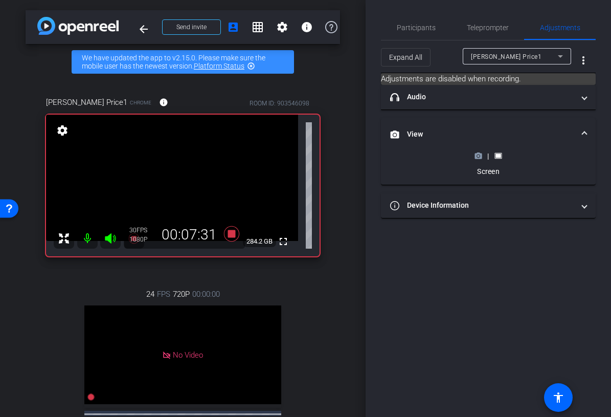
click at [477, 158] on icon at bounding box center [478, 156] width 7 height 6
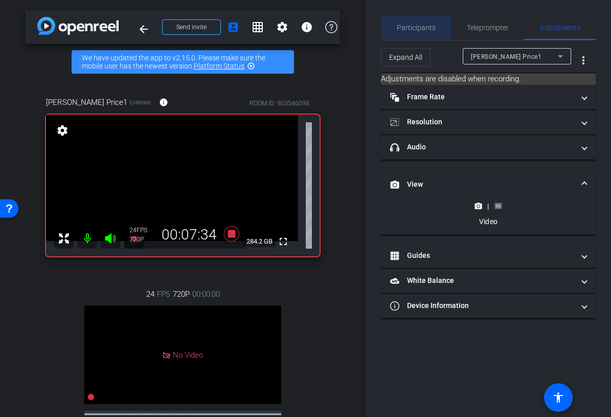
click at [416, 30] on span "Participants" at bounding box center [416, 27] width 39 height 7
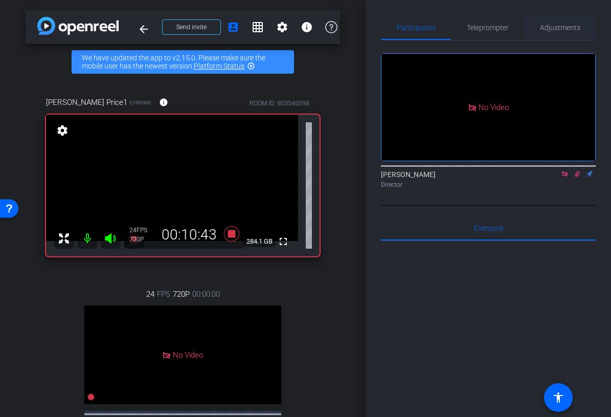
click at [559, 28] on span "Adjustments" at bounding box center [560, 27] width 40 height 7
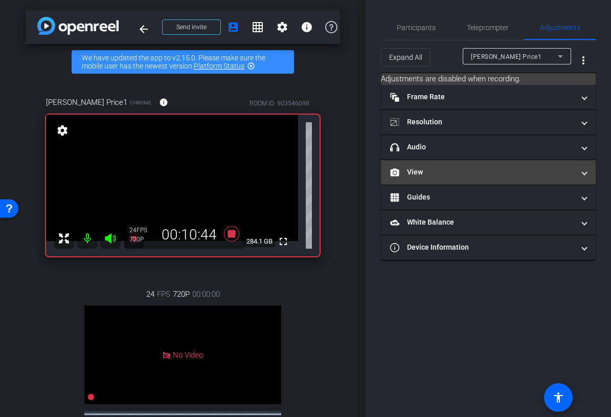
click at [457, 173] on mat-panel-title "View" at bounding box center [482, 172] width 184 height 11
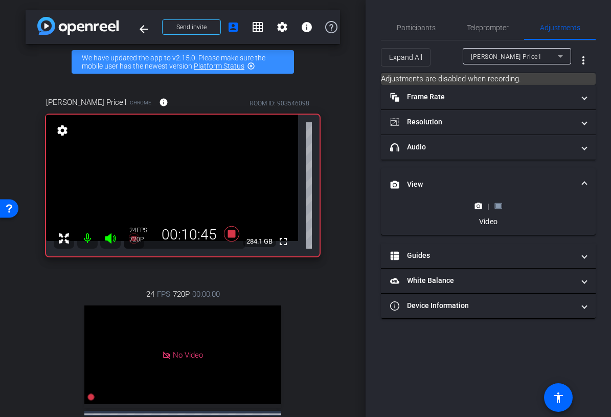
click at [500, 204] on rect at bounding box center [498, 206] width 6 height 4
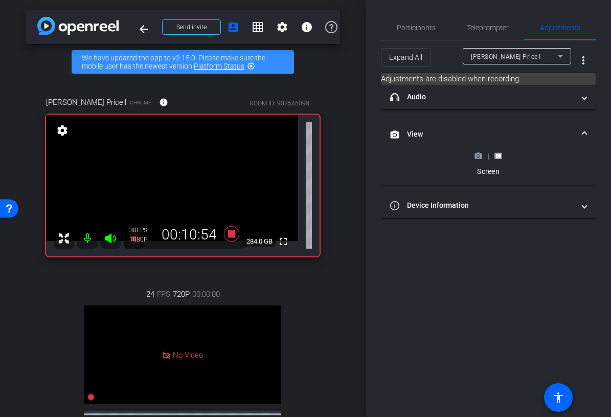
click at [477, 157] on icon at bounding box center [478, 156] width 8 height 8
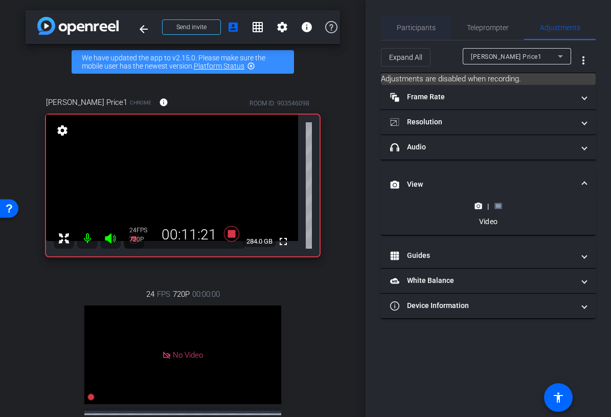
click at [409, 33] on span "Participants" at bounding box center [416, 27] width 39 height 25
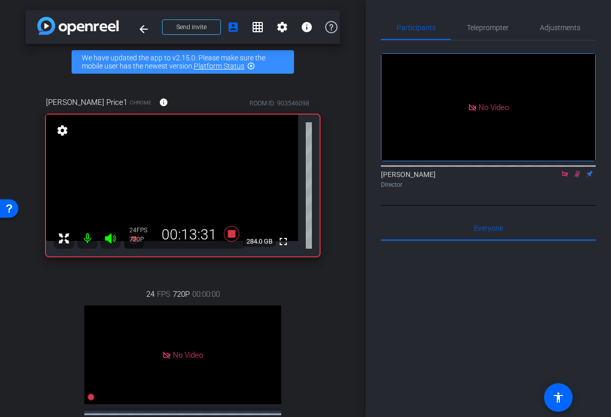
click at [577, 171] on icon at bounding box center [578, 174] width 6 height 7
click at [547, 30] on span "Adjustments" at bounding box center [560, 27] width 40 height 7
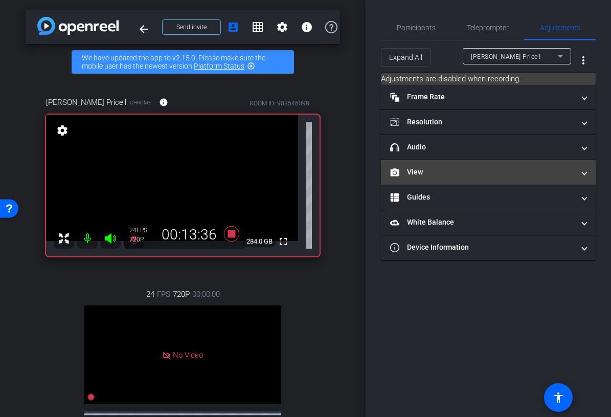
click at [450, 168] on mat-panel-title "View" at bounding box center [482, 172] width 184 height 11
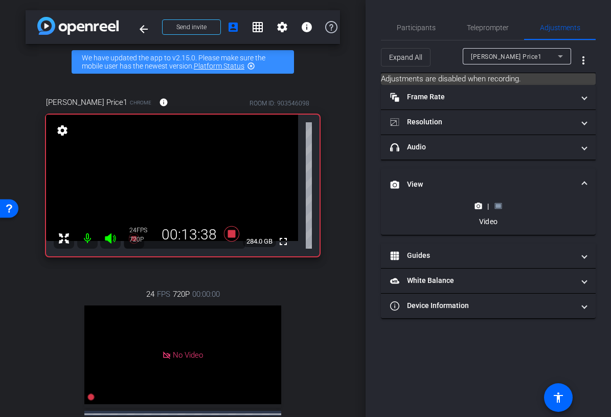
click at [498, 206] on rect at bounding box center [498, 206] width 6 height 4
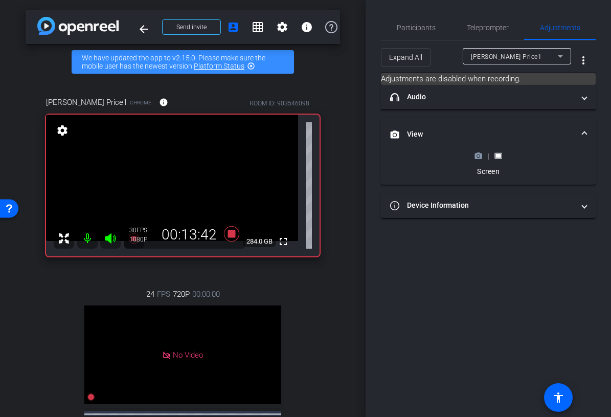
click at [477, 158] on icon at bounding box center [478, 156] width 7 height 6
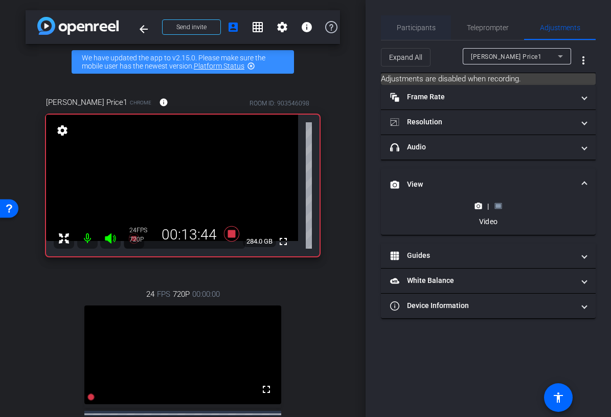
click at [403, 32] on span "Participants" at bounding box center [416, 27] width 39 height 25
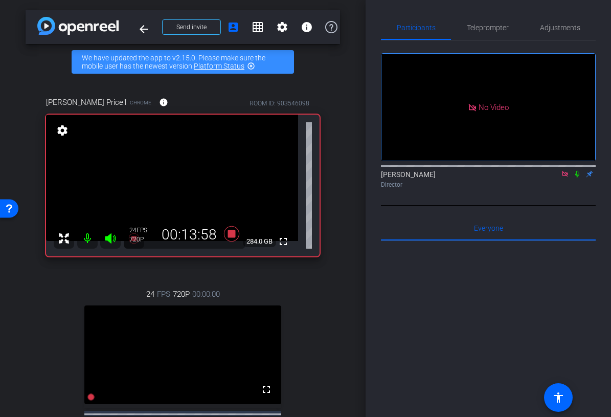
click at [566, 170] on icon at bounding box center [565, 173] width 8 height 7
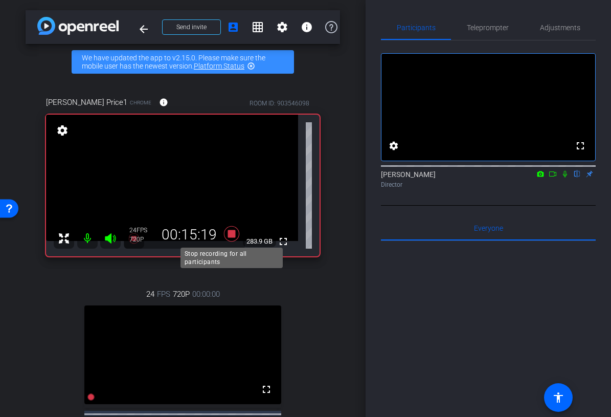
click at [227, 232] on icon at bounding box center [231, 233] width 25 height 18
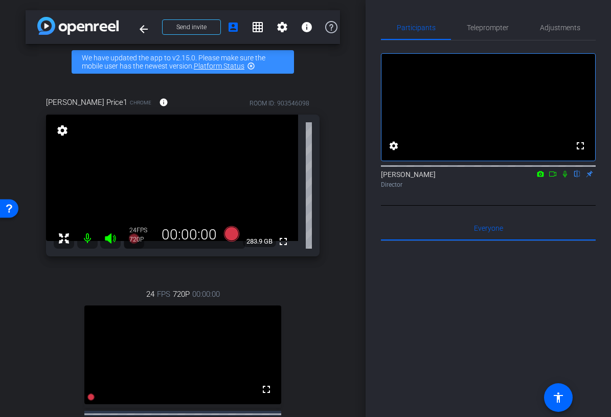
click at [323, 334] on div "Karyn Price1 Chrome info ROOM ID: 903546098 fullscreen settings 283.9 GB 24 FPS…" at bounding box center [183, 286] width 314 height 413
click at [570, 27] on span "Adjustments" at bounding box center [560, 27] width 40 height 7
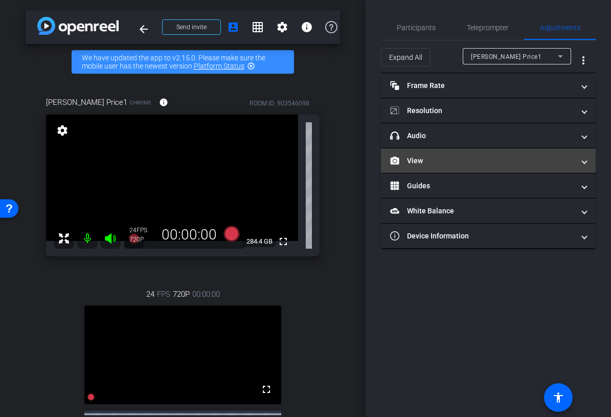
click at [442, 157] on mat-panel-title "View" at bounding box center [482, 160] width 184 height 11
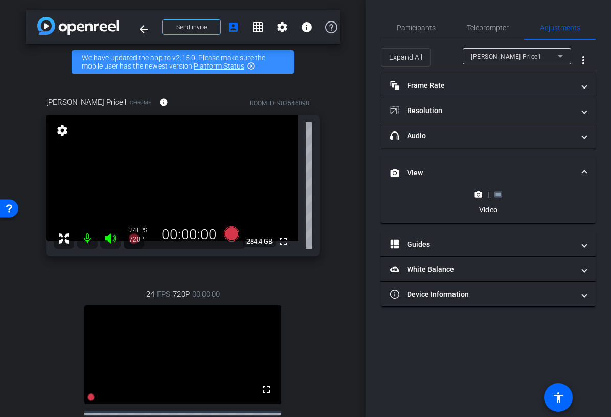
click at [499, 194] on rect at bounding box center [498, 194] width 6 height 4
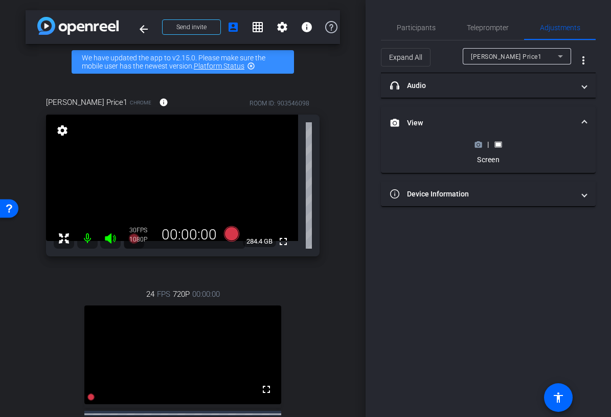
click at [481, 149] on div "|" at bounding box center [487, 144] width 37 height 10
click at [480, 146] on icon at bounding box center [478, 145] width 7 height 6
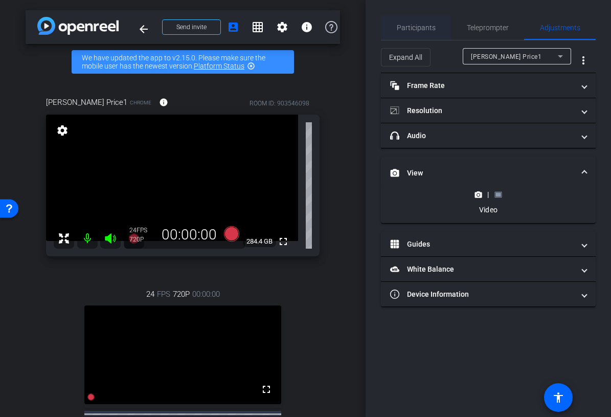
click at [407, 29] on span "Participants" at bounding box center [416, 27] width 39 height 7
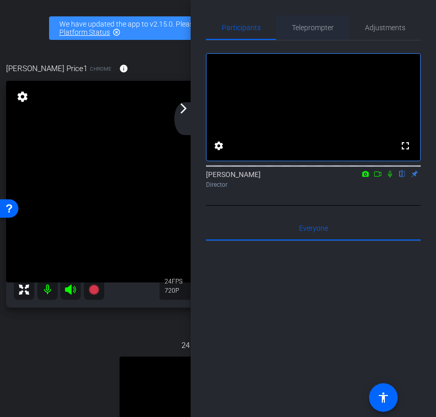
click at [298, 21] on span "Teleprompter" at bounding box center [313, 27] width 42 height 25
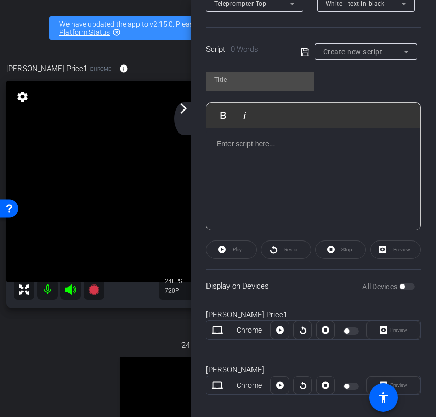
scroll to position [197, 0]
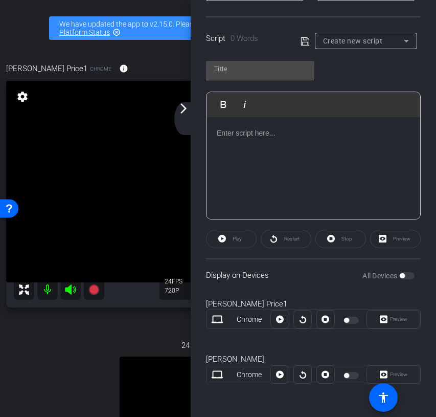
click at [236, 141] on div at bounding box center [313, 168] width 214 height 102
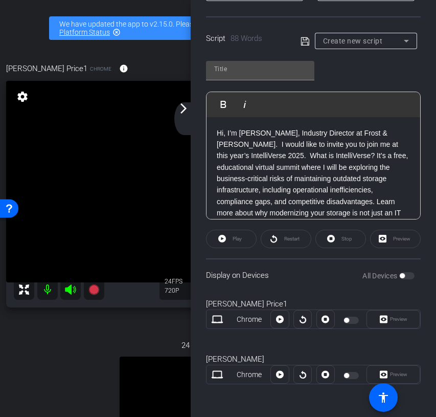
scroll to position [22, 0]
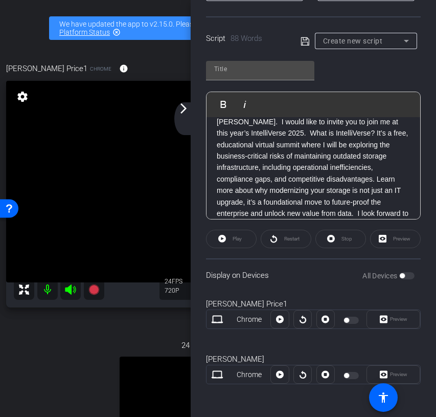
click at [337, 282] on div "Display on Devices All Devices" at bounding box center [313, 274] width 215 height 33
click at [305, 40] on icon at bounding box center [305, 41] width 9 height 12
type input "Default title 3913"
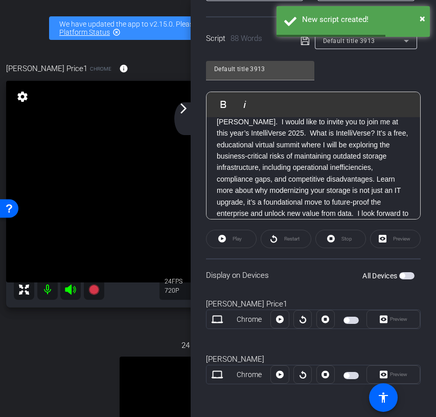
click at [350, 320] on span "button" at bounding box center [350, 319] width 15 height 7
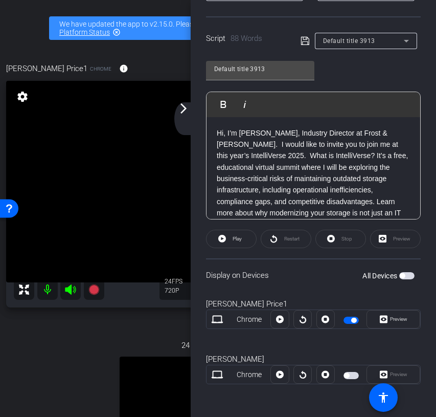
click at [185, 110] on mat-icon "arrow_forward_ios" at bounding box center [183, 108] width 12 height 12
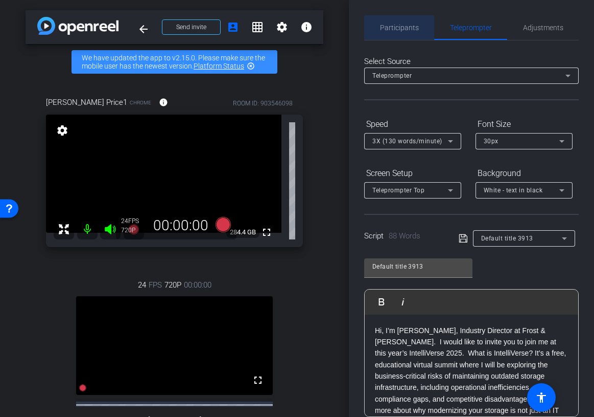
click at [397, 21] on span "Participants" at bounding box center [399, 27] width 39 height 25
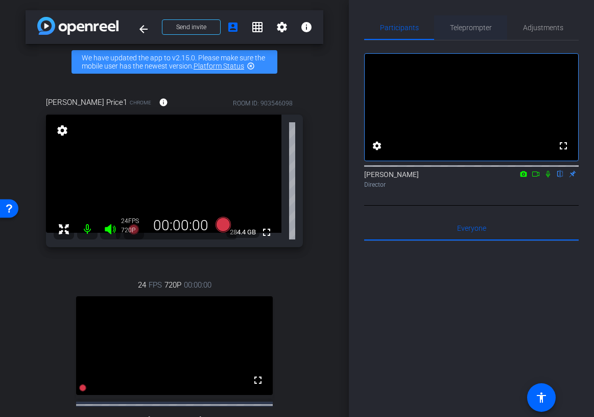
click at [470, 26] on span "Teleprompter" at bounding box center [471, 27] width 42 height 7
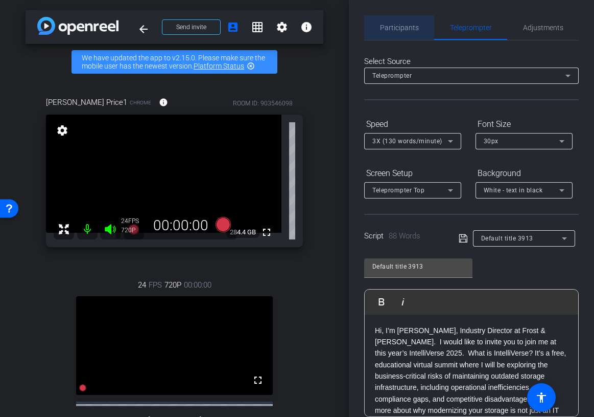
click at [405, 29] on span "Participants" at bounding box center [399, 27] width 39 height 7
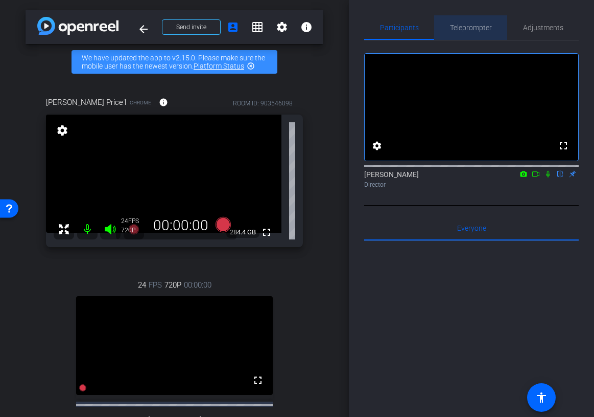
click at [466, 35] on span "Teleprompter" at bounding box center [471, 27] width 42 height 25
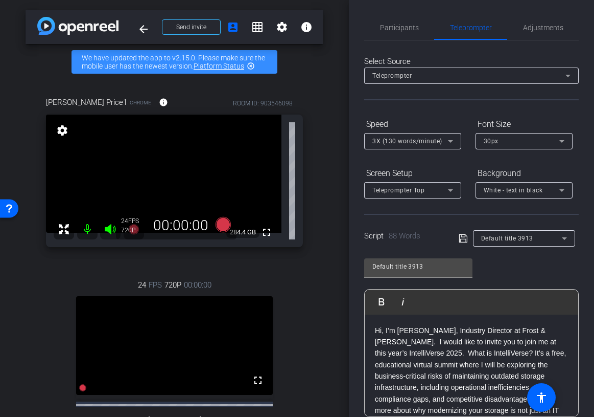
click at [322, 238] on div "Karyn Price1 Chrome info ROOM ID: 903546098 fullscreen settings 284.4 GB 24 FPS…" at bounding box center [175, 282] width 298 height 404
click at [406, 36] on span "Participants" at bounding box center [399, 27] width 39 height 25
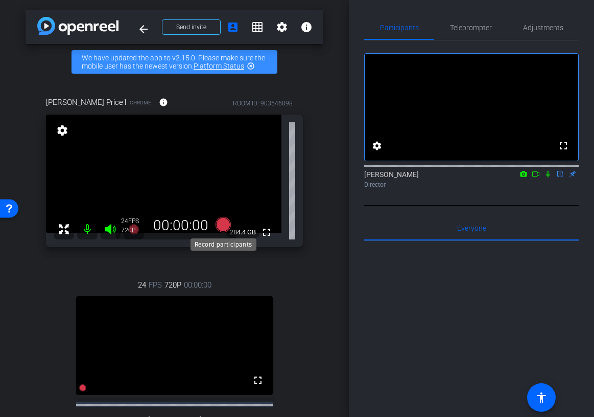
click at [221, 227] on icon at bounding box center [222, 224] width 15 height 15
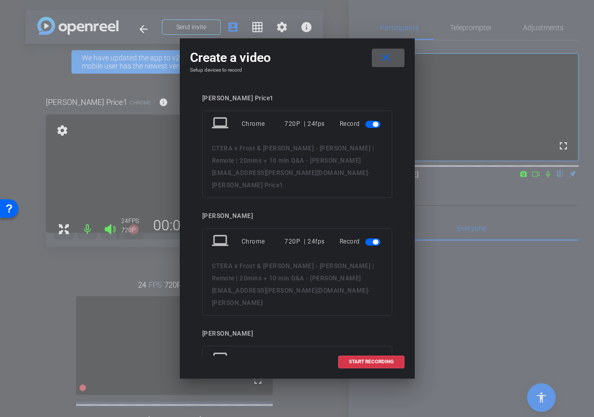
click at [375, 239] on span "button" at bounding box center [375, 241] width 5 height 5
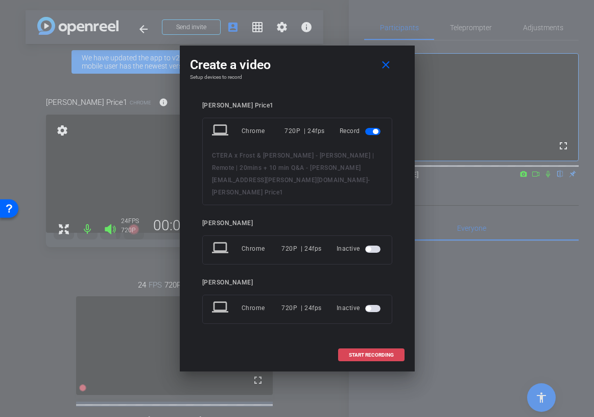
click at [357, 352] on span "START RECORDING" at bounding box center [371, 354] width 45 height 5
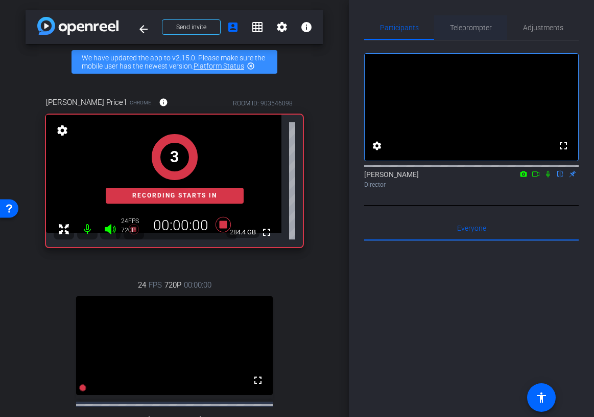
click at [469, 26] on span "Teleprompter" at bounding box center [471, 27] width 42 height 7
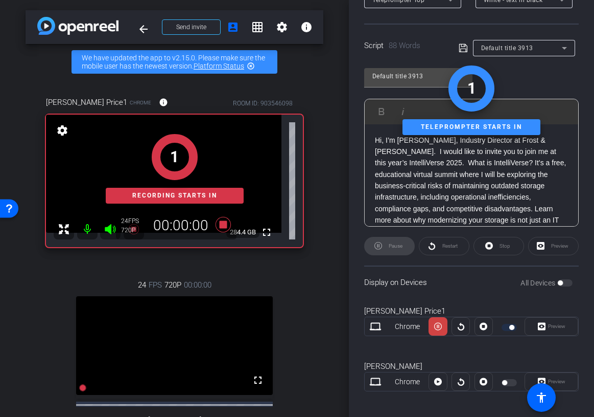
scroll to position [197, 0]
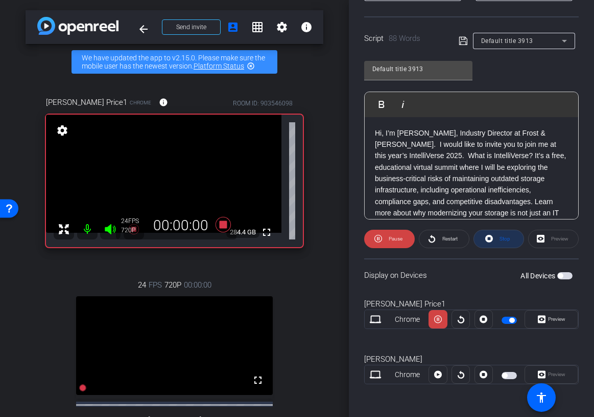
click at [492, 241] on icon at bounding box center [490, 239] width 8 height 8
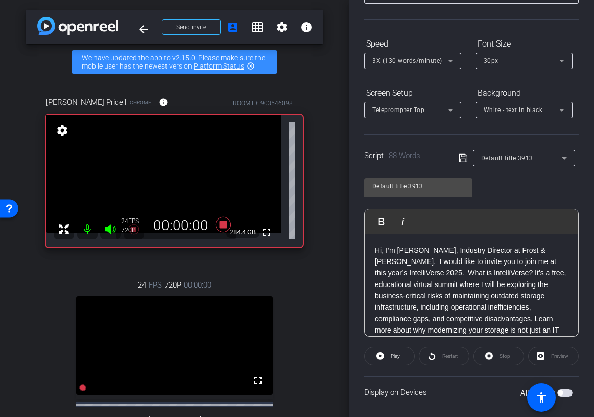
scroll to position [0, 0]
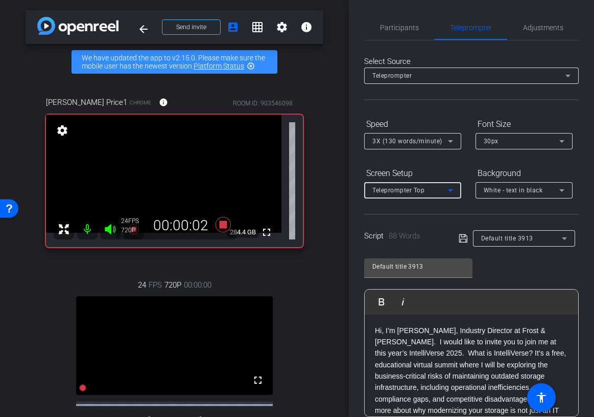
click at [425, 186] on div "Teleprompter Top" at bounding box center [411, 189] width 76 height 13
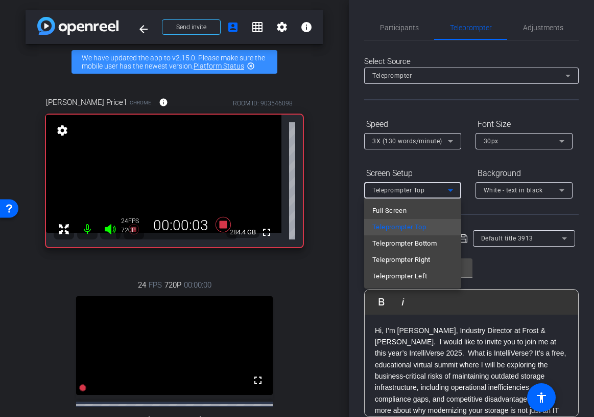
click at [434, 136] on div at bounding box center [297, 208] width 594 height 417
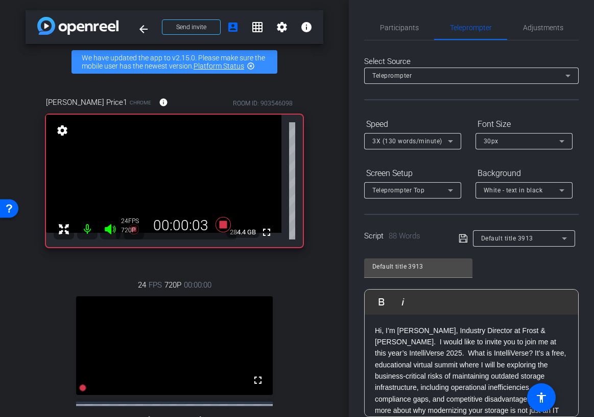
click at [434, 140] on span "3X (130 words/minute)" at bounding box center [408, 140] width 70 height 7
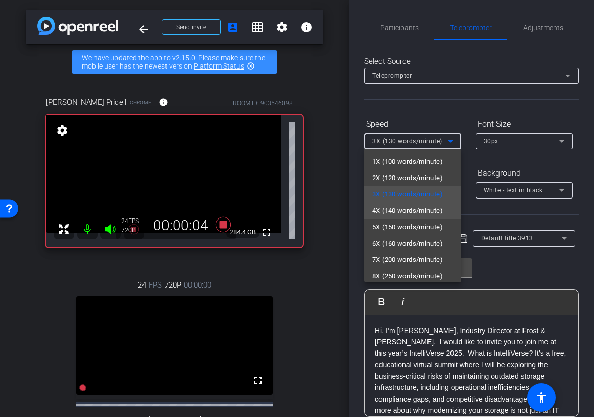
click at [420, 212] on span "4X (140 words/minute)" at bounding box center [408, 210] width 71 height 12
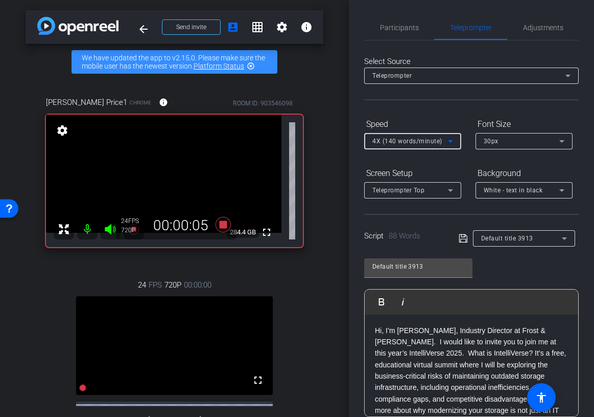
click at [435, 206] on div at bounding box center [412, 203] width 97 height 11
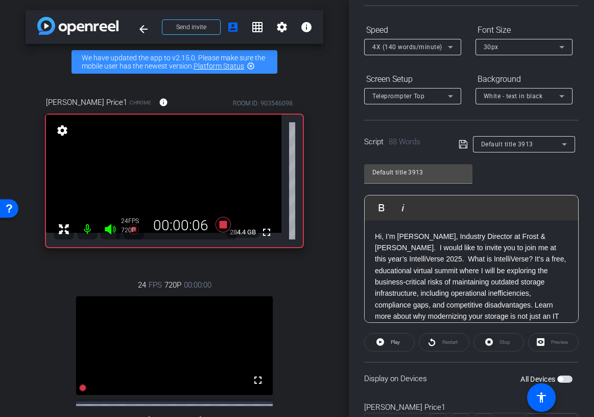
scroll to position [154, 0]
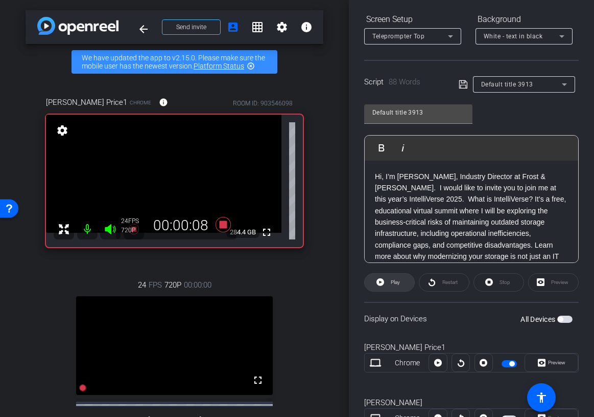
click at [385, 284] on span at bounding box center [390, 282] width 50 height 25
click at [501, 285] on span "Stop" at bounding box center [503, 282] width 13 height 14
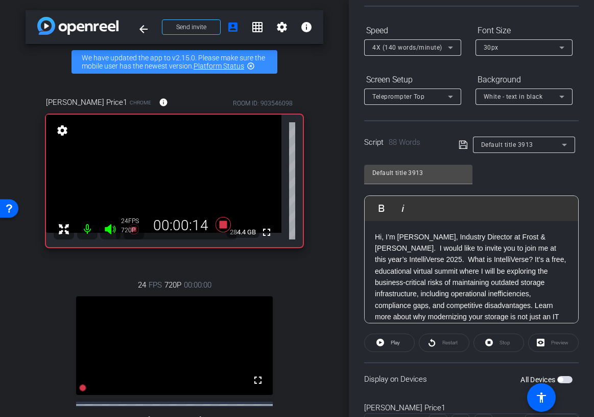
scroll to position [0, 0]
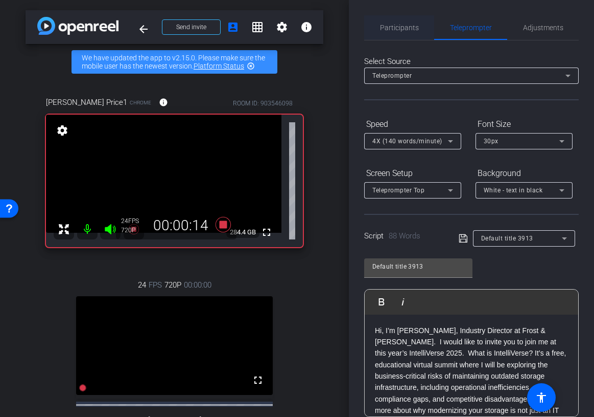
click at [404, 32] on span "Participants" at bounding box center [399, 27] width 39 height 25
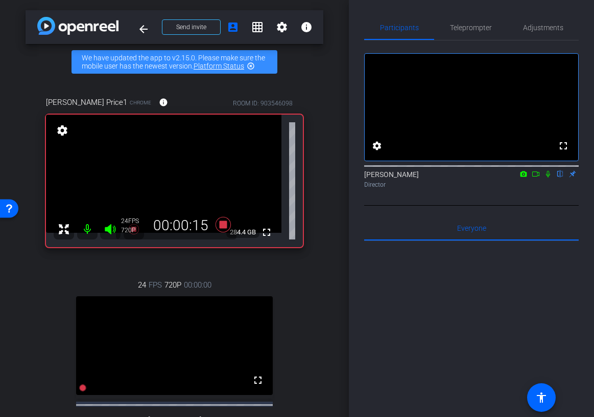
click at [537, 176] on icon at bounding box center [536, 173] width 7 height 5
click at [463, 37] on span "Teleprompter" at bounding box center [471, 27] width 42 height 25
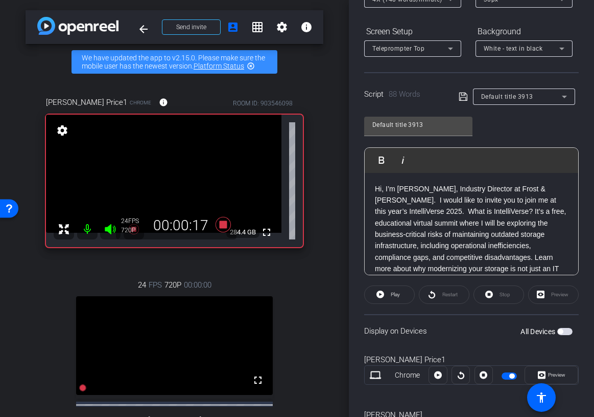
scroll to position [197, 0]
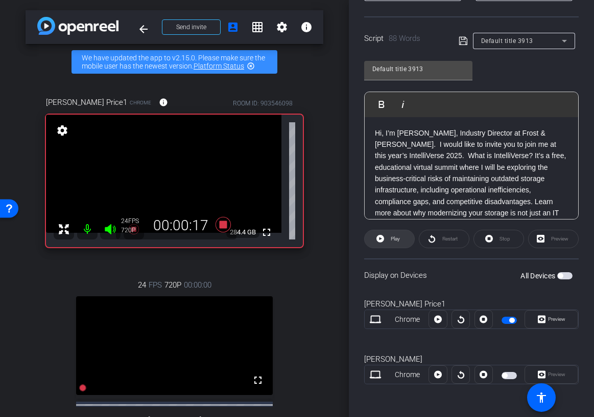
click at [389, 234] on span "Play" at bounding box center [394, 239] width 12 height 14
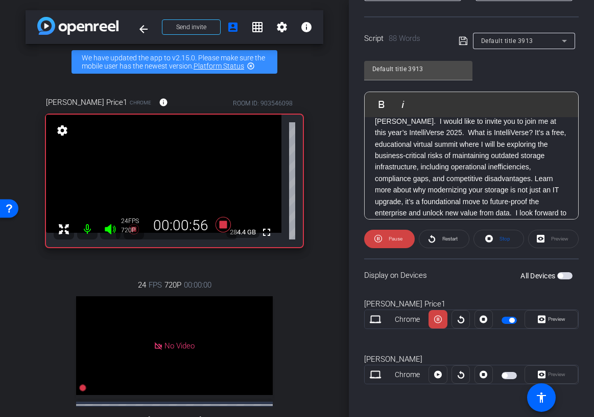
scroll to position [33, 0]
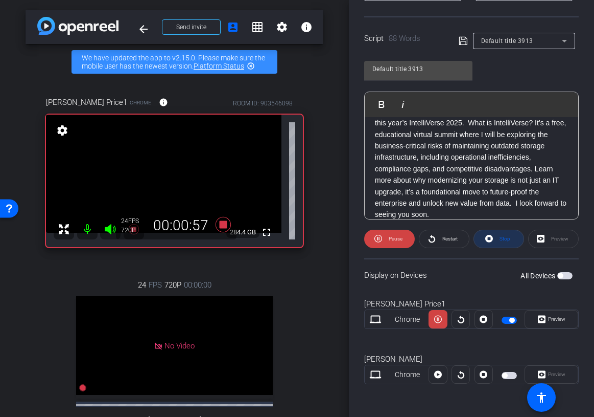
click at [506, 238] on span "Stop" at bounding box center [505, 239] width 11 height 6
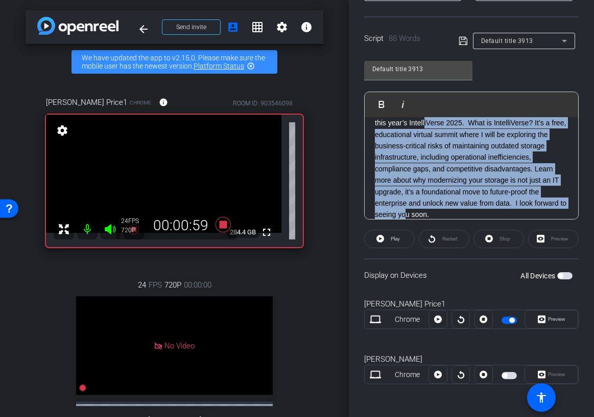
scroll to position [0, 0]
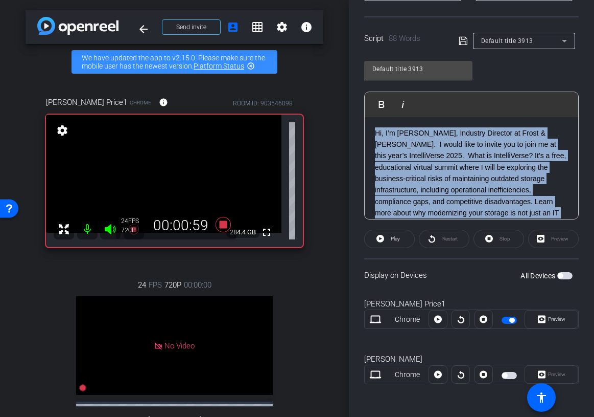
drag, startPoint x: 560, startPoint y: 204, endPoint x: 358, endPoint y: 105, distance: 224.2
click at [358, 105] on div "Participants Teleprompter Adjustments Ariam Eqbe Director Everyone 0 Mark all r…" at bounding box center [471, 208] width 245 height 417
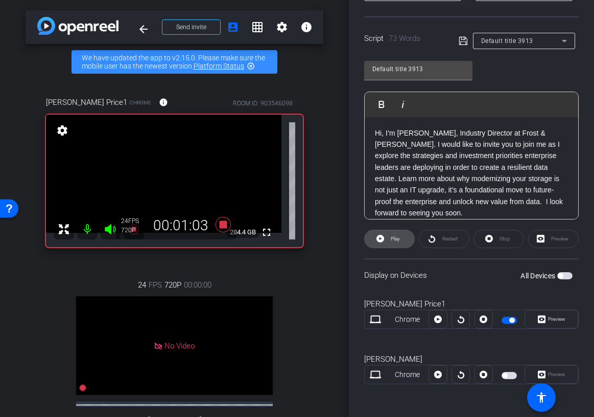
click at [388, 241] on span "Play" at bounding box center [394, 239] width 12 height 14
click at [504, 242] on span "Stop" at bounding box center [503, 239] width 13 height 14
click at [382, 241] on icon at bounding box center [381, 239] width 8 height 8
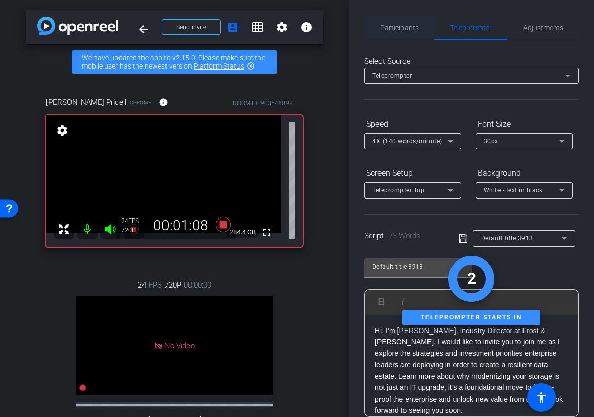
click at [392, 27] on span "Participants" at bounding box center [399, 27] width 39 height 7
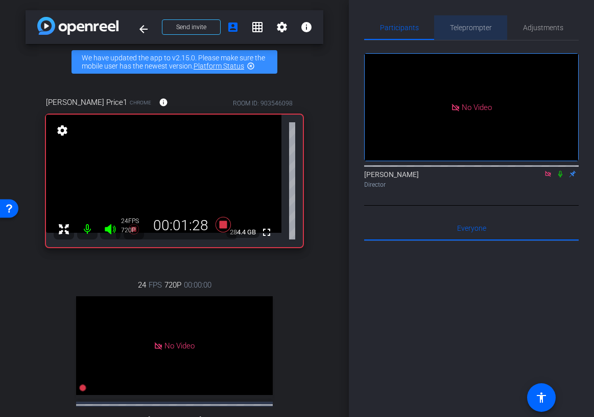
click at [480, 29] on span "Teleprompter" at bounding box center [471, 27] width 42 height 7
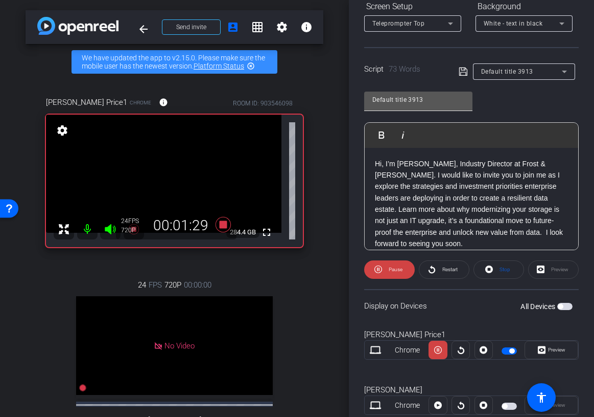
scroll to position [197, 0]
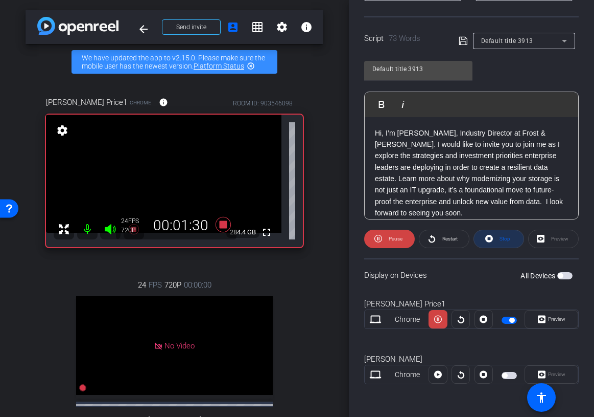
click at [492, 242] on icon at bounding box center [490, 238] width 8 height 13
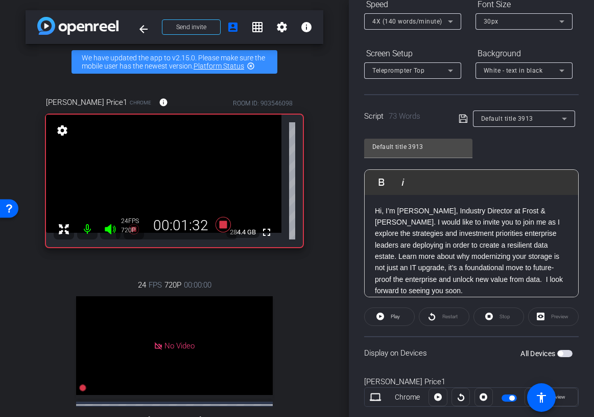
scroll to position [0, 0]
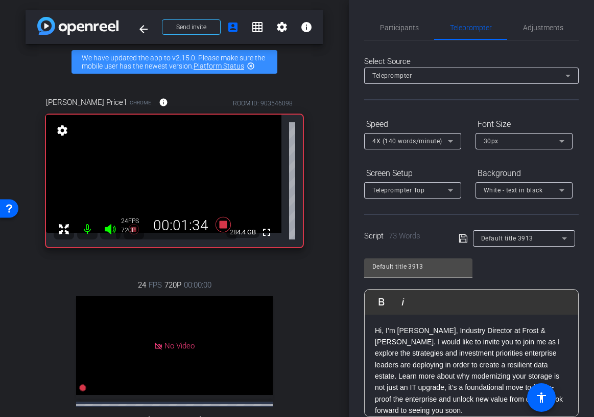
click at [501, 141] on div "30px" at bounding box center [522, 140] width 76 height 13
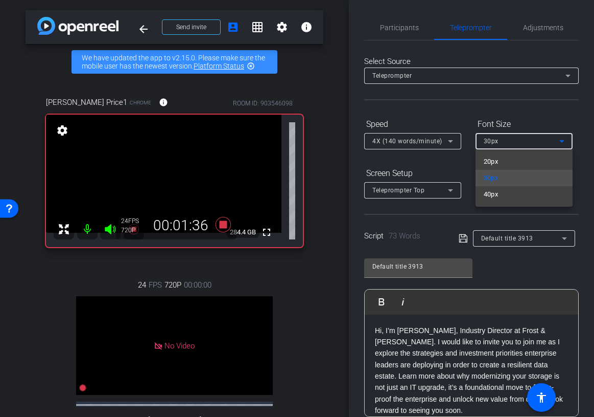
click at [483, 120] on div at bounding box center [297, 208] width 594 height 417
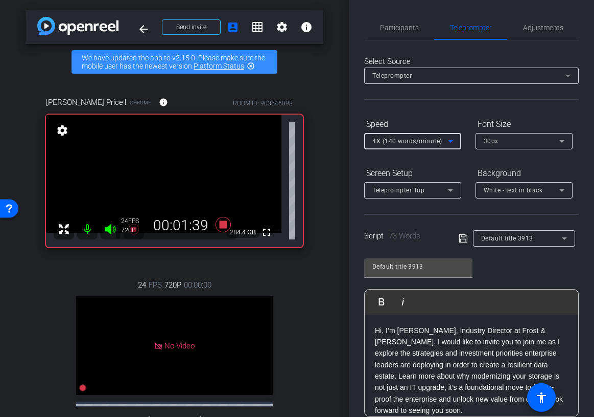
click at [447, 140] on icon at bounding box center [451, 141] width 12 height 12
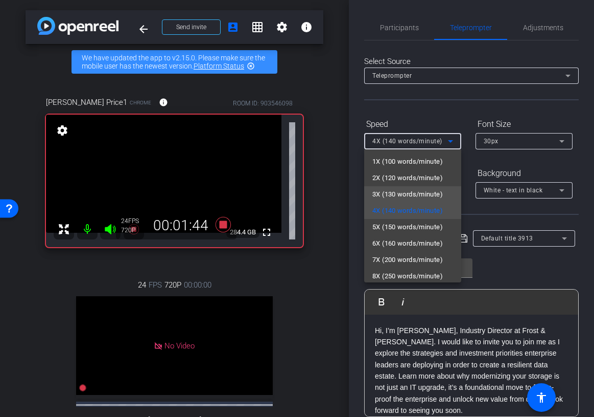
click at [428, 192] on span "3X (130 words/minute)" at bounding box center [408, 194] width 71 height 12
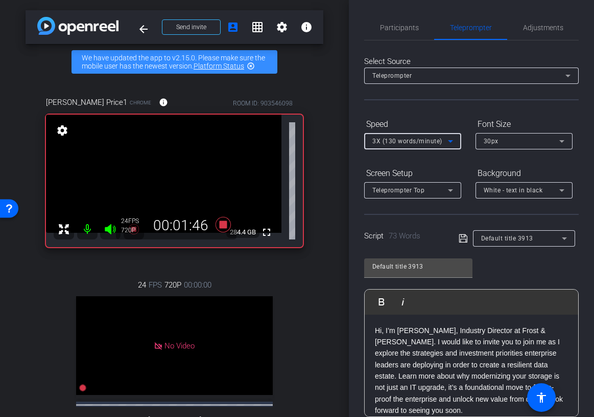
click at [445, 141] on icon at bounding box center [451, 141] width 12 height 12
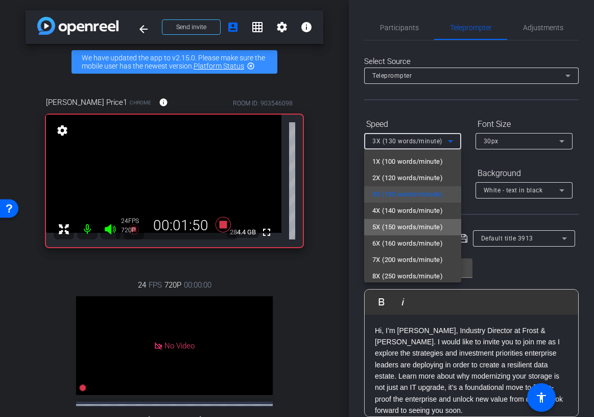
click at [417, 225] on span "5X (150 words/minute)" at bounding box center [408, 227] width 71 height 12
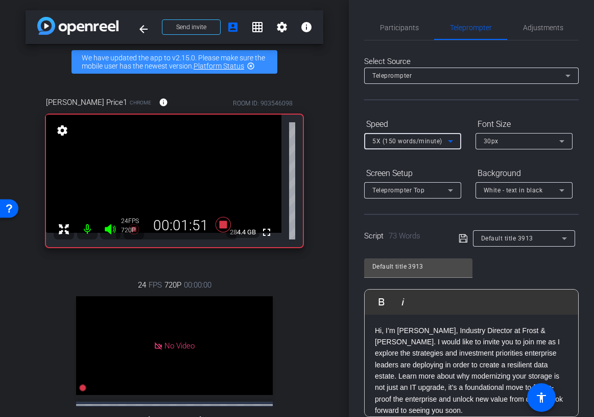
click at [445, 105] on div "Select Source Teleprompter Speed 5X (150 words/minute) Font Size 30px Screen Se…" at bounding box center [471, 319] width 215 height 558
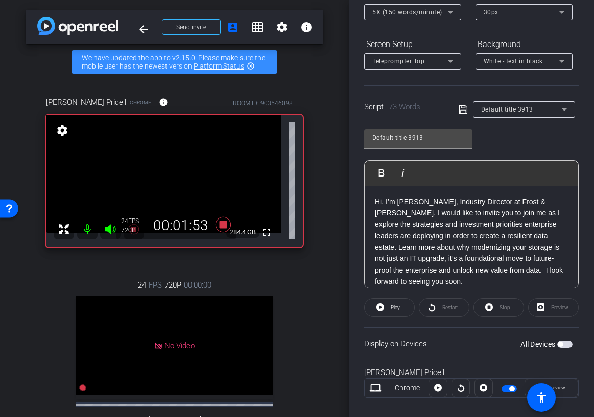
scroll to position [129, 0]
click at [547, 264] on p "Hi, I’m Karyn Price, Industry Director at Frost & Sullivan. I would like to inv…" at bounding box center [471, 240] width 193 height 91
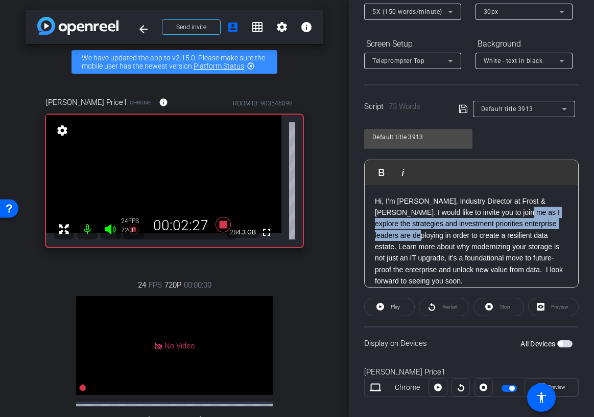
drag, startPoint x: 491, startPoint y: 210, endPoint x: 559, endPoint y: 226, distance: 69.9
click at [559, 226] on p "Hi, I’m Karyn Price, Industry Director at Frost & Sullivan. I would like to inv…" at bounding box center [471, 240] width 193 height 91
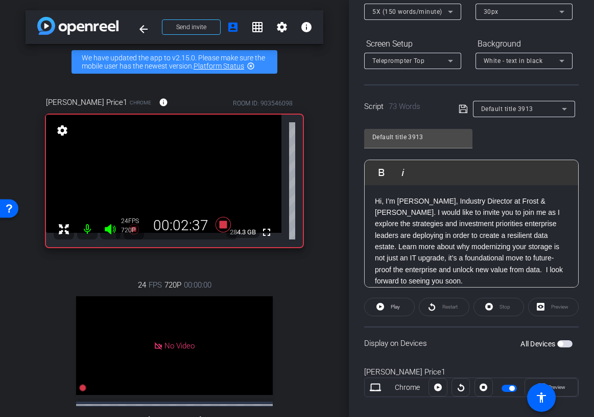
click at [557, 246] on p "Hi, I’m Karyn Price, Industry Director at Frost & Sullivan. I would like to inv…" at bounding box center [471, 240] width 193 height 91
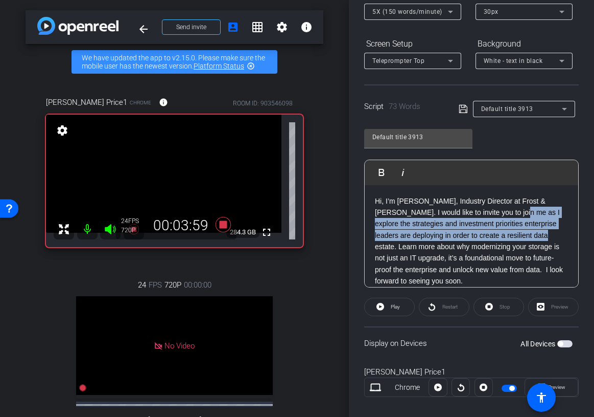
drag, startPoint x: 489, startPoint y: 211, endPoint x: 491, endPoint y: 235, distance: 24.6
click at [491, 235] on p "Hi, I’m Karyn Price, Industry Director at Frost & Sullivan. I would like to inv…" at bounding box center [471, 240] width 193 height 91
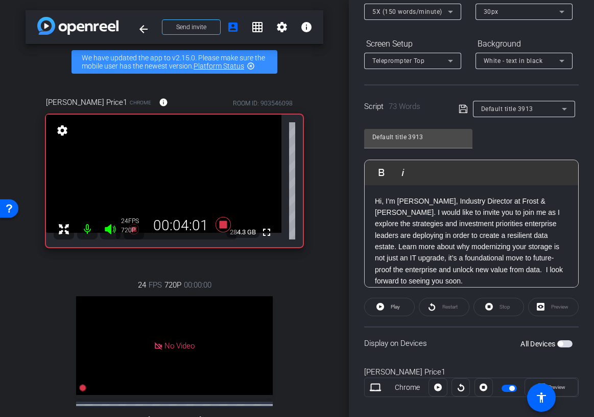
click at [482, 235] on p "Hi, I’m Karyn Price, Industry Director at Frost & Sullivan. I would like to inv…" at bounding box center [471, 240] width 193 height 91
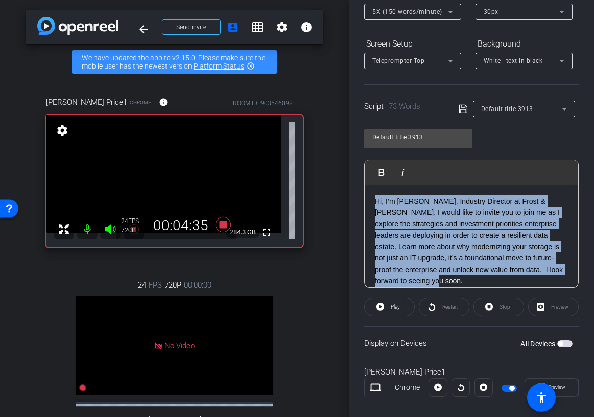
drag, startPoint x: 564, startPoint y: 273, endPoint x: 370, endPoint y: 193, distance: 210.2
click at [370, 193] on div "Hi, I’m Karyn Price, Industry Director at Frost & Sullivan. I would like to inv…" at bounding box center [472, 241] width 214 height 112
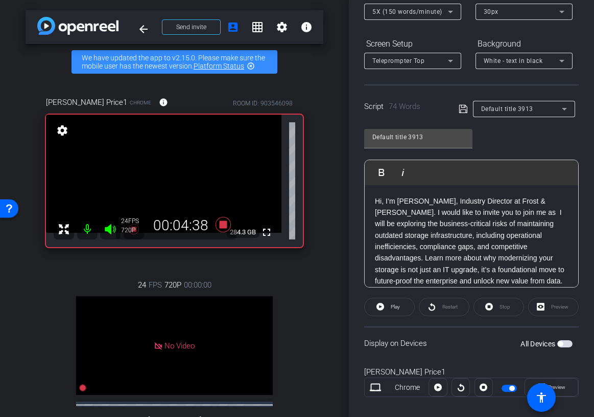
scroll to position [11, 0]
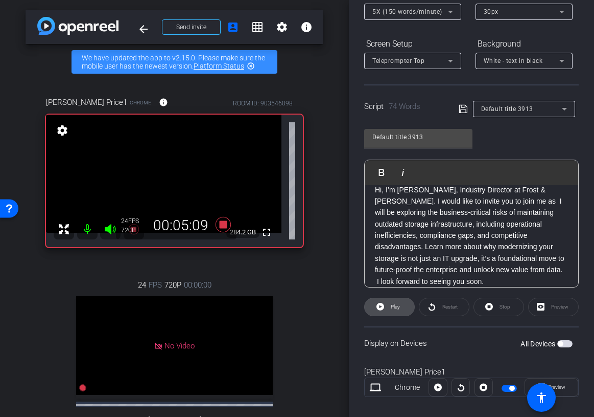
click at [397, 304] on span "Play" at bounding box center [395, 307] width 9 height 6
click at [503, 303] on span "Stop" at bounding box center [503, 307] width 13 height 14
click at [390, 307] on span "Play" at bounding box center [394, 307] width 12 height 14
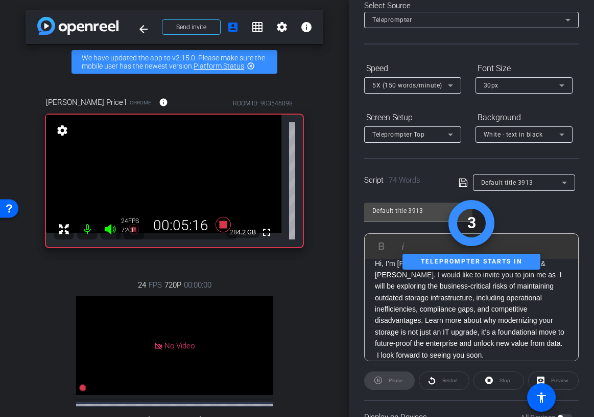
scroll to position [0, 0]
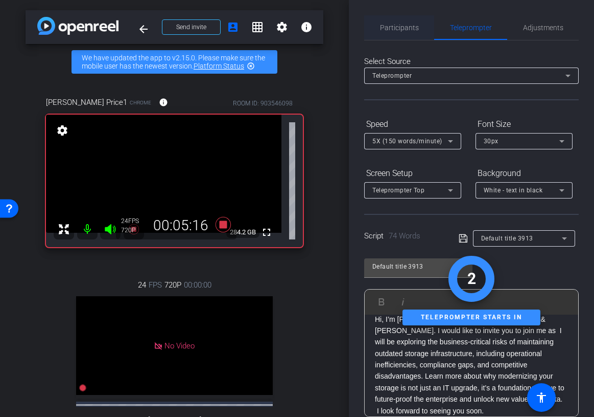
click at [391, 33] on span "Participants" at bounding box center [399, 27] width 39 height 25
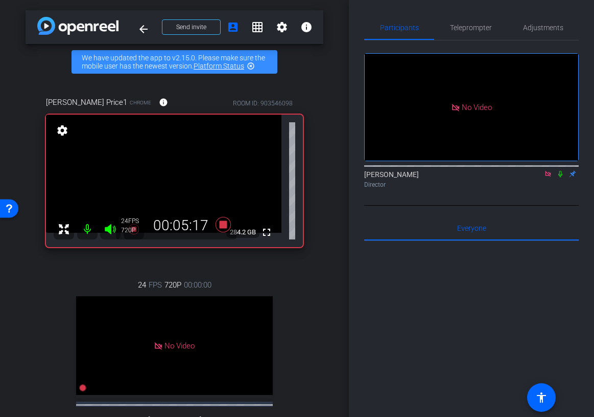
click at [561, 171] on icon at bounding box center [561, 174] width 4 height 7
click at [561, 170] on icon at bounding box center [561, 173] width 8 height 7
click at [479, 38] on span "Teleprompter" at bounding box center [471, 27] width 42 height 25
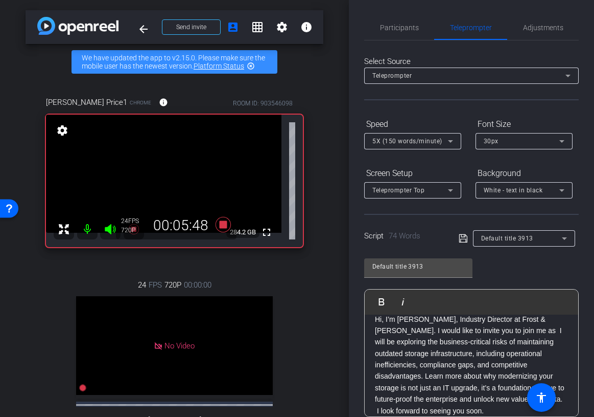
scroll to position [162, 0]
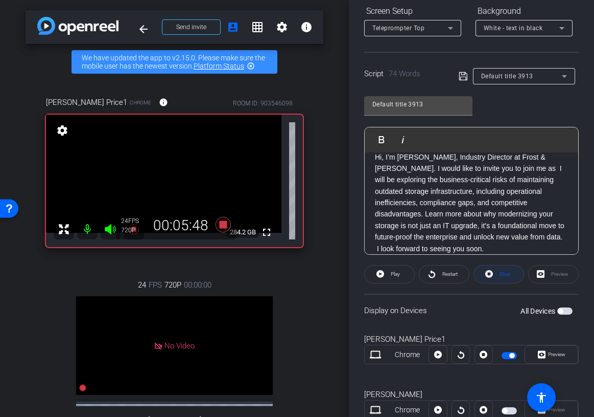
click at [509, 275] on span "Stop" at bounding box center [505, 274] width 11 height 6
click at [223, 223] on icon at bounding box center [222, 224] width 15 height 15
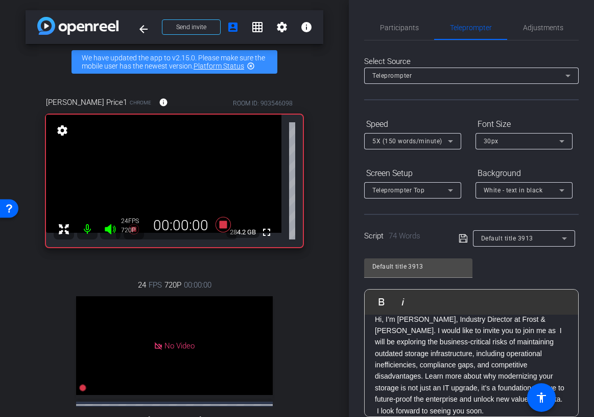
click at [406, 40] on div "Select Source Teleprompter Speed 5X (150 words/minute) Font Size 30px Screen Se…" at bounding box center [471, 319] width 215 height 558
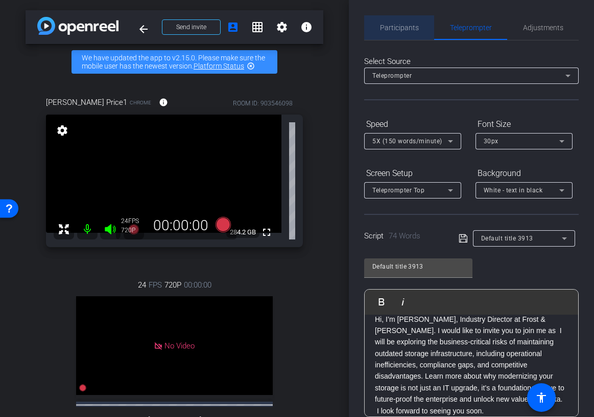
click at [406, 35] on span "Participants" at bounding box center [399, 27] width 39 height 25
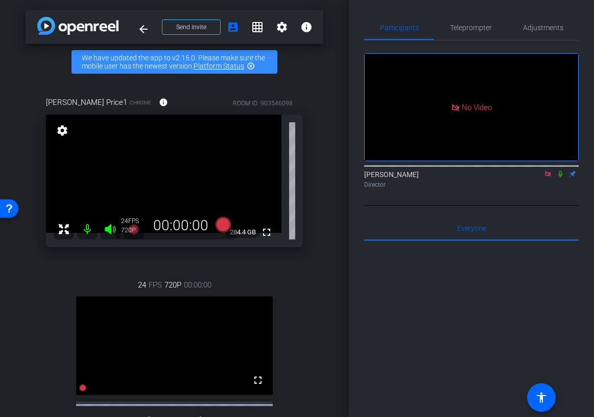
click at [548, 171] on icon at bounding box center [548, 174] width 6 height 6
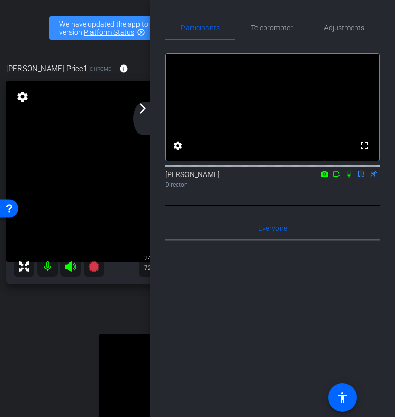
click at [142, 118] on div "arrow_back_ios_new arrow_forward_ios" at bounding box center [143, 118] width 21 height 33
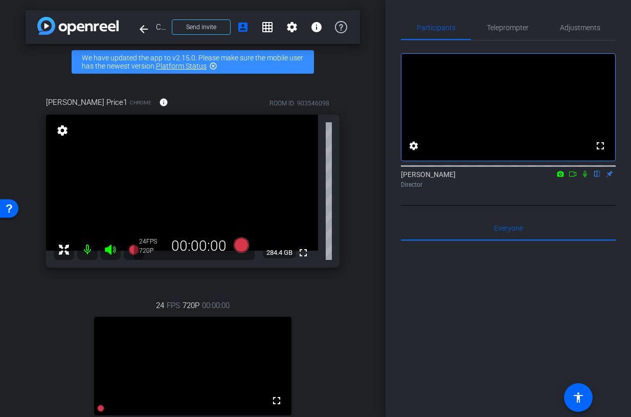
click at [351, 350] on div "Karyn Price1 Chrome info ROOM ID: 903546098 fullscreen settings 284.4 GB 24 FPS…" at bounding box center [193, 292] width 334 height 424
click at [573, 177] on icon at bounding box center [572, 173] width 8 height 7
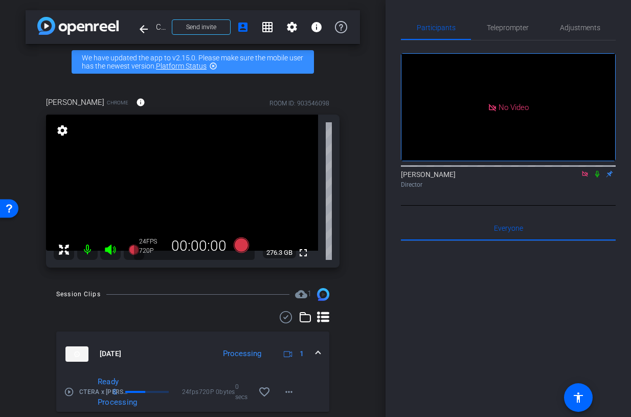
click at [596, 177] on icon at bounding box center [597, 173] width 8 height 7
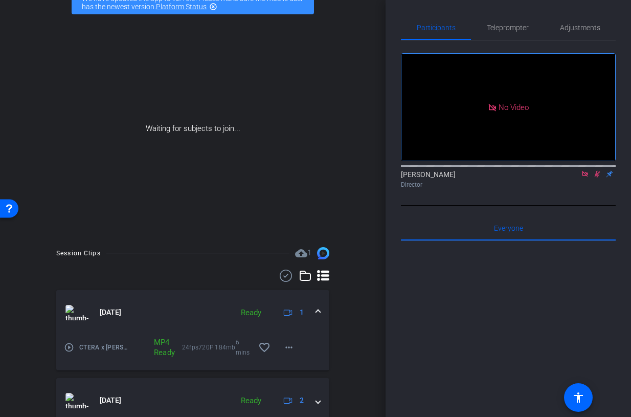
scroll to position [85, 0]
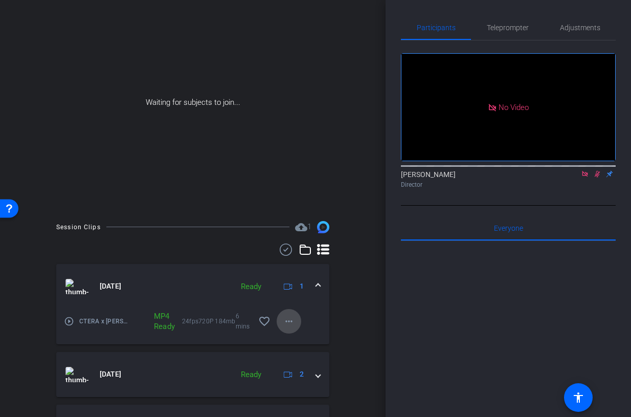
click at [291, 323] on mat-icon "more_horiz" at bounding box center [289, 321] width 12 height 12
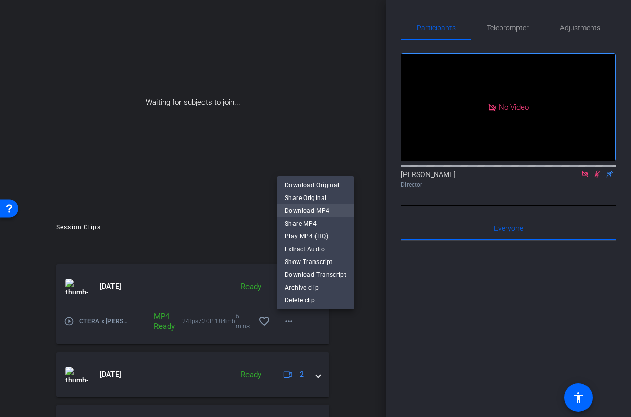
click at [325, 211] on span "Download MP4" at bounding box center [315, 210] width 61 height 12
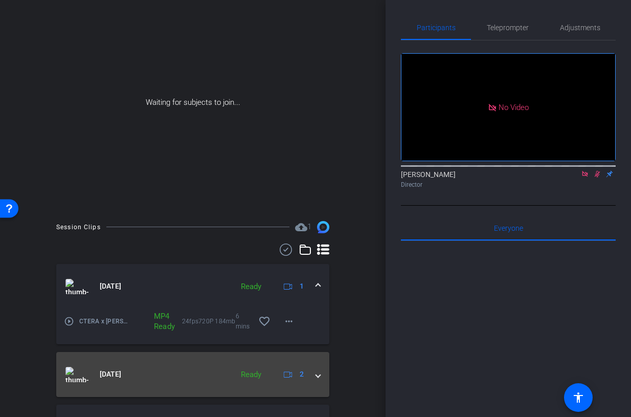
click at [316, 377] on span at bounding box center [318, 374] width 4 height 11
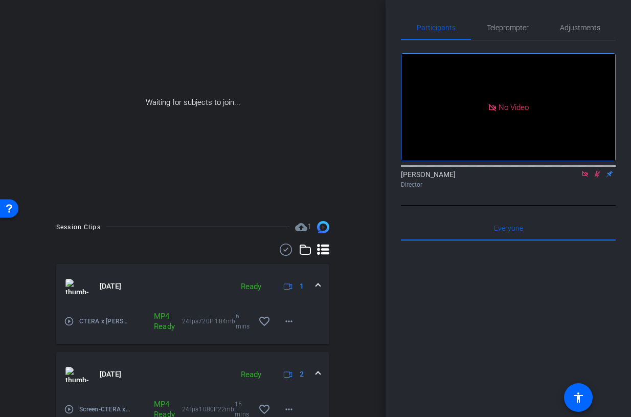
scroll to position [169, 0]
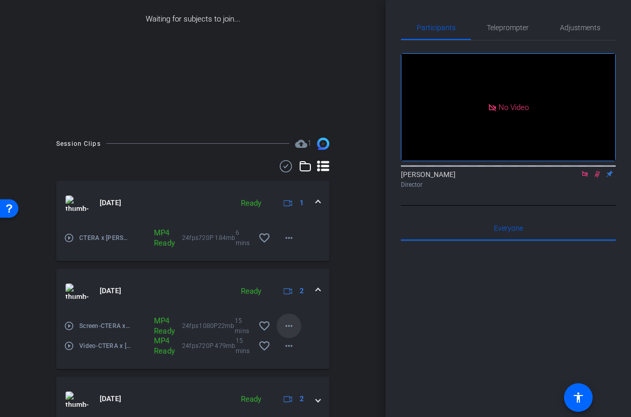
click at [288, 328] on mat-icon "more_horiz" at bounding box center [289, 325] width 12 height 12
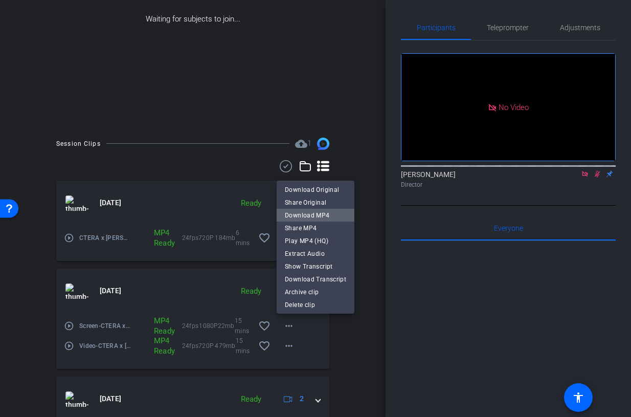
click at [316, 212] on span "Download MP4" at bounding box center [315, 215] width 61 height 12
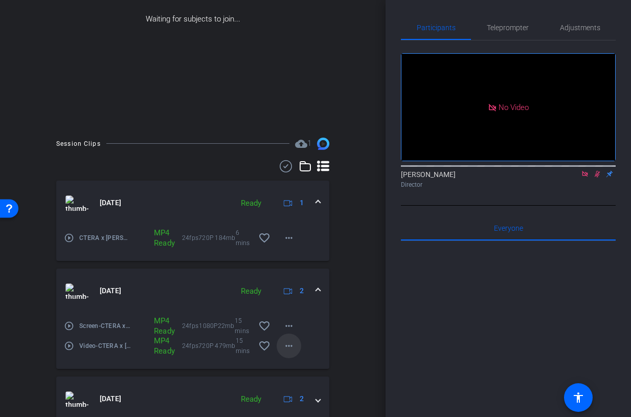
click at [287, 341] on mat-icon "more_horiz" at bounding box center [289, 345] width 12 height 12
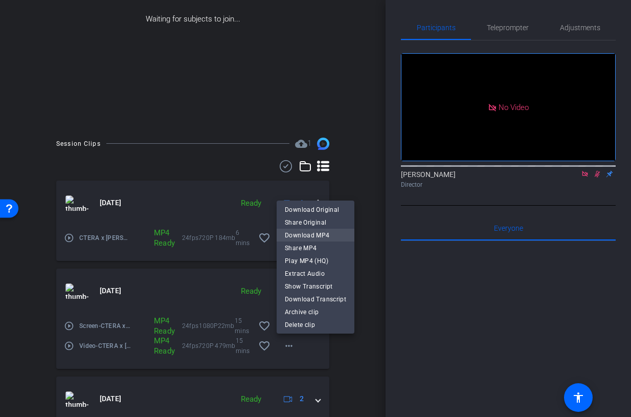
click at [315, 232] on span "Download MP4" at bounding box center [315, 235] width 61 height 12
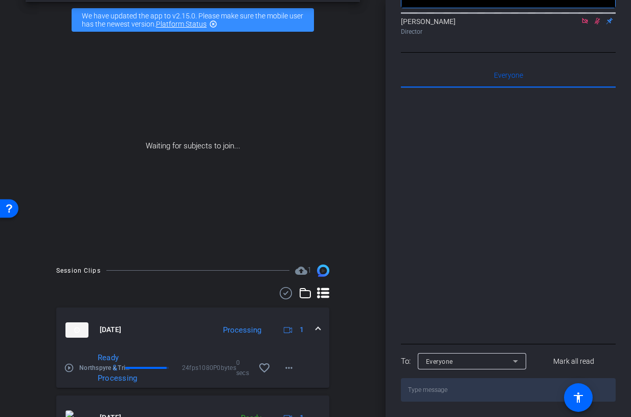
scroll to position [102, 0]
